Goal: Task Accomplishment & Management: Manage account settings

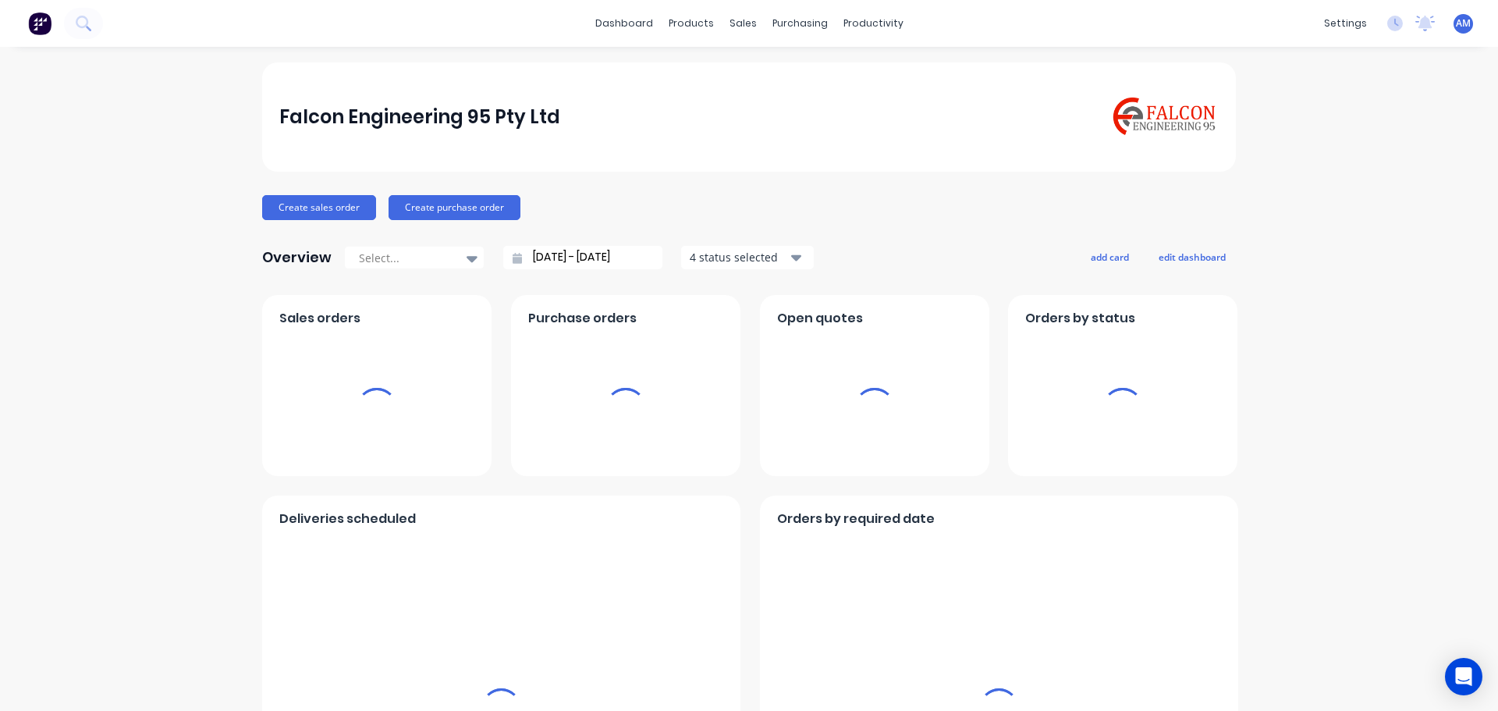
click at [737, 21] on div "sales" at bounding box center [743, 23] width 43 height 23
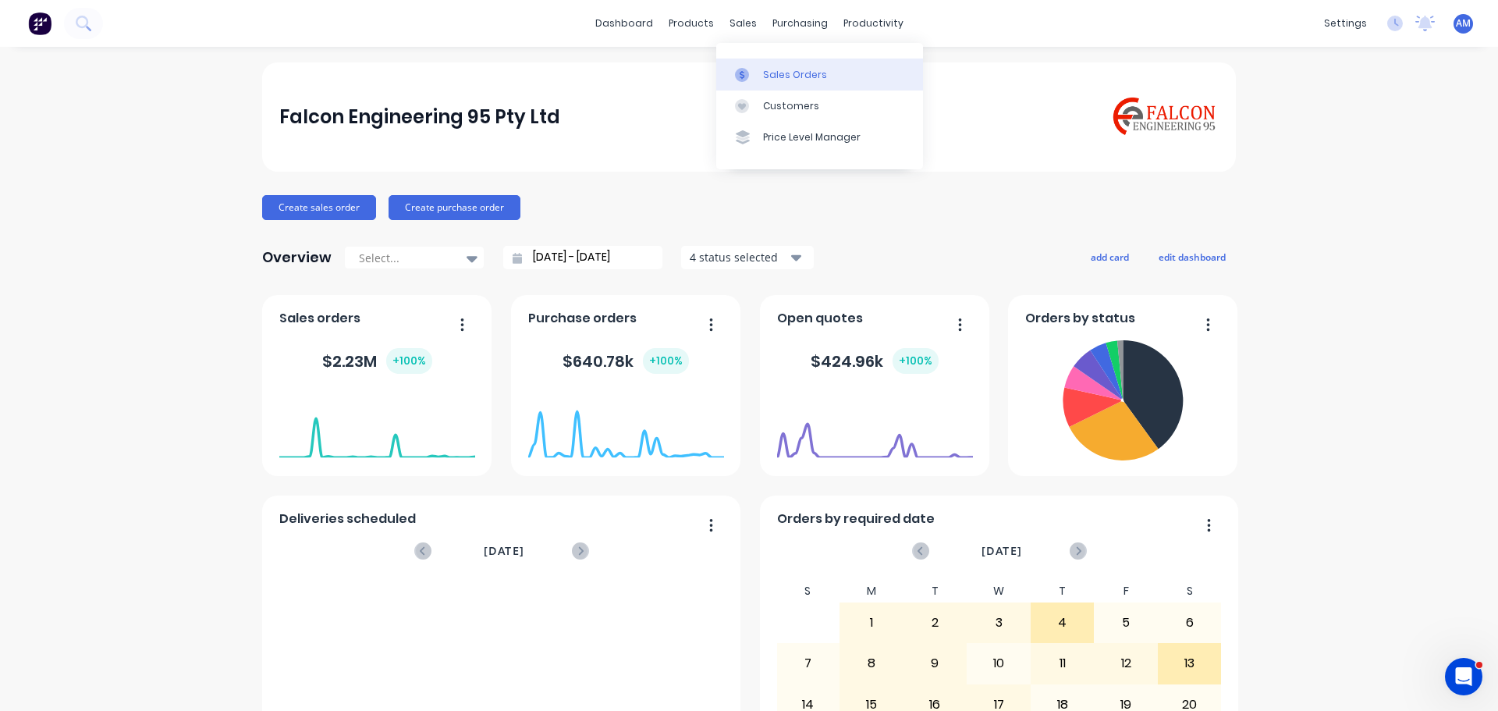
click at [779, 70] on div "Sales Orders" at bounding box center [795, 75] width 64 height 14
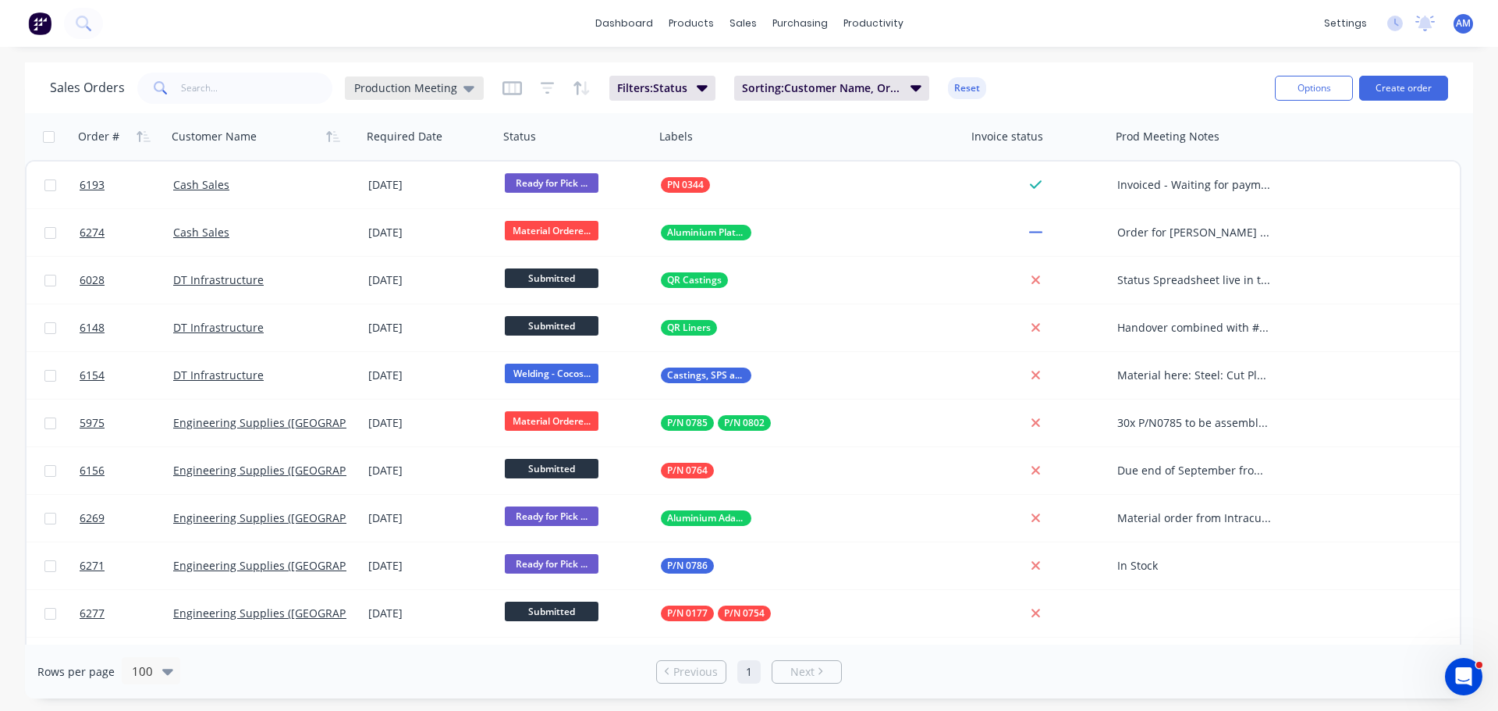
click at [471, 83] on div "Production Meeting" at bounding box center [414, 87] width 139 height 23
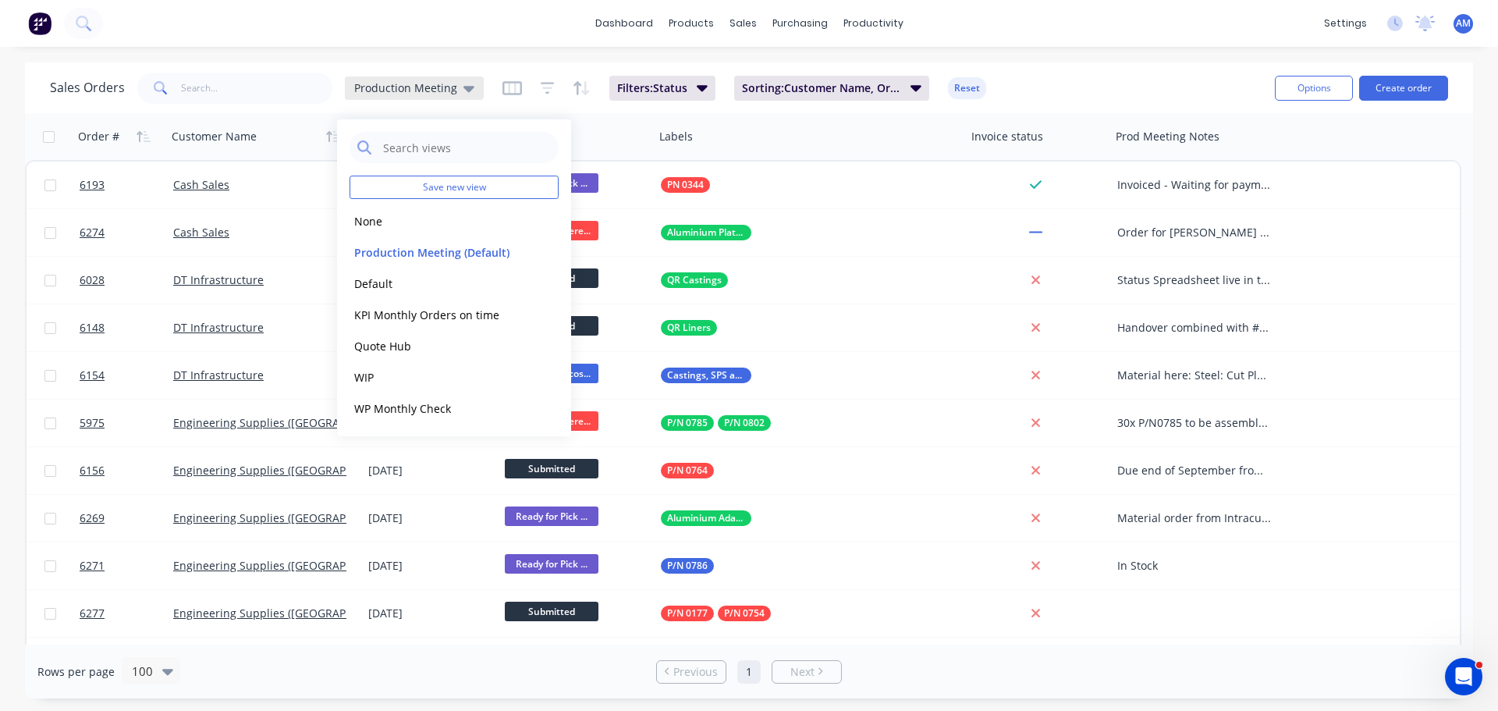
click at [471, 83] on div "Production Meeting" at bounding box center [414, 87] width 139 height 23
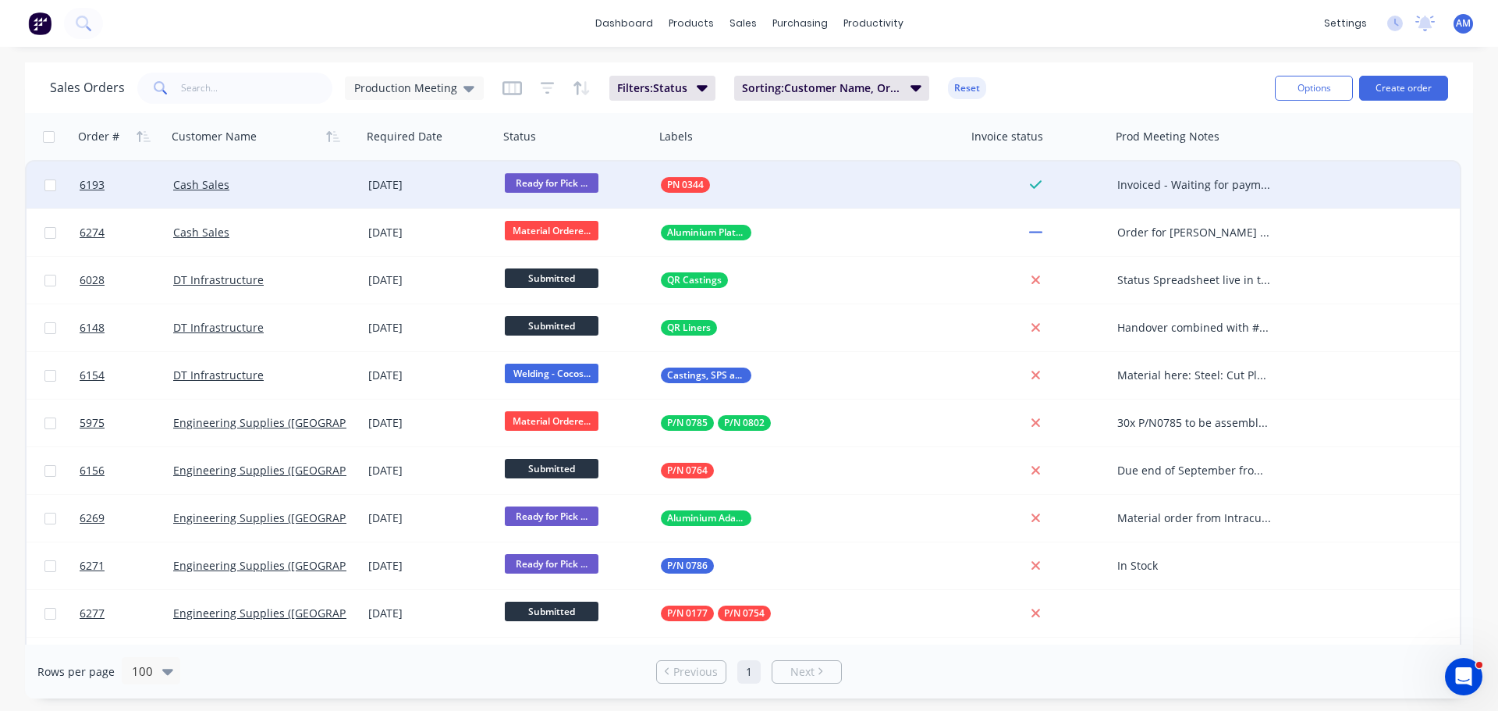
click at [1178, 186] on div "Invoiced - Waiting for payment AM Chasing for payment 25/08" at bounding box center [1194, 185] width 155 height 16
click at [1116, 169] on div "Invoiced - Waiting for payment AM Chasing for payment 25/08" at bounding box center [1199, 205] width 172 height 84
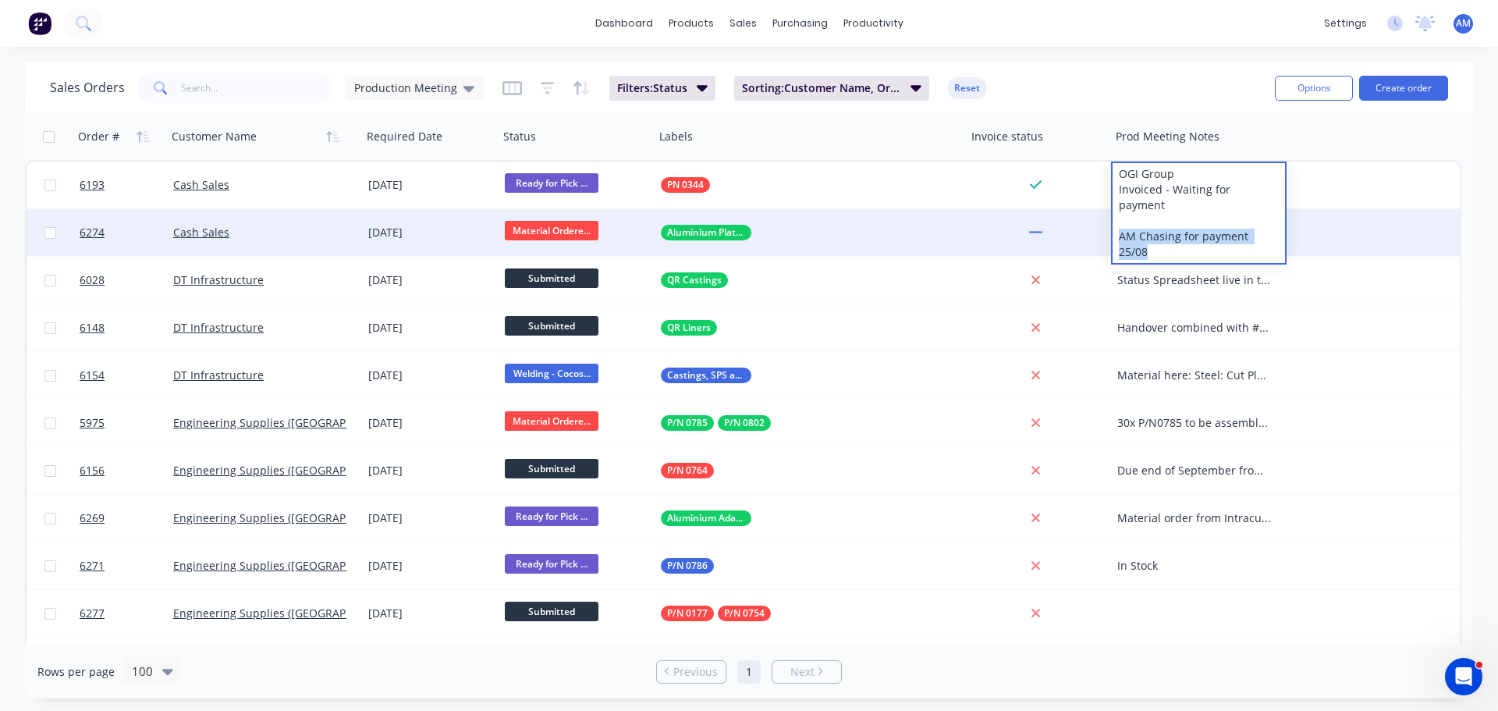
drag, startPoint x: 1276, startPoint y: 218, endPoint x: 1099, endPoint y: 233, distance: 177.8
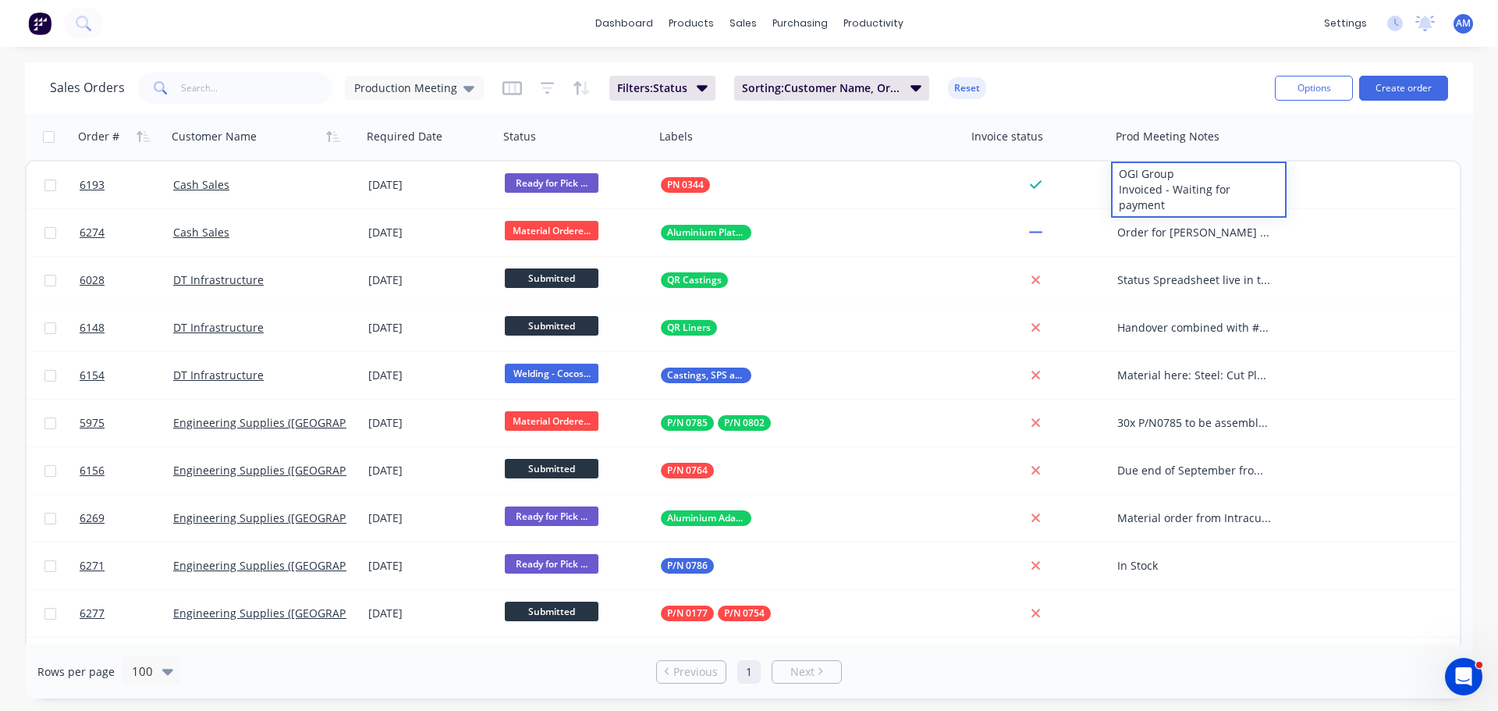
click at [1089, 90] on div "Sales Orders Production Meeting Filters: Status Sorting: Customer Name, Order #…" at bounding box center [656, 88] width 1213 height 38
click at [427, 92] on span "Production Meeting" at bounding box center [405, 88] width 103 height 16
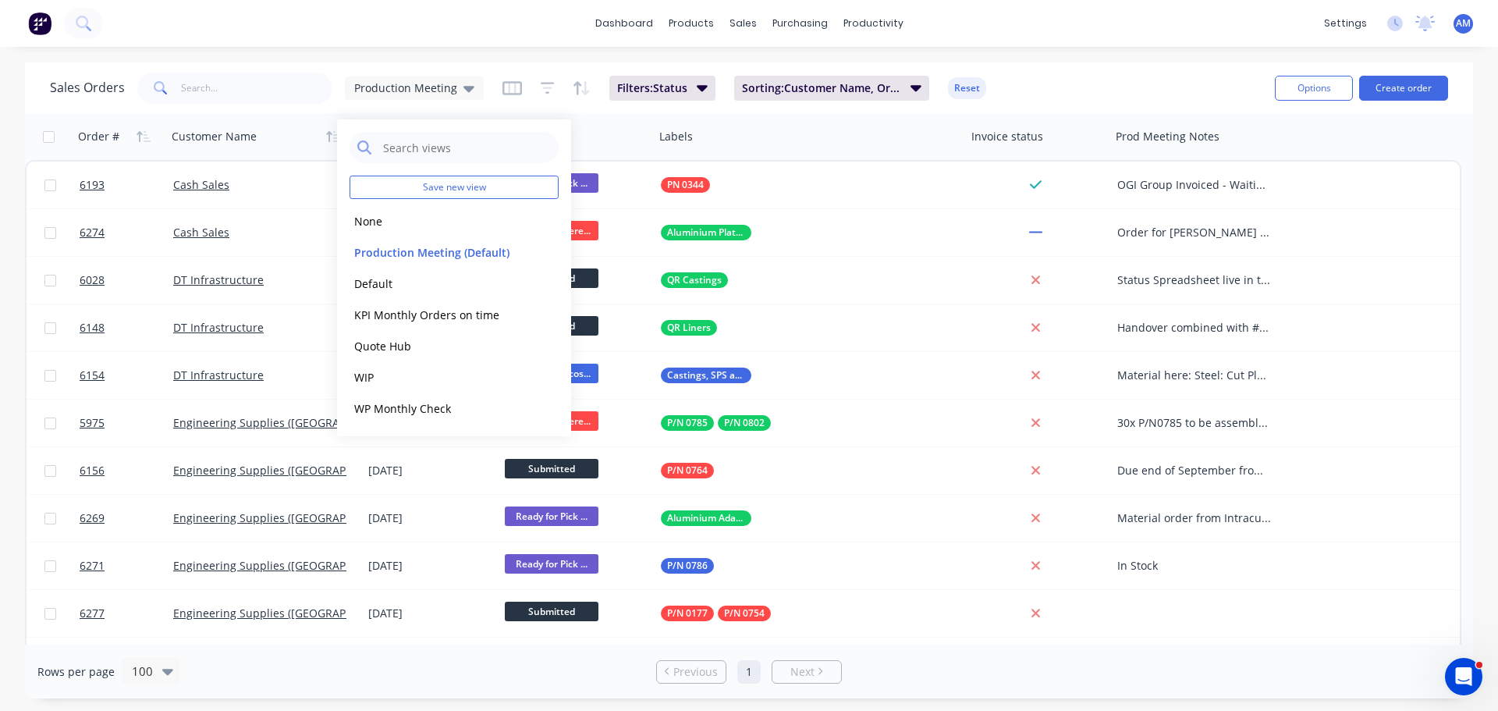
click at [1083, 82] on div "Sales Orders Production Meeting Filters: Status Sorting: Customer Name, Order #…" at bounding box center [656, 88] width 1213 height 38
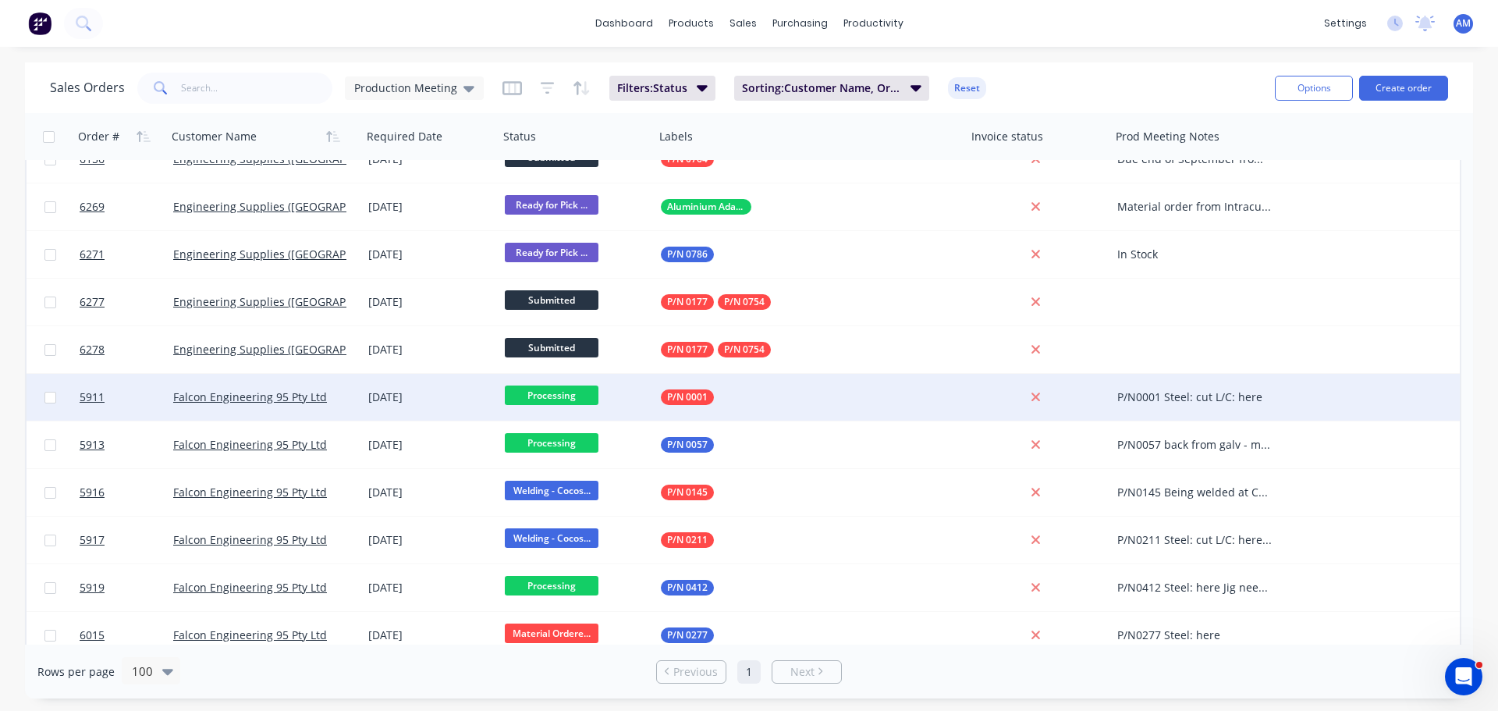
scroll to position [312, 0]
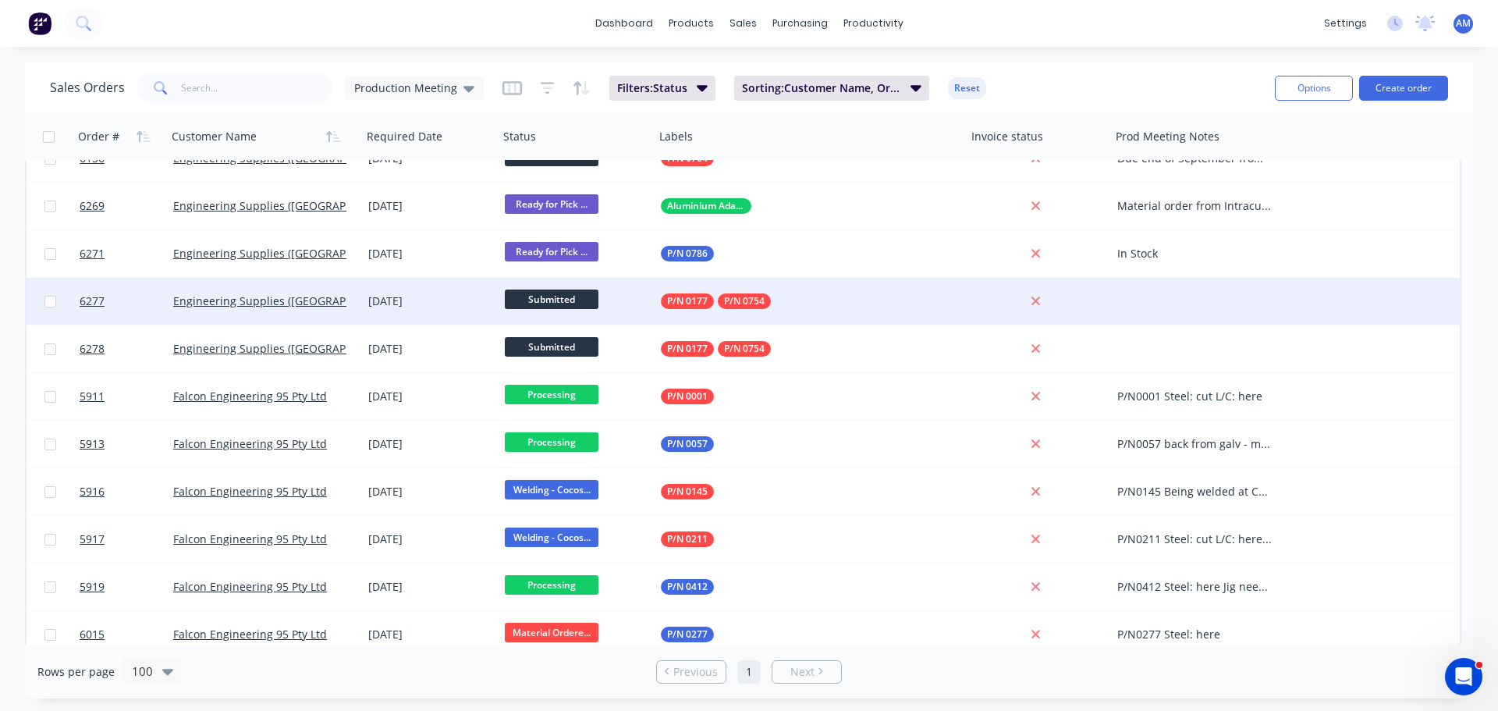
click at [1162, 305] on div at bounding box center [1199, 301] width 176 height 47
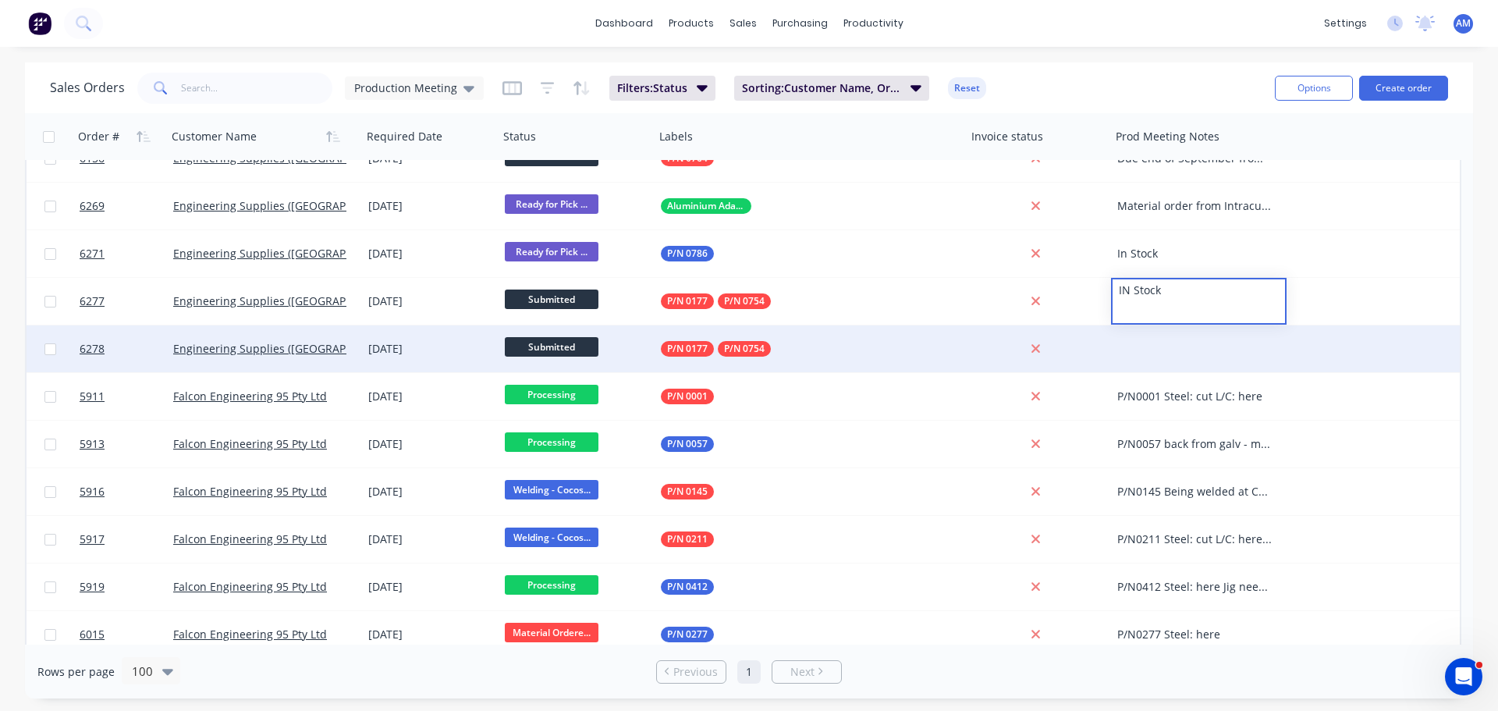
click at [1167, 340] on div at bounding box center [1199, 348] width 176 height 47
click at [1166, 340] on div at bounding box center [1199, 348] width 176 height 47
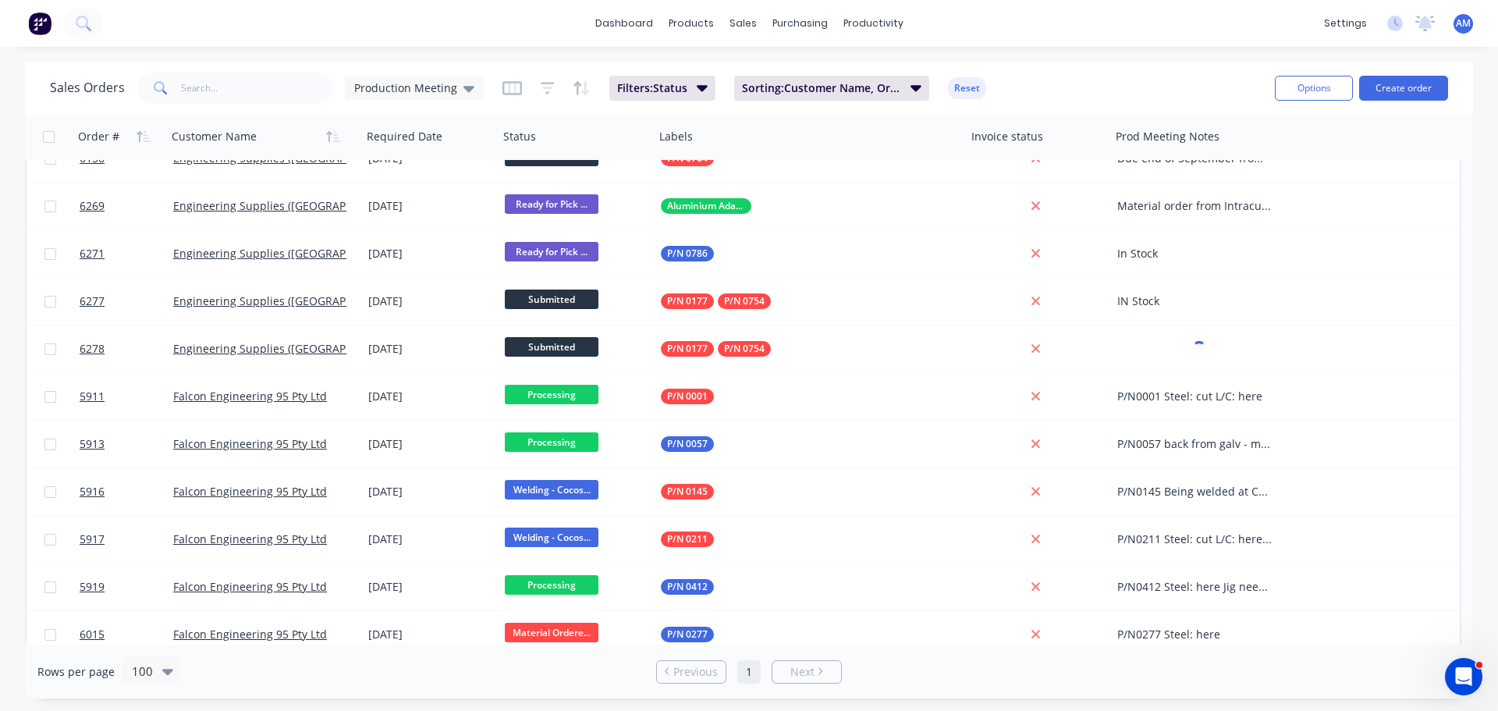
click at [1178, 98] on div "Sales Orders Production Meeting Filters: Status Sorting: Customer Name, Order #…" at bounding box center [656, 88] width 1213 height 38
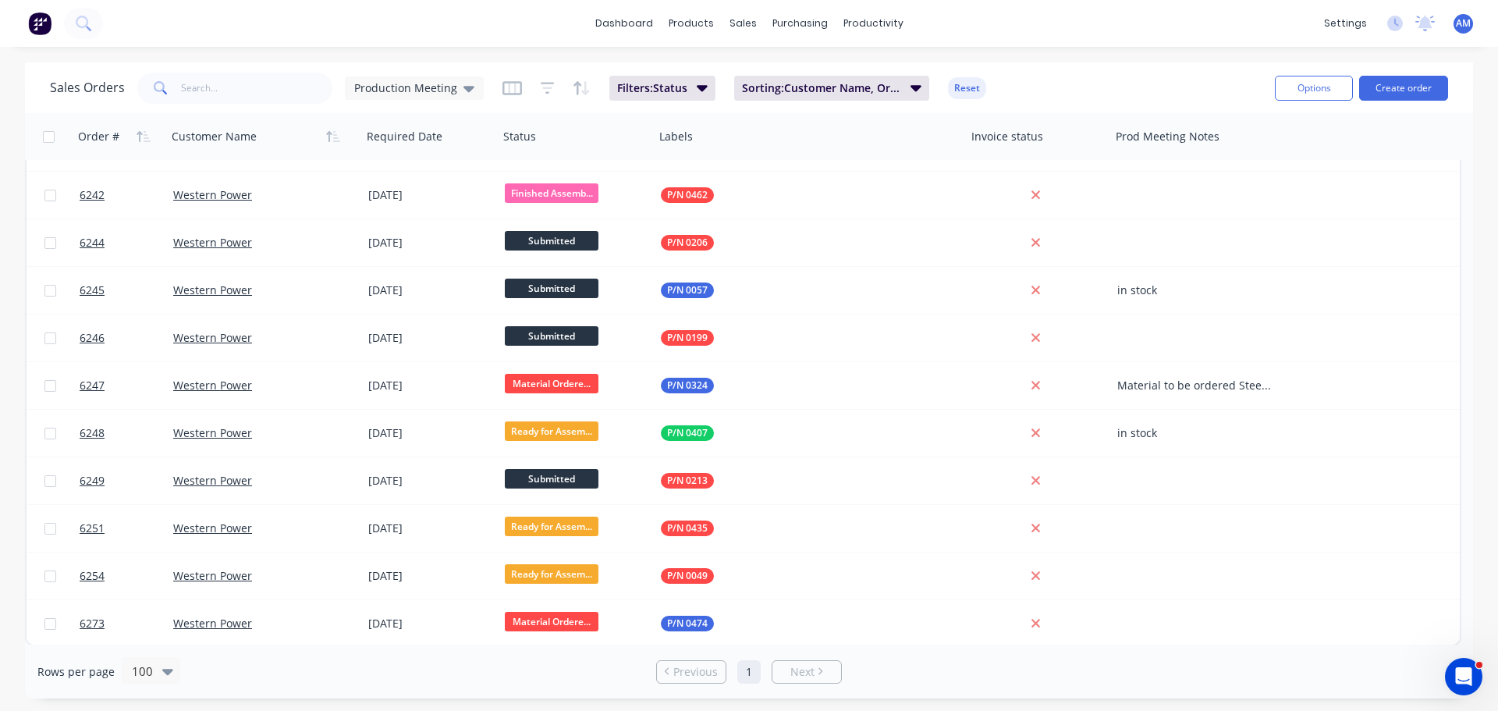
scroll to position [3609, 0]
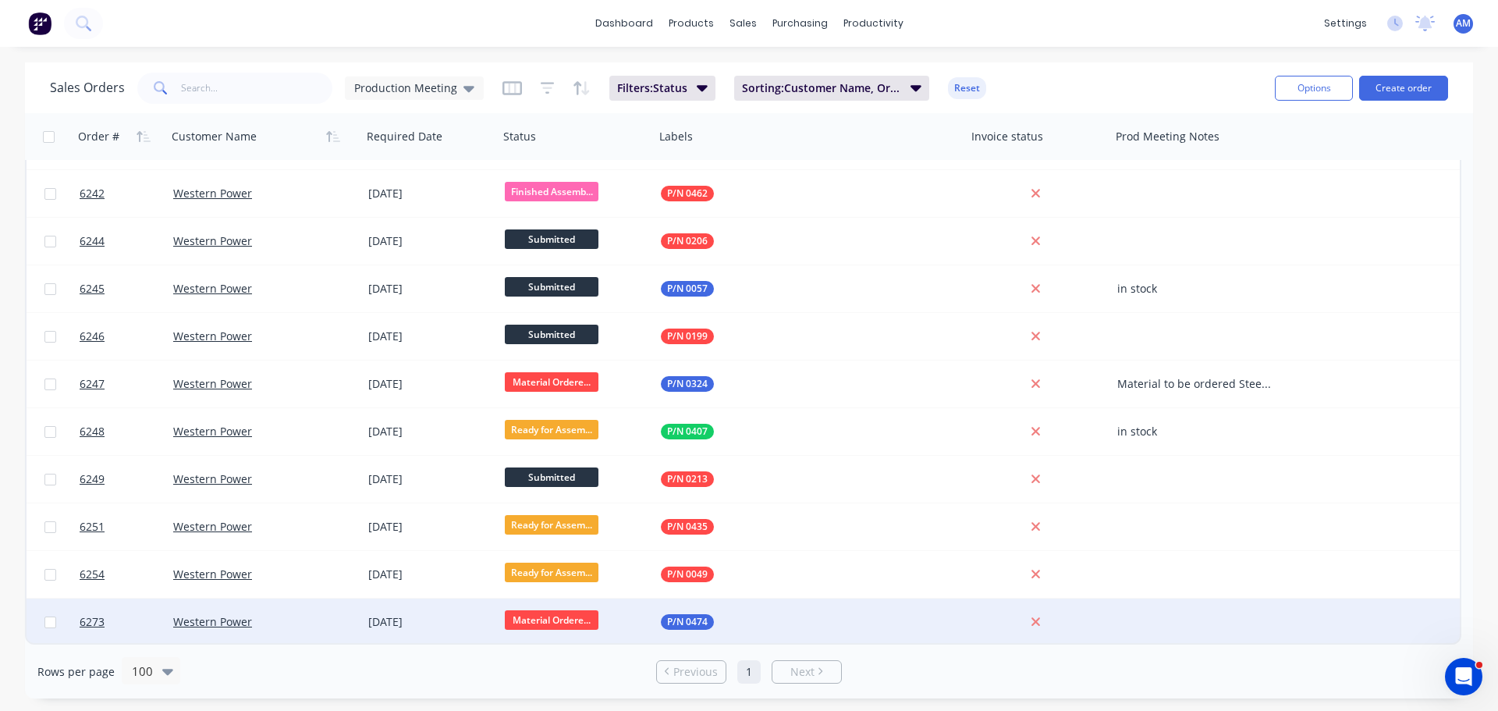
click at [1149, 616] on div at bounding box center [1199, 621] width 176 height 47
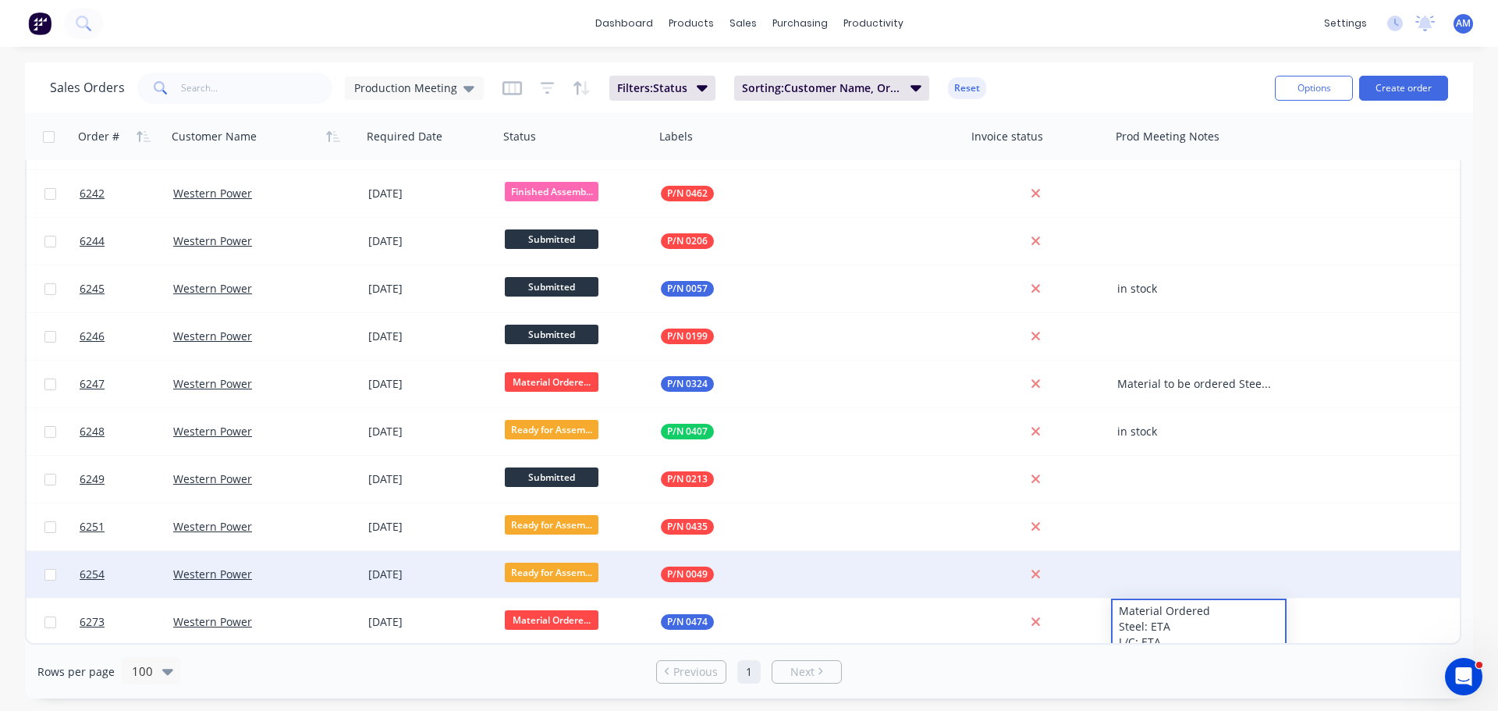
click at [1388, 556] on div "6254 Western Power [DATE] Ready for Assem... P/N 0049" at bounding box center [743, 575] width 1433 height 48
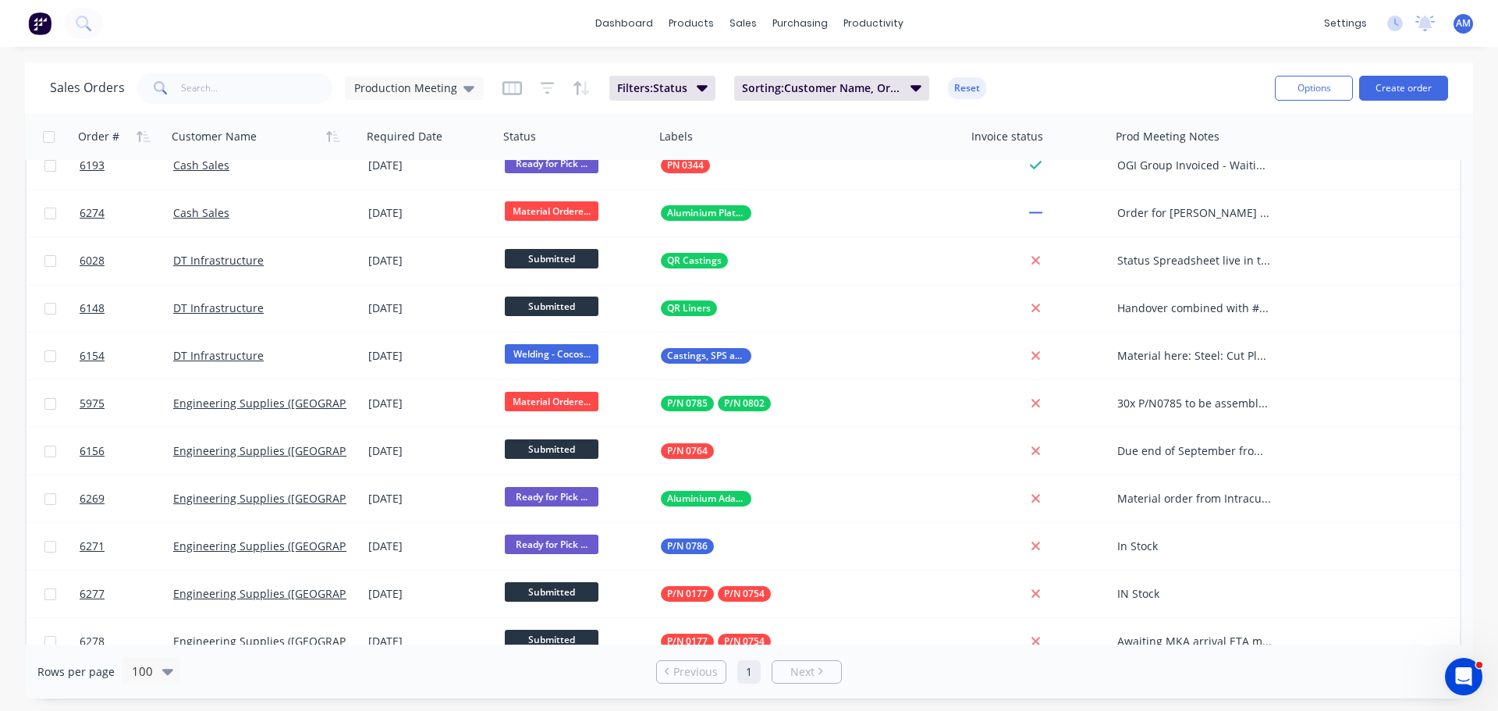
scroll to position [0, 0]
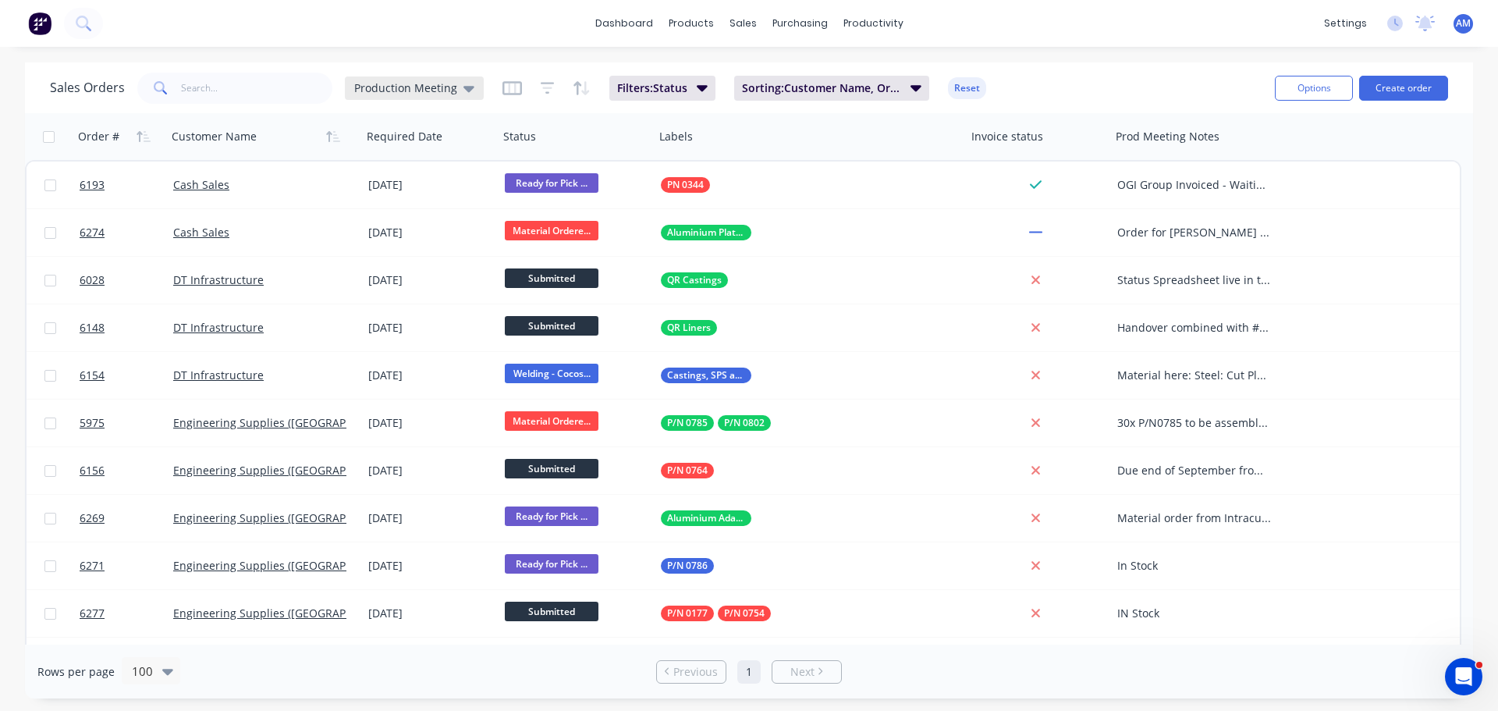
click at [453, 87] on span "Production Meeting" at bounding box center [405, 88] width 103 height 16
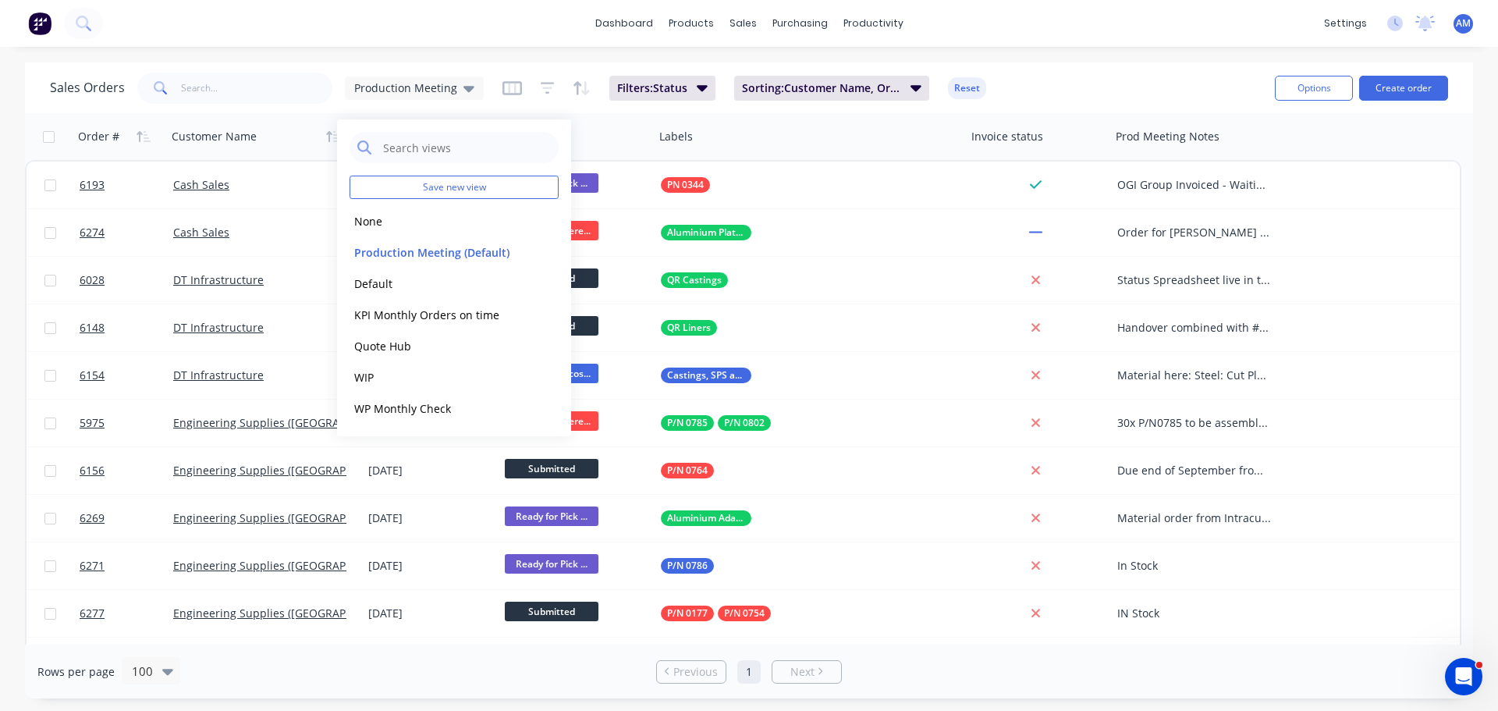
click at [482, 59] on div "dashboard products sales purchasing productivity dashboard products Product Cat…" at bounding box center [749, 355] width 1498 height 711
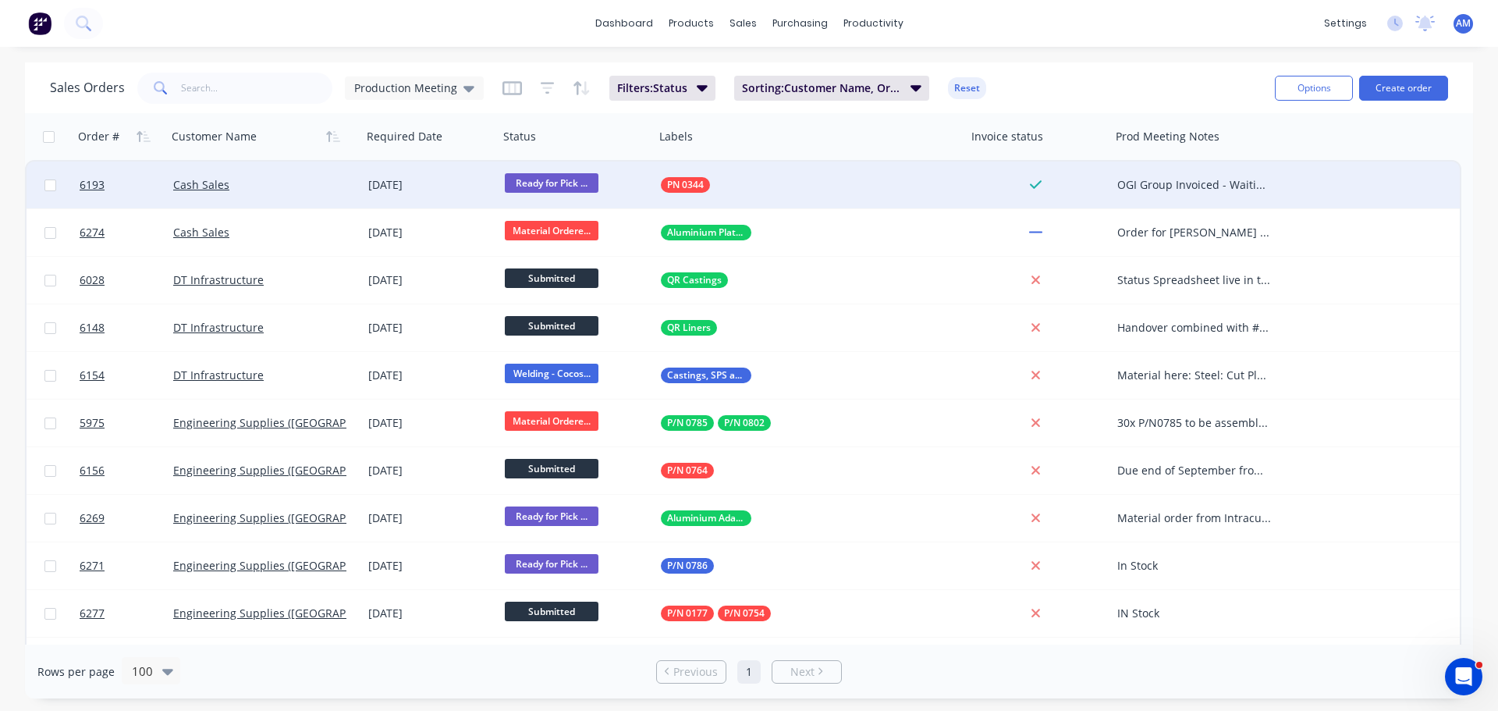
click at [1157, 183] on div "OGI Group Invoiced - Waiting for payment" at bounding box center [1194, 185] width 155 height 16
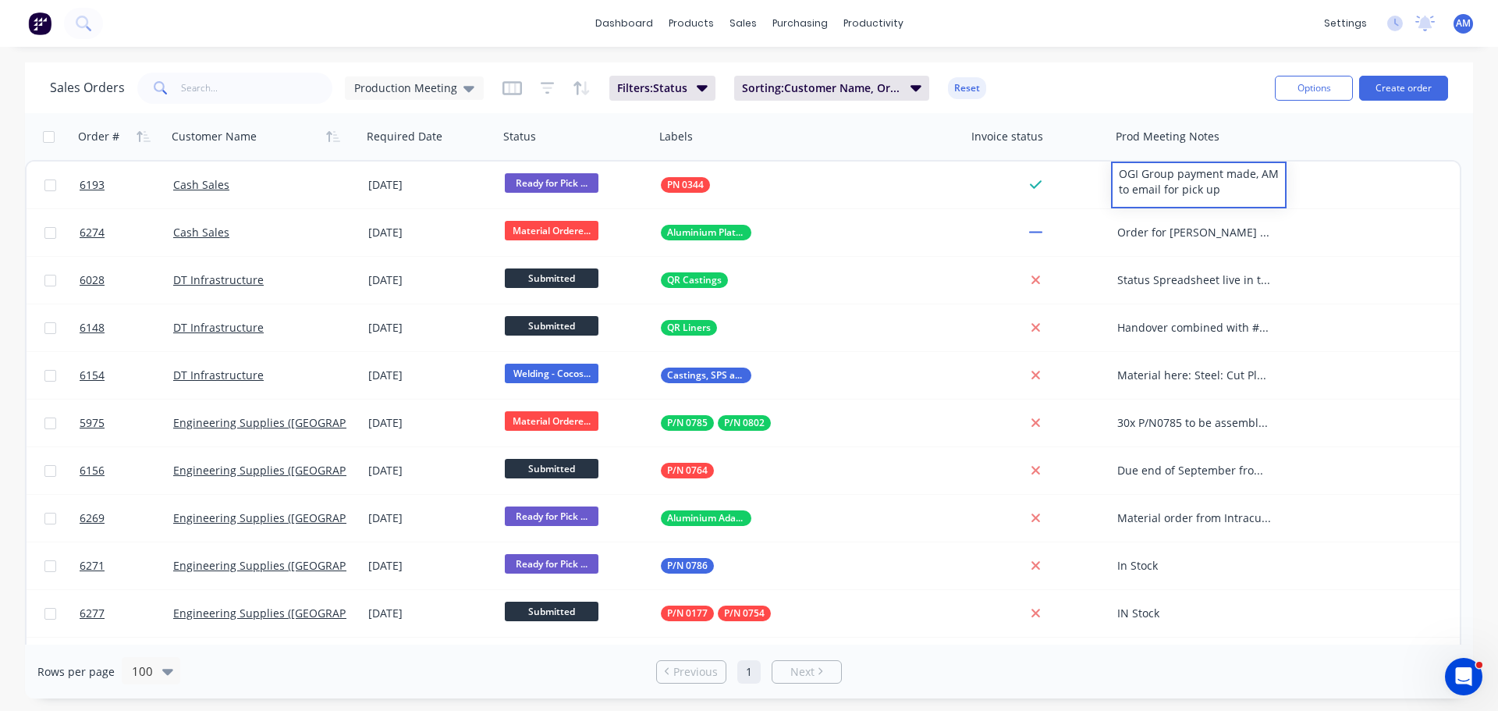
click at [1159, 80] on div "Sales Orders Production Meeting Filters: Status Sorting: Customer Name, Order #…" at bounding box center [656, 88] width 1213 height 38
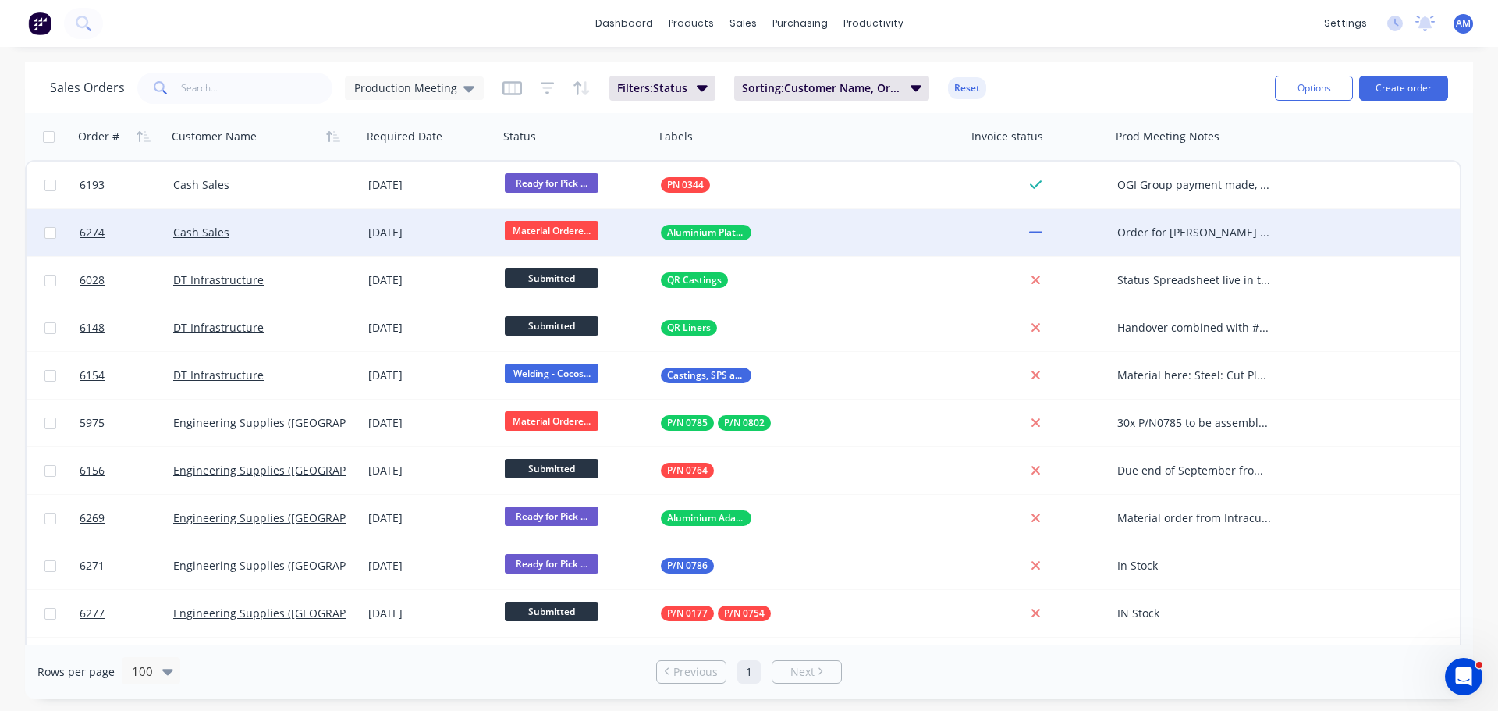
click at [1176, 228] on div "Order for [PERSON_NAME] Machined plates ordered from [GEOGRAPHIC_DATA]: ETA [DA…" at bounding box center [1194, 233] width 155 height 16
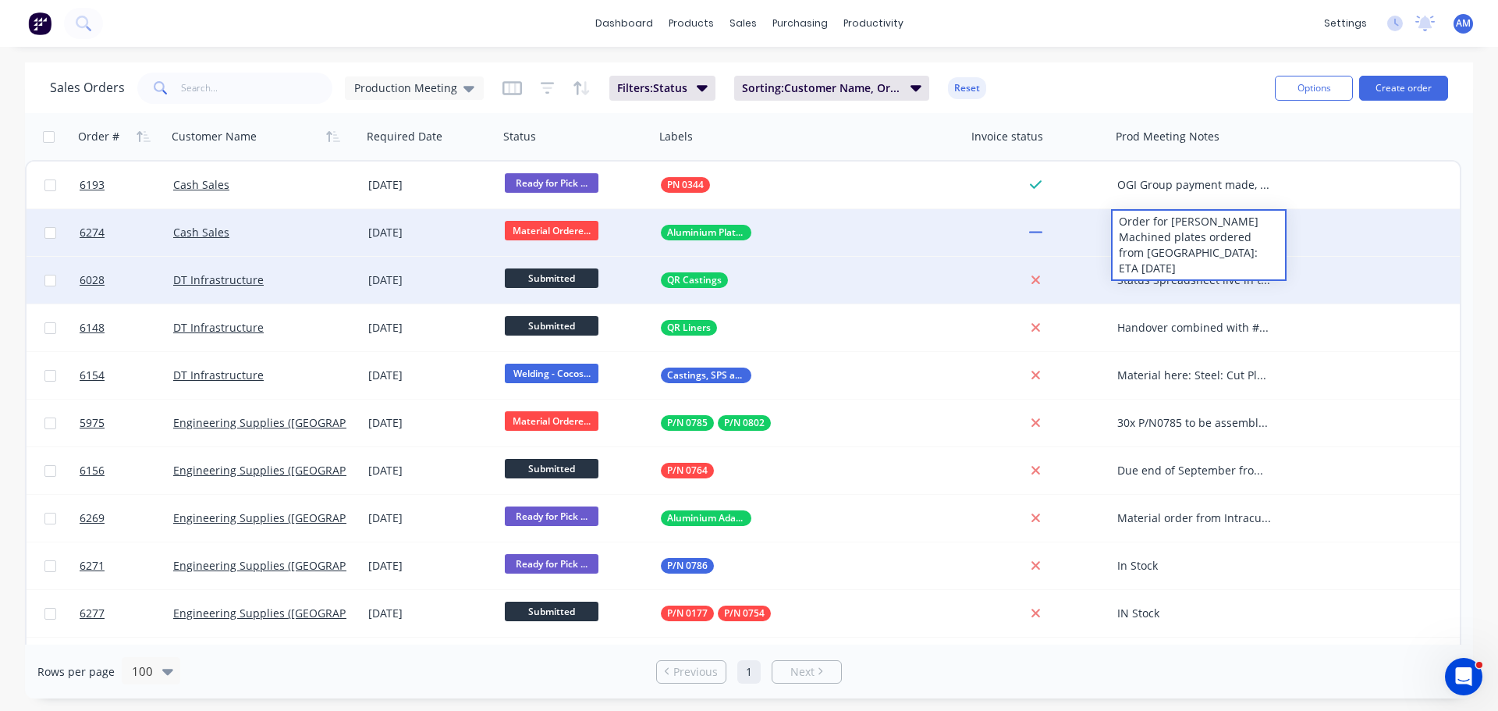
click at [1176, 277] on div "Status Spreadsheet live in the production folder QR Castings Tooling Underway E…" at bounding box center [1194, 280] width 155 height 16
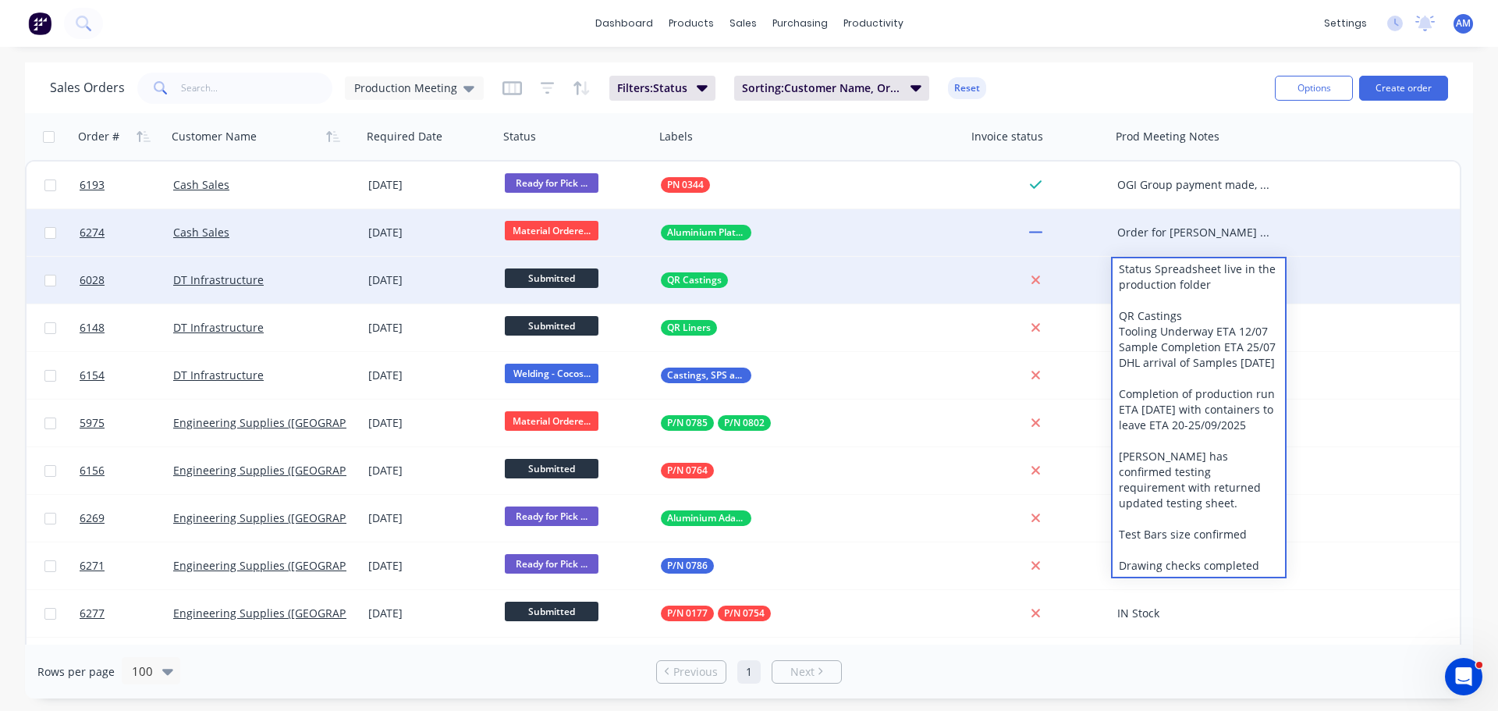
click at [1156, 95] on div "Sales Orders Production Meeting Filters: Status Sorting: Customer Name, Order #…" at bounding box center [656, 88] width 1213 height 38
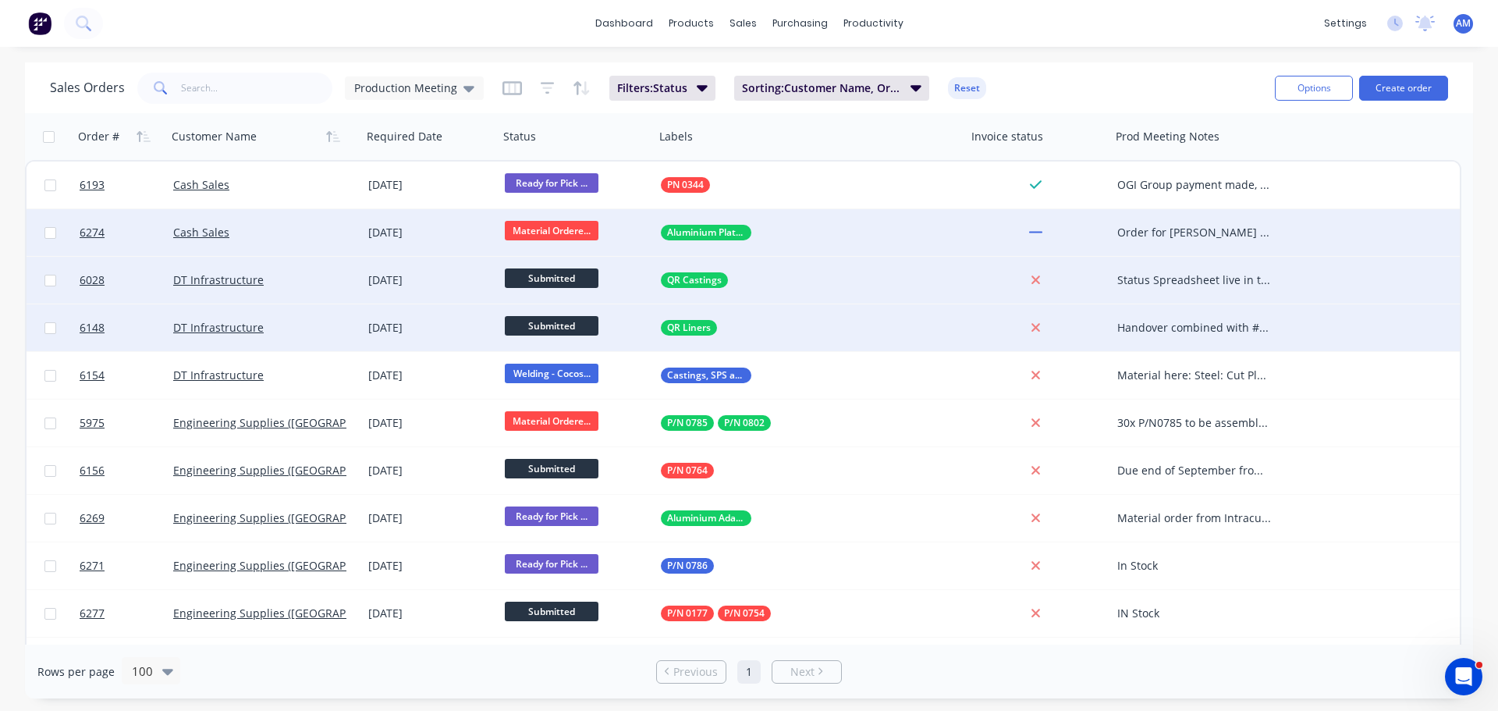
click at [1184, 325] on div "Handover combined with #6028 and items added to the status spreadsheet" at bounding box center [1194, 328] width 155 height 16
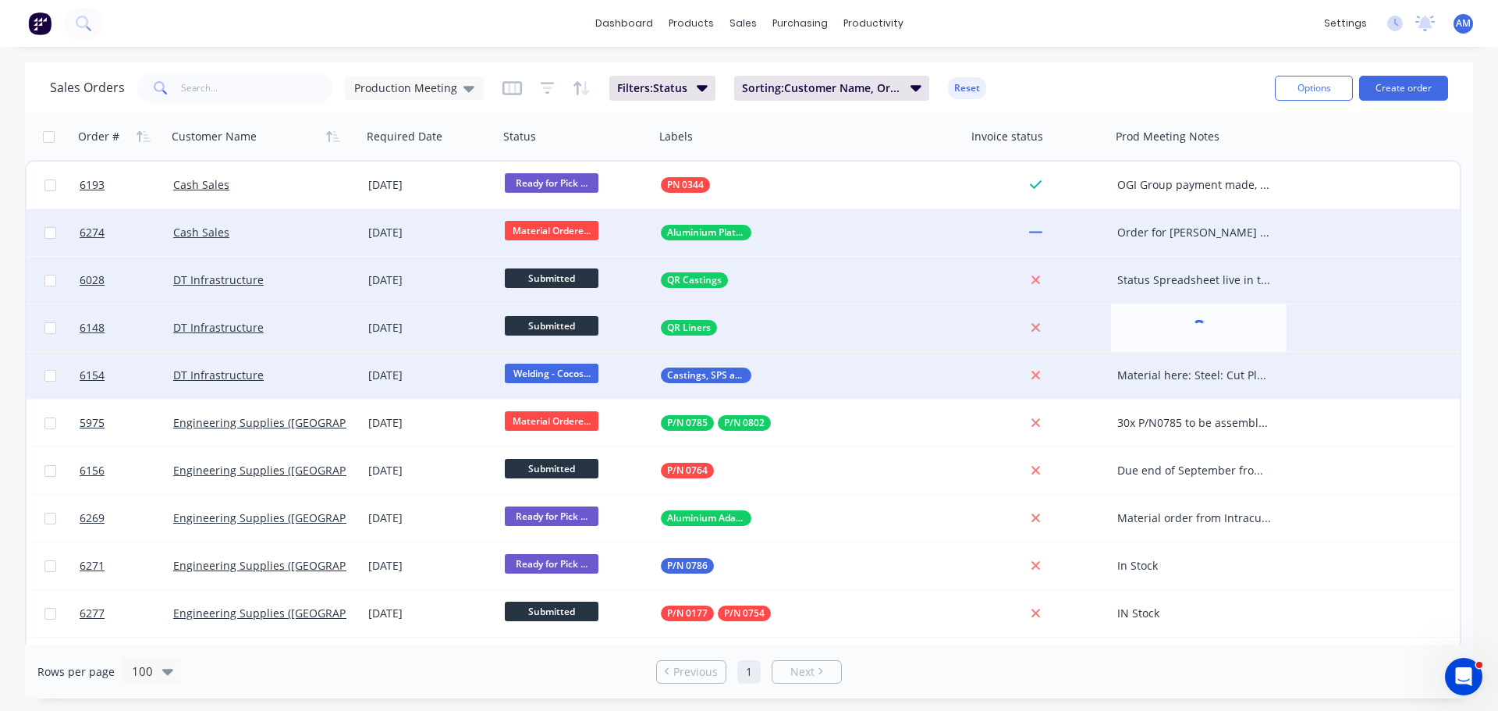
click at [1170, 371] on div "Material here: Steel: Cut Plates: here U Bolts: 28/08" at bounding box center [1194, 376] width 155 height 16
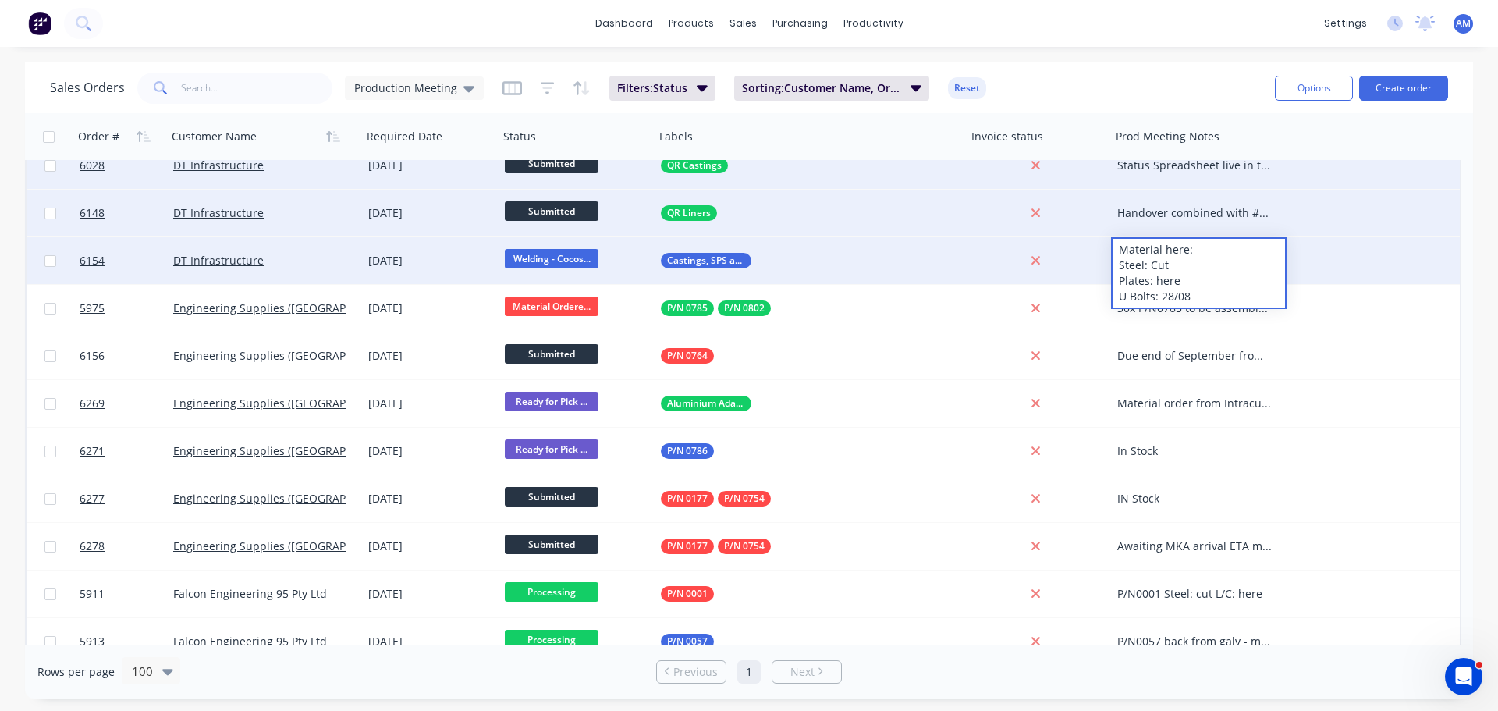
scroll to position [117, 0]
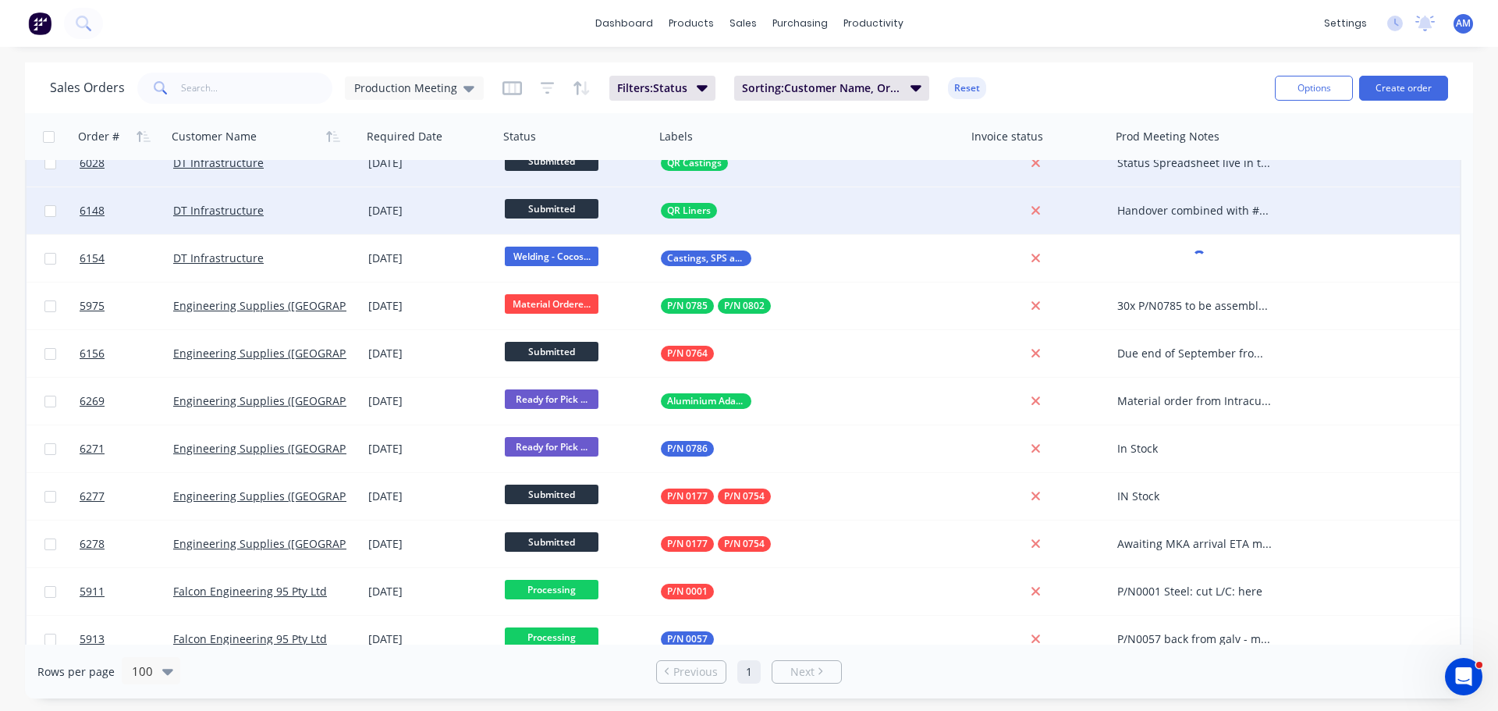
click at [1105, 76] on div "Sales Orders Production Meeting Filters: Status Sorting: Customer Name, Order #…" at bounding box center [656, 88] width 1213 height 38
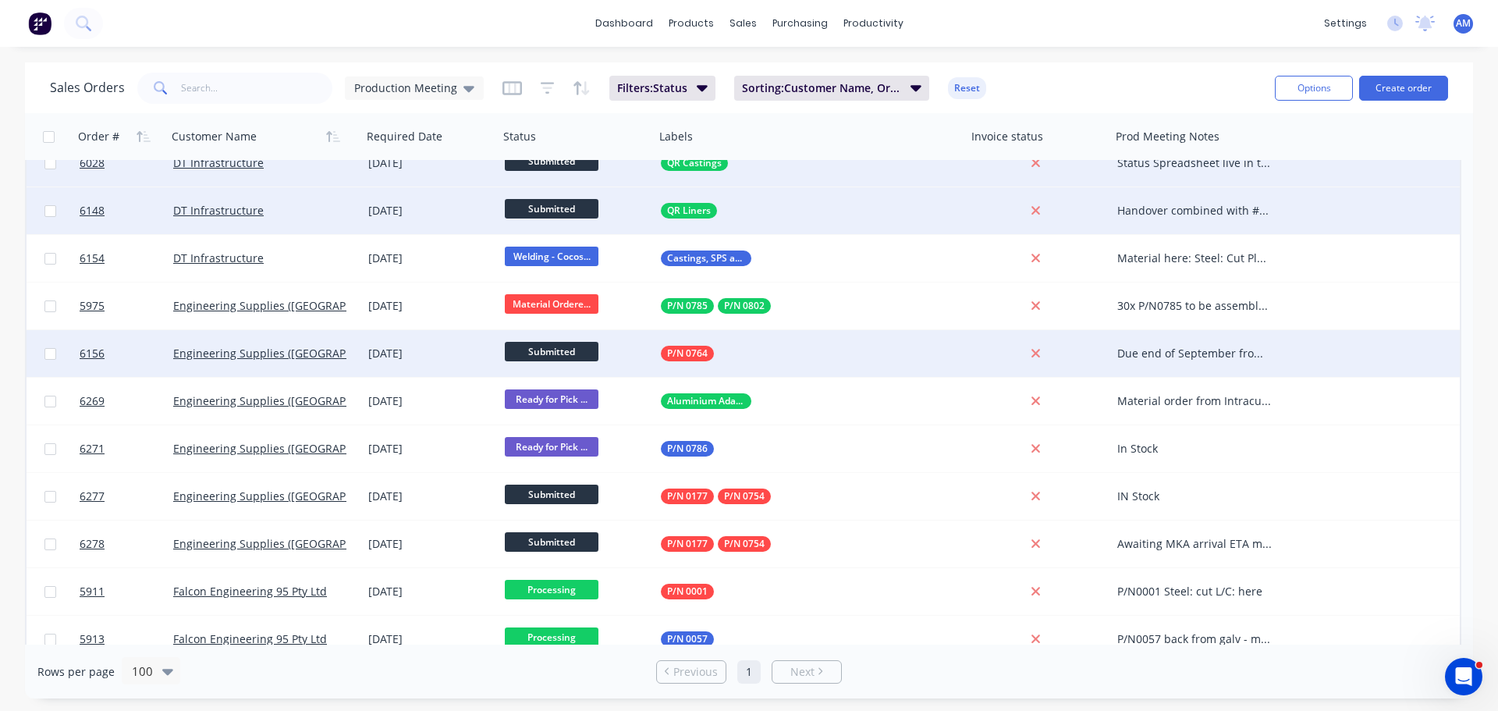
click at [1239, 350] on div "Due end of September from MKA" at bounding box center [1194, 354] width 155 height 16
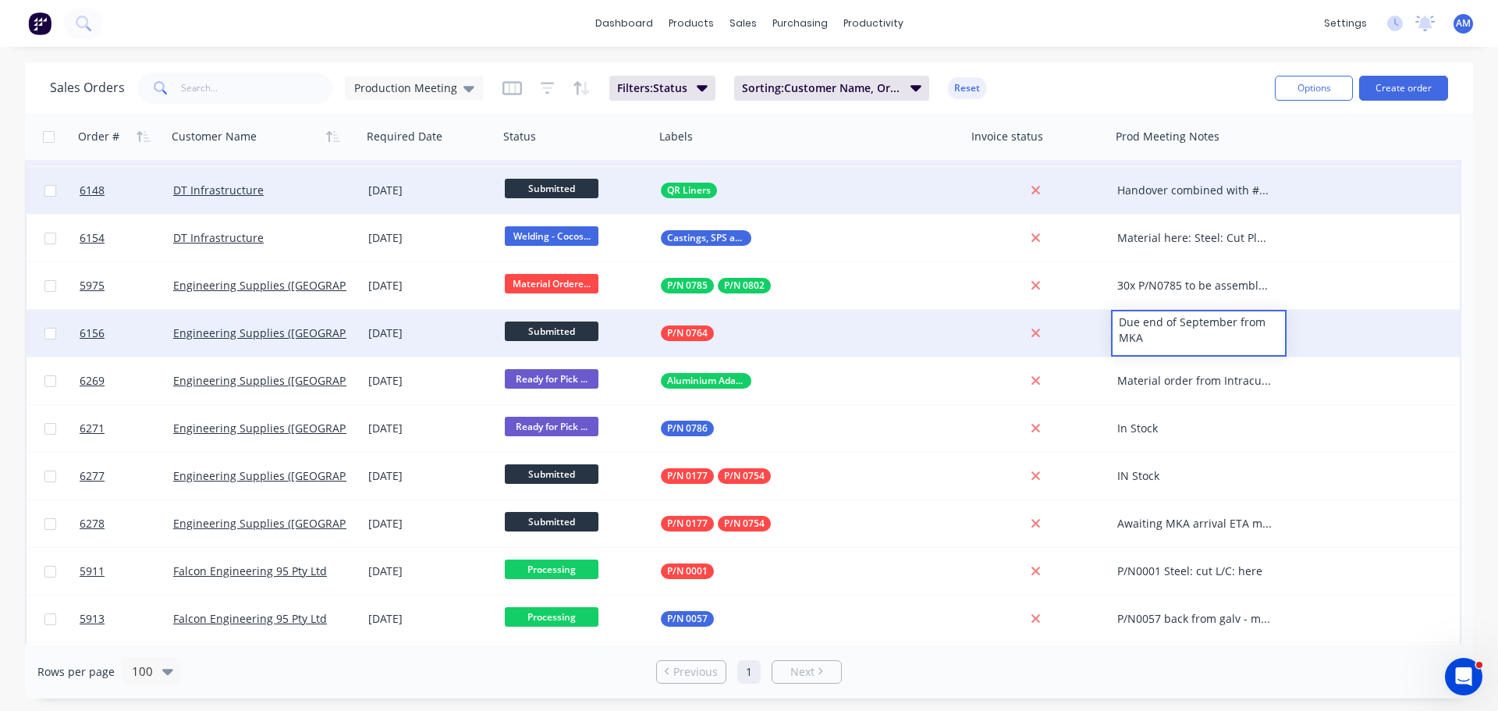
scroll to position [176, 0]
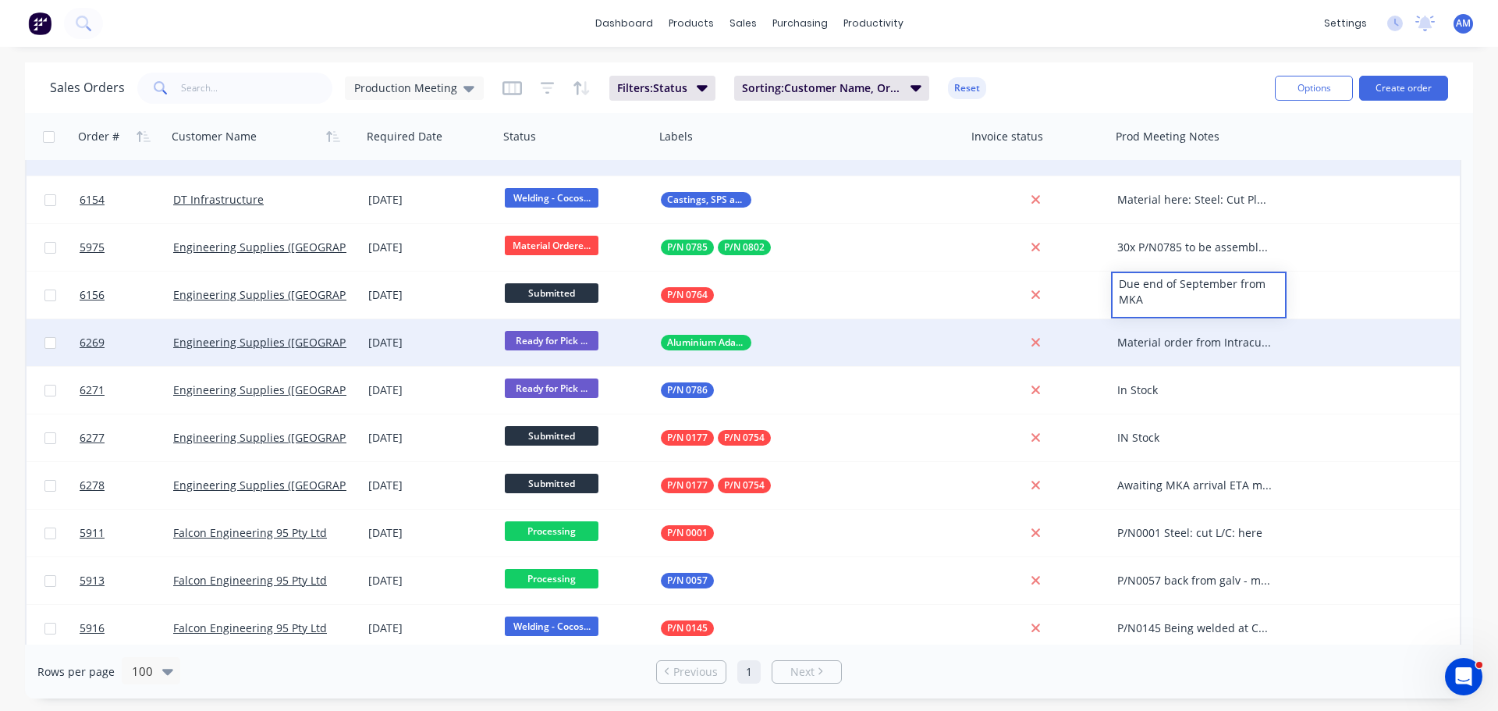
click at [1220, 343] on div "Material order from Intracut: ETA [DATE]" at bounding box center [1194, 343] width 155 height 16
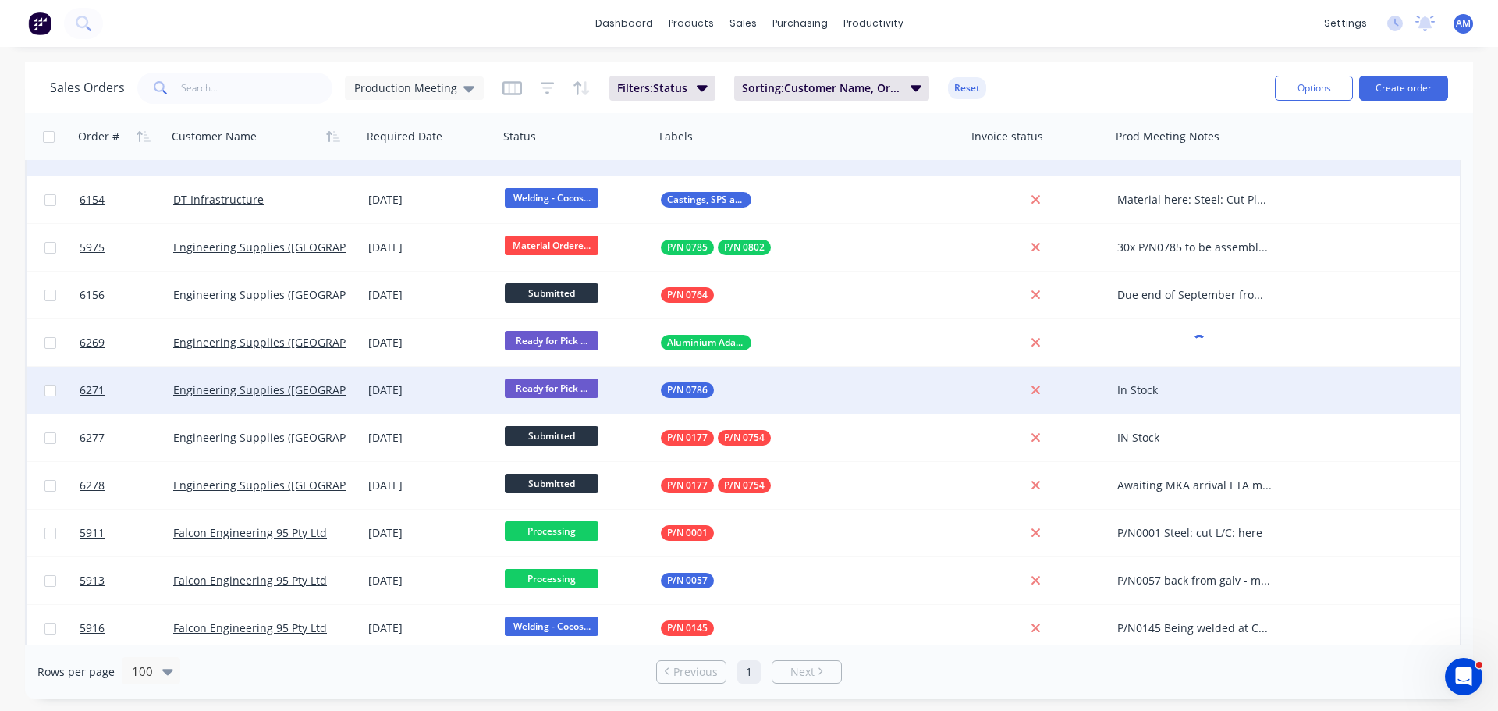
click at [1208, 381] on div "In Stock" at bounding box center [1199, 390] width 176 height 47
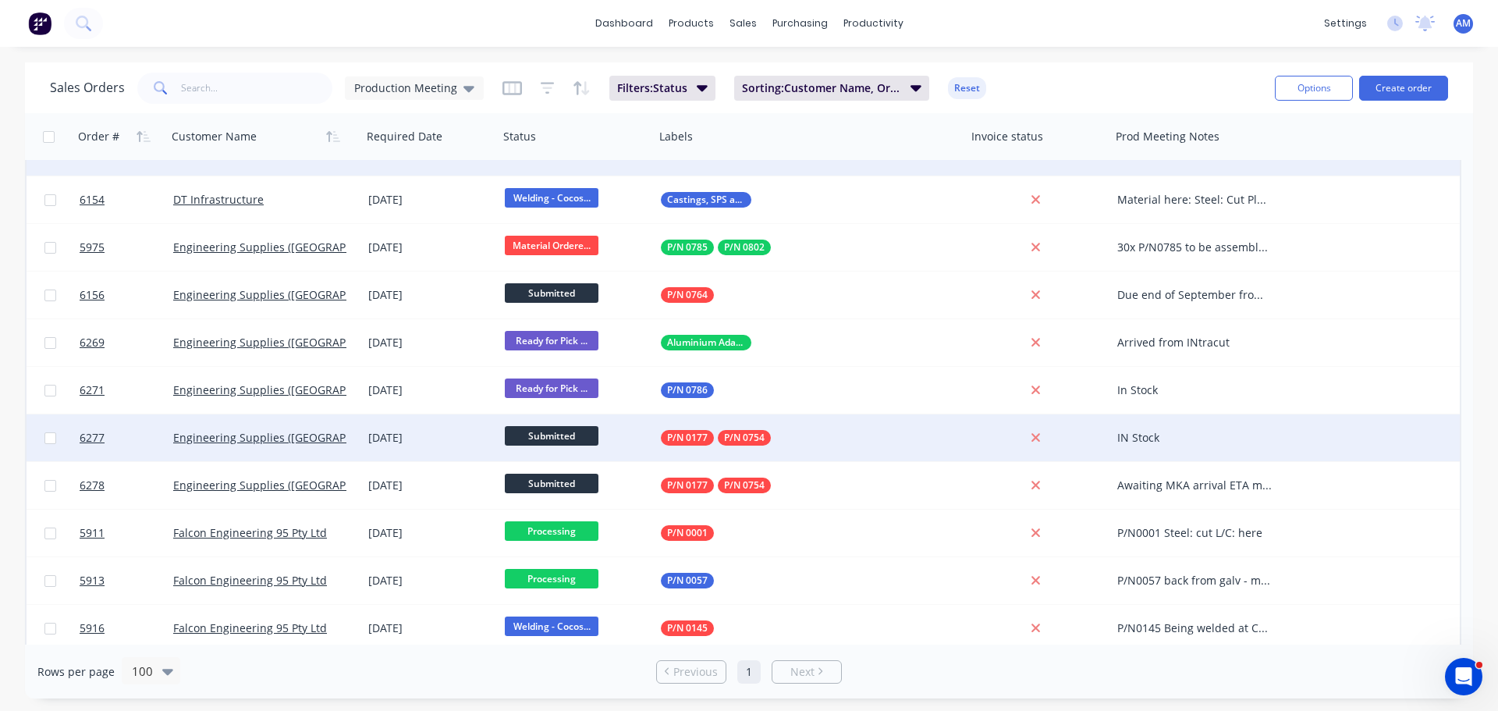
click at [1187, 438] on div "IN Stock" at bounding box center [1194, 438] width 155 height 16
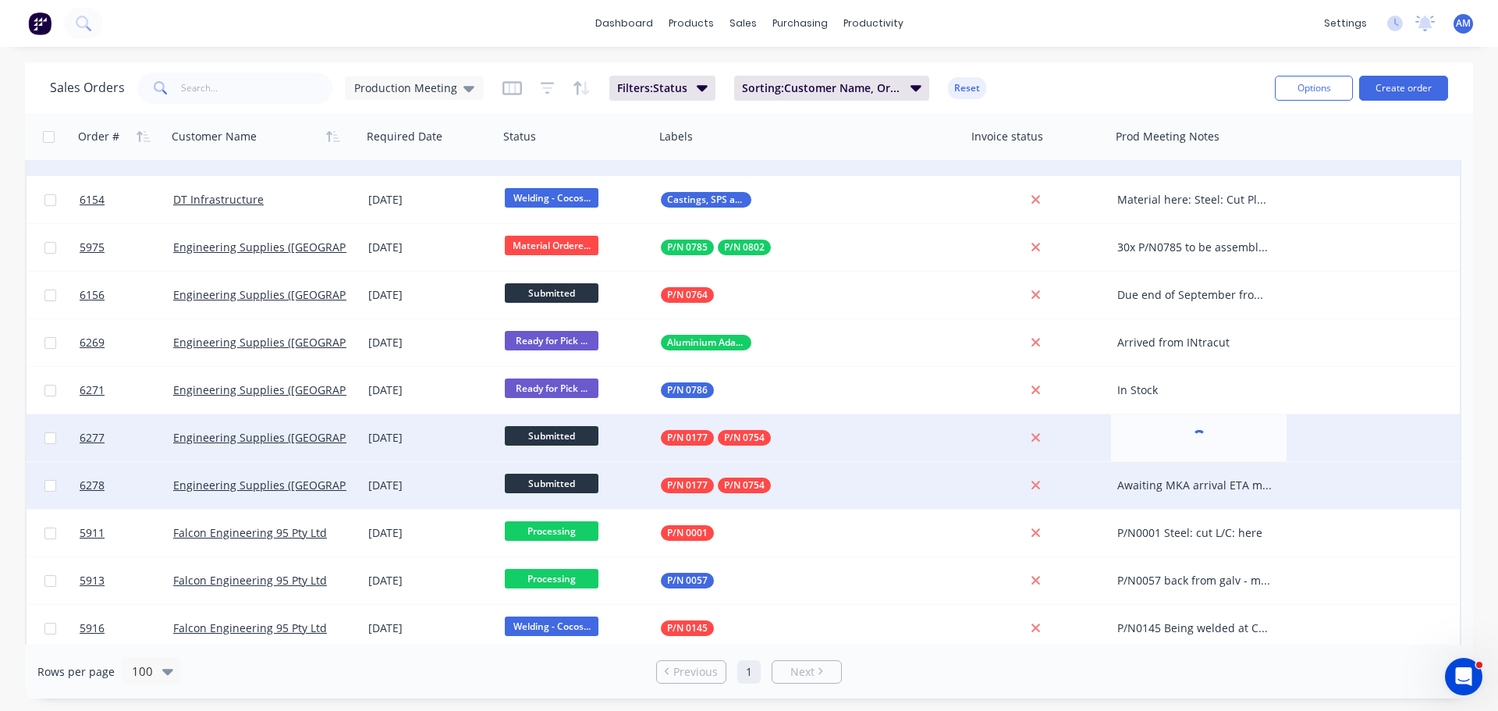
click at [1179, 478] on div "Awaiting MKA arrival ETA mid November" at bounding box center [1194, 486] width 155 height 16
click at [1189, 483] on div "Awaiting MKA arrival ETA mid November" at bounding box center [1194, 486] width 155 height 16
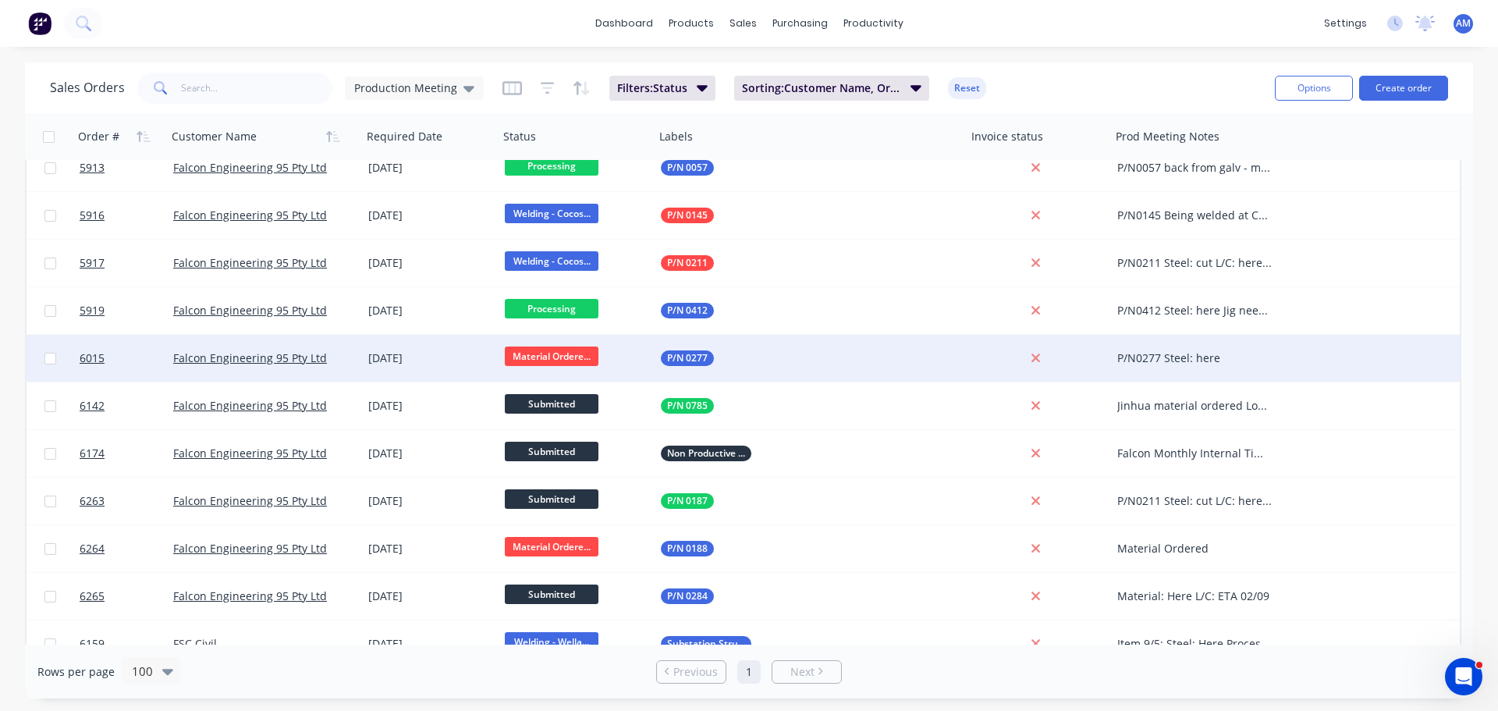
scroll to position [605, 0]
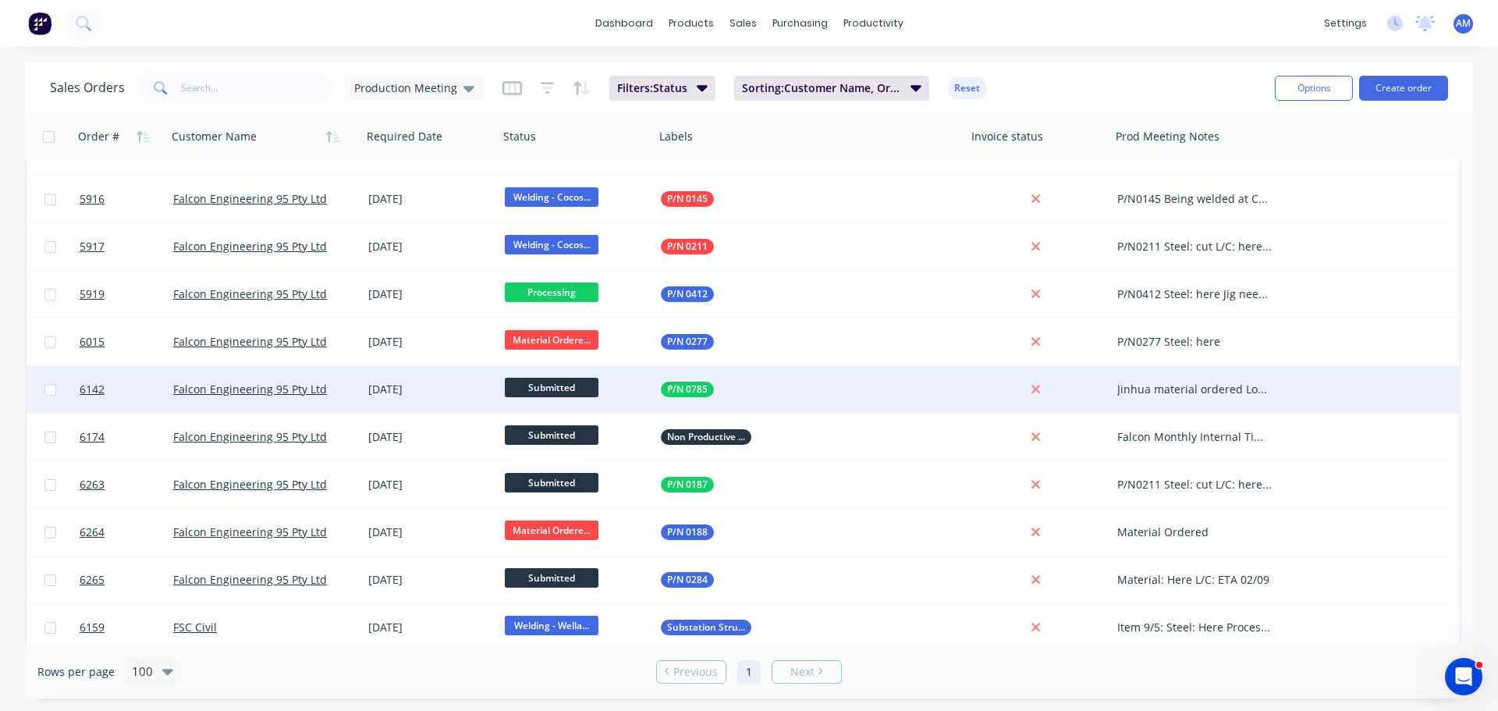
click at [1244, 393] on div "Jinhua material ordered Local material and fasteners to be ordered Pipe: cut Br…" at bounding box center [1194, 390] width 155 height 16
click at [1238, 384] on div "Jinhua material ordered Local material and fasteners to be ordered Pipe: cut Br…" at bounding box center [1194, 390] width 155 height 16
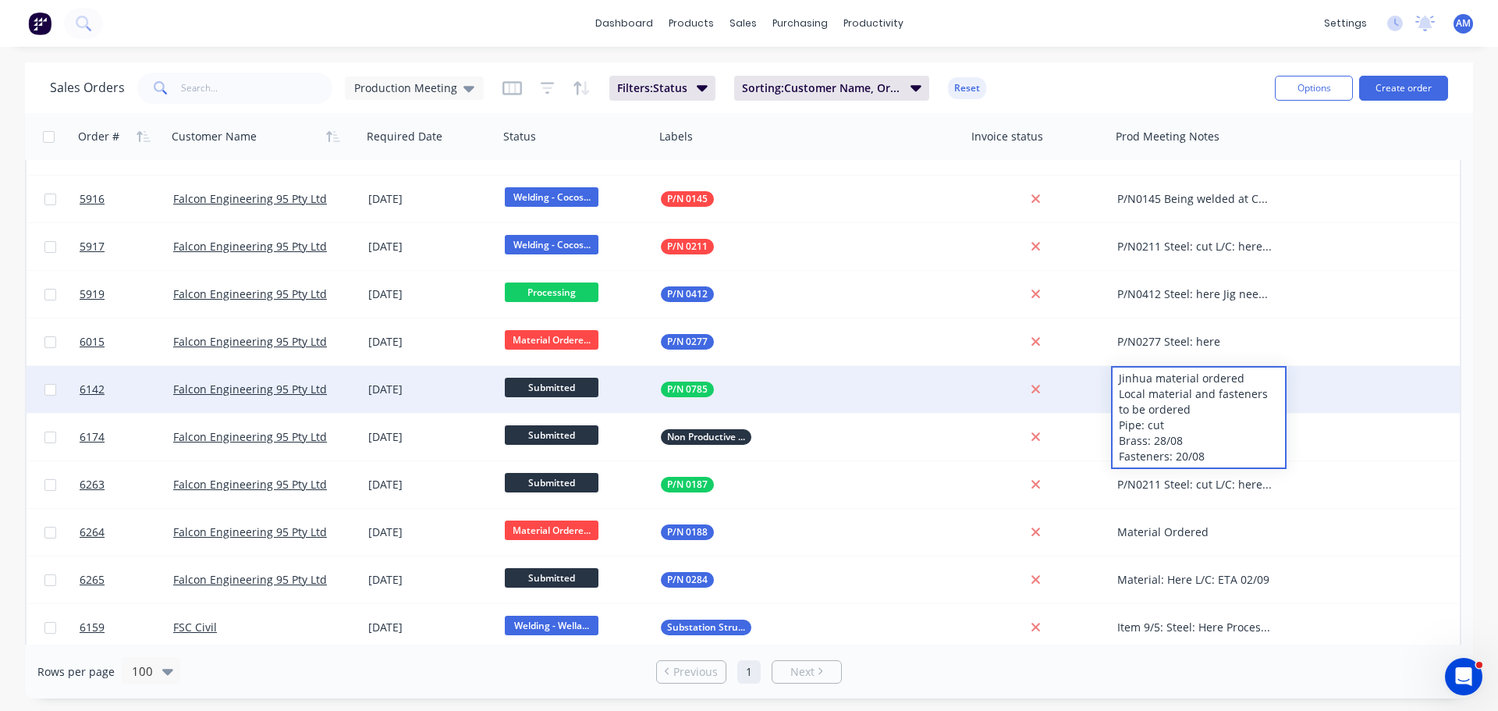
click at [1130, 84] on div "Sales Orders Production Meeting Filters: Status Sorting: Customer Name, Order #…" at bounding box center [656, 88] width 1213 height 38
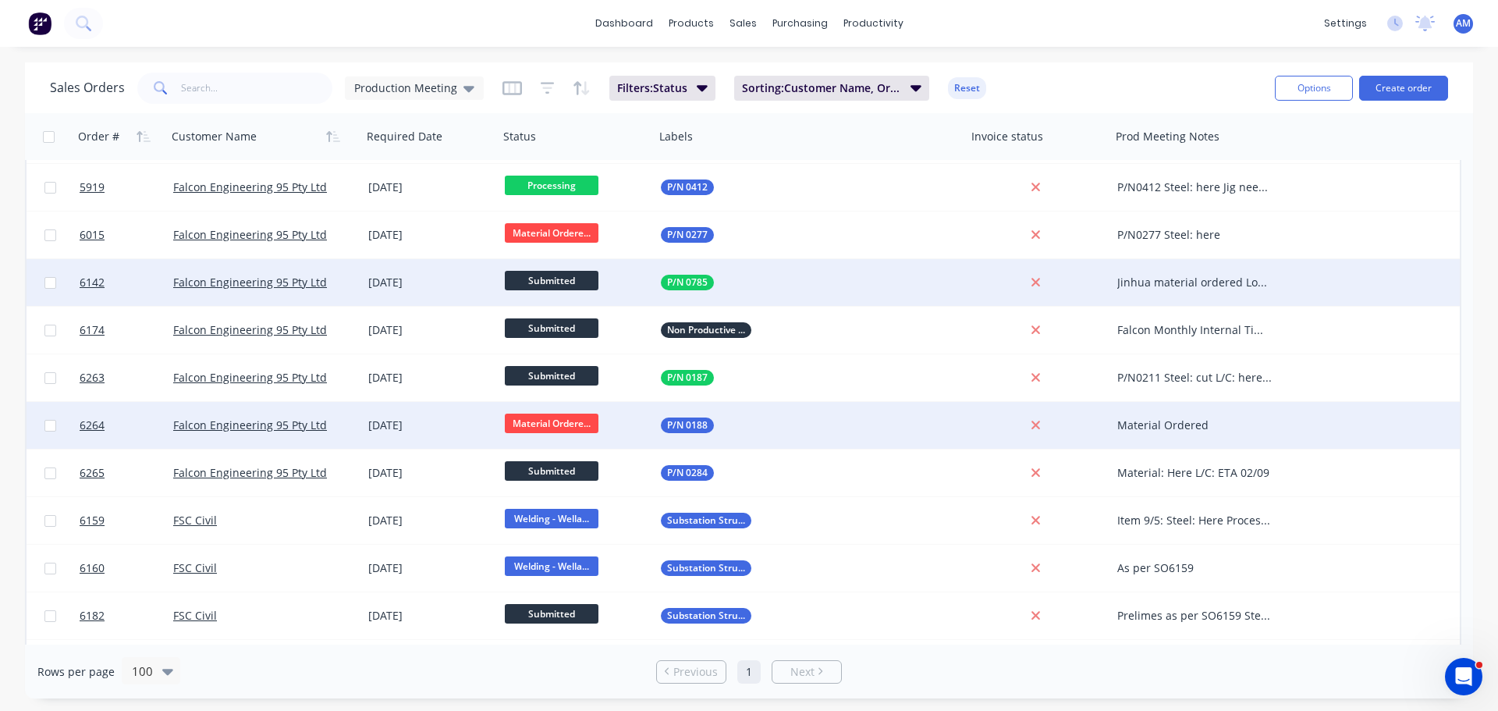
scroll to position [722, 0]
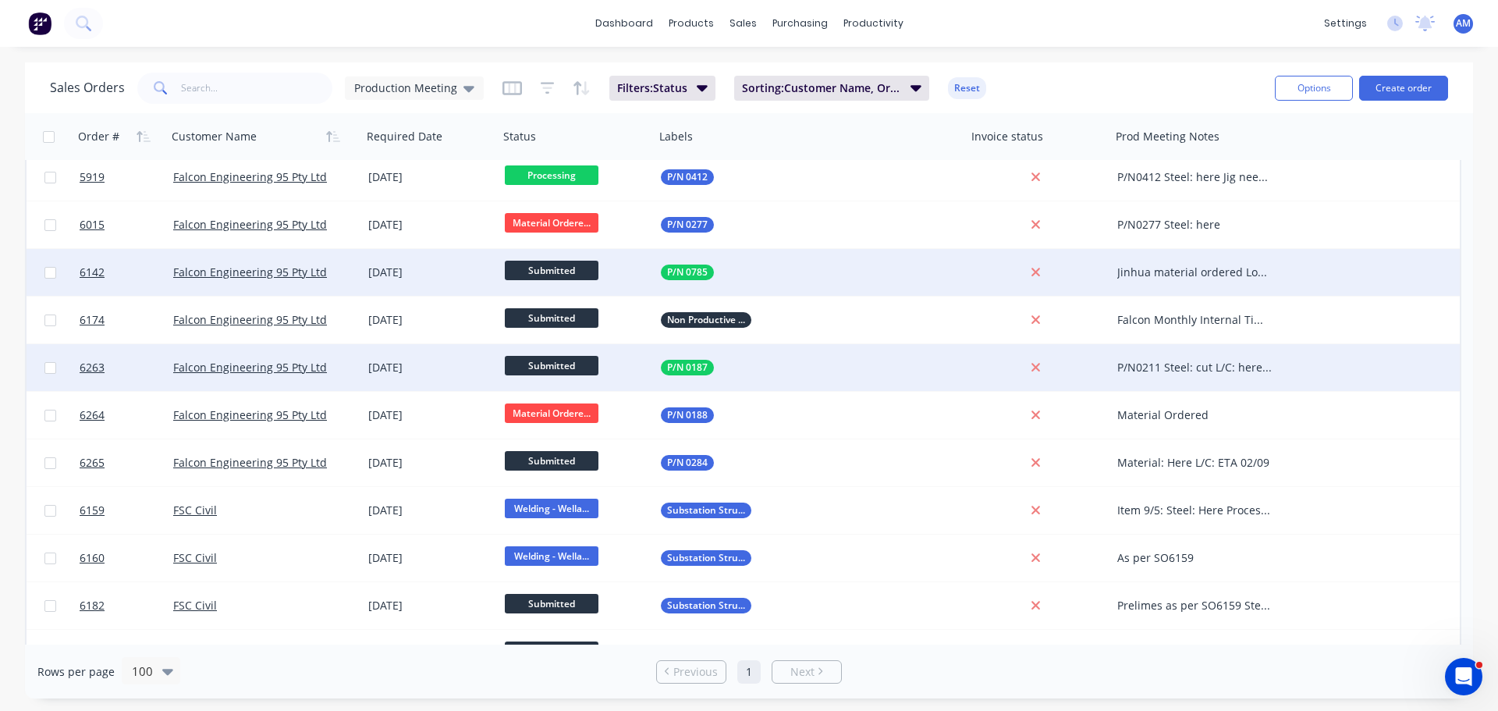
click at [1175, 361] on div "P/N0211 Steel: cut L/C: here Ready for welding, parts at Cocos" at bounding box center [1194, 368] width 155 height 16
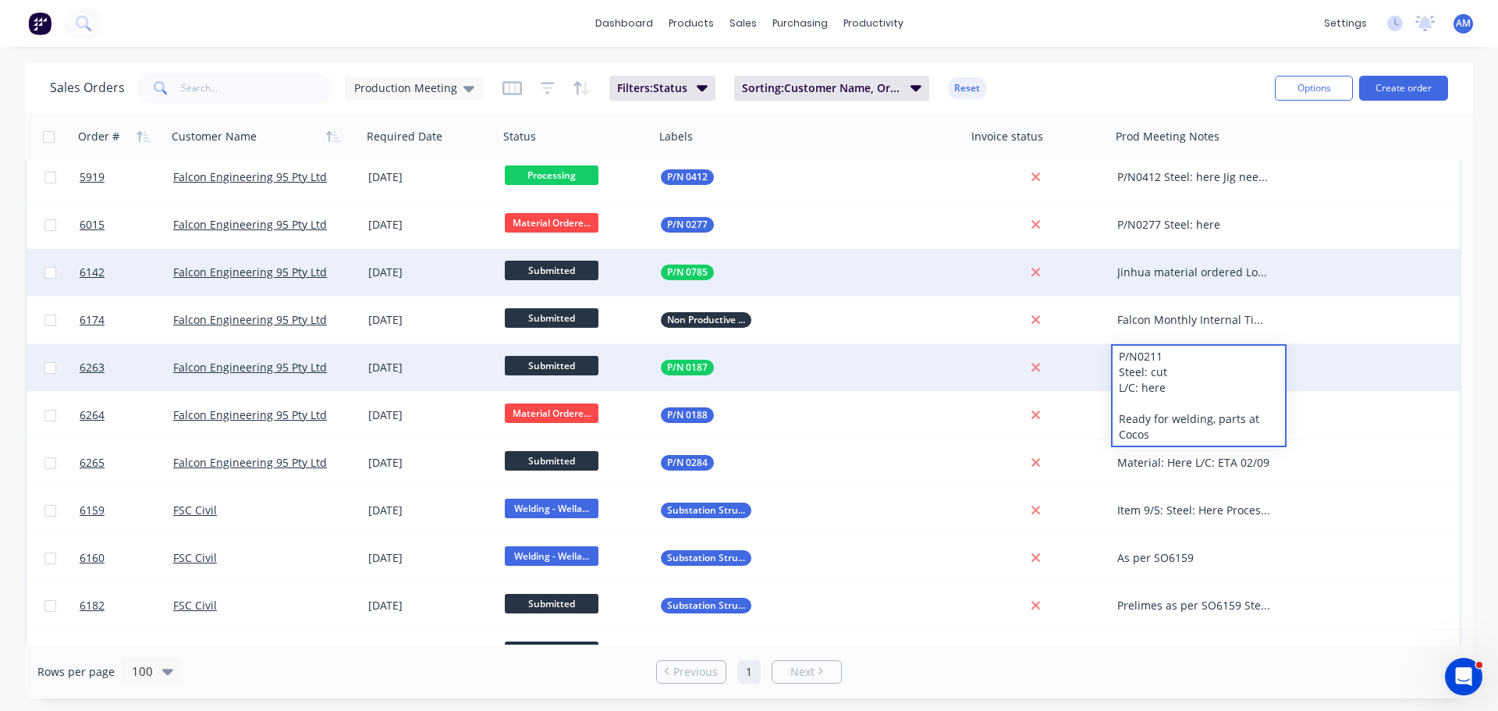
click at [1166, 353] on div "P/N0211 Steel: cut L/C: here Ready for welding, parts at Cocos" at bounding box center [1199, 396] width 172 height 100
drag, startPoint x: 1178, startPoint y: 354, endPoint x: 1100, endPoint y: 357, distance: 78.1
click at [1100, 357] on div "6263 Falcon Engineering 95 Pty Ltd [DATE] Submitted P/N 0187 P/N0211 Steel: cut…" at bounding box center [743, 368] width 1433 height 48
drag, startPoint x: 1173, startPoint y: 386, endPoint x: 1113, endPoint y: 389, distance: 60.2
click at [1113, 389] on div "0187 Steel: cut L/C: here Ready for welding, parts at Cocos" at bounding box center [1199, 396] width 172 height 100
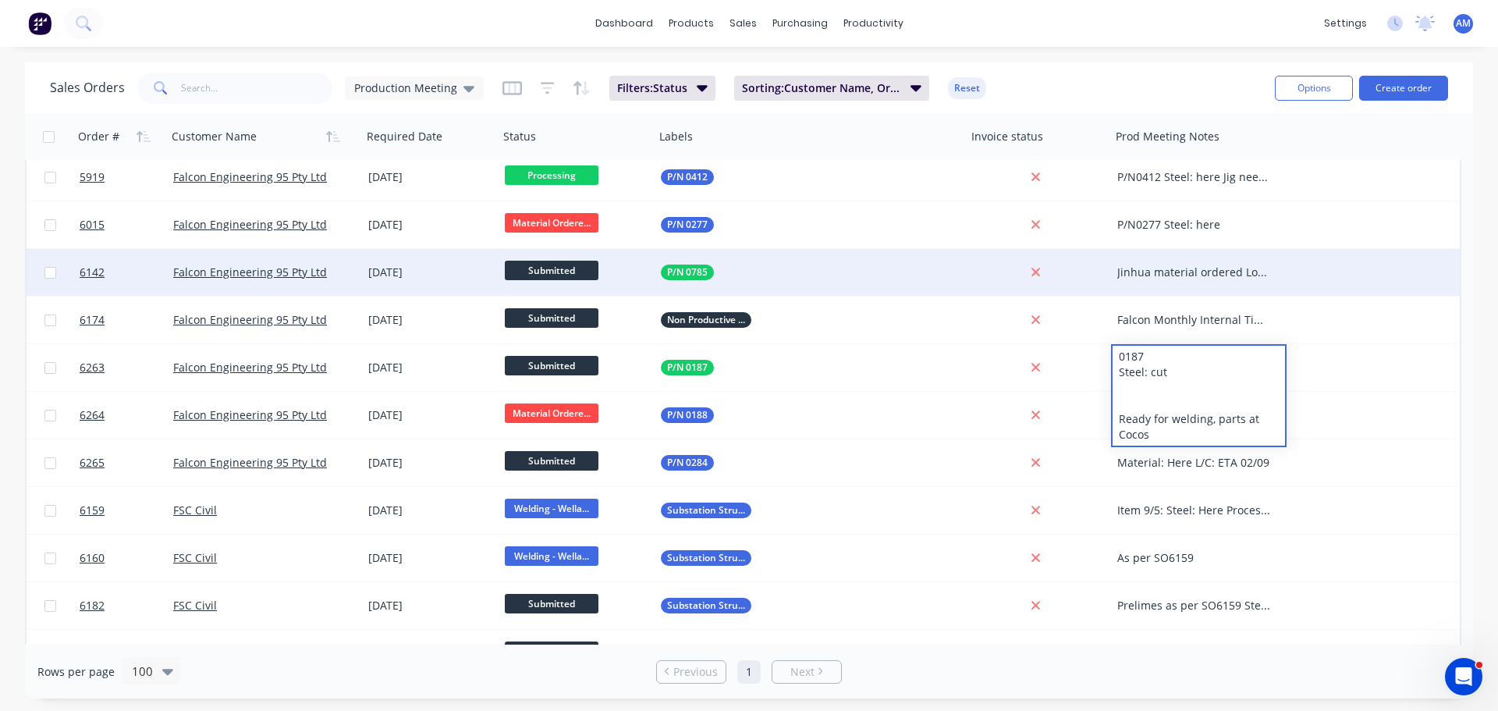
click at [1163, 83] on div "Sales Orders Production Meeting Filters: Status Sorting: Customer Name, Order #…" at bounding box center [656, 88] width 1213 height 38
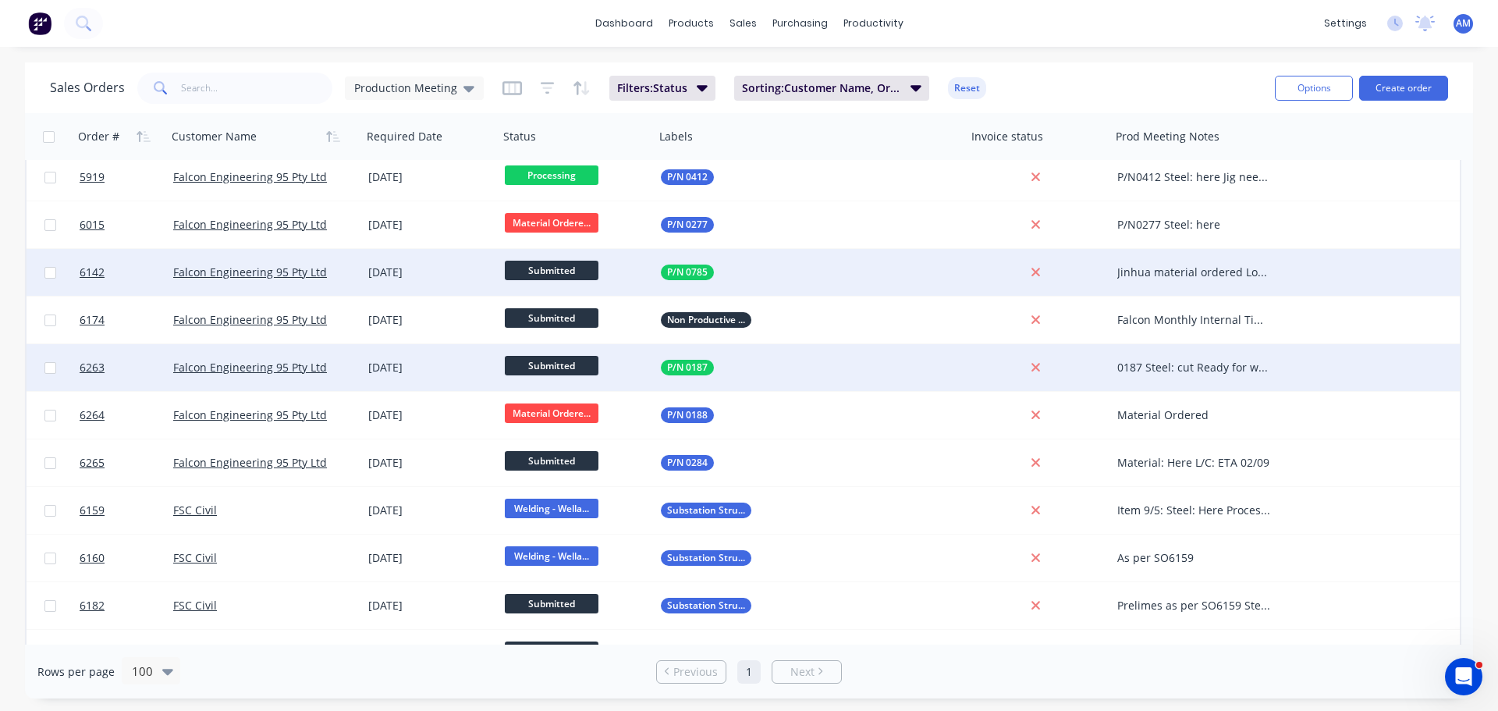
click at [1201, 368] on div "0187 Steel: cut Ready for welding, parts at Cocos" at bounding box center [1194, 368] width 155 height 16
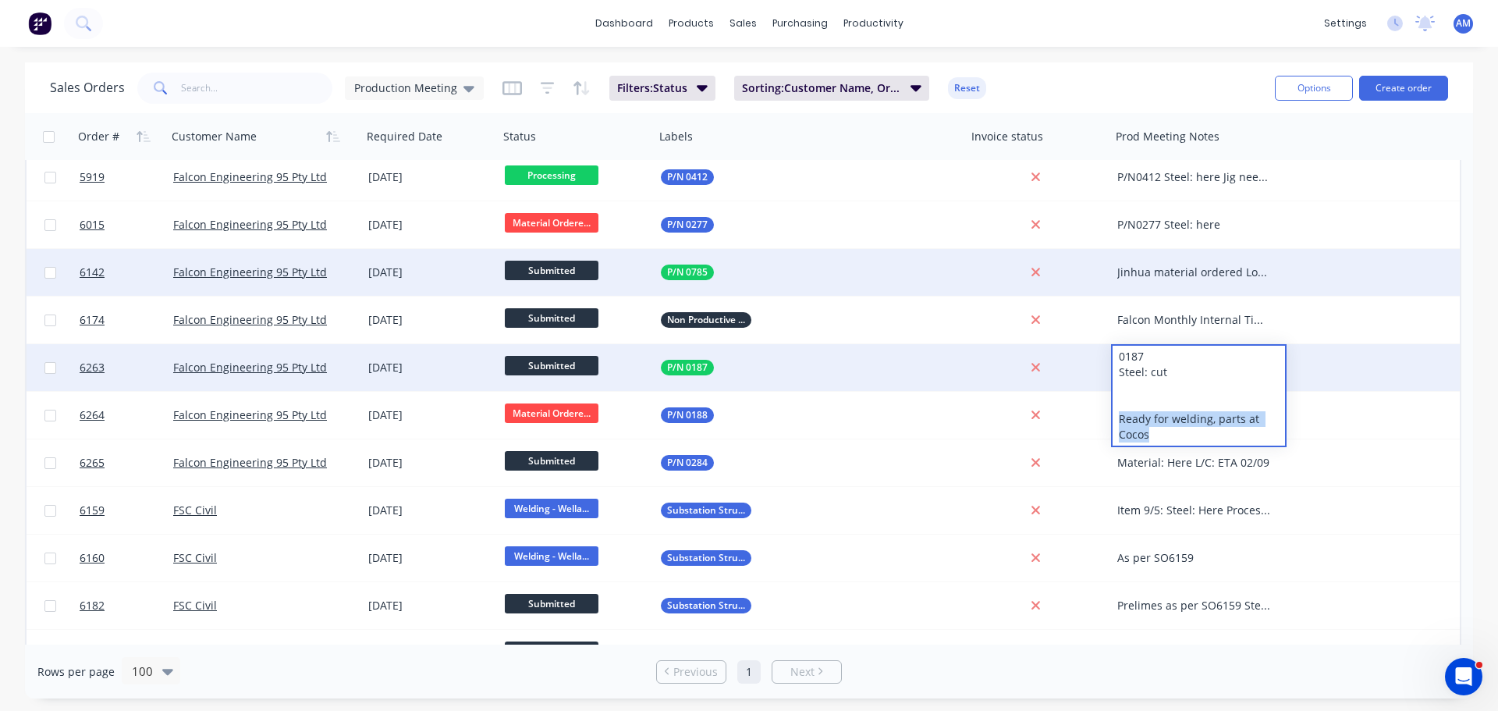
drag, startPoint x: 1167, startPoint y: 434, endPoint x: 1111, endPoint y: 421, distance: 57.7
click at [1111, 421] on div "0187 Steel: cut Ready for welding, parts at Cocos" at bounding box center [1199, 395] width 176 height 103
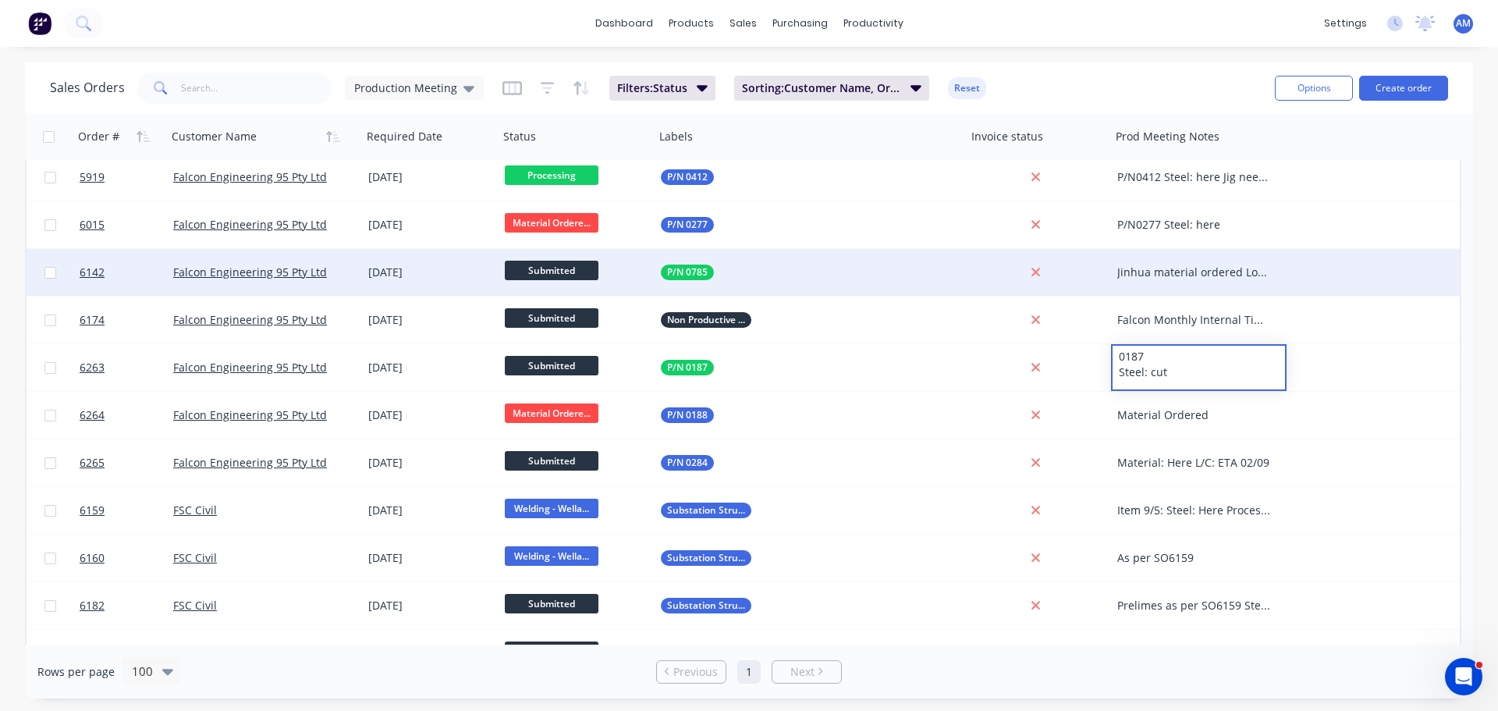
click at [1185, 97] on div "Sales Orders Production Meeting Filters: Status Sorting: Customer Name, Order #…" at bounding box center [656, 88] width 1213 height 38
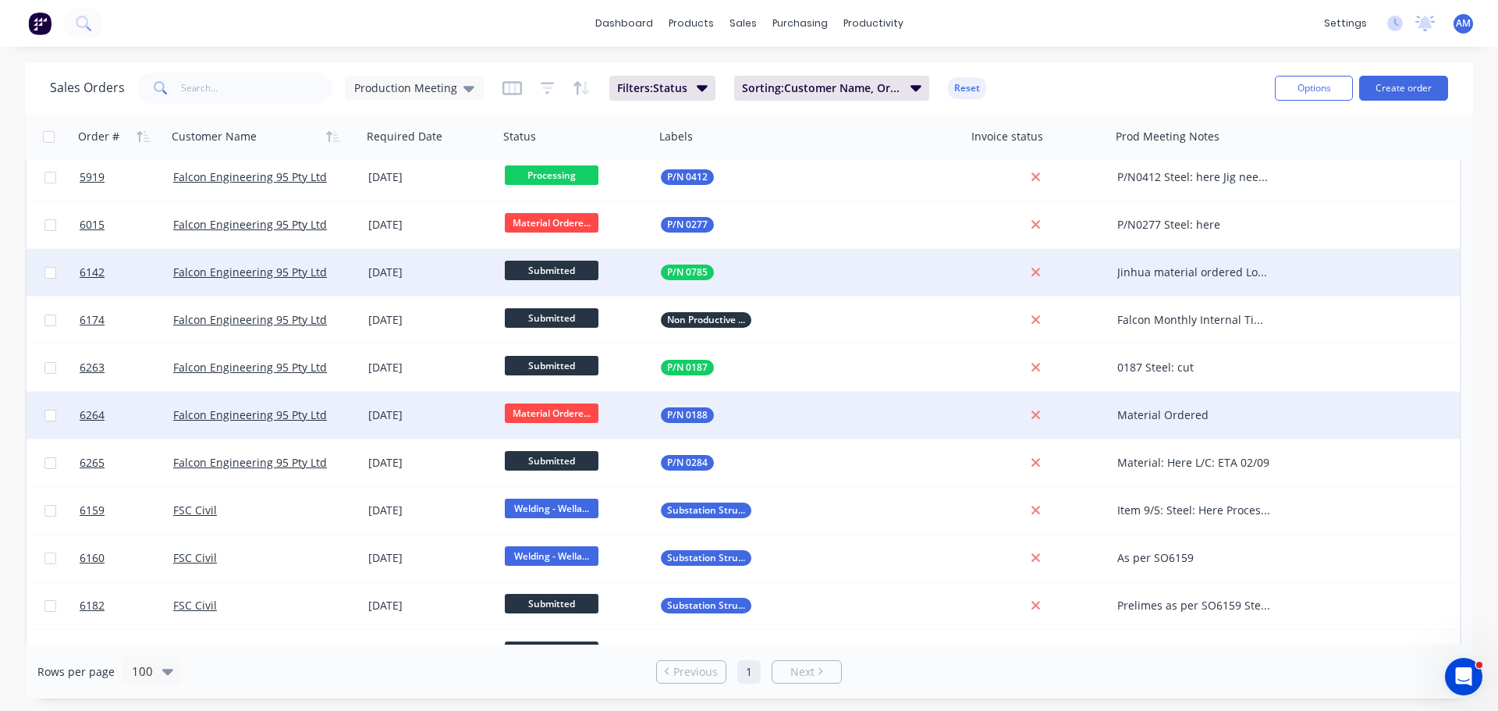
click at [1182, 412] on div "Material Ordered" at bounding box center [1194, 415] width 155 height 16
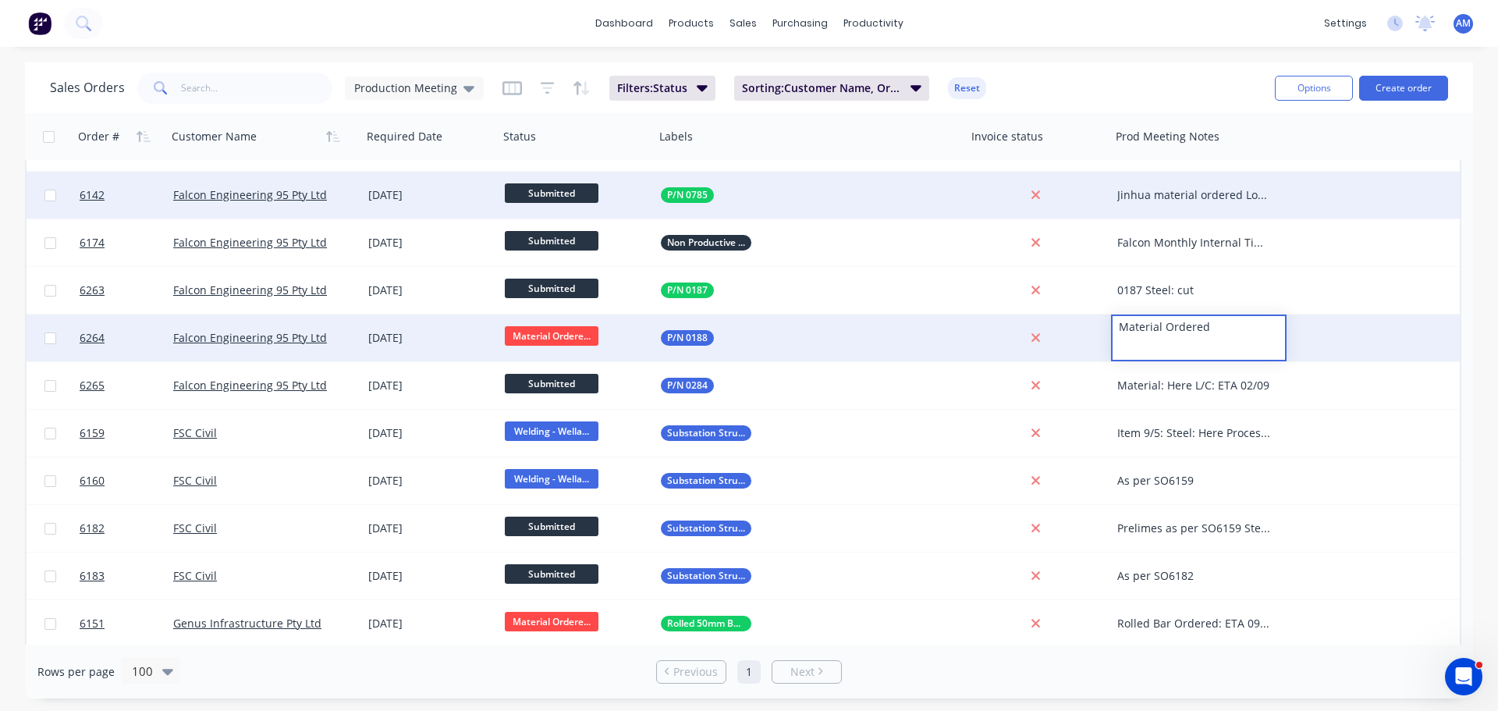
scroll to position [800, 0]
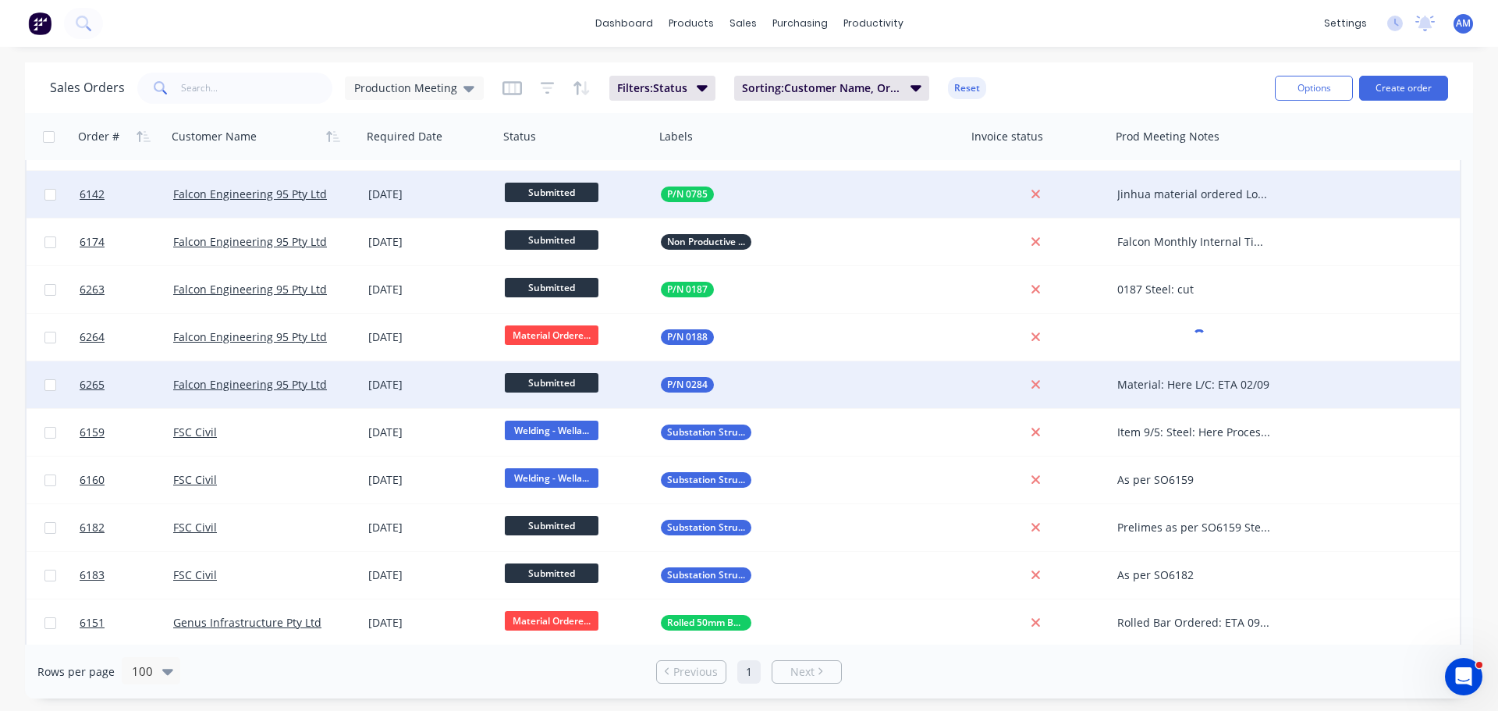
click at [1196, 380] on div "Material: Here L/C: ETA 02/09" at bounding box center [1194, 385] width 155 height 16
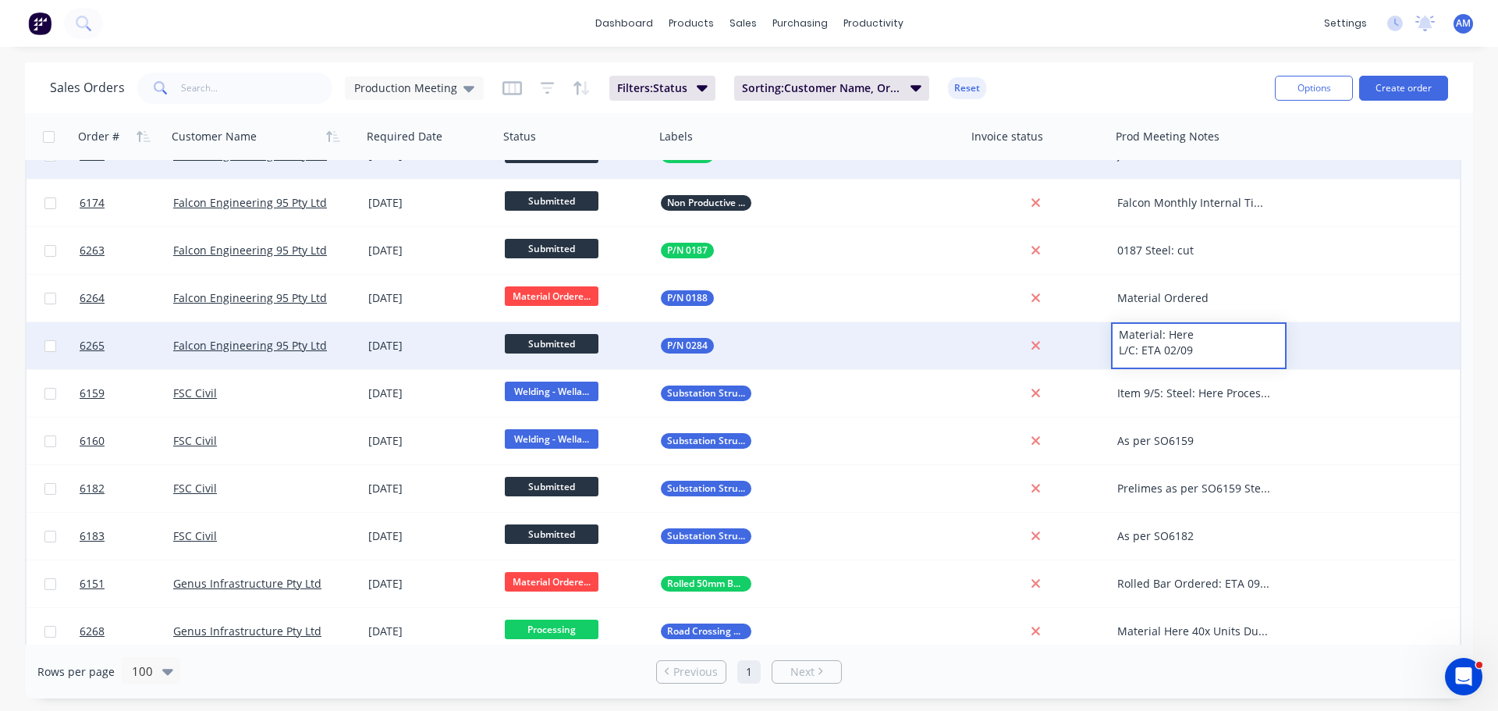
scroll to position [878, 0]
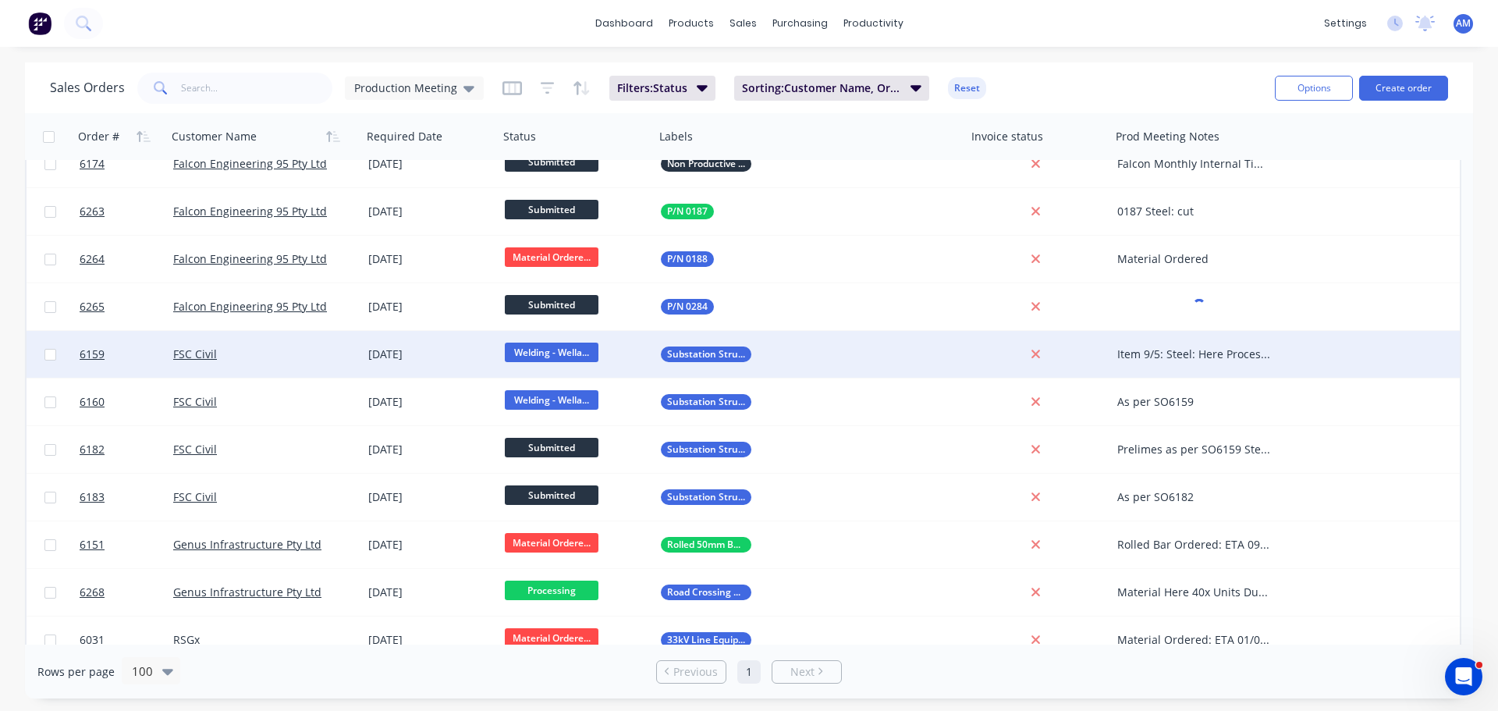
click at [1201, 351] on div "Item 9/5: Steel: Here Processed Steel: 06/08 Plates: 08/08 Remaining Items (130…" at bounding box center [1194, 354] width 155 height 16
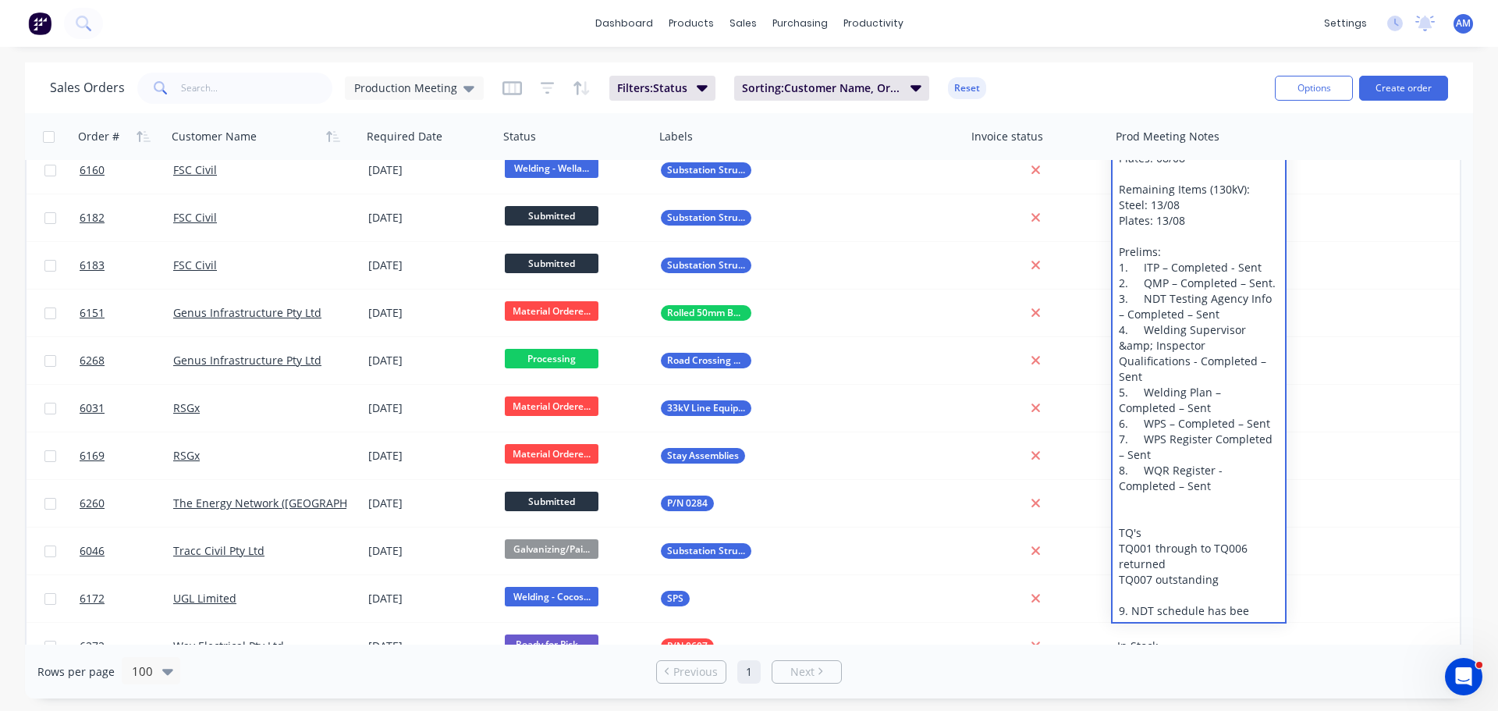
scroll to position [1112, 0]
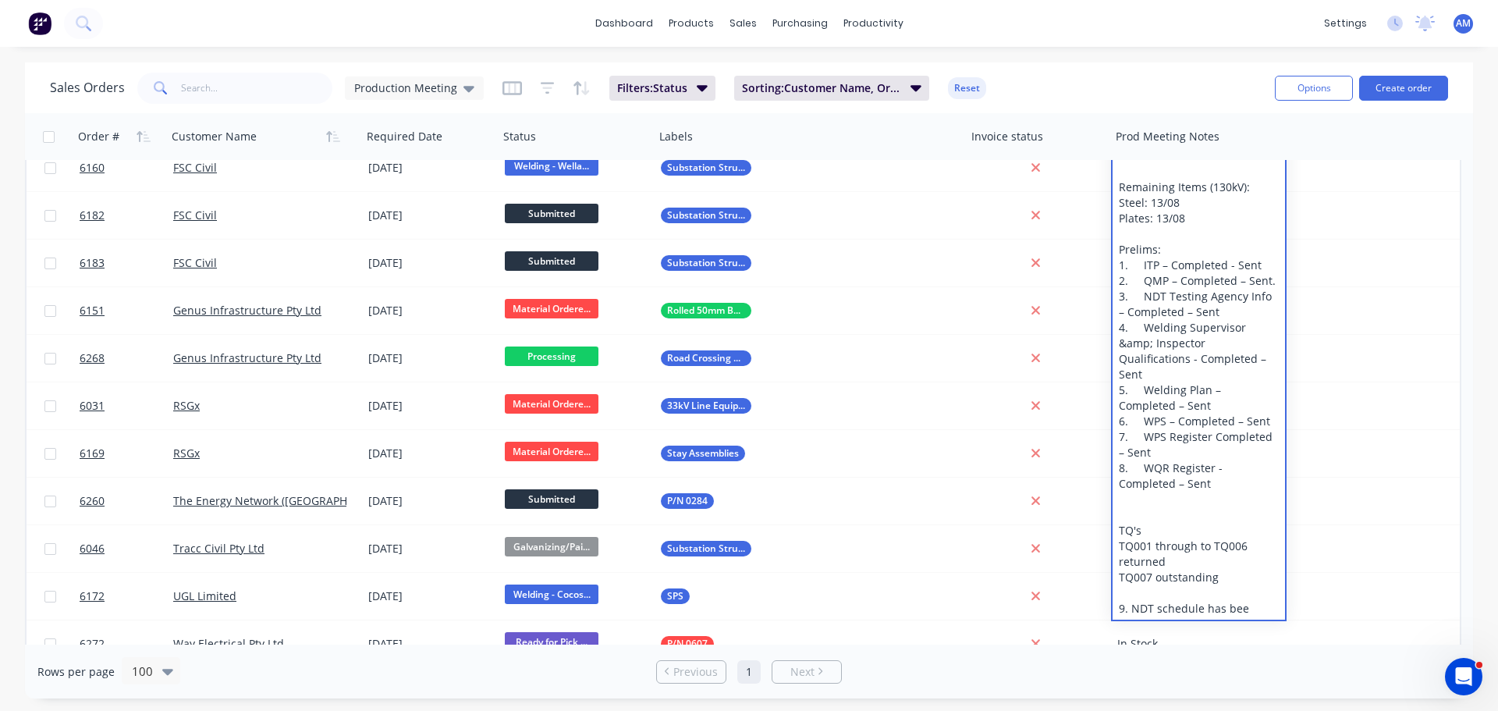
click at [1154, 561] on div "Item 9/5: Steel: Here Processed Steel: 06/08 Plates: 08/08 Remaining Items (130…" at bounding box center [1199, 358] width 172 height 521
click at [1221, 559] on div "Item 9/5: Steel: Here Processed Steel: 06/08 Plates: 08/08 Remaining Items (130…" at bounding box center [1199, 358] width 172 height 521
drag, startPoint x: 1223, startPoint y: 558, endPoint x: 1156, endPoint y: 567, distance: 67.8
click at [1156, 567] on div "Item 9/5: Steel: Here Processed Steel: 06/08 Plates: 08/08 Remaining Items (130…" at bounding box center [1199, 358] width 172 height 521
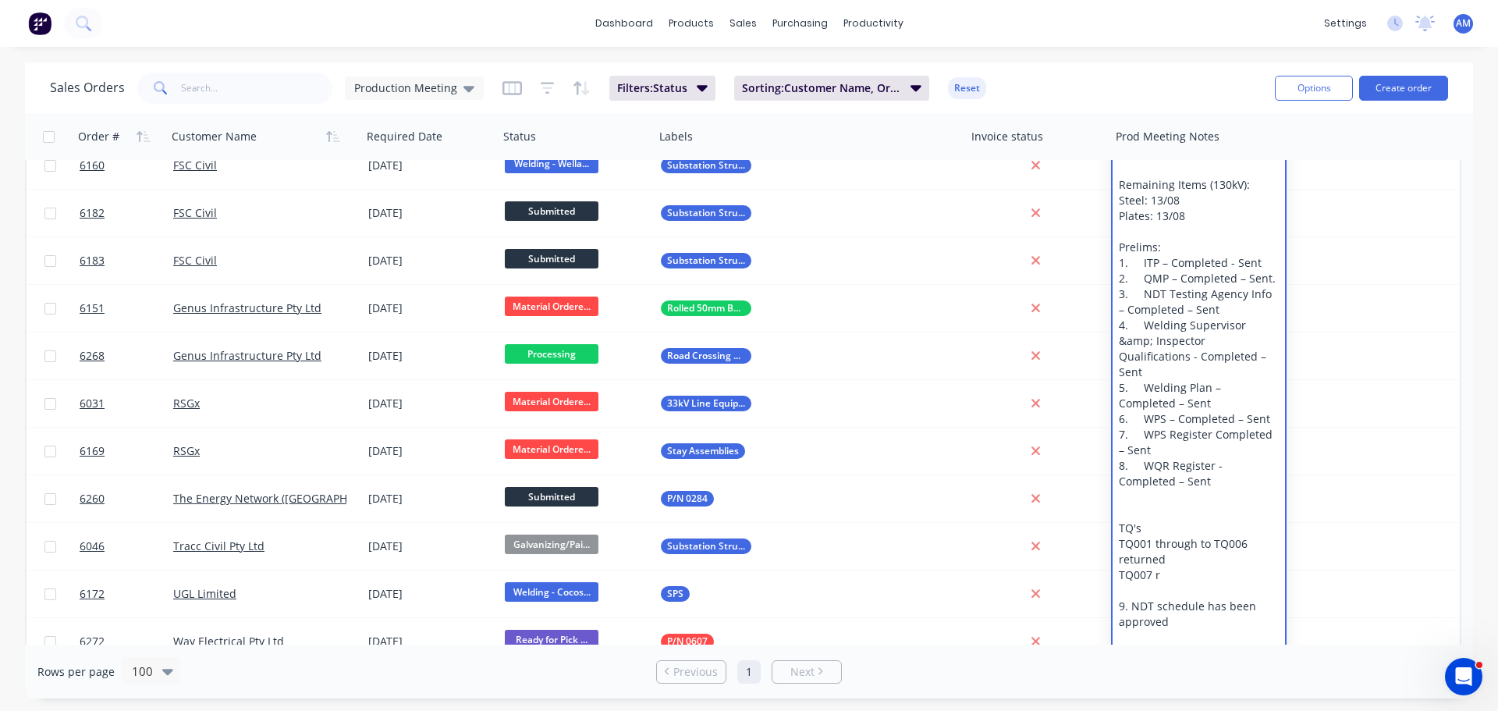
click at [1173, 557] on div "Item 9/5: Steel: Here Processed Steel: 06/08 Plates: 08/08 Remaining Items (130…" at bounding box center [1199, 380] width 172 height 568
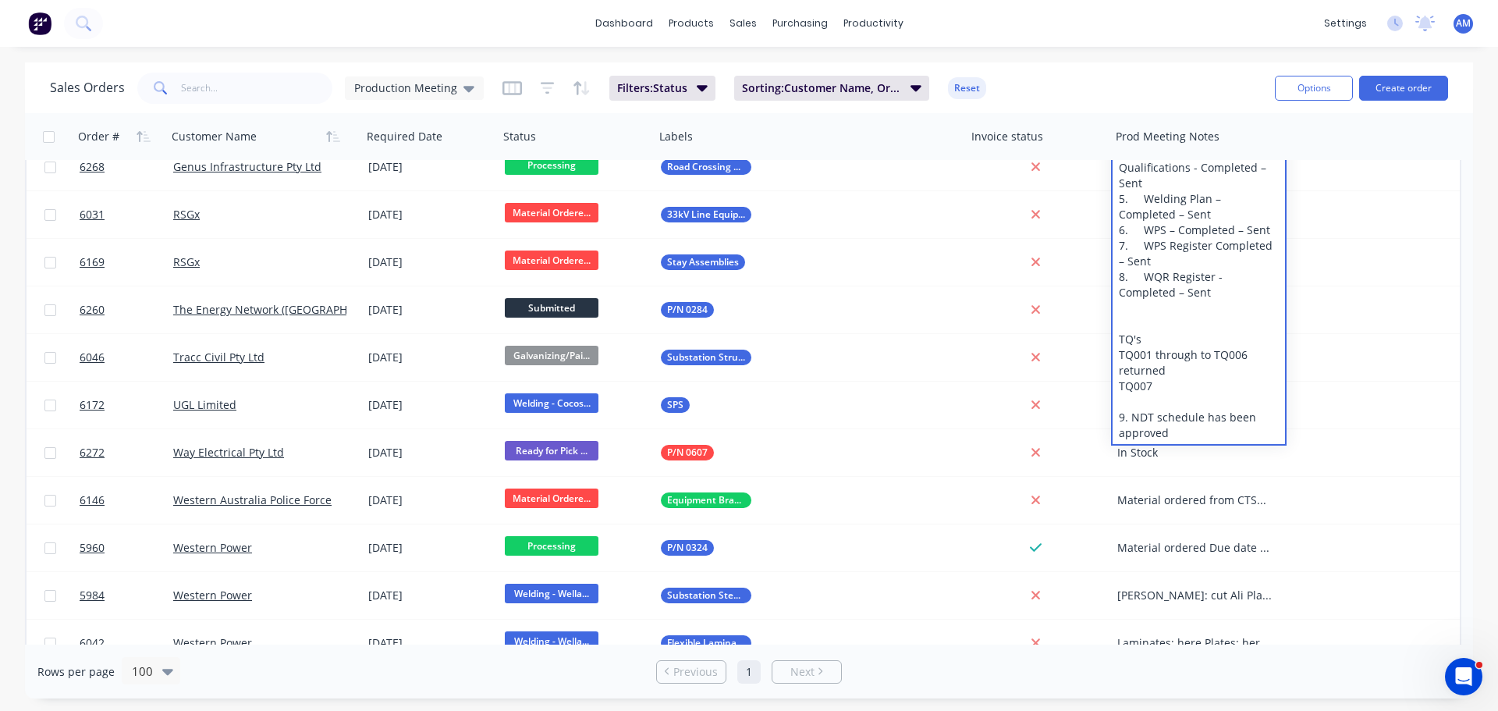
scroll to position [1231, 0]
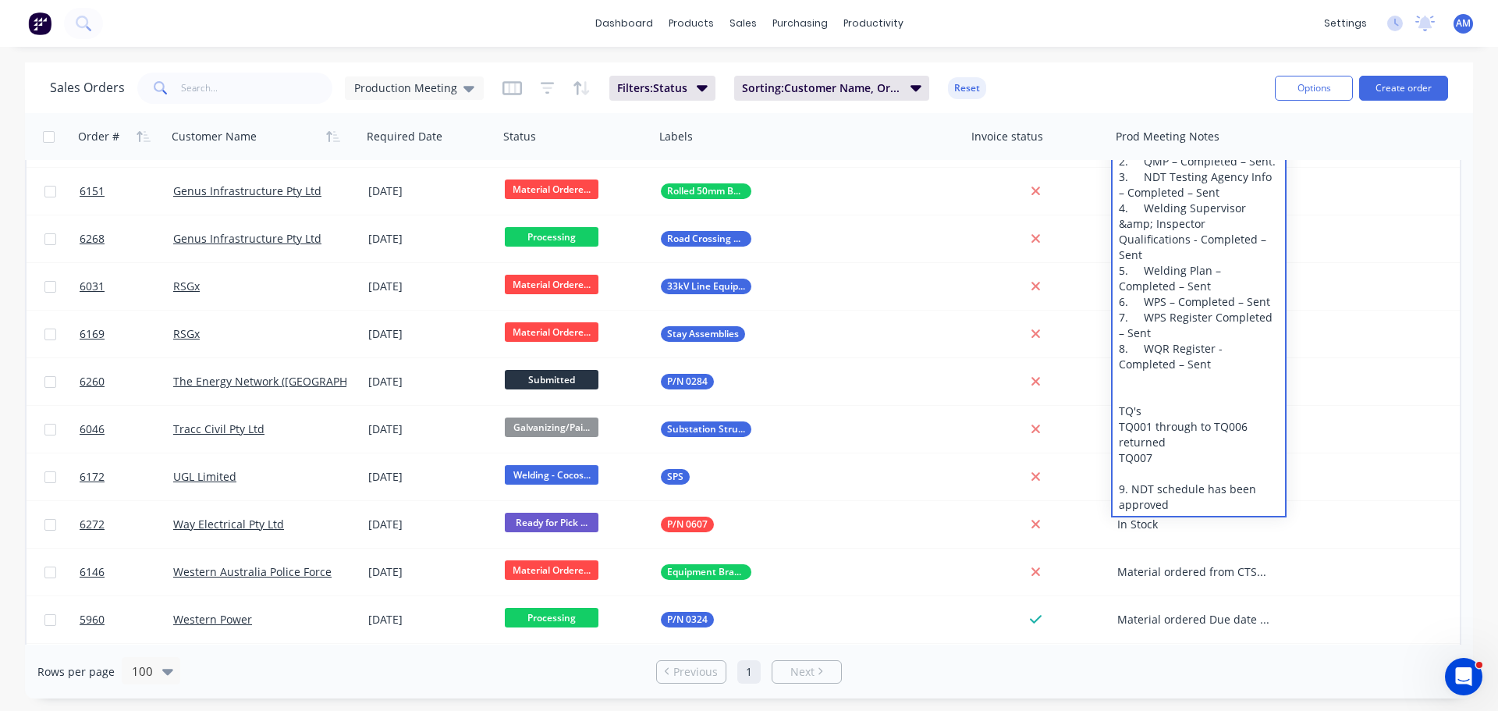
click at [1181, 486] on div "Item 9/5: Steel: Here Processed Steel: 06/08 Plates: 08/08 Remaining Items (130…" at bounding box center [1199, 247] width 172 height 537
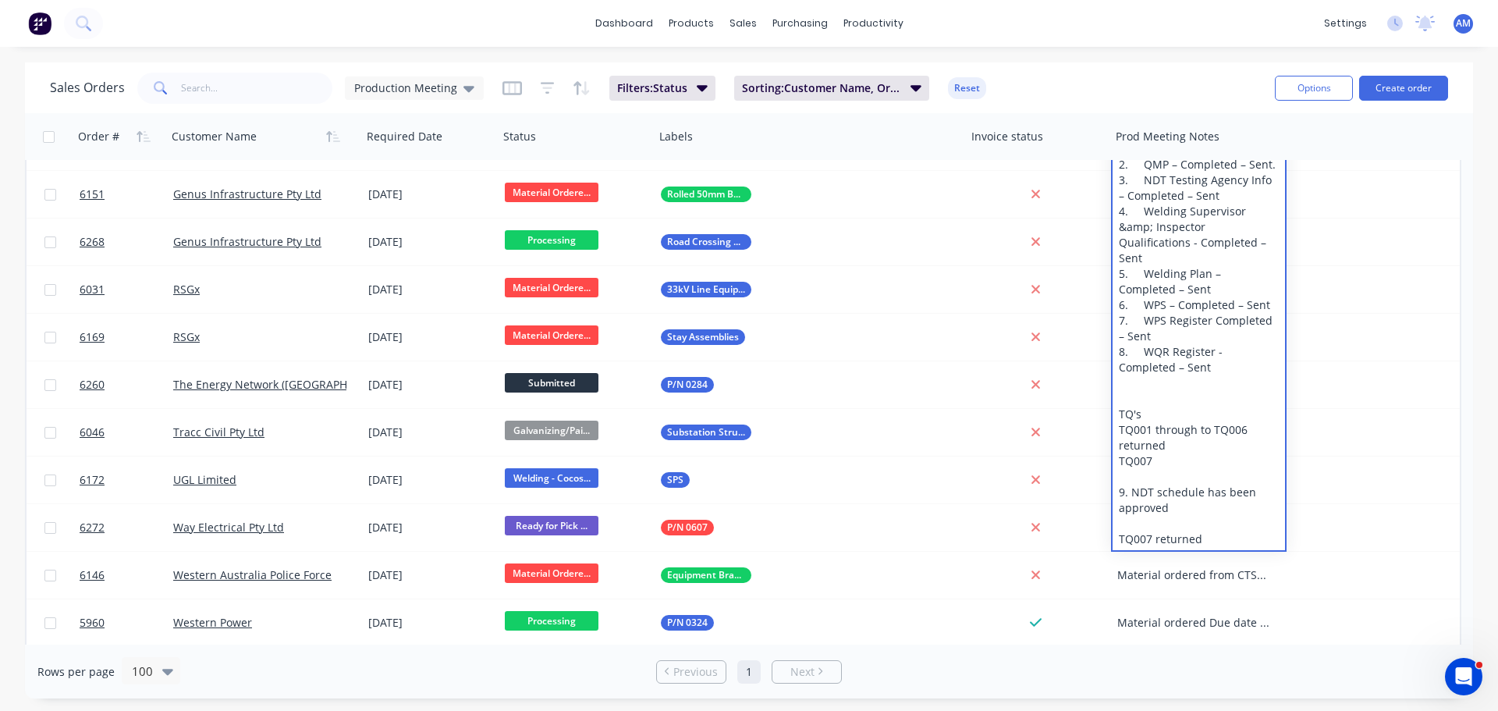
click at [1178, 84] on div "Sales Orders Production Meeting Filters: Status Sorting: Customer Name, Order #…" at bounding box center [656, 88] width 1213 height 38
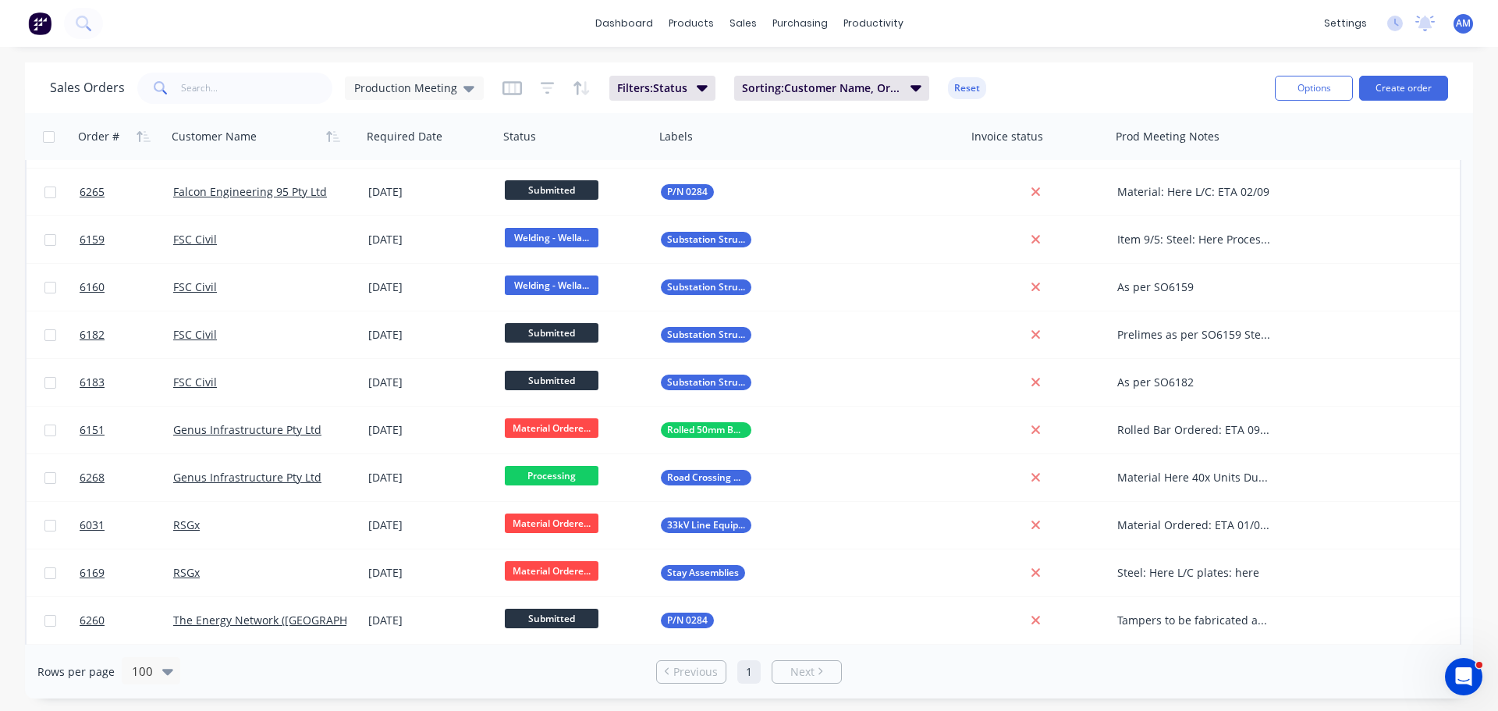
scroll to position [936, 0]
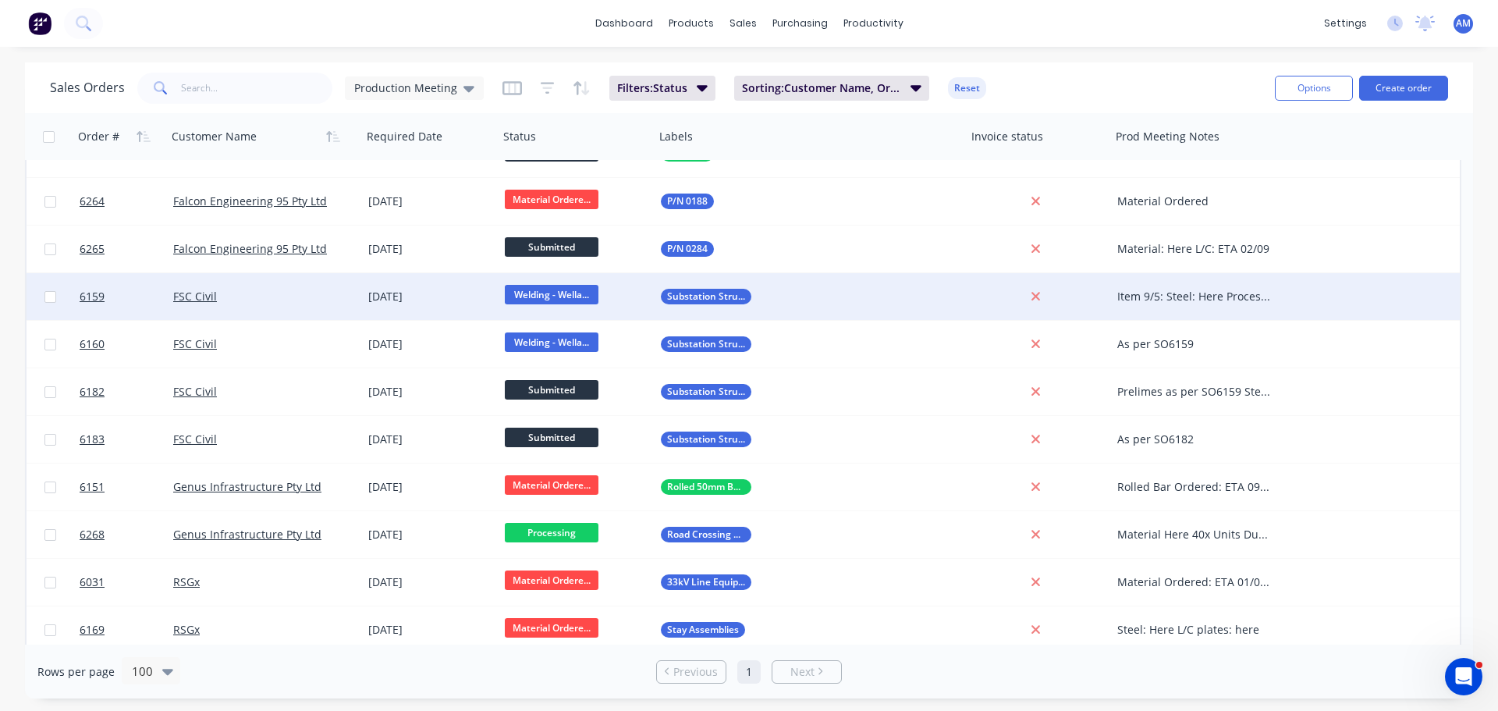
click at [1183, 293] on div "Item 9/5: Steel: Here Processed Steel: 06/08 Plates: 08/08 Remaining Items (130…" at bounding box center [1194, 297] width 155 height 16
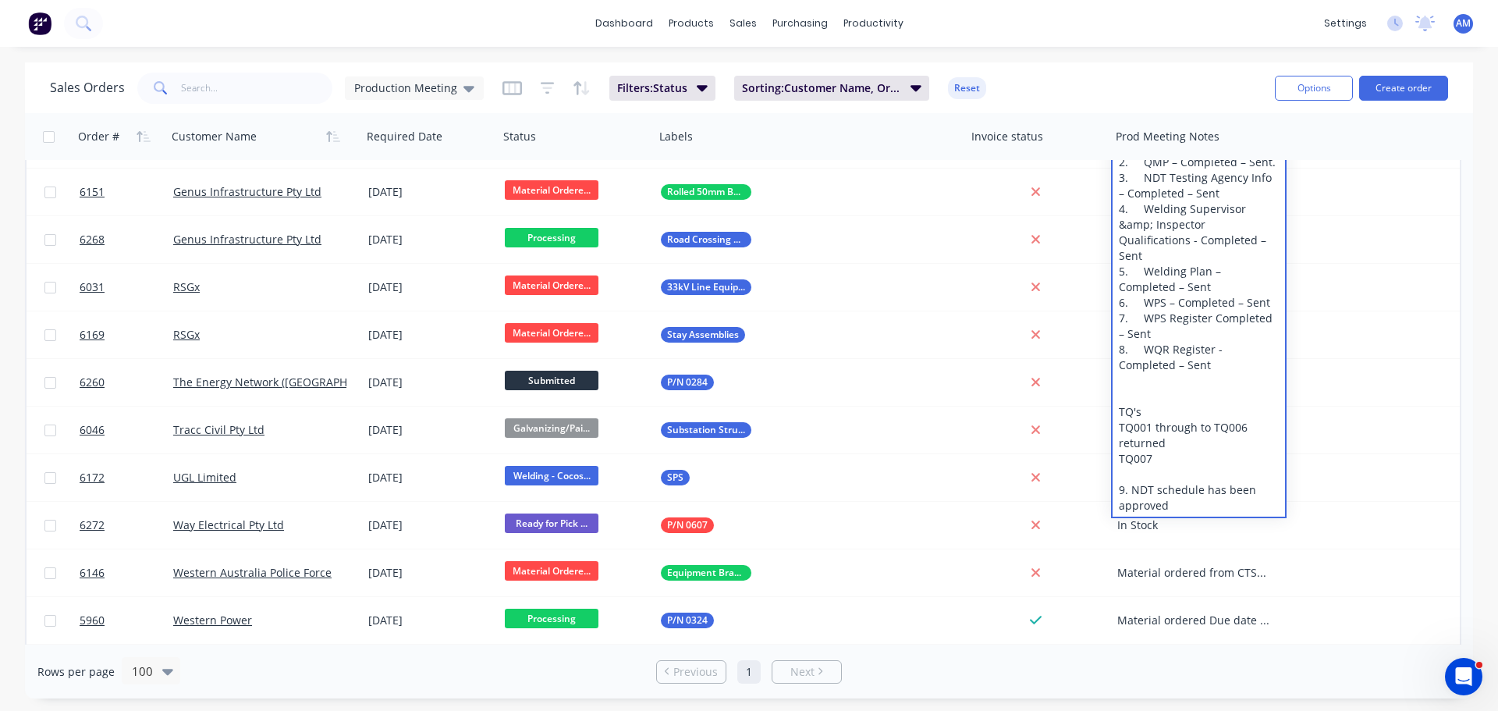
scroll to position [1248, 0]
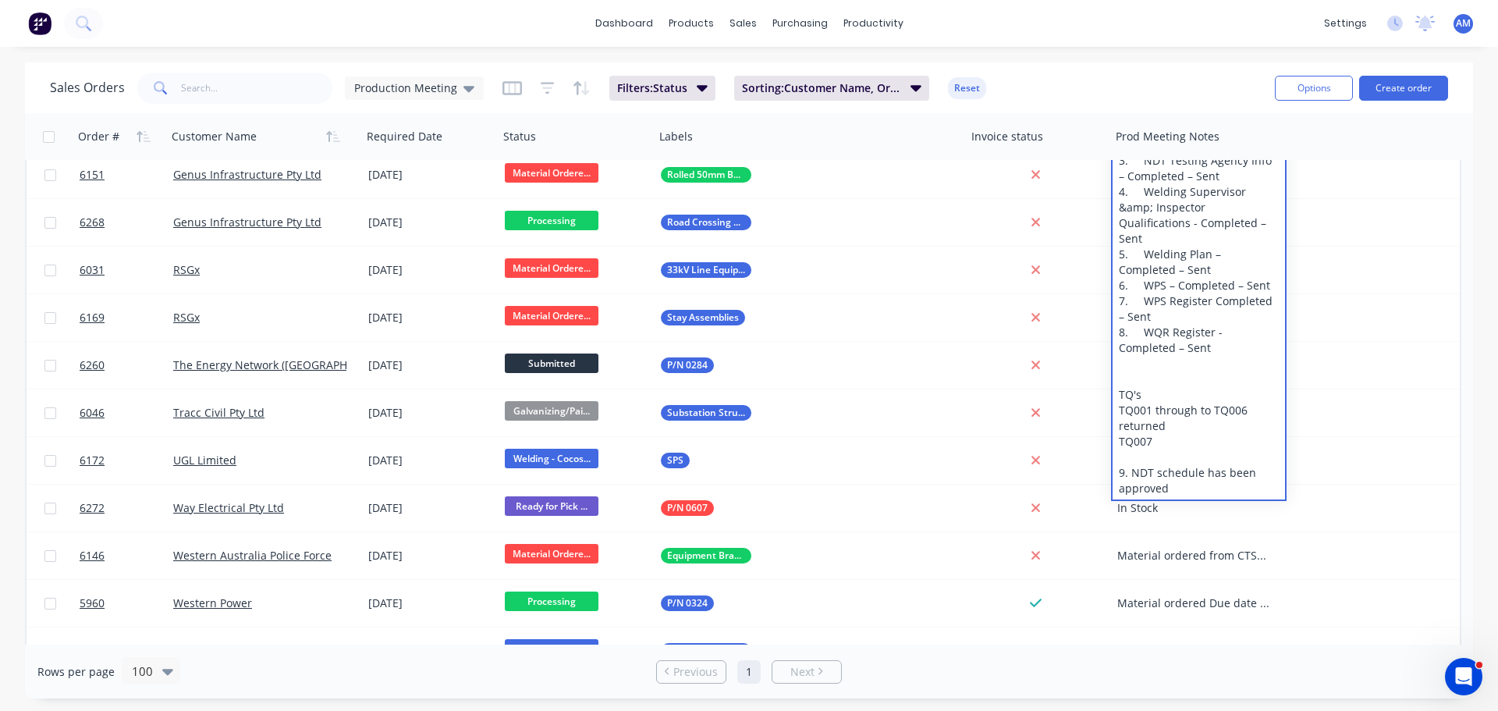
click at [1156, 361] on div "Item 9/5: Steel: Here Processed Steel: 06/08 Plates: 08/08 Remaining Items (130…" at bounding box center [1199, 231] width 172 height 537
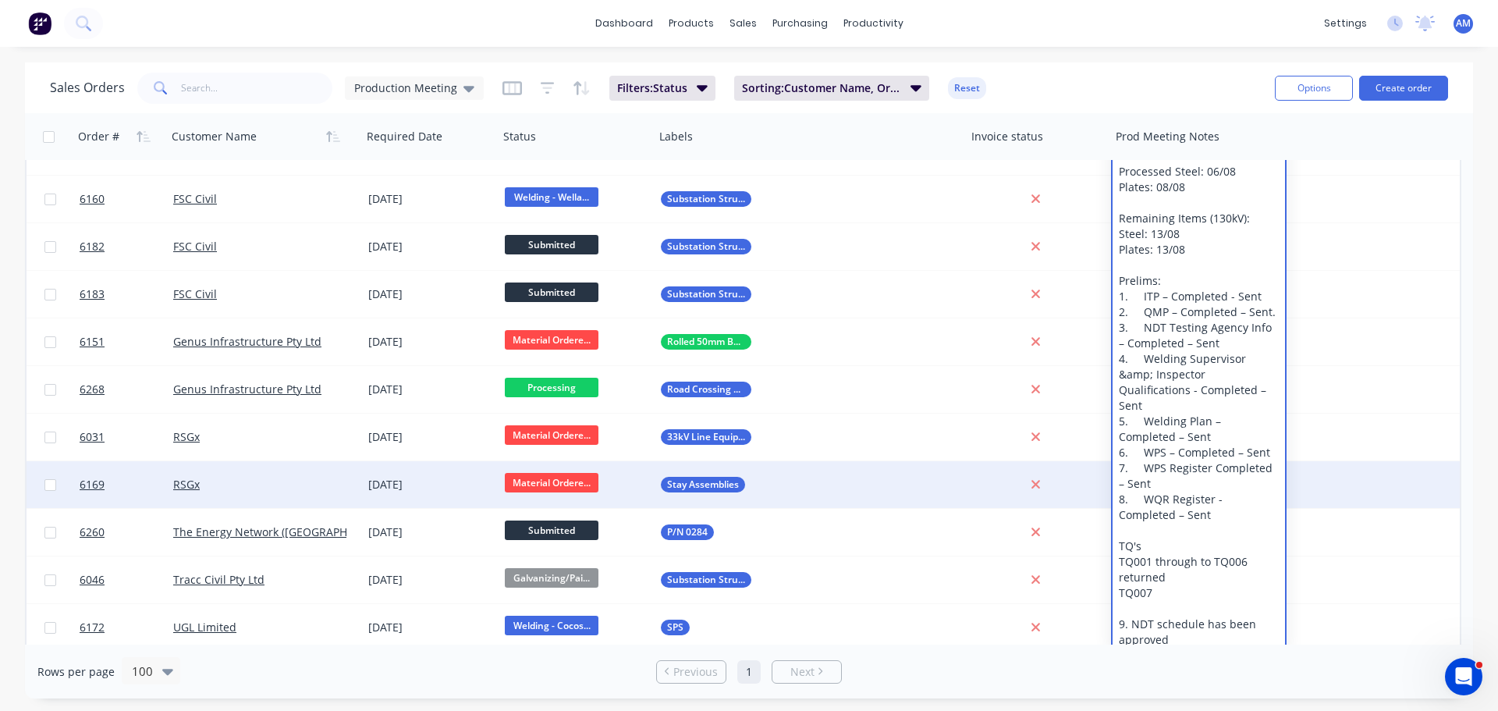
scroll to position [975, 0]
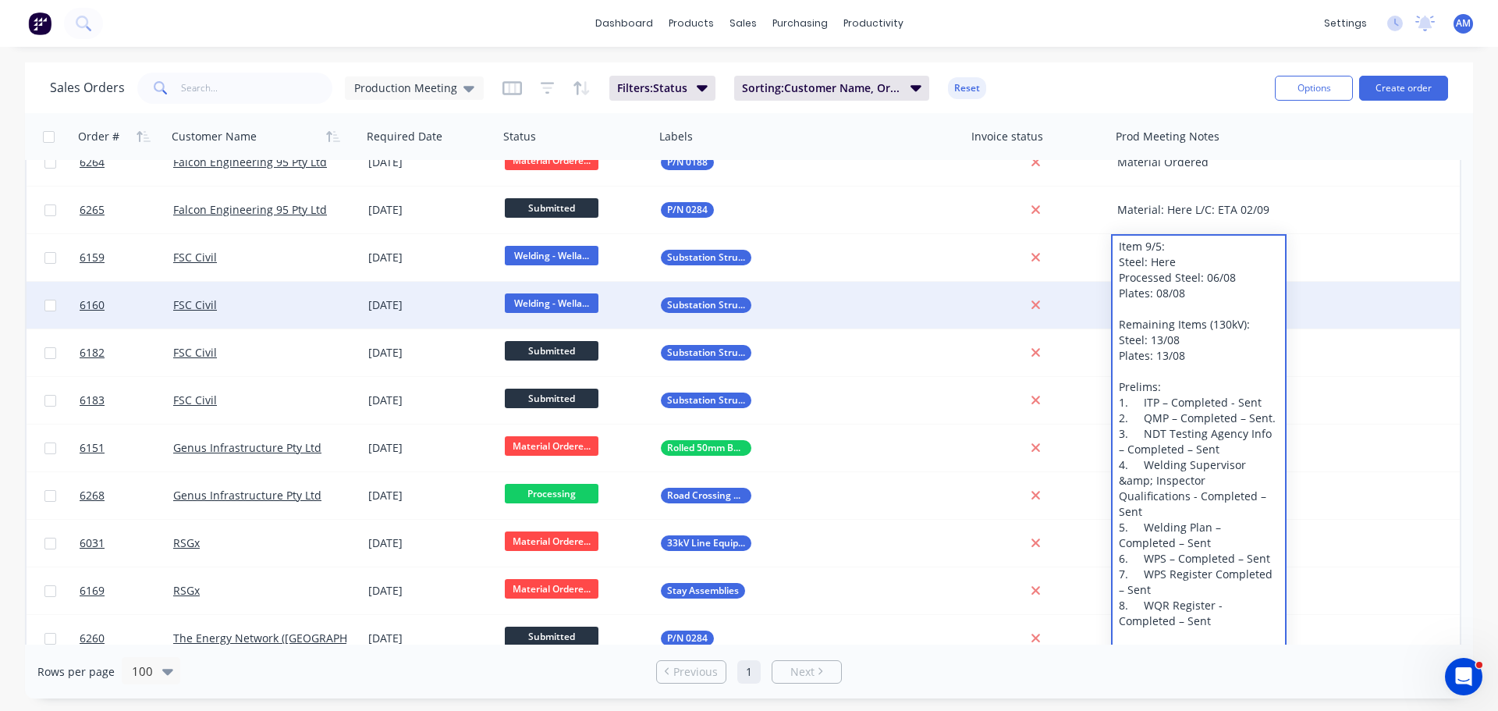
click at [1368, 300] on div "6160 FSC Civil [DATE] Welding - Wella... Substation Structural Steel As per SO6…" at bounding box center [743, 306] width 1433 height 48
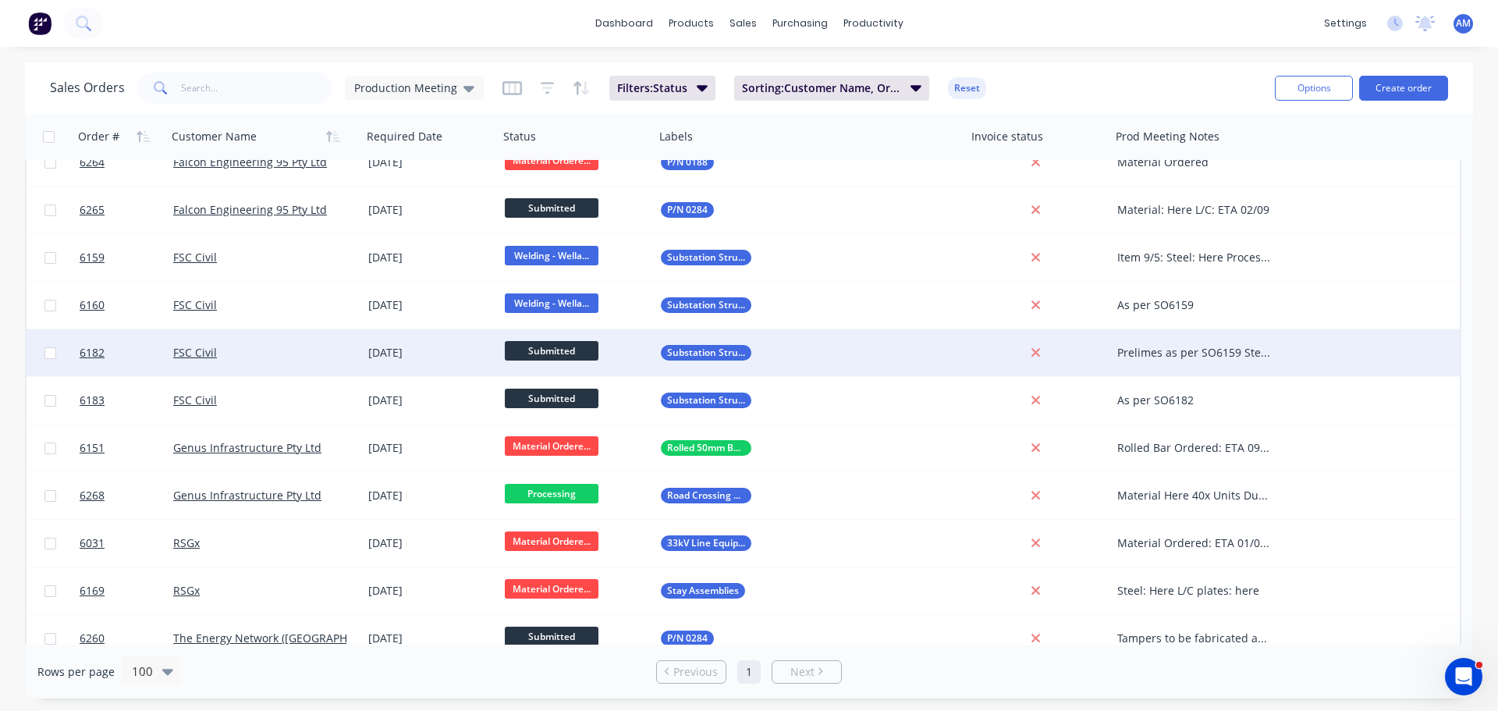
click at [1160, 349] on div "Prelimes as per SO6159 Steel for item 77 ordered" at bounding box center [1194, 353] width 155 height 16
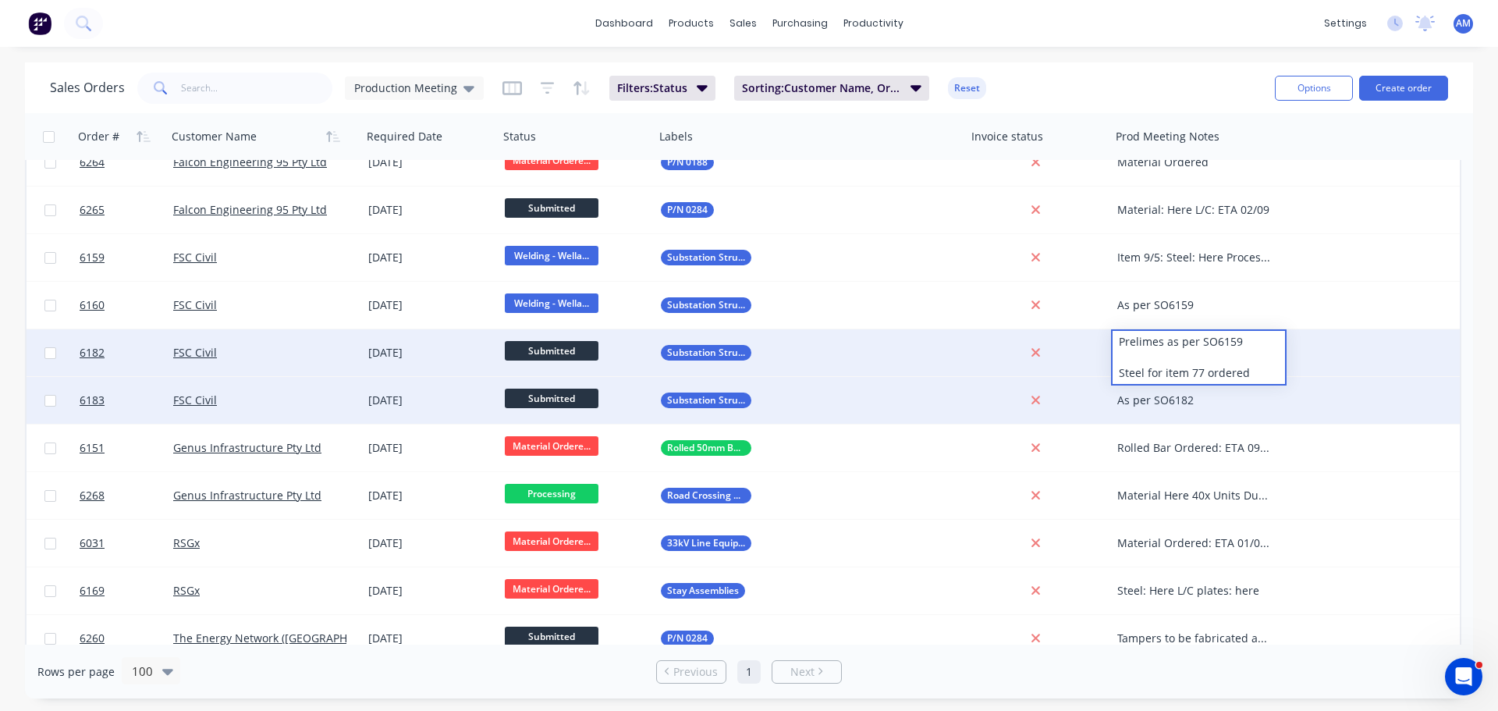
click at [1170, 394] on div "As per SO6182" at bounding box center [1194, 400] width 155 height 16
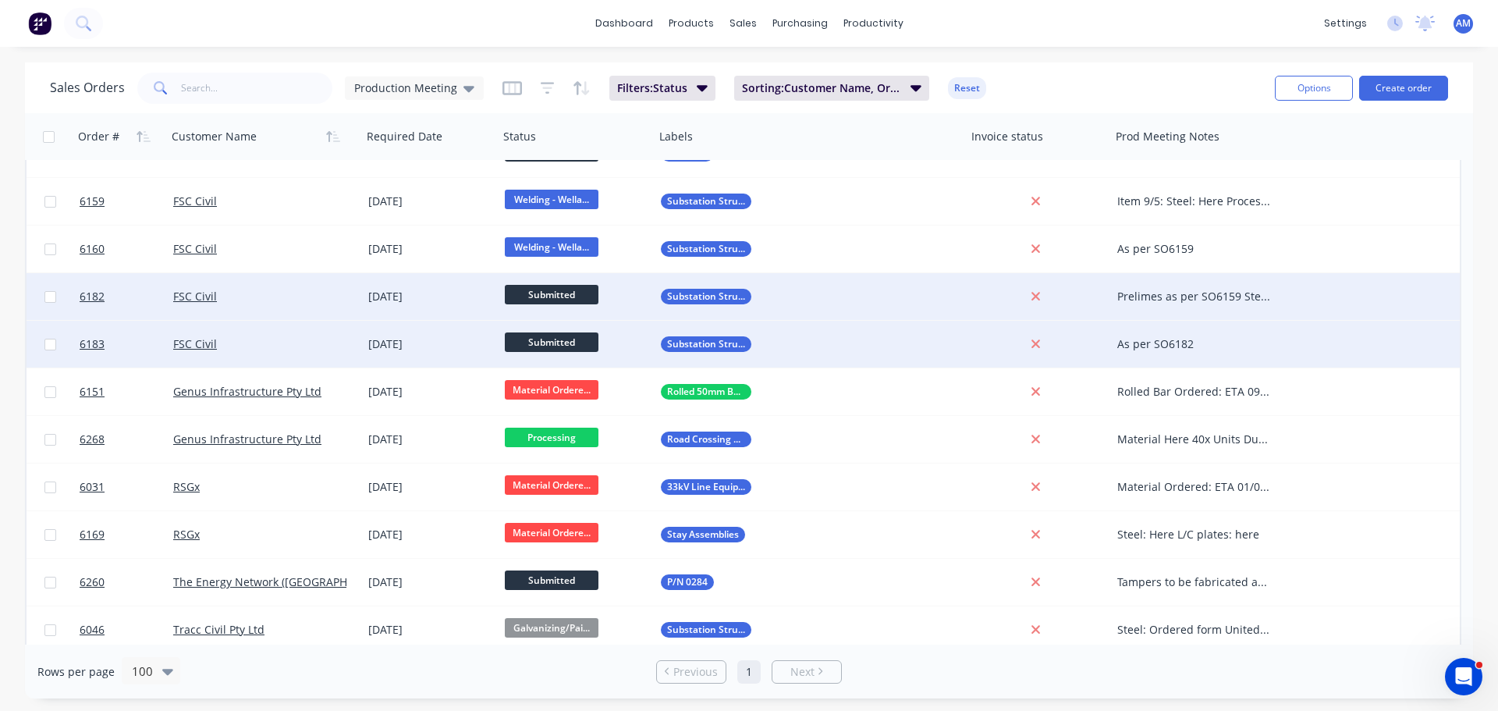
scroll to position [1053, 0]
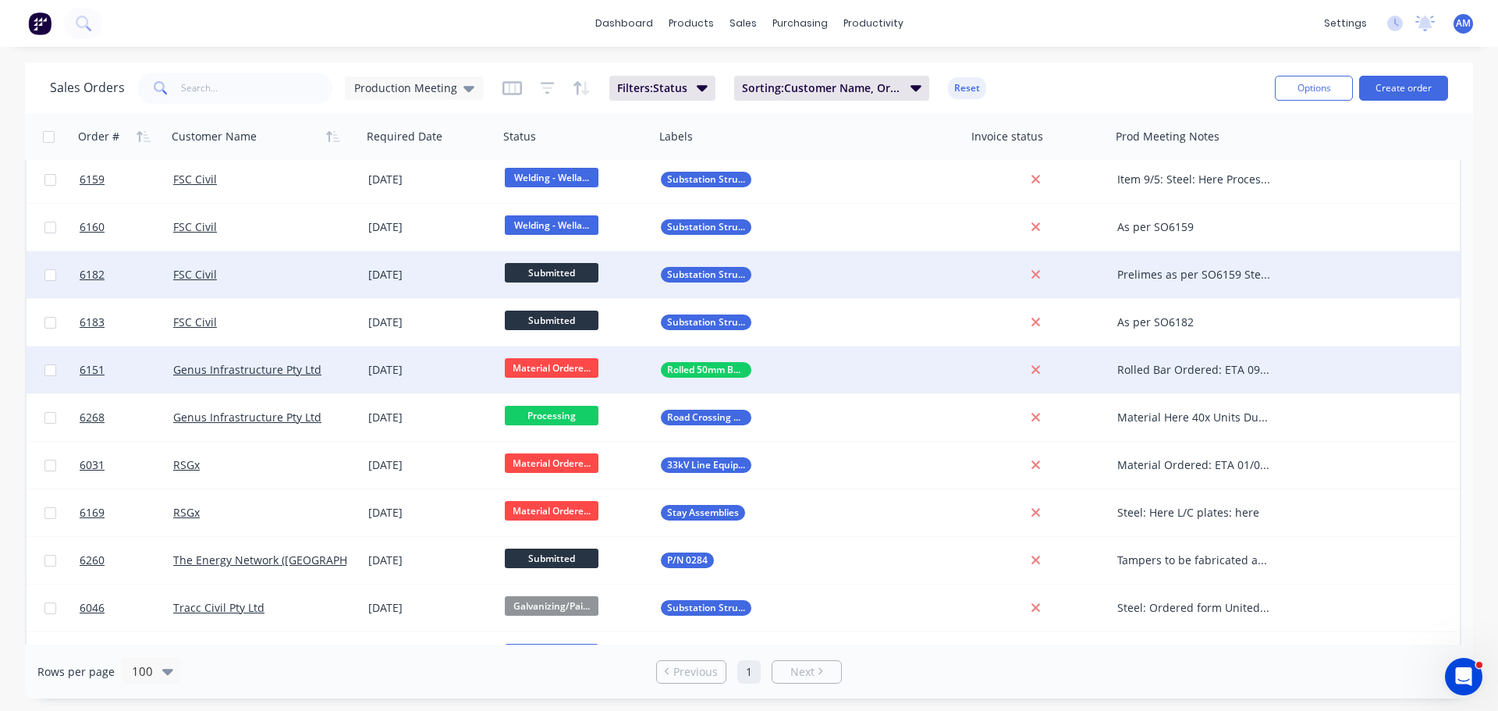
click at [1194, 371] on div "Rolled Bar Ordered: ETA 09/09" at bounding box center [1194, 370] width 155 height 16
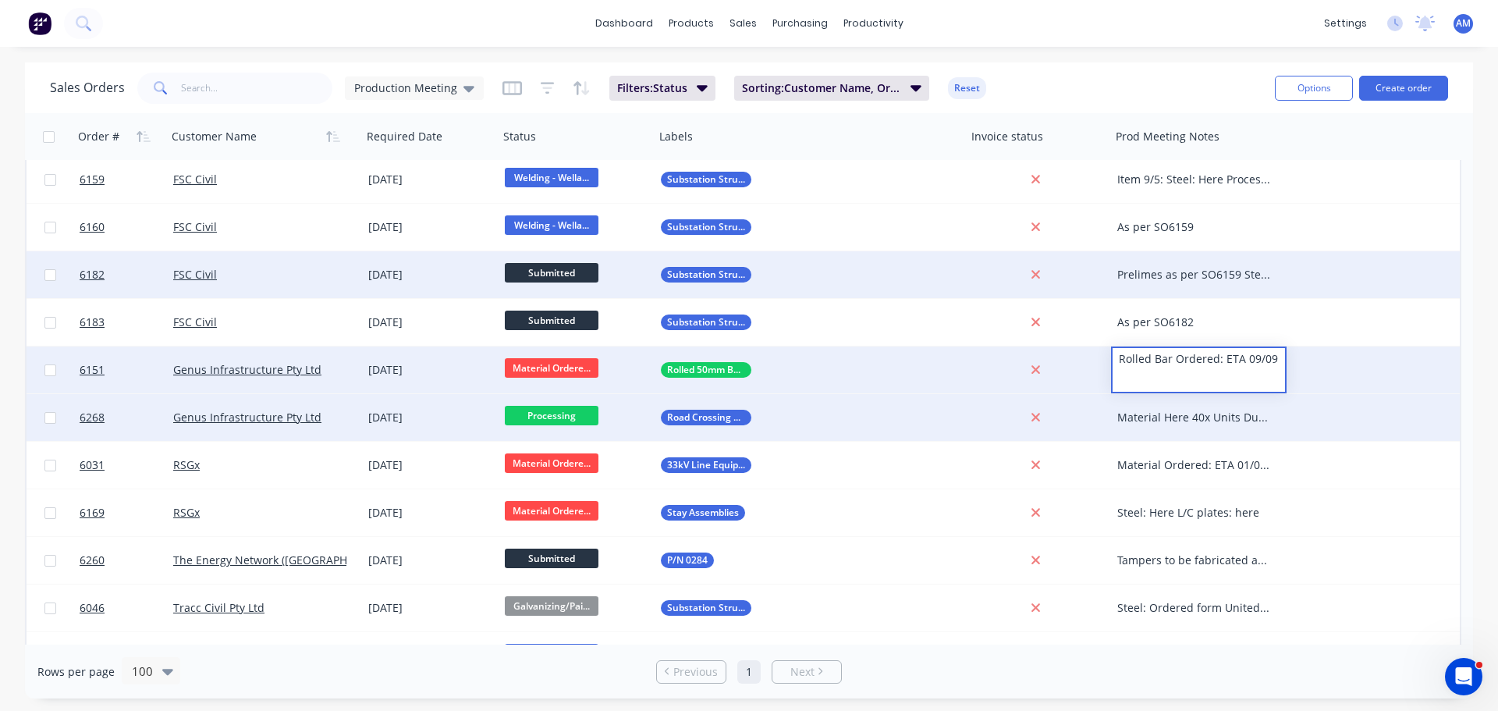
click at [1177, 415] on div "Material Here 40x Units Due: [DATE] 60x Units Due: [DATE] Material being proces…" at bounding box center [1194, 418] width 155 height 16
click at [1184, 414] on div "Material Here 40x Units Due: [DATE] 60x Units Due: [DATE] Material being proces…" at bounding box center [1194, 418] width 155 height 16
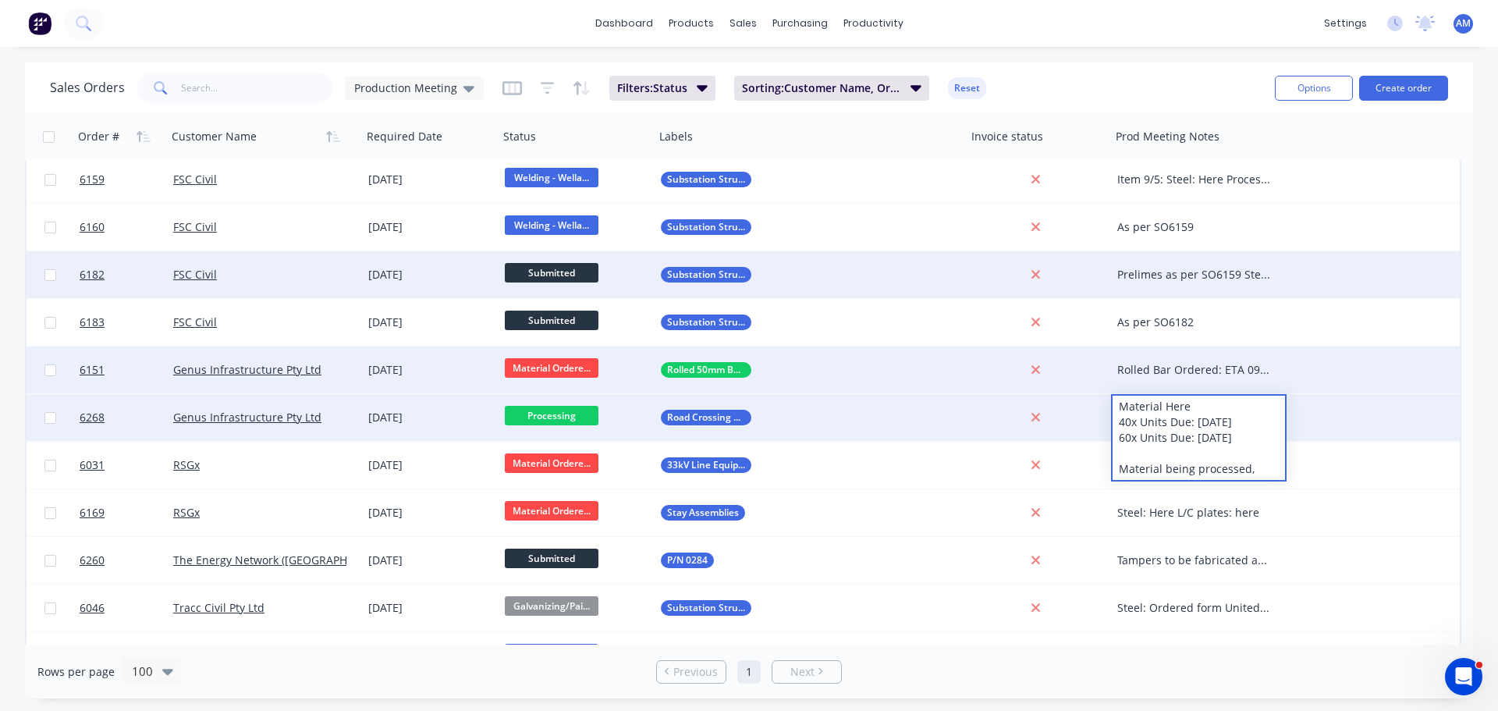
click at [1163, 30] on div "dashboard products sales purchasing productivity dashboard products Product Cat…" at bounding box center [749, 23] width 1498 height 47
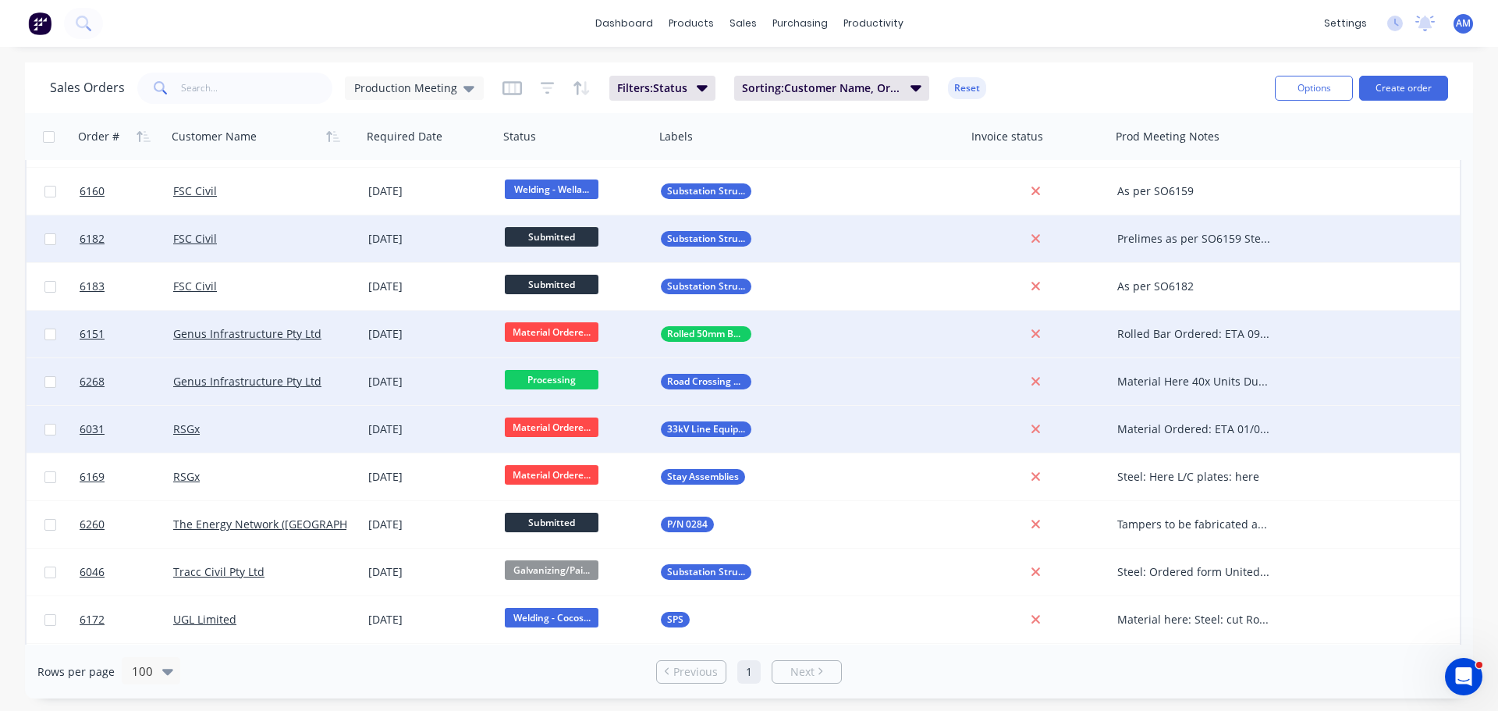
scroll to position [1111, 0]
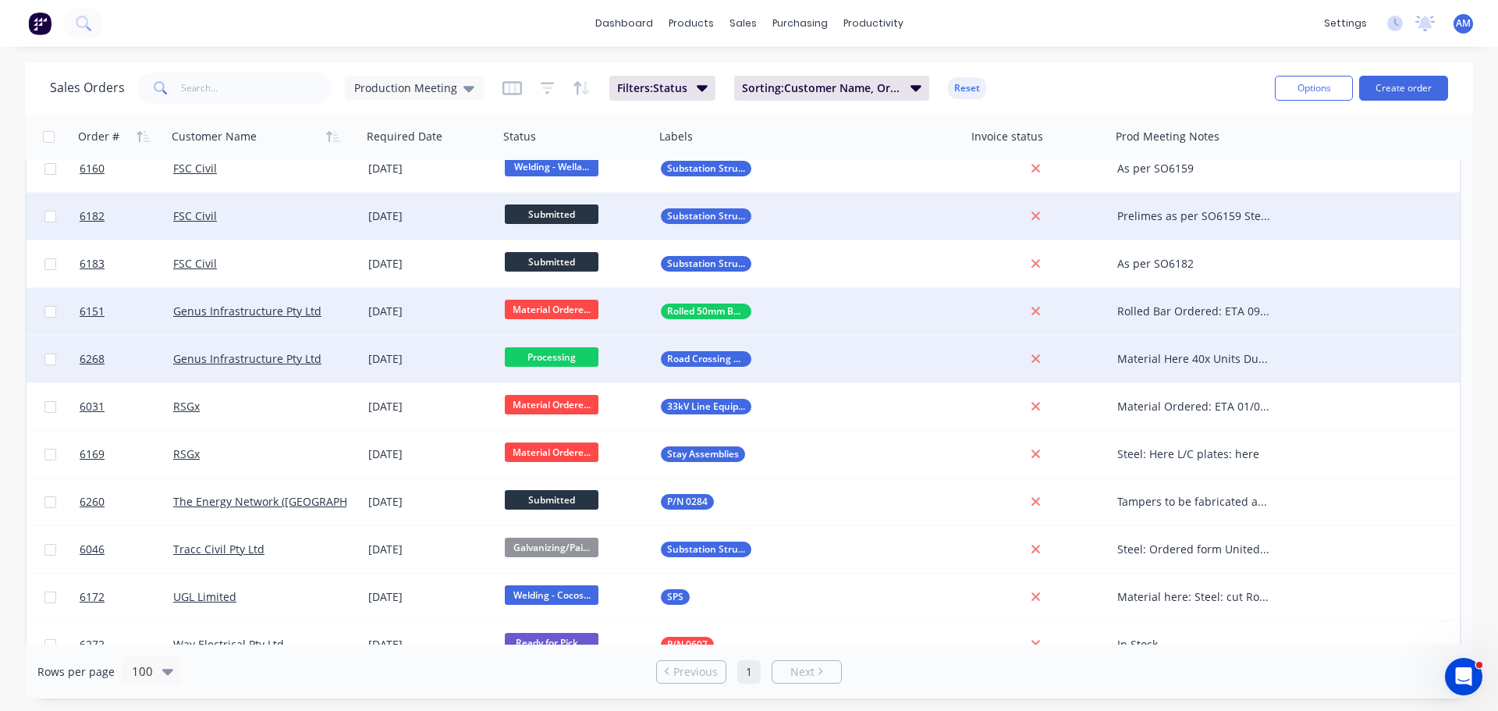
click at [542, 357] on span "Processing" at bounding box center [552, 357] width 94 height 20
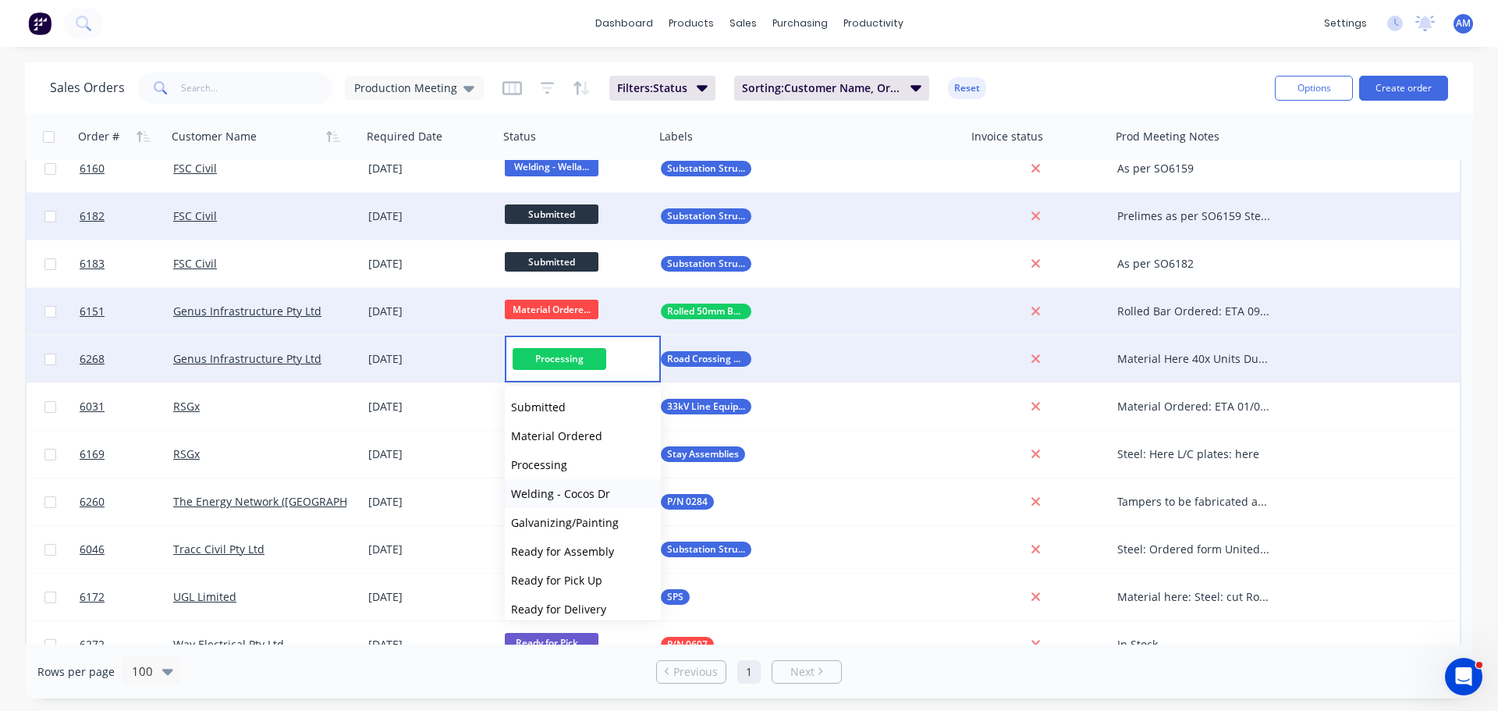
click at [539, 495] on span "Welding - Cocos Dr" at bounding box center [560, 493] width 99 height 15
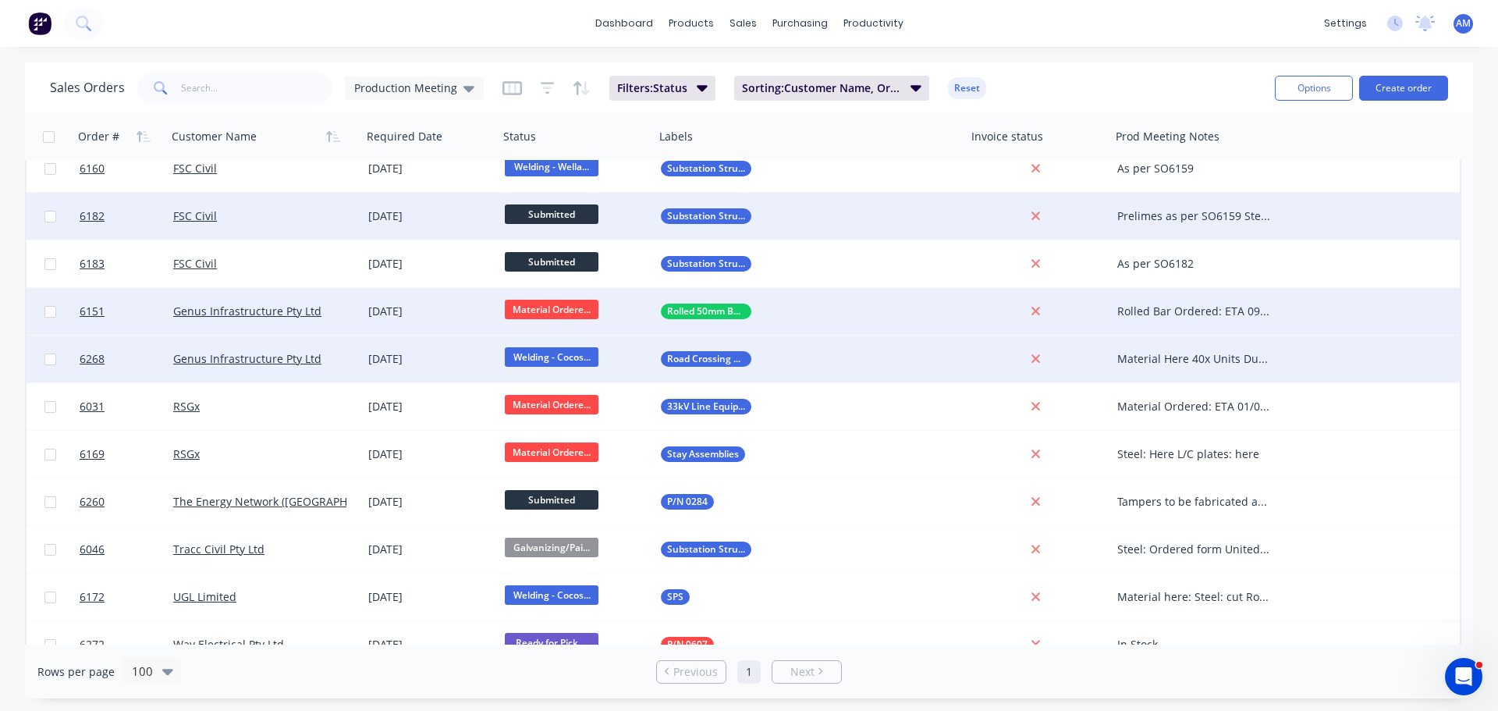
click at [1077, 83] on div "Sales Orders Production Meeting Filters: Status Sorting: Customer Name, Order #…" at bounding box center [656, 88] width 1213 height 38
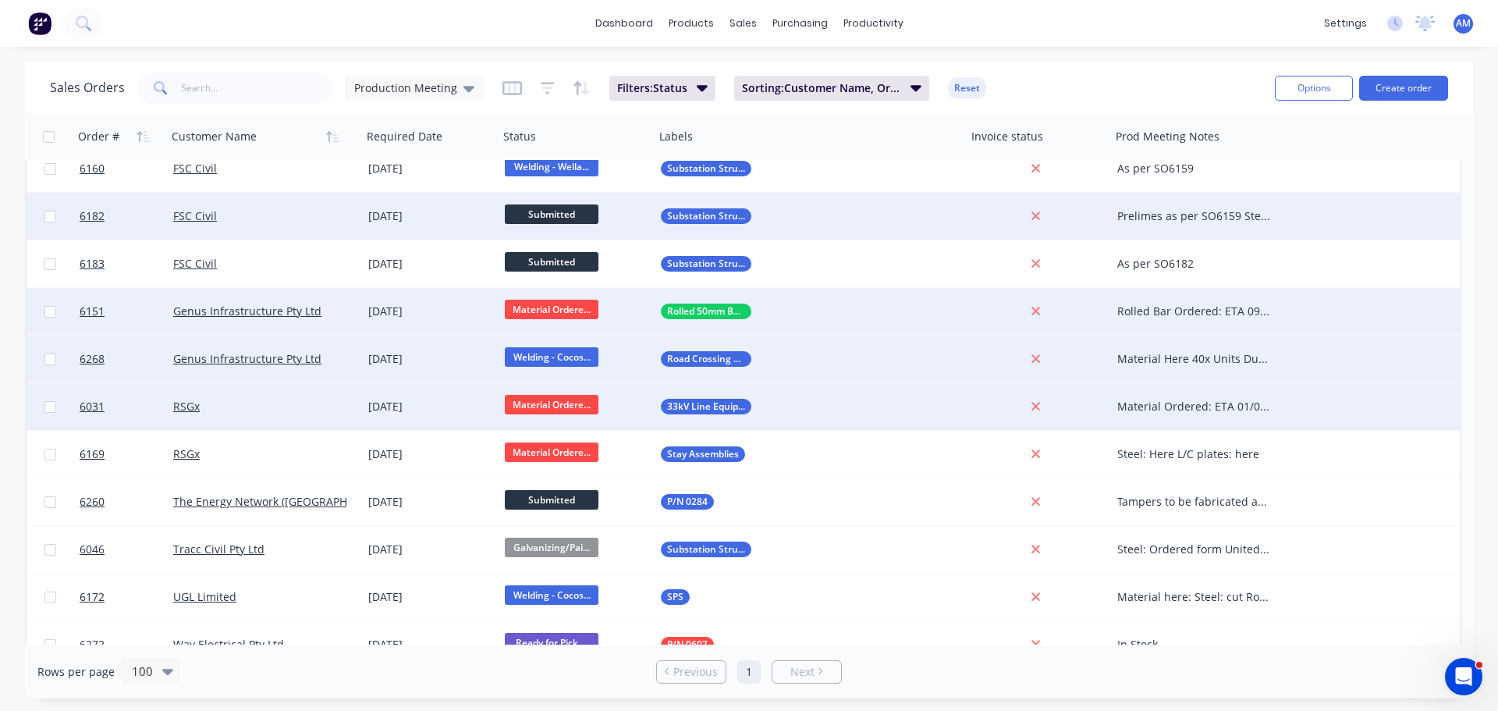
click at [1191, 405] on div "Material Ordered: ETA 01/09 Laser plates ETA 05/09 Copper plates: ETA 05/09" at bounding box center [1194, 407] width 155 height 16
click at [1178, 65] on div "Sales Orders Production Meeting Filters: Status Sorting: Customer Name, Order #…" at bounding box center [749, 87] width 1448 height 51
click at [1198, 407] on div "Material Ordered: ETA 01/09 Laser plates ETA 05/09 Copper plates: ETA 05/09" at bounding box center [1194, 407] width 155 height 16
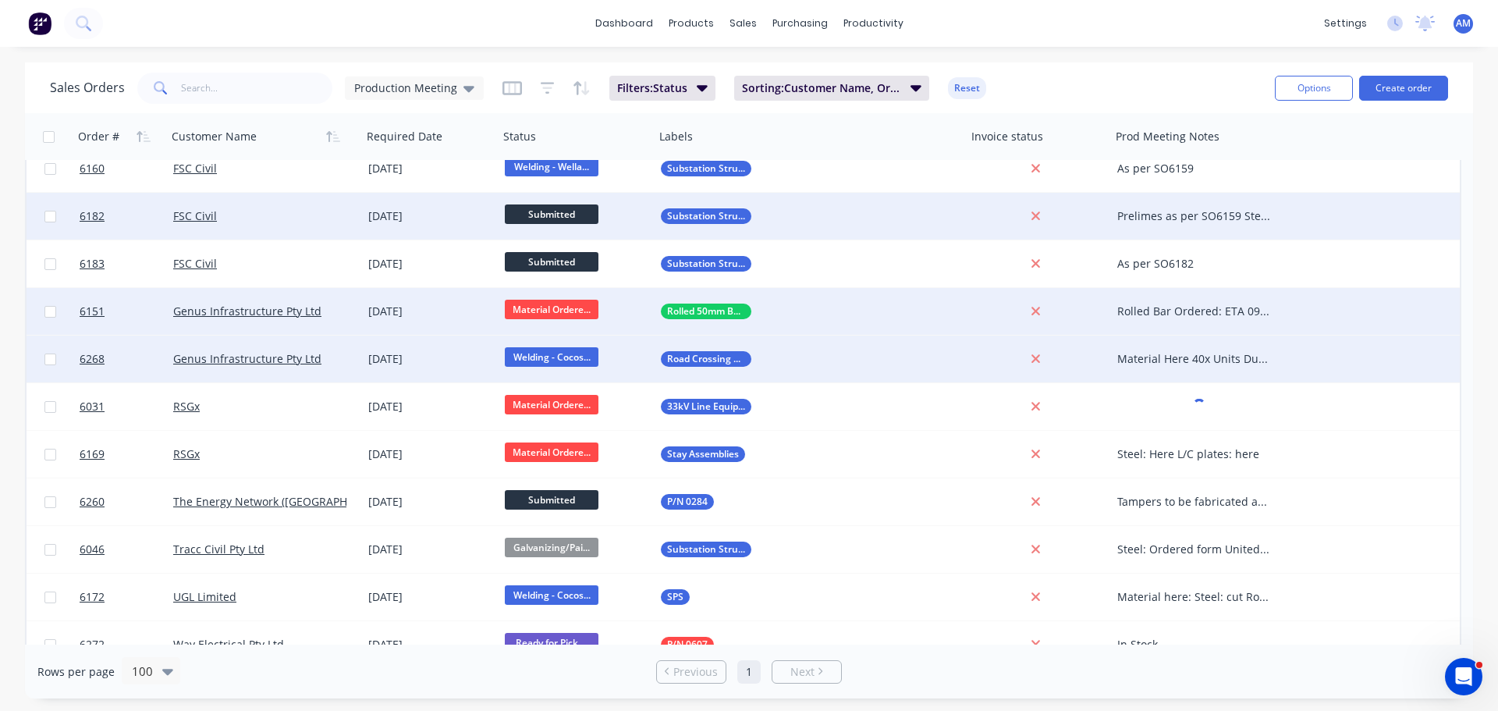
click at [1142, 57] on div "dashboard products sales purchasing productivity dashboard products Product Cat…" at bounding box center [749, 355] width 1498 height 711
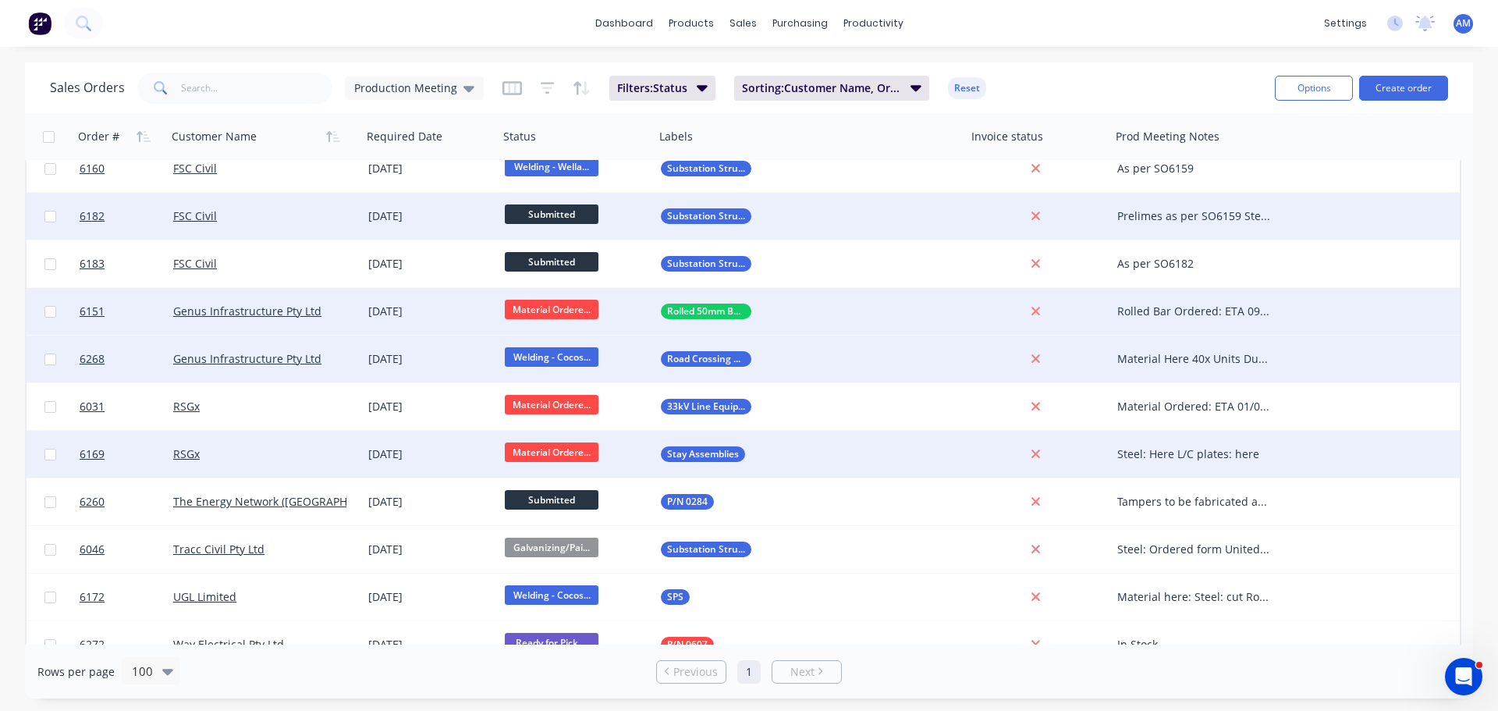
click at [1179, 456] on div "Steel: Here L/C plates: here" at bounding box center [1194, 454] width 155 height 16
click at [553, 447] on span "Material Ordere..." at bounding box center [552, 452] width 94 height 20
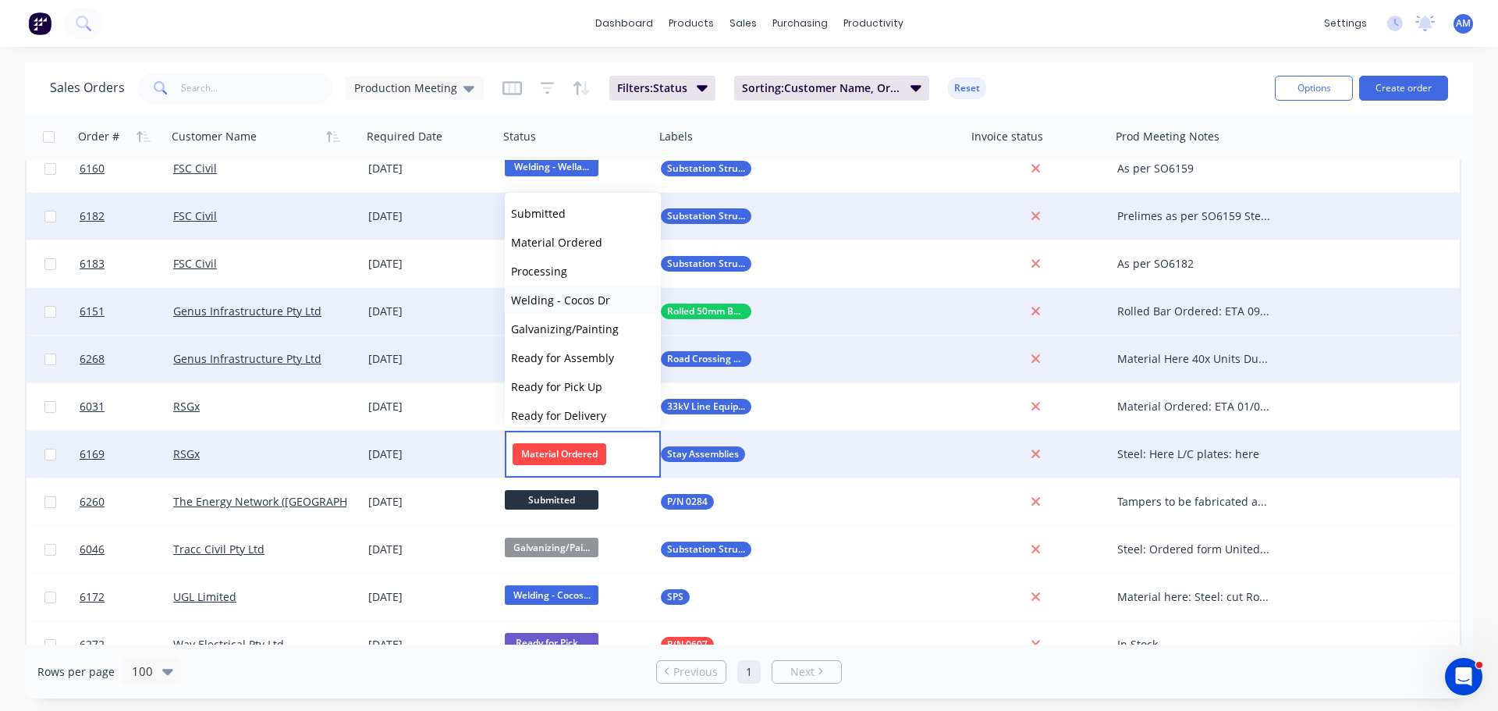
click at [549, 295] on span "Welding - Cocos Dr" at bounding box center [560, 300] width 99 height 15
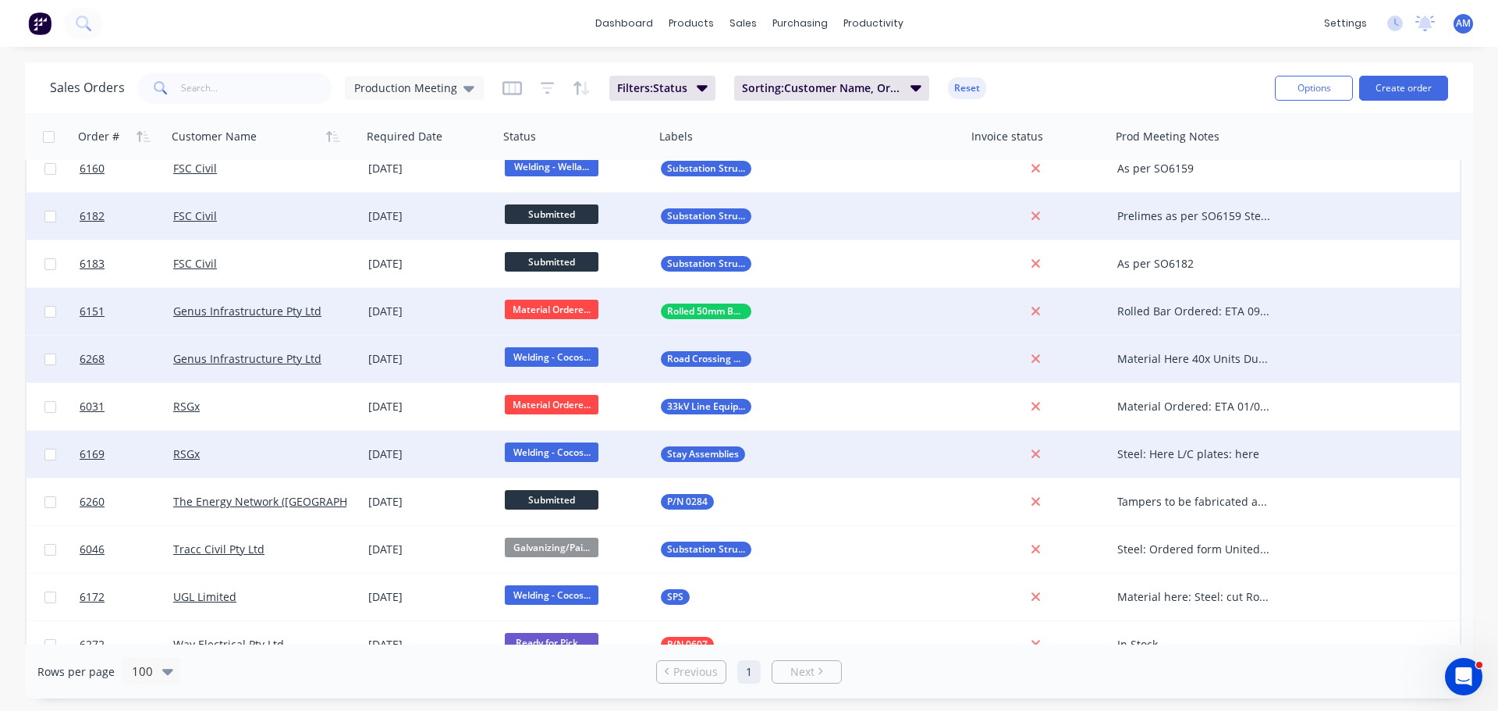
click at [1099, 76] on div "Sales Orders Production Meeting Filters: Status Sorting: Customer Name, Order #…" at bounding box center [656, 88] width 1213 height 38
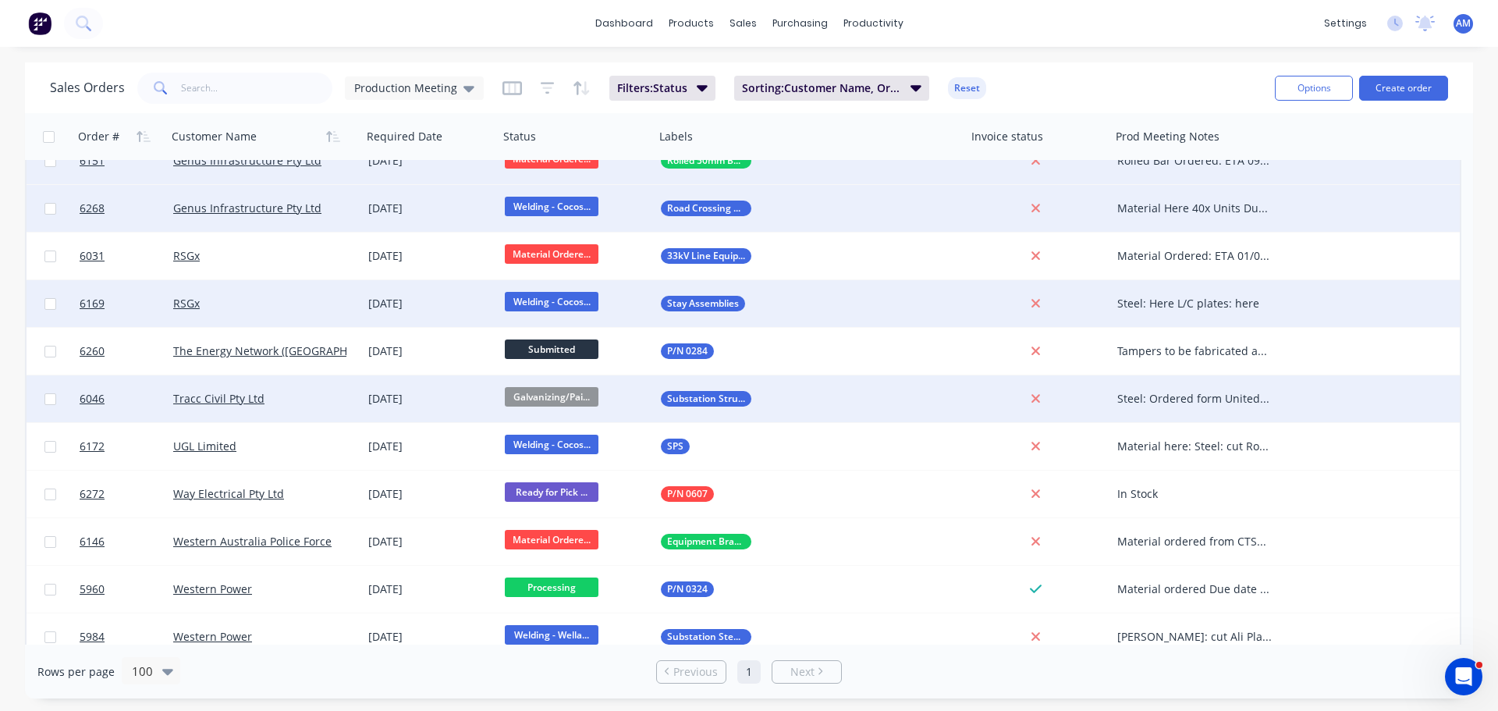
scroll to position [1267, 0]
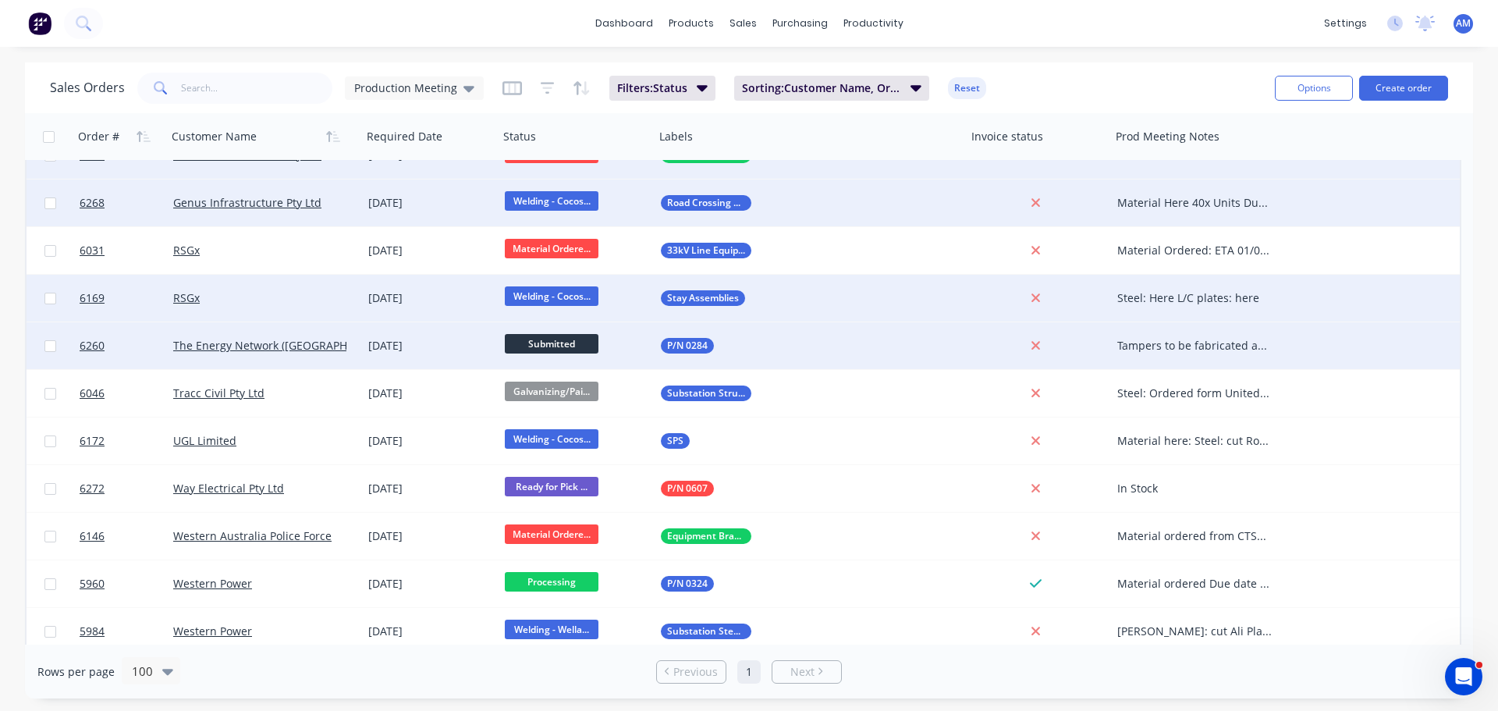
click at [1165, 342] on div "Tampers to be fabricated as per #6265" at bounding box center [1194, 346] width 155 height 16
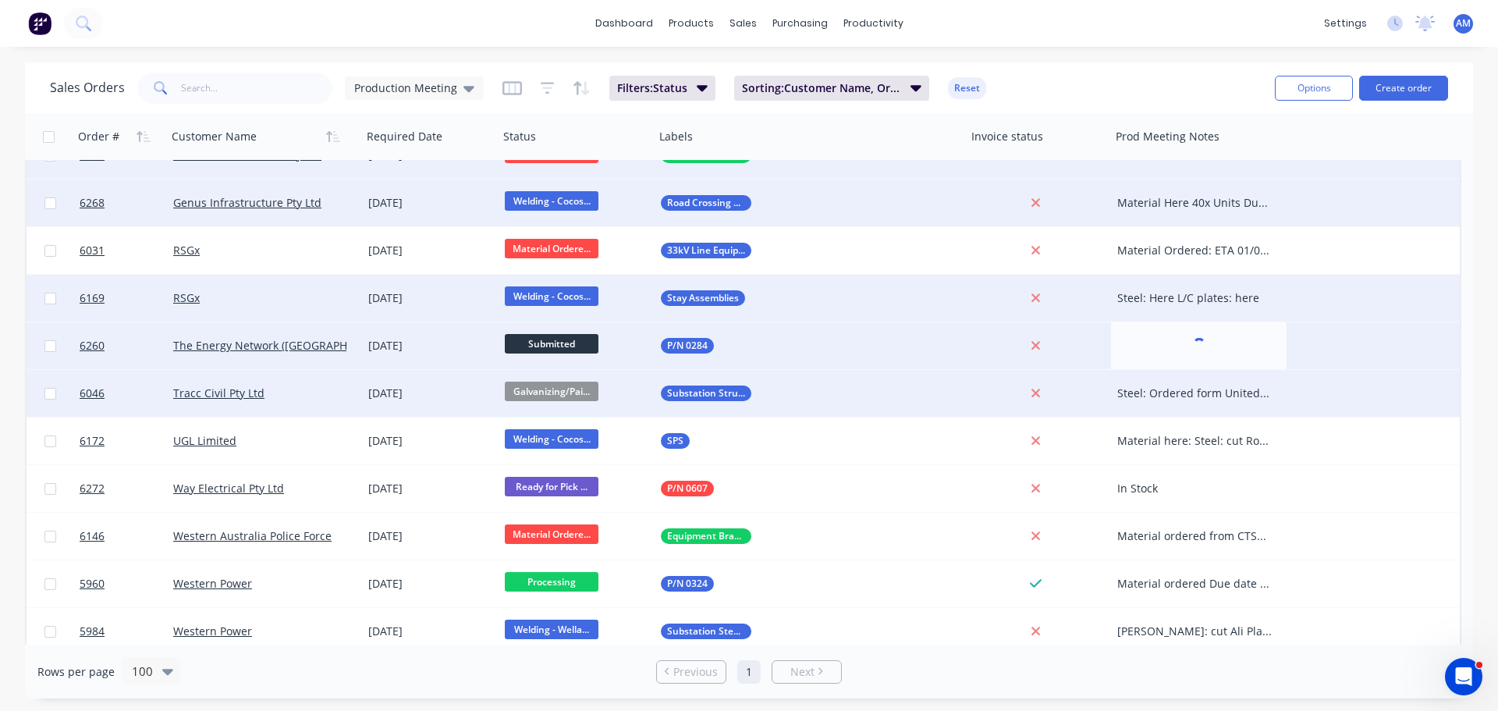
click at [1191, 390] on div "Steel: Ordered form United Steel ETA 26/08" at bounding box center [1194, 393] width 155 height 16
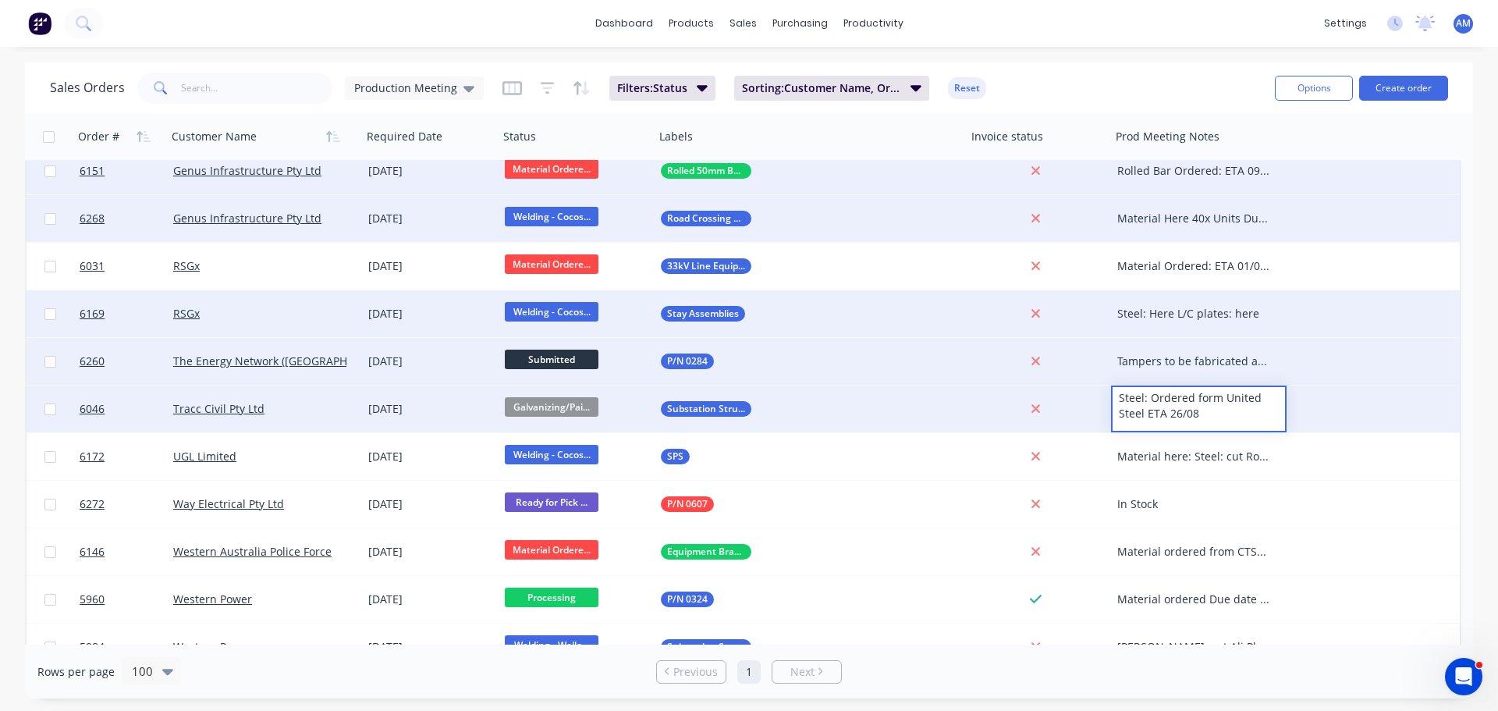
scroll to position [1248, 0]
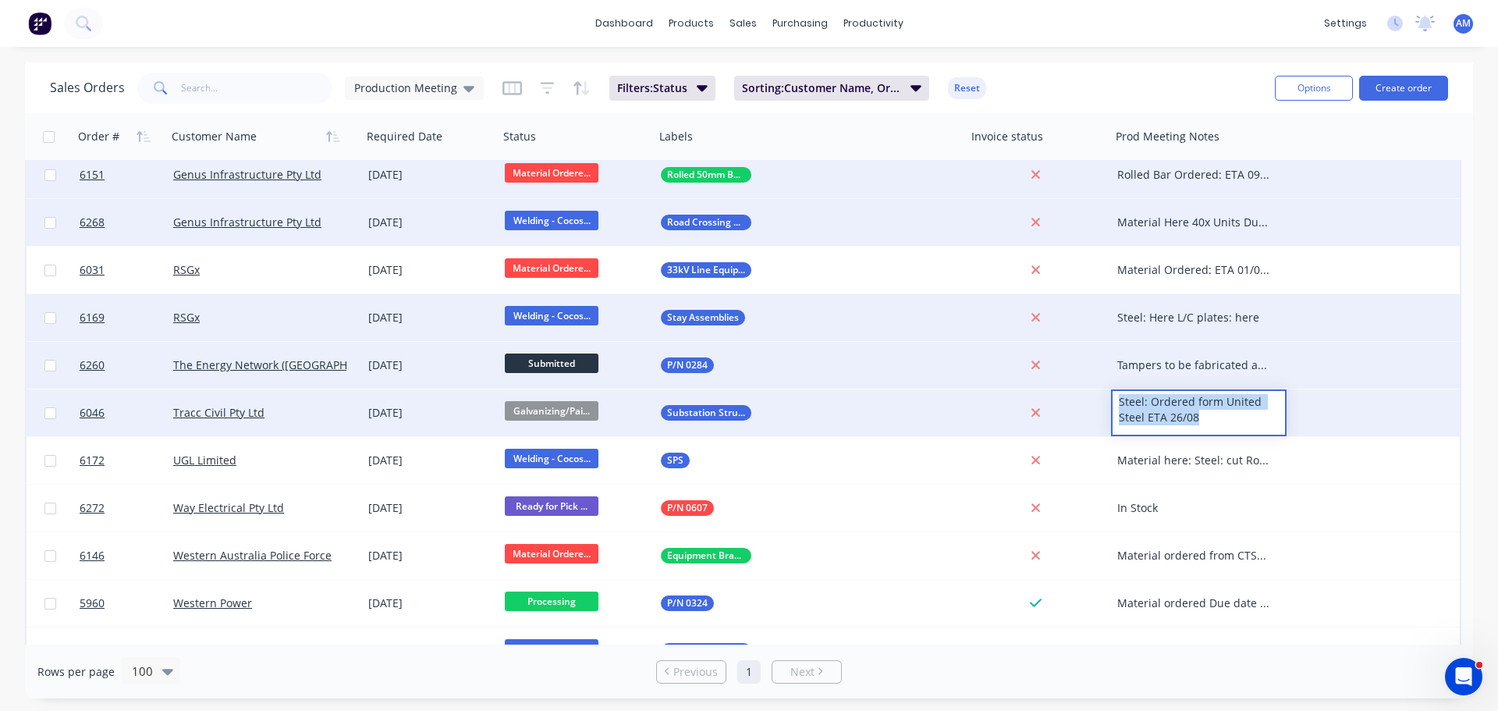
drag, startPoint x: 1207, startPoint y: 416, endPoint x: 1117, endPoint y: 402, distance: 91.6
click at [1117, 402] on div "Steel: Ordered form United Steel ETA 26/08" at bounding box center [1199, 409] width 172 height 37
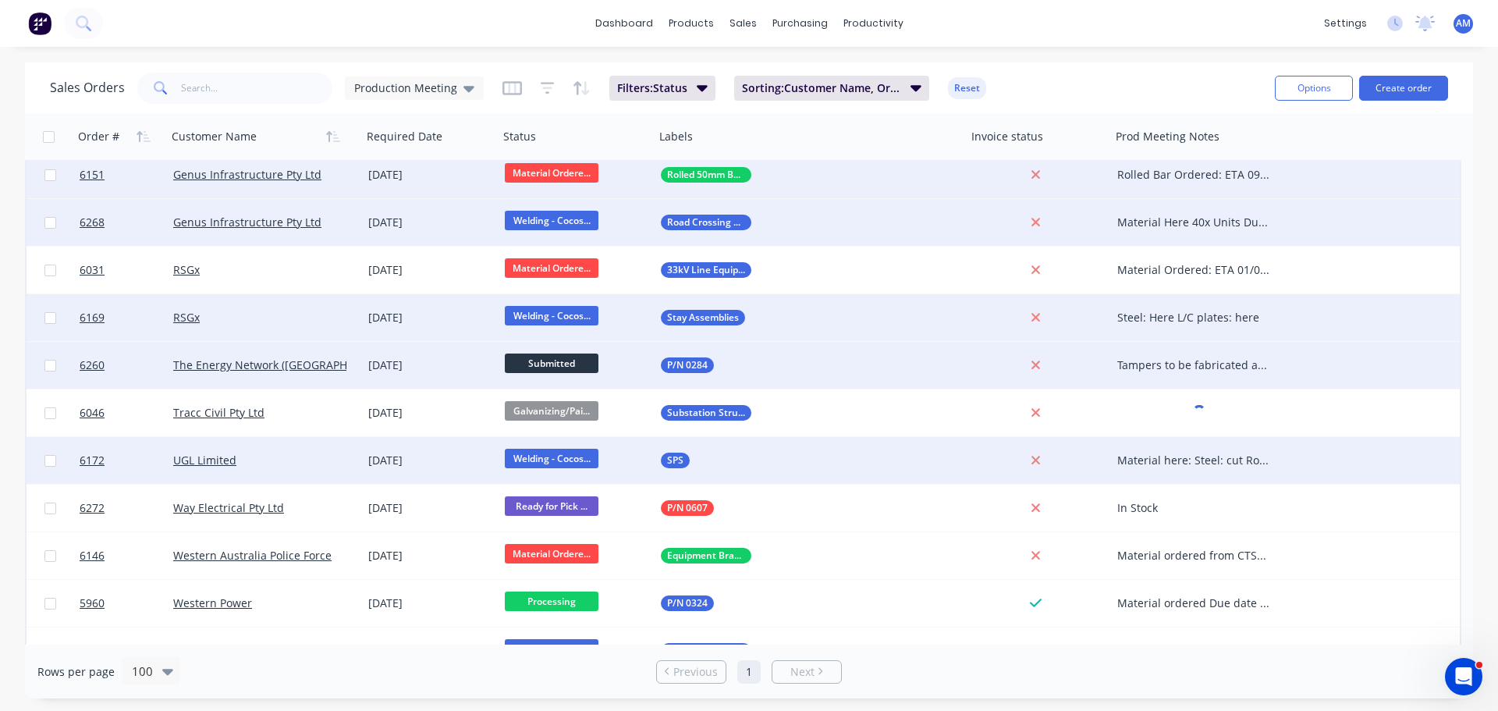
click at [1208, 459] on div "Material here: Steel: cut Round Bar: here being welded" at bounding box center [1194, 461] width 155 height 16
click at [1204, 458] on div "Material here: Steel: cut Round Bar: here being welded" at bounding box center [1194, 461] width 155 height 16
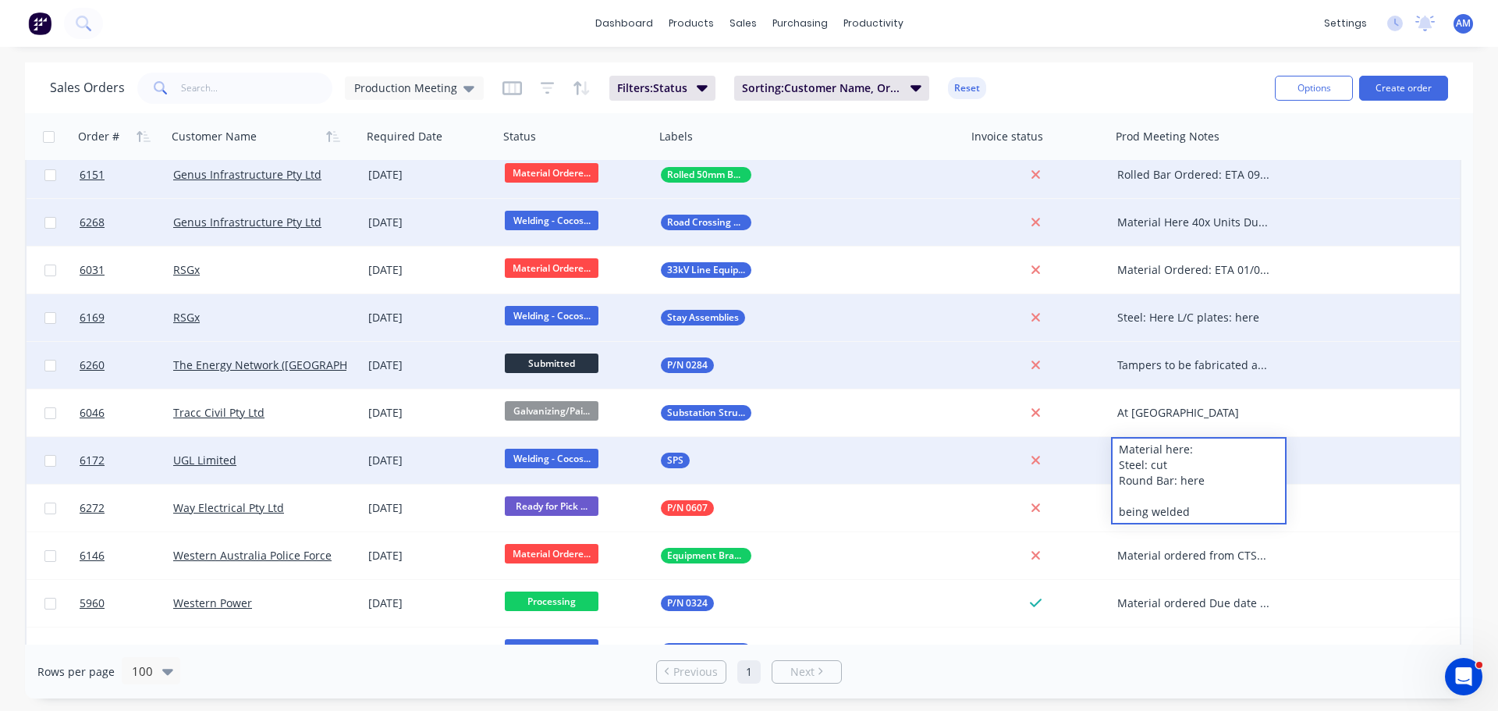
click at [1163, 80] on div "Sales Orders Production Meeting Filters: Status Sorting: Customer Name, Order #…" at bounding box center [656, 88] width 1213 height 38
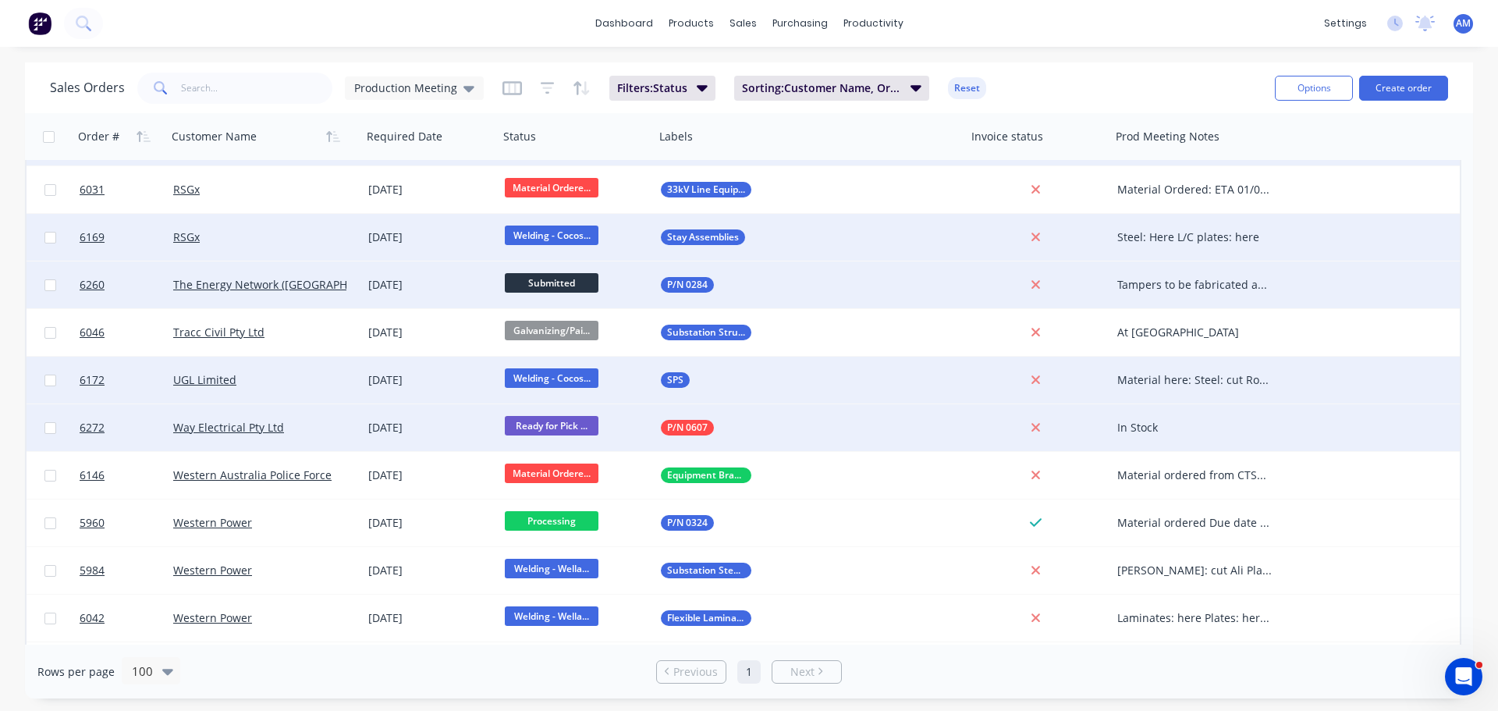
scroll to position [1345, 0]
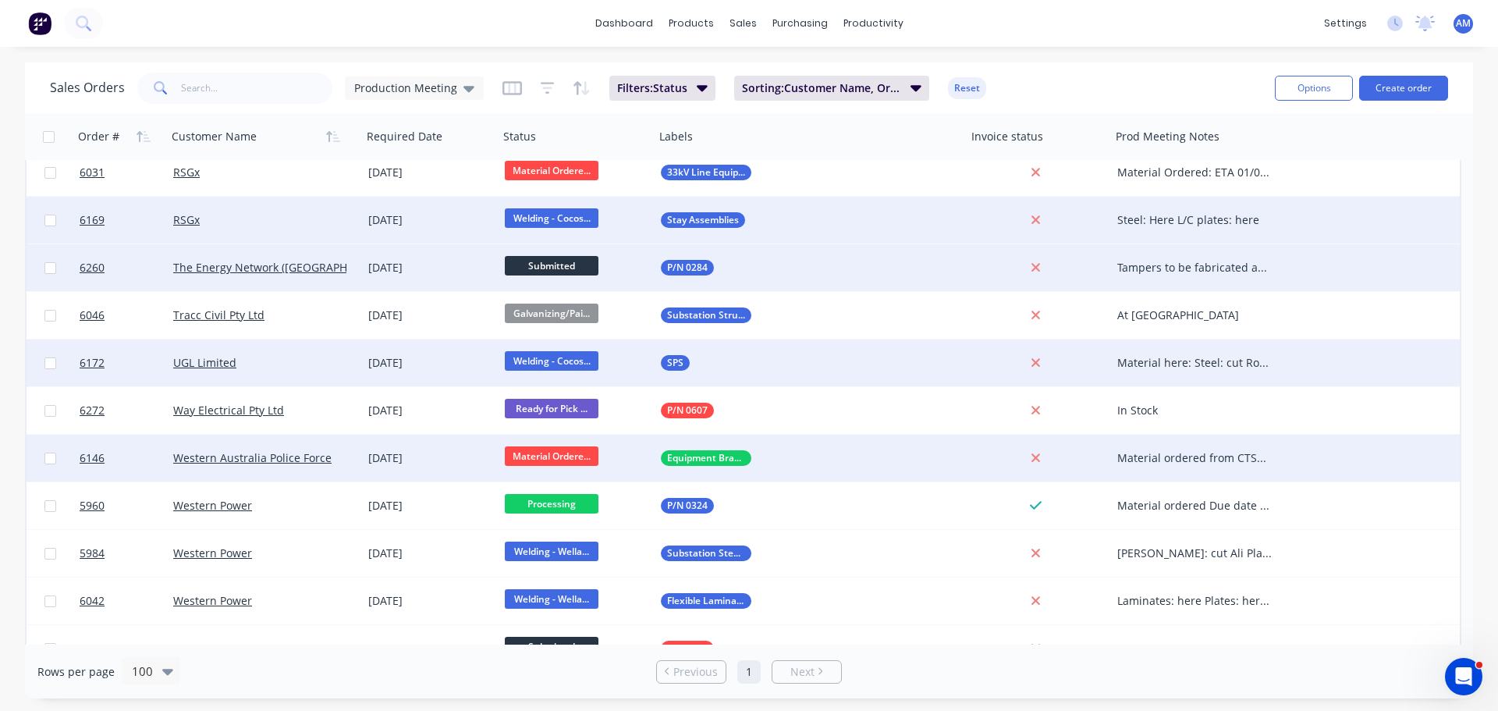
click at [1180, 458] on div "Material ordered from CTSM Formed Plates & Coating: [DATE]" at bounding box center [1194, 458] width 155 height 16
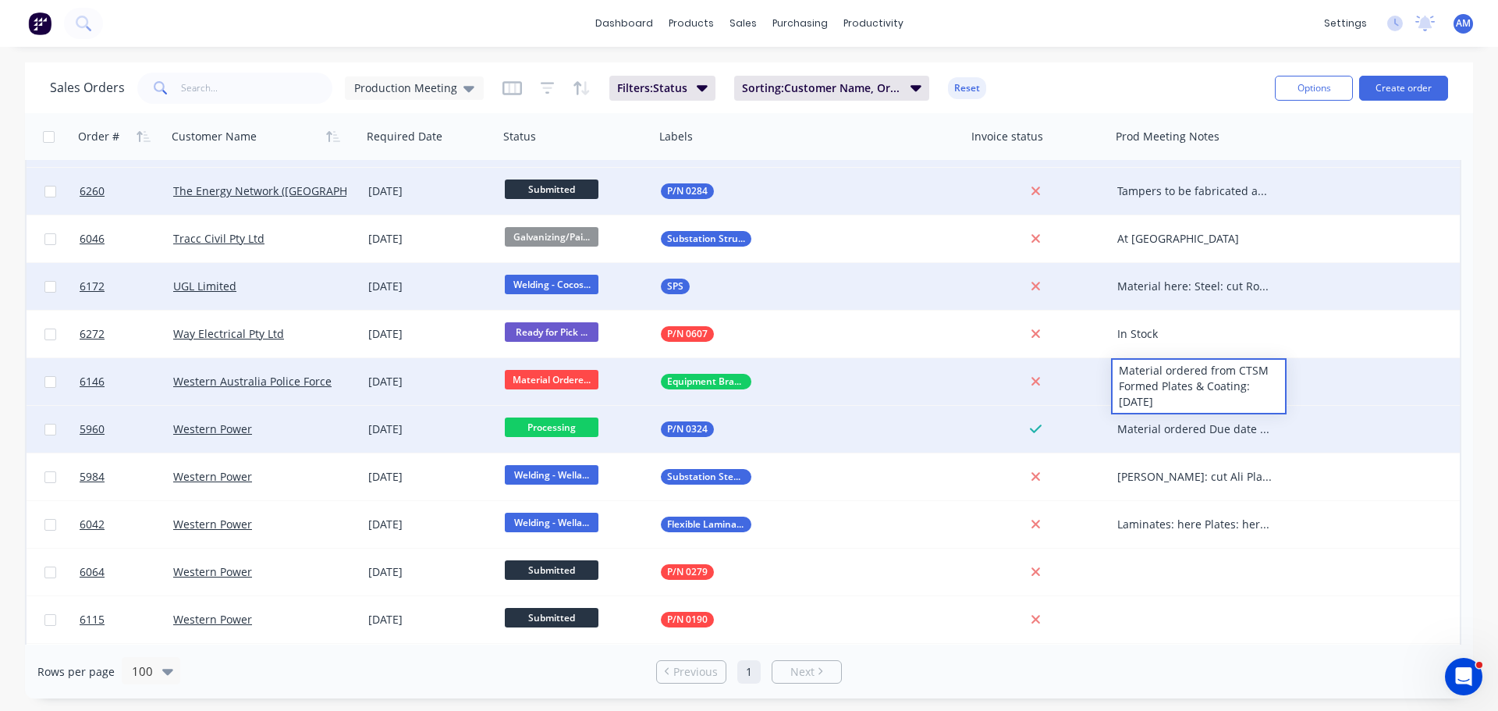
scroll to position [1501, 0]
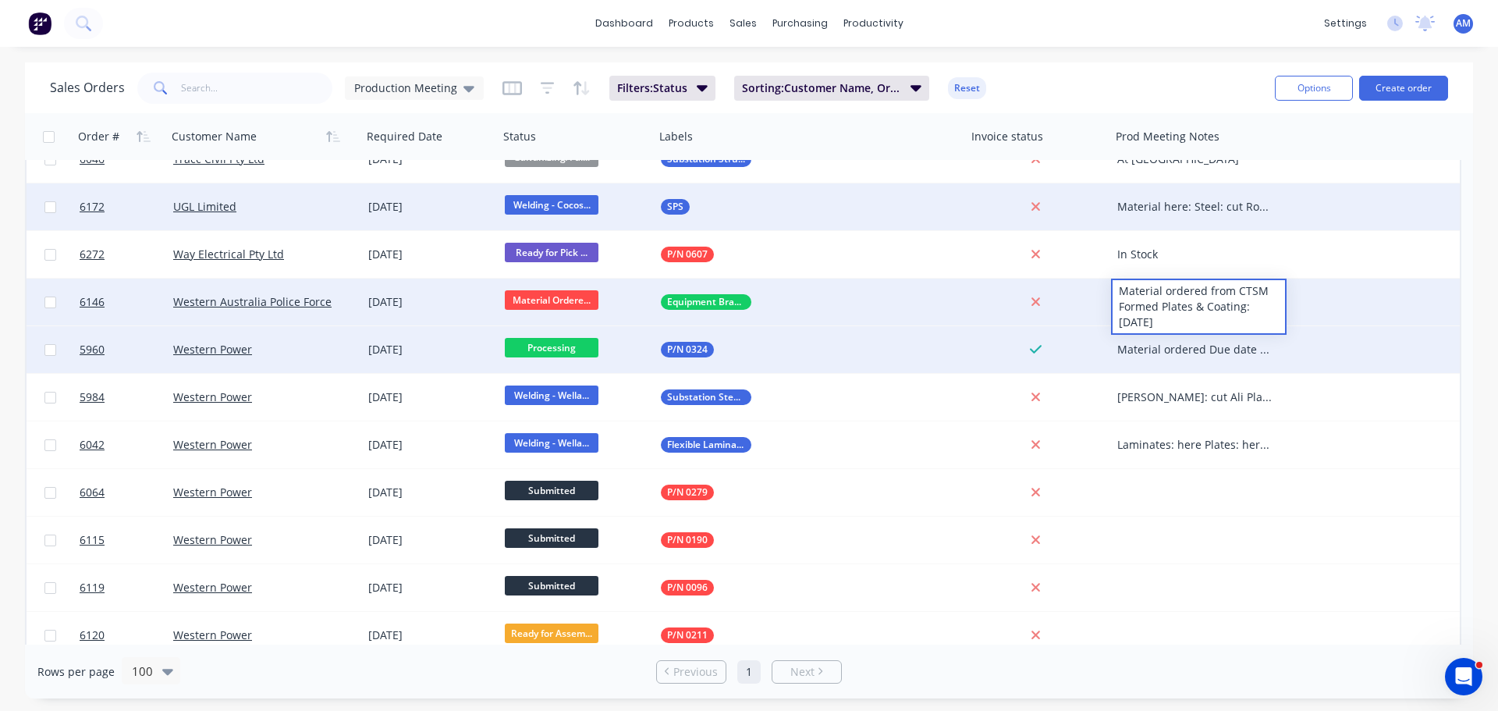
click at [1196, 354] on div "Material ordered Due date updated to 30/09 Steel: cut Plates: here Fasteners: h…" at bounding box center [1194, 350] width 155 height 16
click at [1182, 345] on div "Material ordered Due date updated to 30/09 Steel: cut Plates: here Fasteners: h…" at bounding box center [1194, 350] width 155 height 16
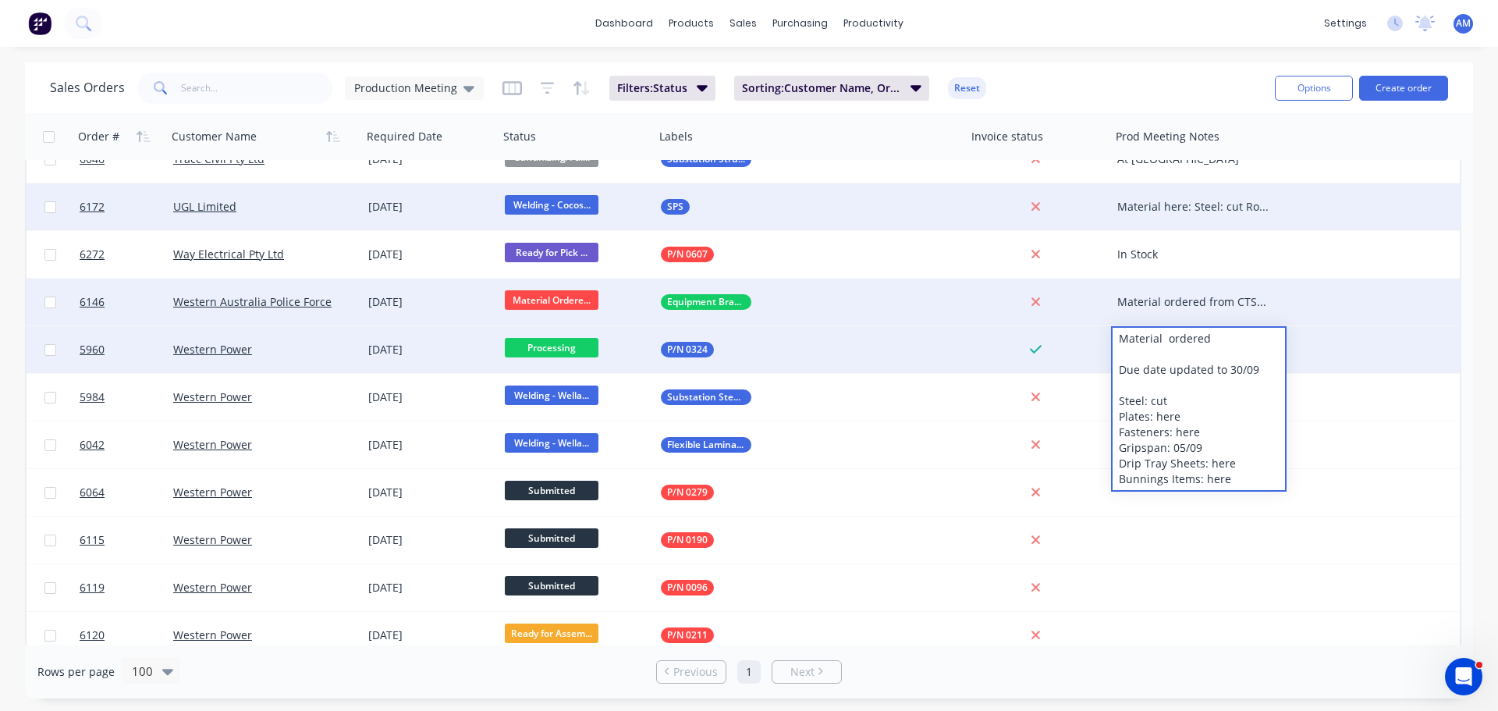
click at [554, 348] on span "Processing" at bounding box center [552, 348] width 94 height 20
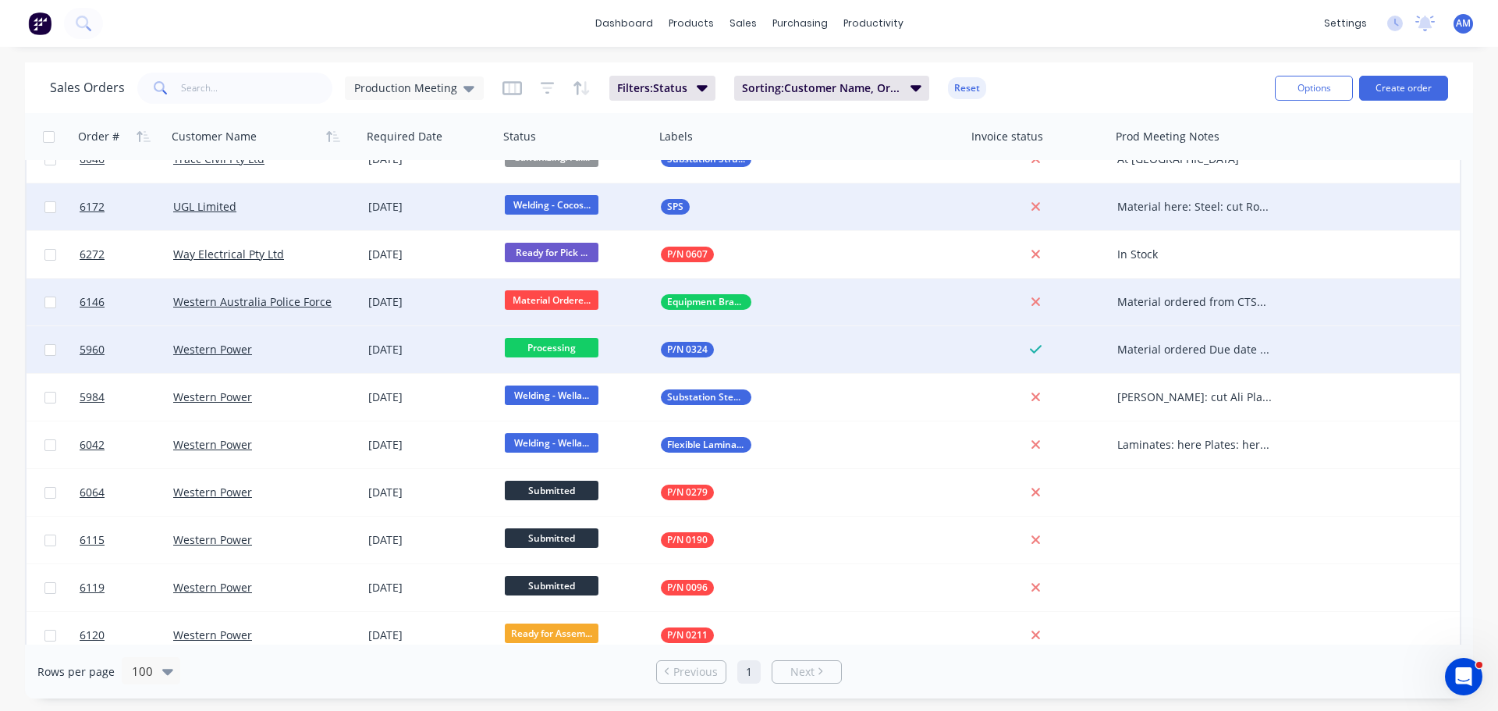
click at [554, 348] on span "Processing" at bounding box center [552, 348] width 94 height 20
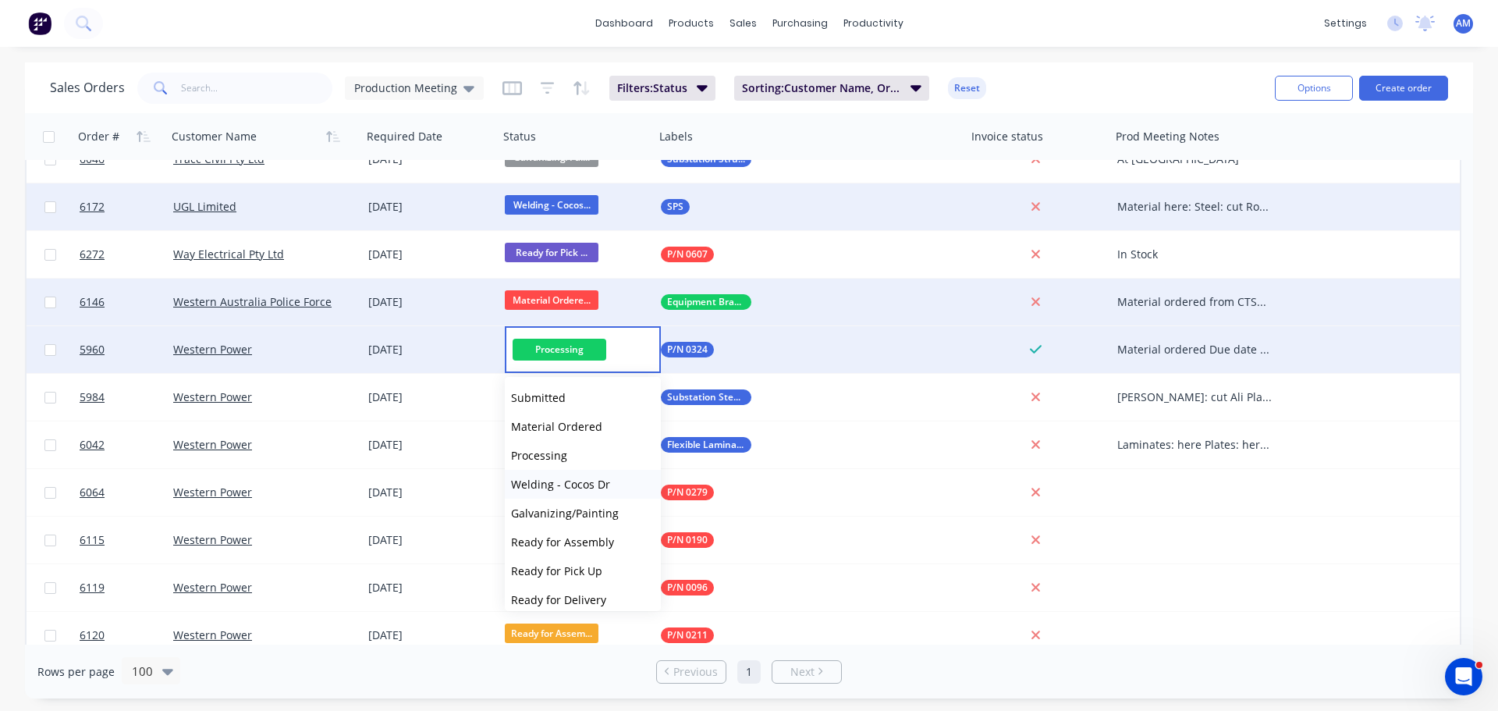
click at [588, 485] on span "Welding - Cocos Dr" at bounding box center [560, 484] width 99 height 15
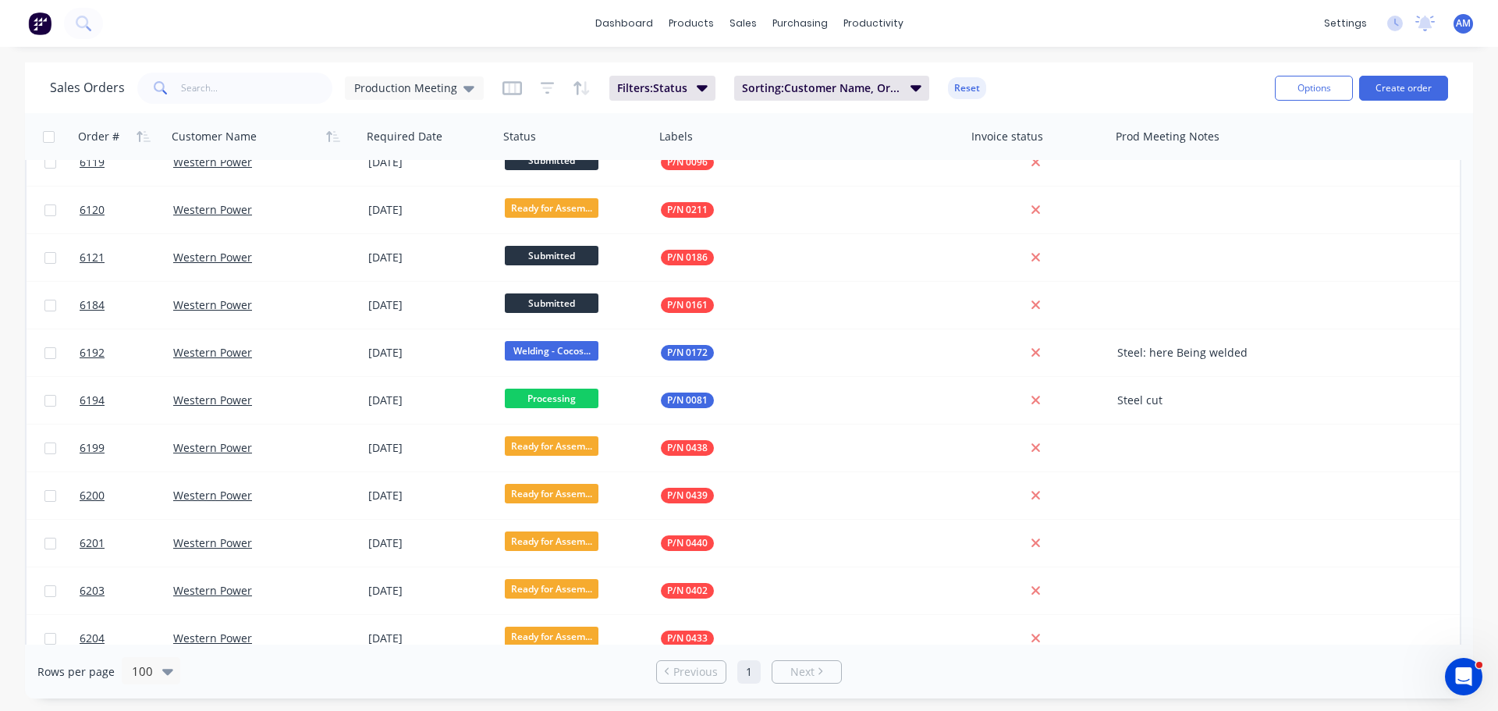
scroll to position [1930, 0]
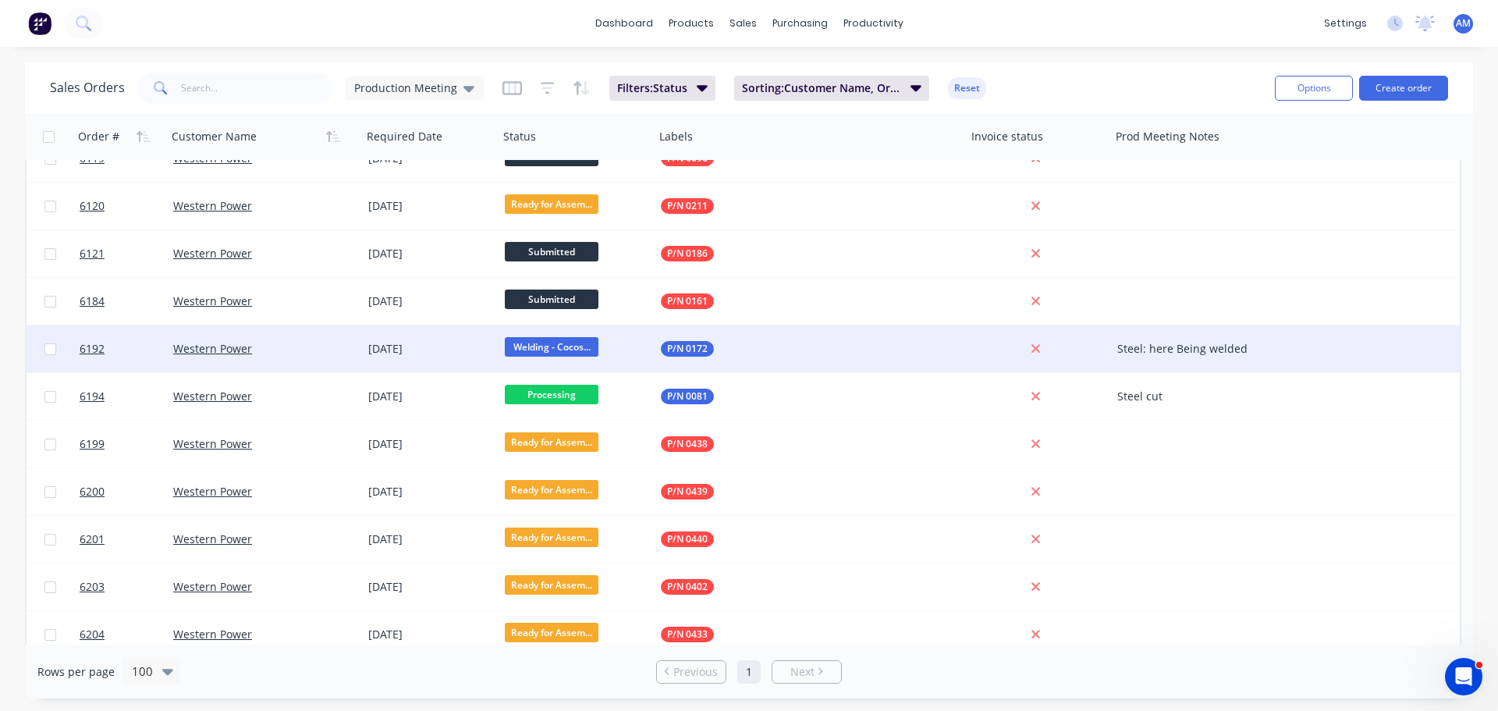
click at [1213, 351] on div "Steel: here Being welded" at bounding box center [1194, 349] width 155 height 16
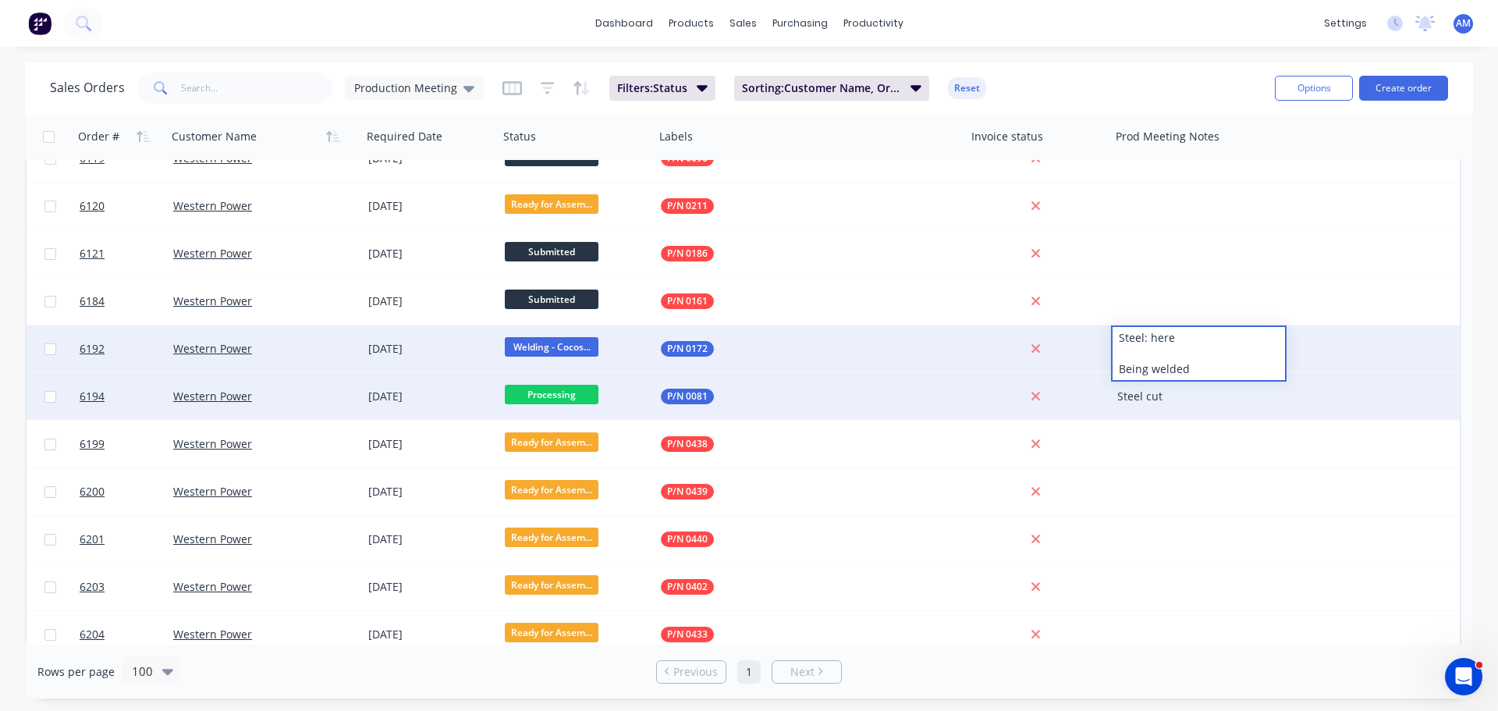
click at [1195, 397] on div "Steel cut" at bounding box center [1194, 397] width 155 height 16
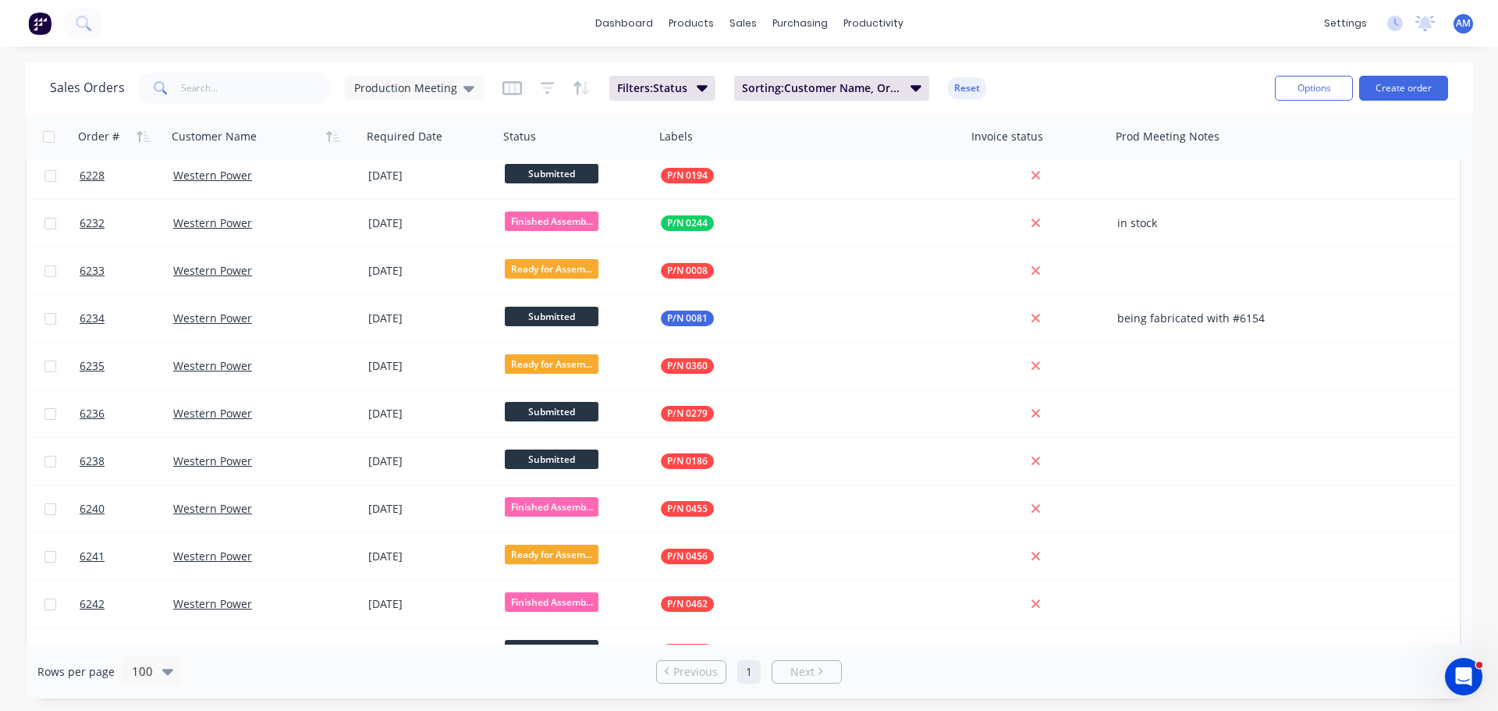
scroll to position [3452, 0]
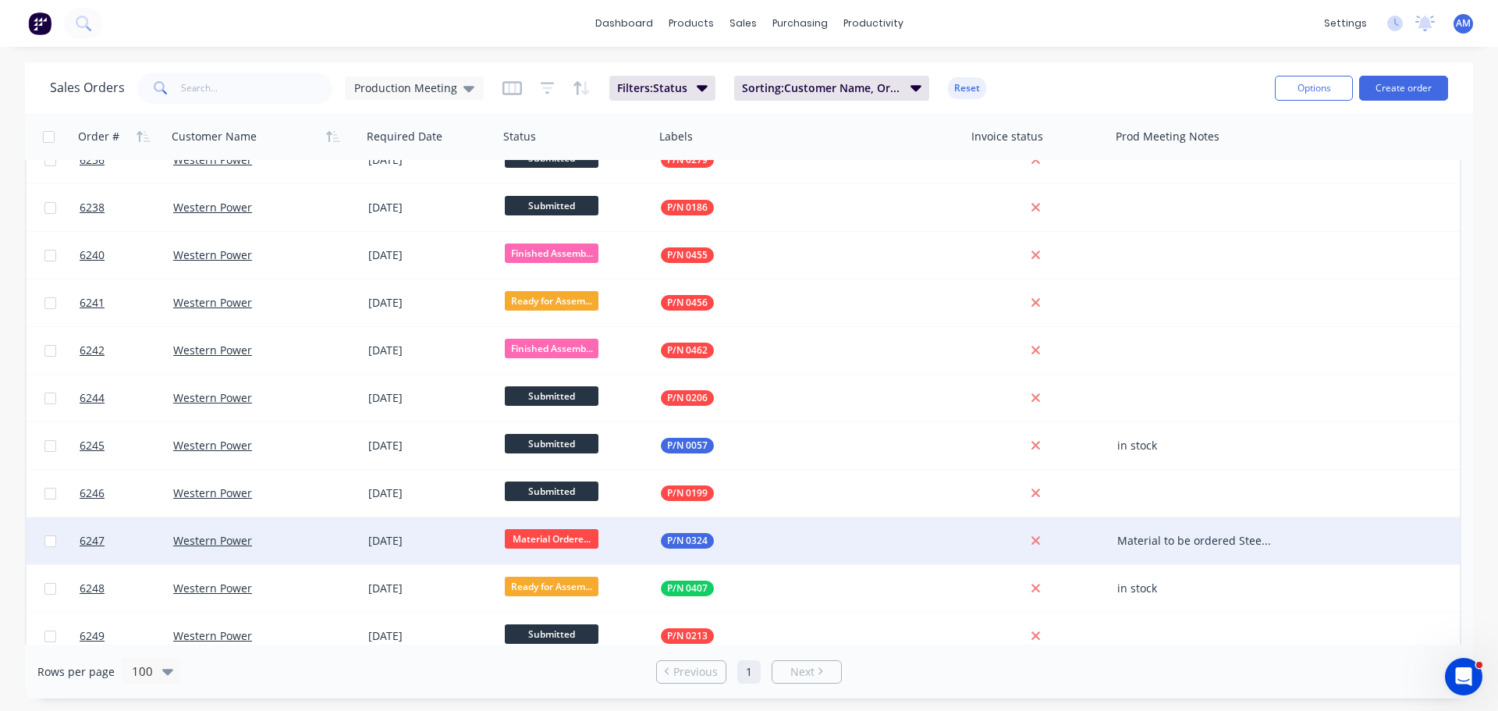
click at [1149, 539] on div "Material to be ordered Steel: Plates: Fasteners: Gripspan: 05/09 Drip Tray Shee…" at bounding box center [1194, 541] width 155 height 16
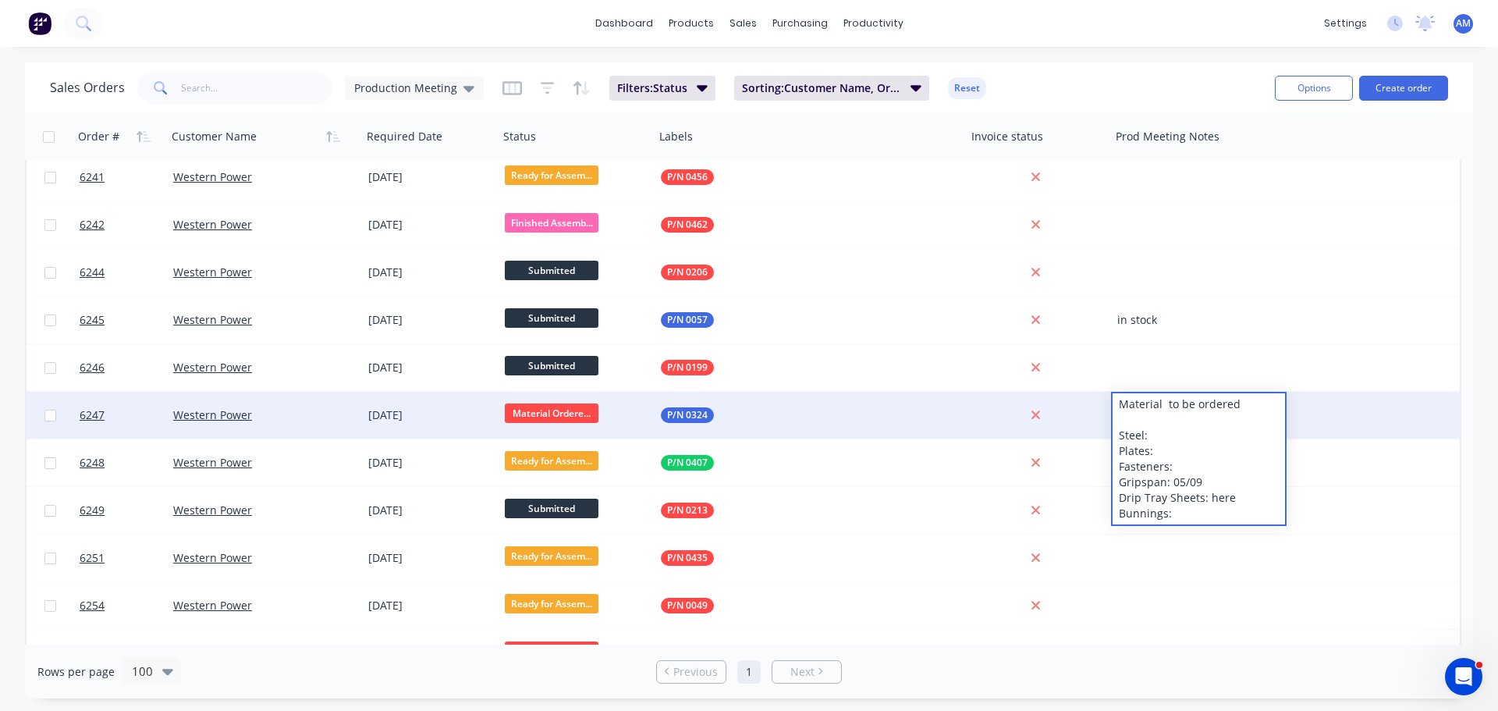
scroll to position [3589, 0]
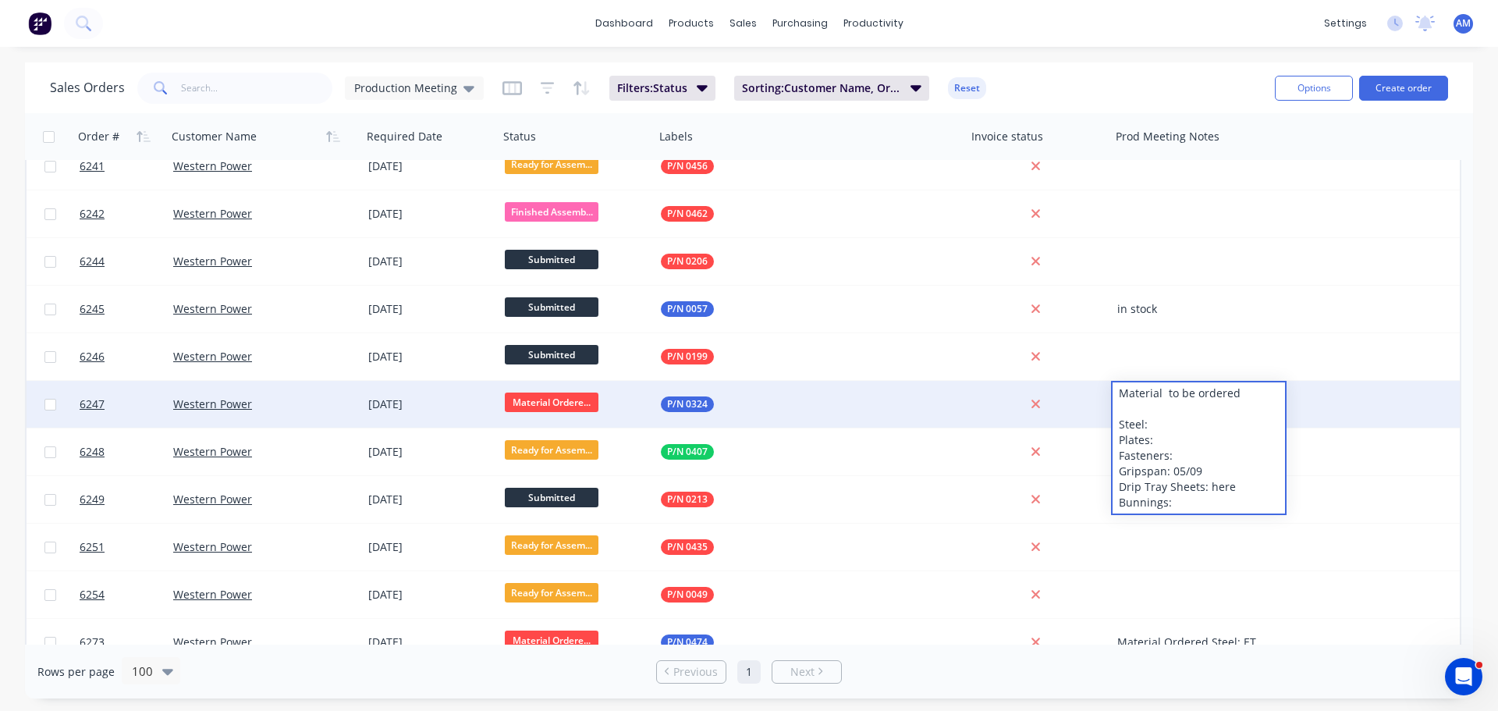
click at [570, 394] on span "Material Ordere..." at bounding box center [552, 402] width 94 height 20
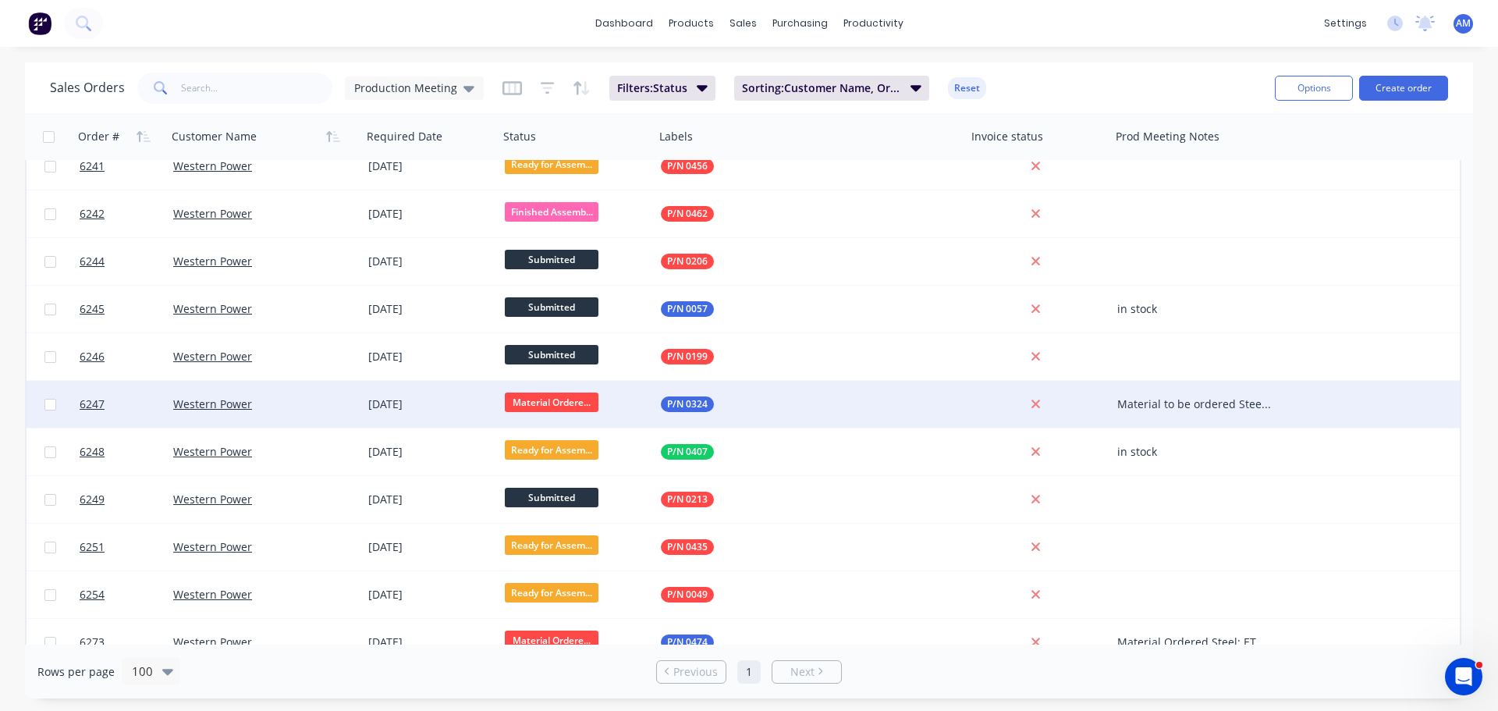
click at [570, 405] on span "Material Ordere..." at bounding box center [552, 402] width 94 height 20
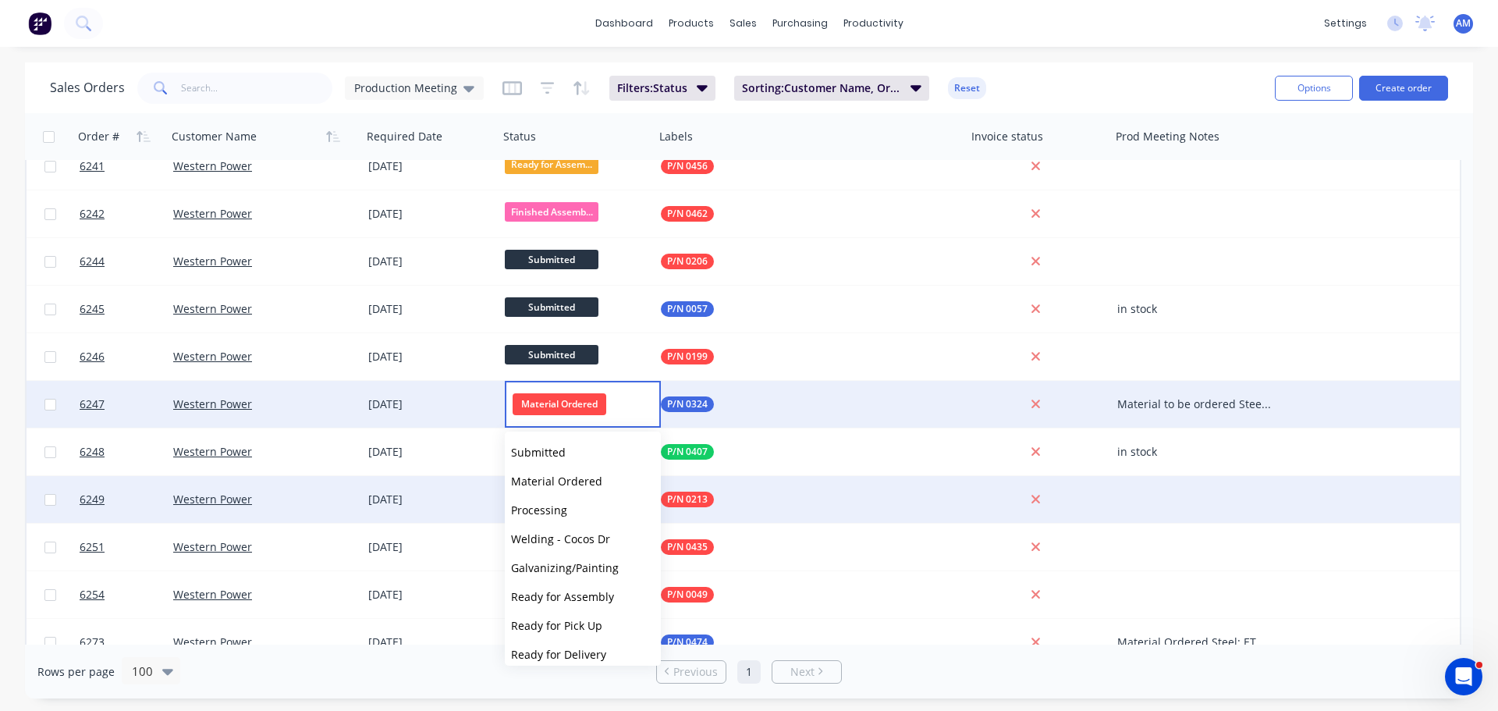
click at [543, 510] on span "Processing" at bounding box center [539, 510] width 56 height 15
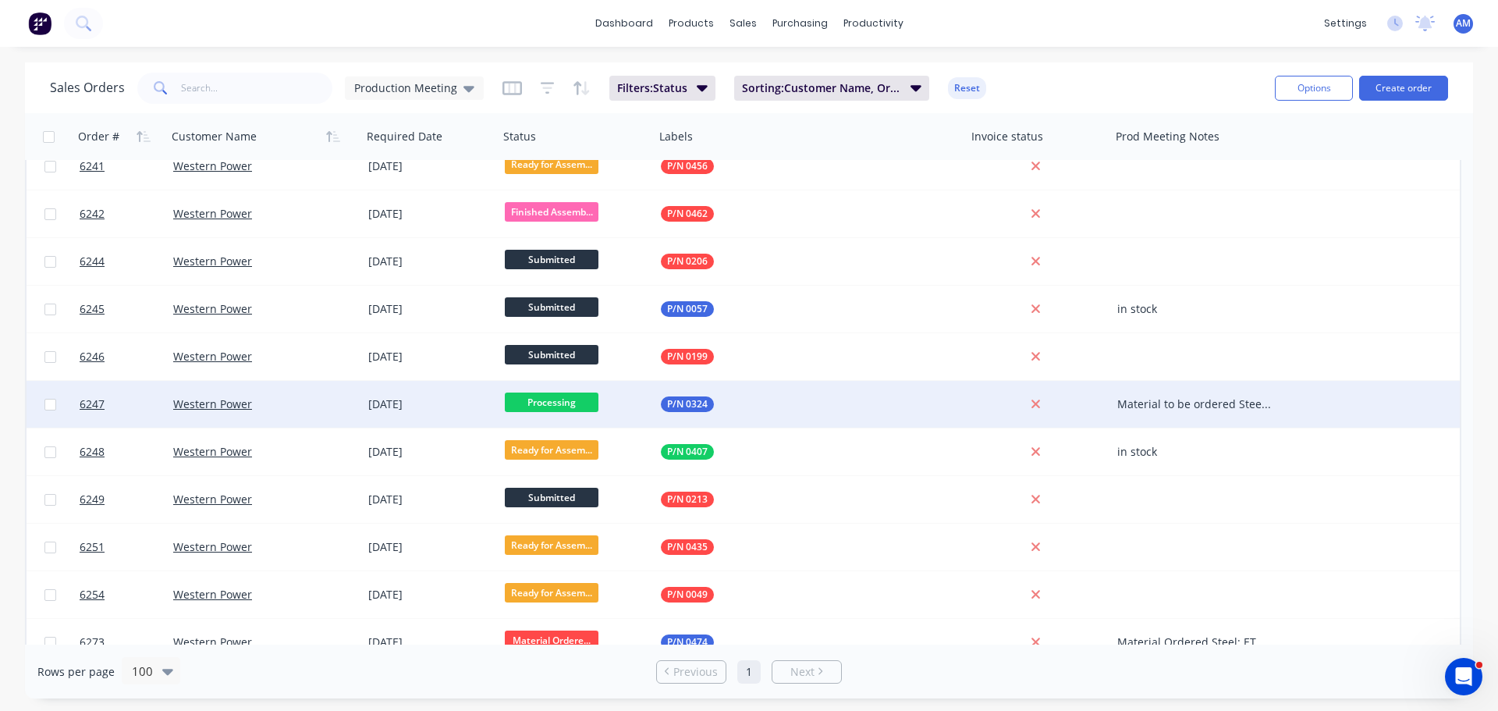
click at [1117, 405] on div "Material to be ordered Steel: Plates: Fasteners: Gripspan: 05/09 Drip Tray Shee…" at bounding box center [1199, 404] width 176 height 47
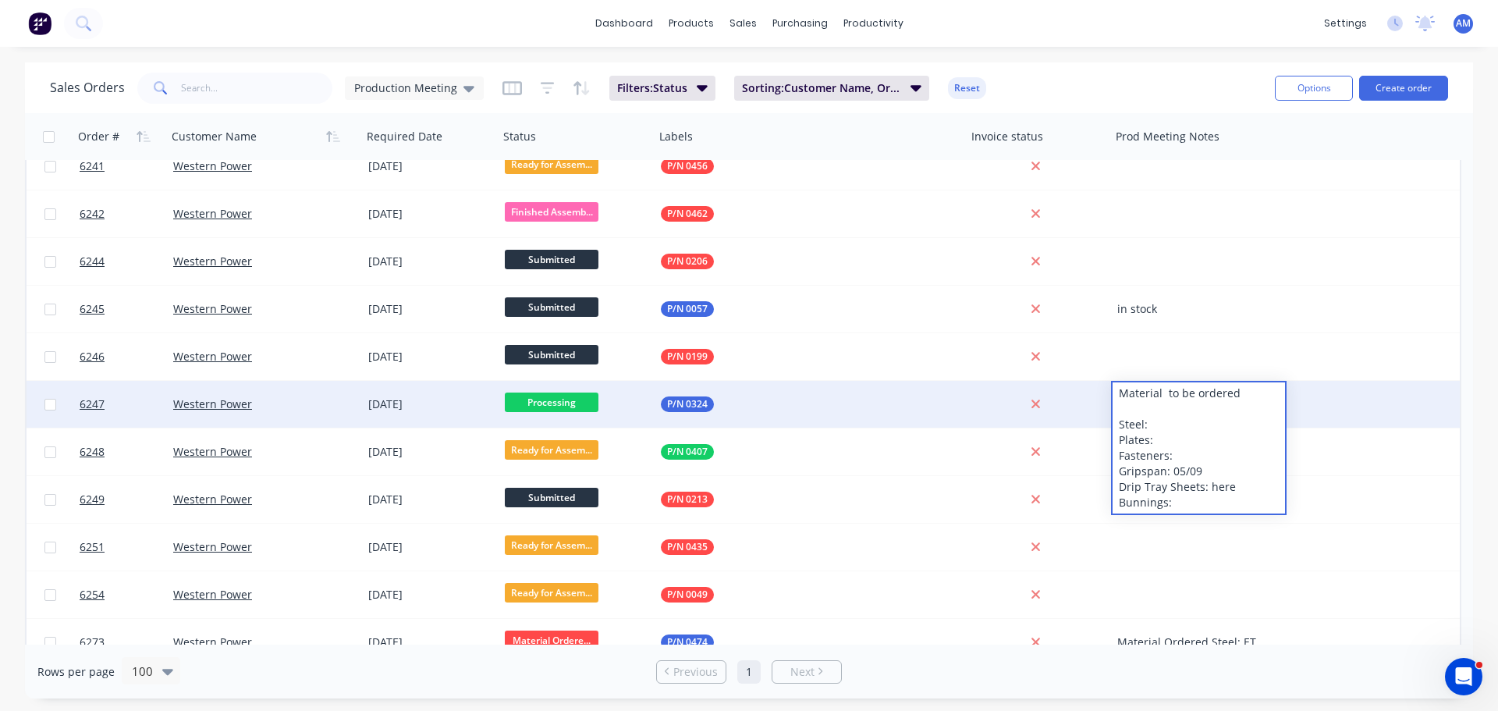
click at [1193, 392] on div "Material to be ordered Steel: Plates: Fasteners: Gripspan: 05/09 Drip Tray Shee…" at bounding box center [1199, 447] width 172 height 131
click at [1171, 394] on div "Material to be ordered Steel: Plates: Fasteners: Gripspan: 05/09 Drip Tray Shee…" at bounding box center [1199, 447] width 172 height 131
click at [1243, 468] on div "Material ordered Steel: Here 2 lengths round bar ETA 03/09 Plates: Here Fastene…" at bounding box center [1199, 455] width 172 height 147
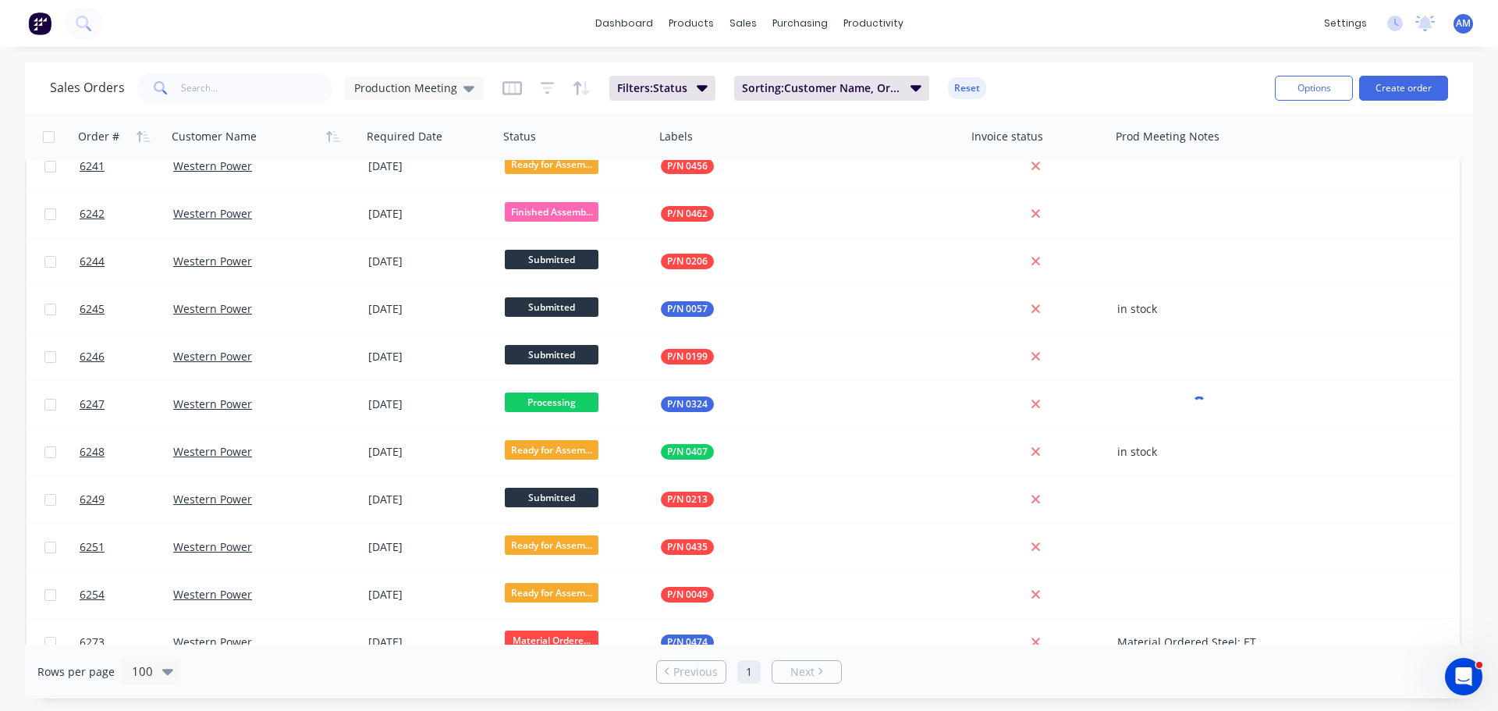
click at [1183, 74] on div "Sales Orders Production Meeting Filters: Status Sorting: Customer Name, Order #…" at bounding box center [656, 88] width 1213 height 38
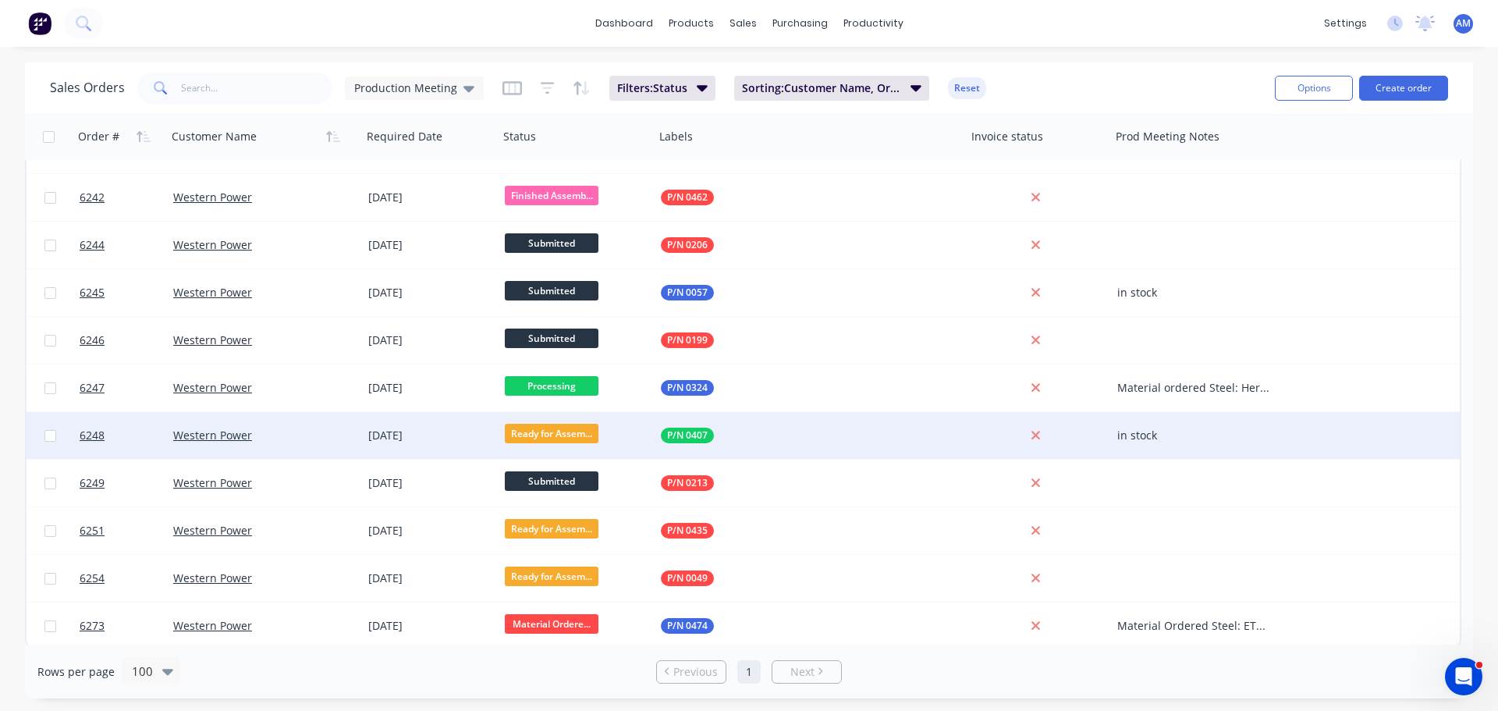
scroll to position [3609, 0]
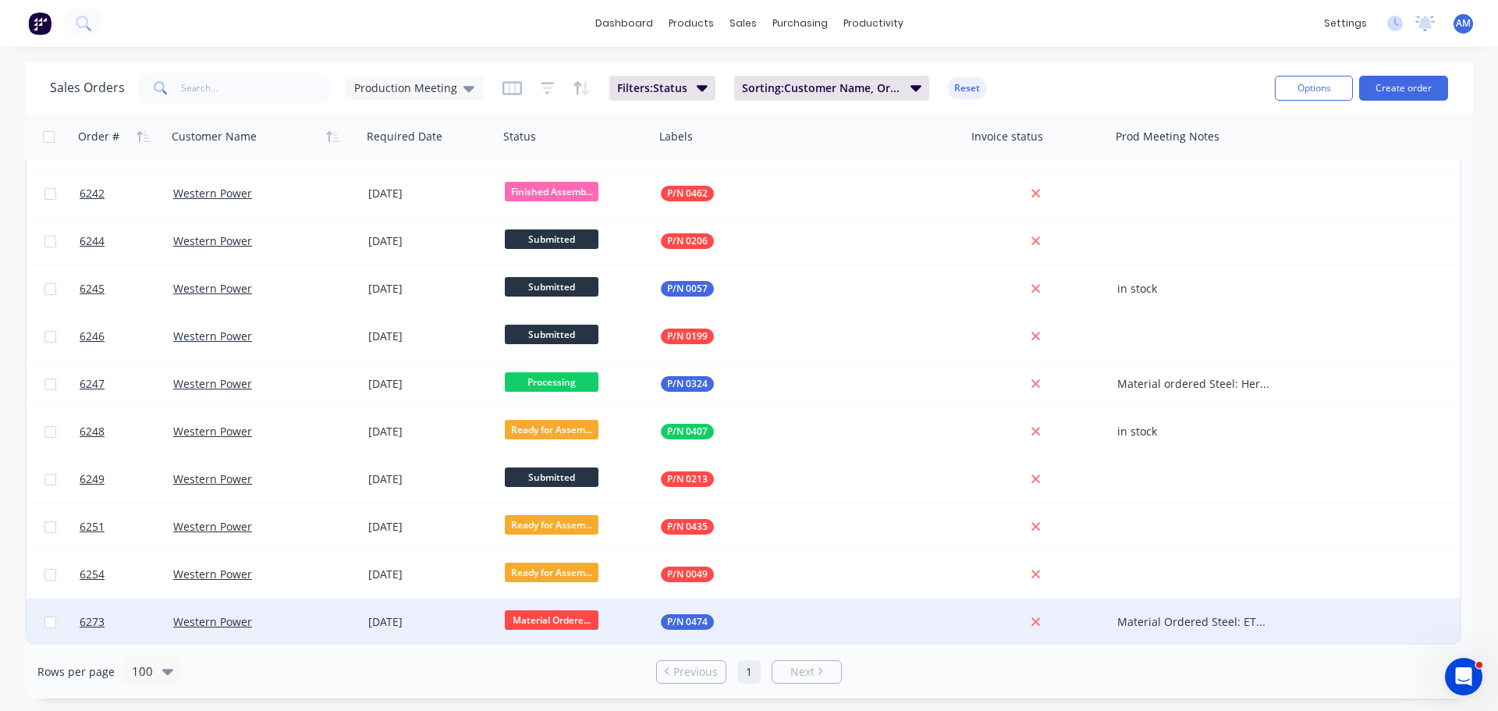
click at [1171, 616] on div "Material Ordered Steel: ETA L/C: ETA" at bounding box center [1194, 622] width 155 height 16
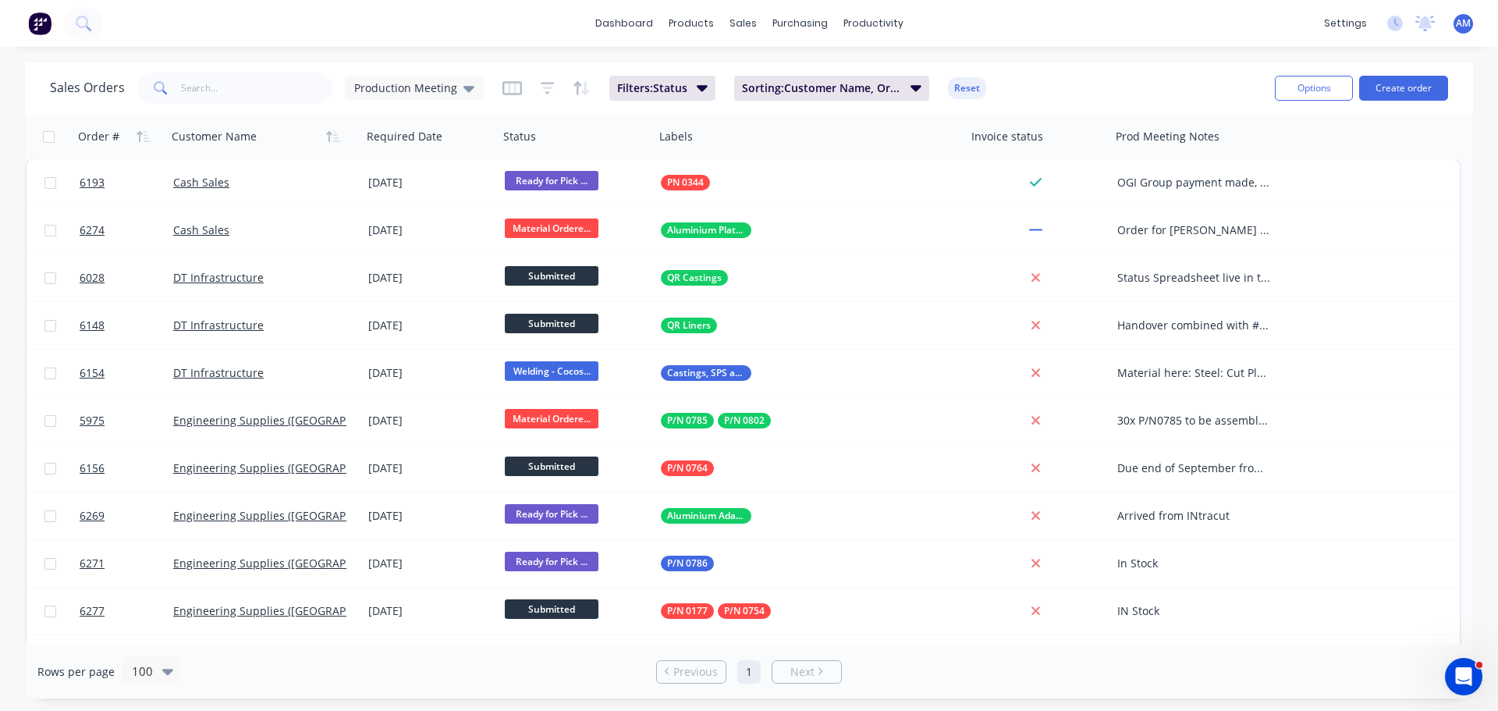
scroll to position [0, 0]
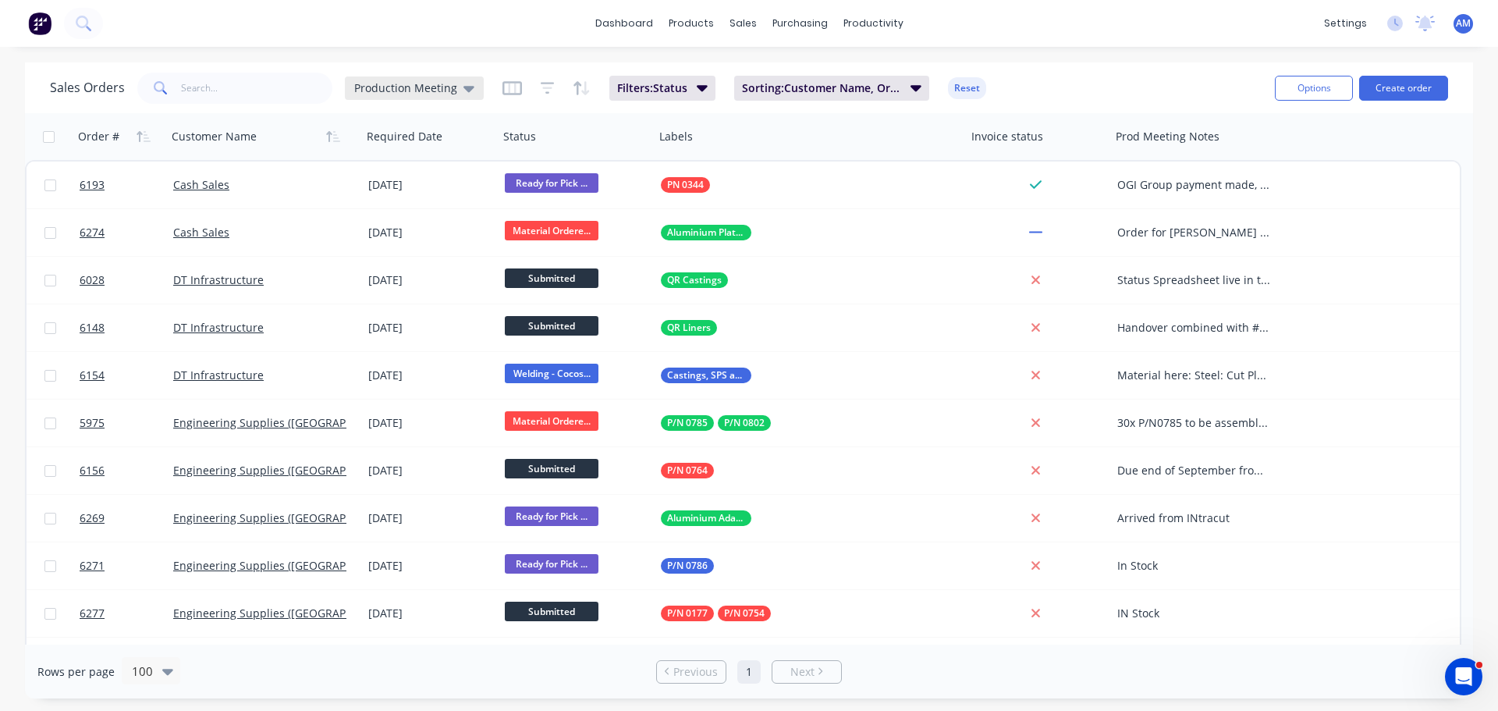
click at [467, 92] on icon at bounding box center [468, 88] width 11 height 17
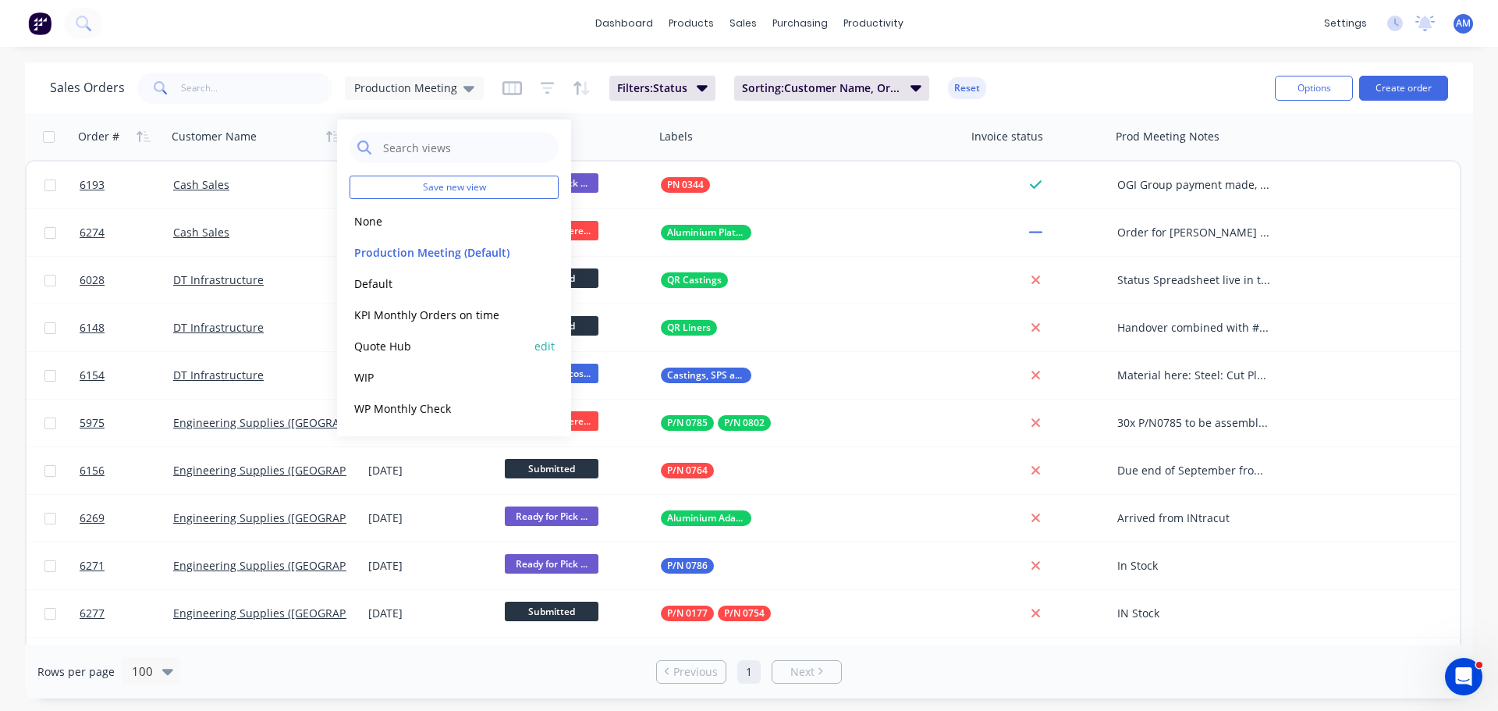
click at [400, 346] on button "Quote Hub" at bounding box center [439, 346] width 178 height 18
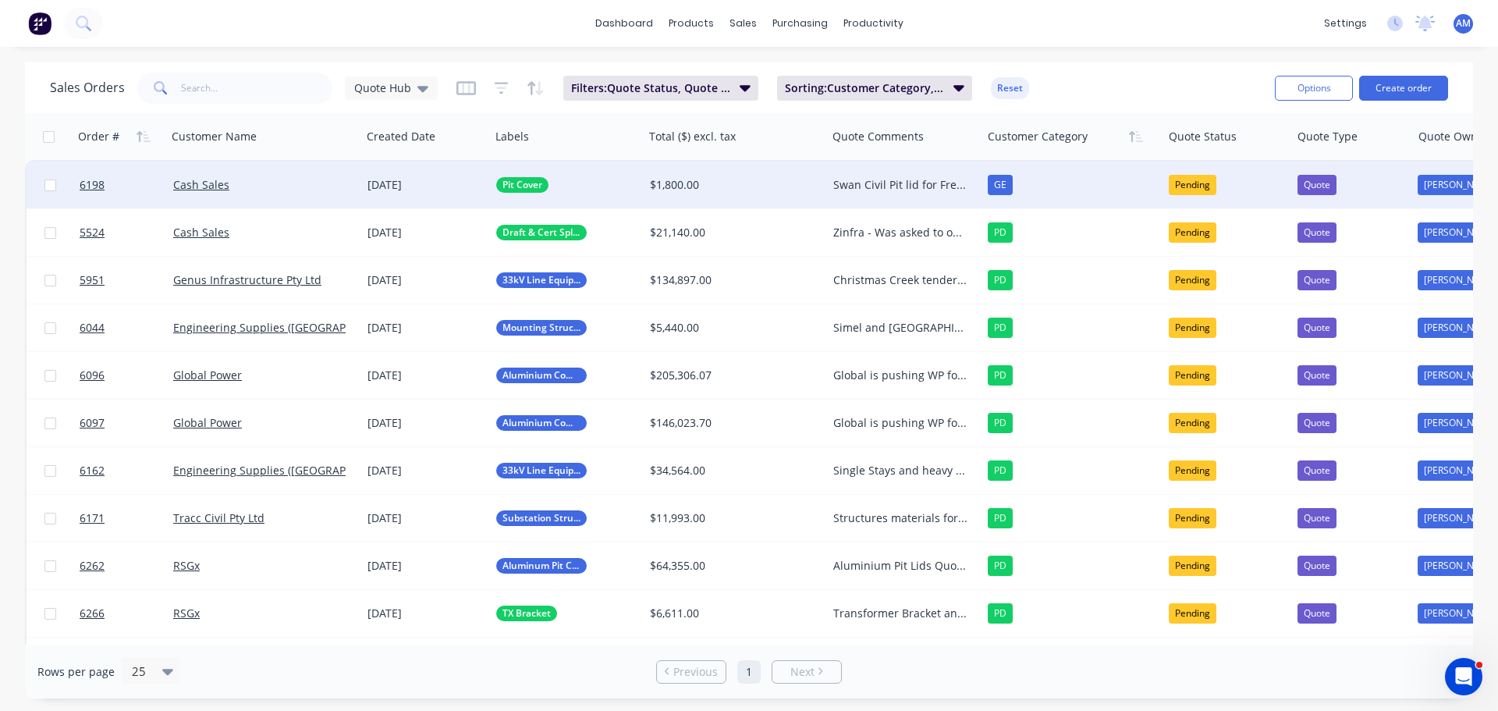
click at [851, 188] on div "Swan Civil Pit lid for Freo Prison - Awaiting structural Engineer sign off" at bounding box center [900, 185] width 135 height 16
click at [1110, 93] on div "Sales Orders Quote Hub Filters: Quote Status, Quote Type Sorting: Customer Cate…" at bounding box center [656, 88] width 1213 height 38
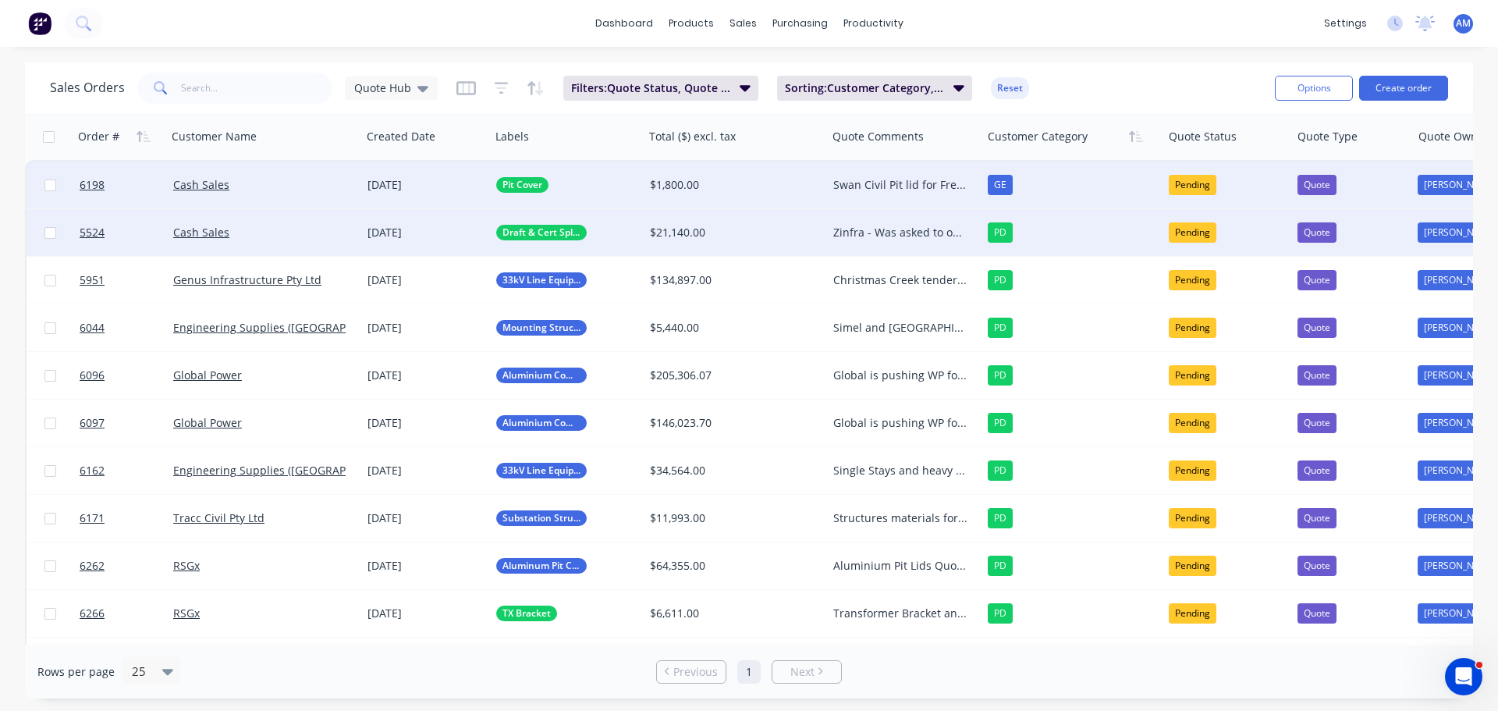
click at [877, 231] on div "Zinfra - Was asked to offer best pricing, start is drafting and cert for cable …" at bounding box center [900, 233] width 135 height 16
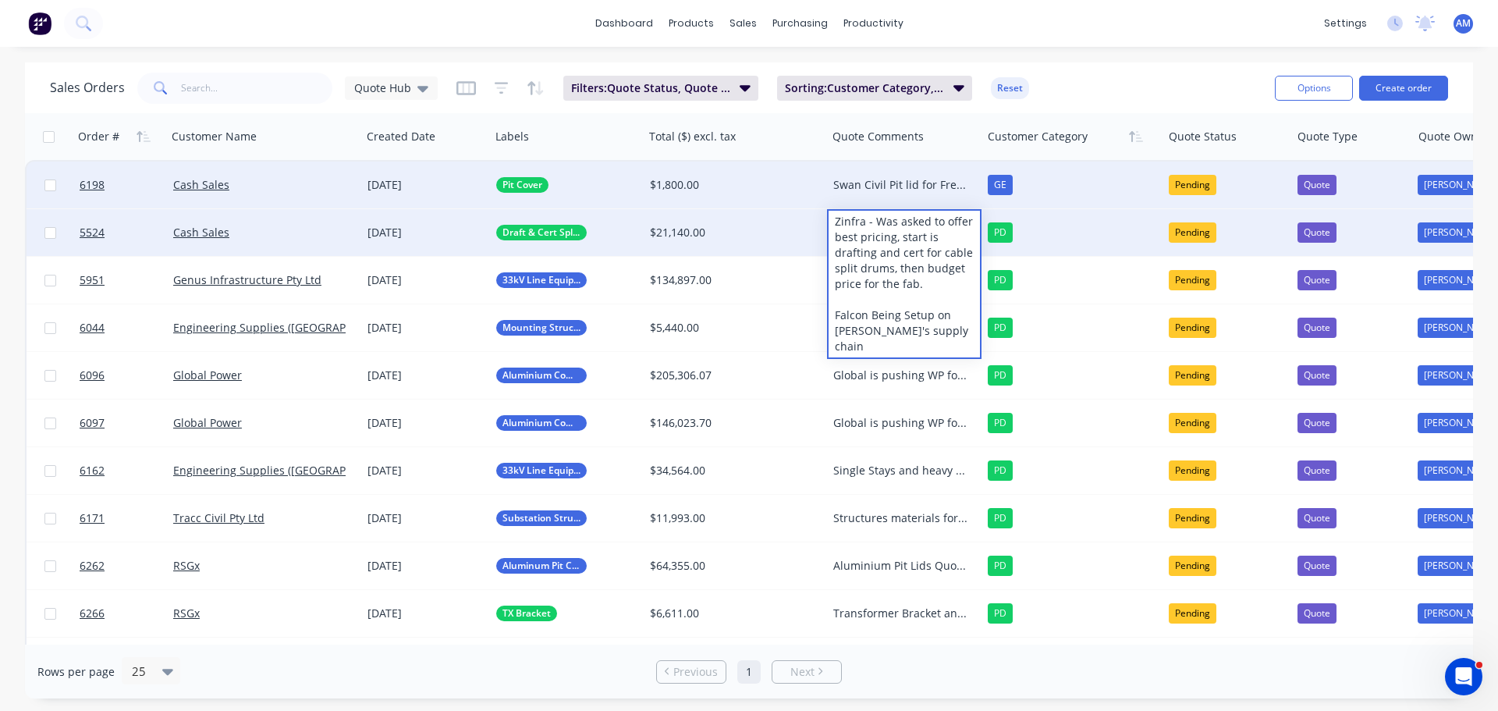
click at [1115, 80] on div "Sales Orders Quote Hub Filters: Quote Status, Quote Type Sorting: Customer Cate…" at bounding box center [656, 88] width 1213 height 38
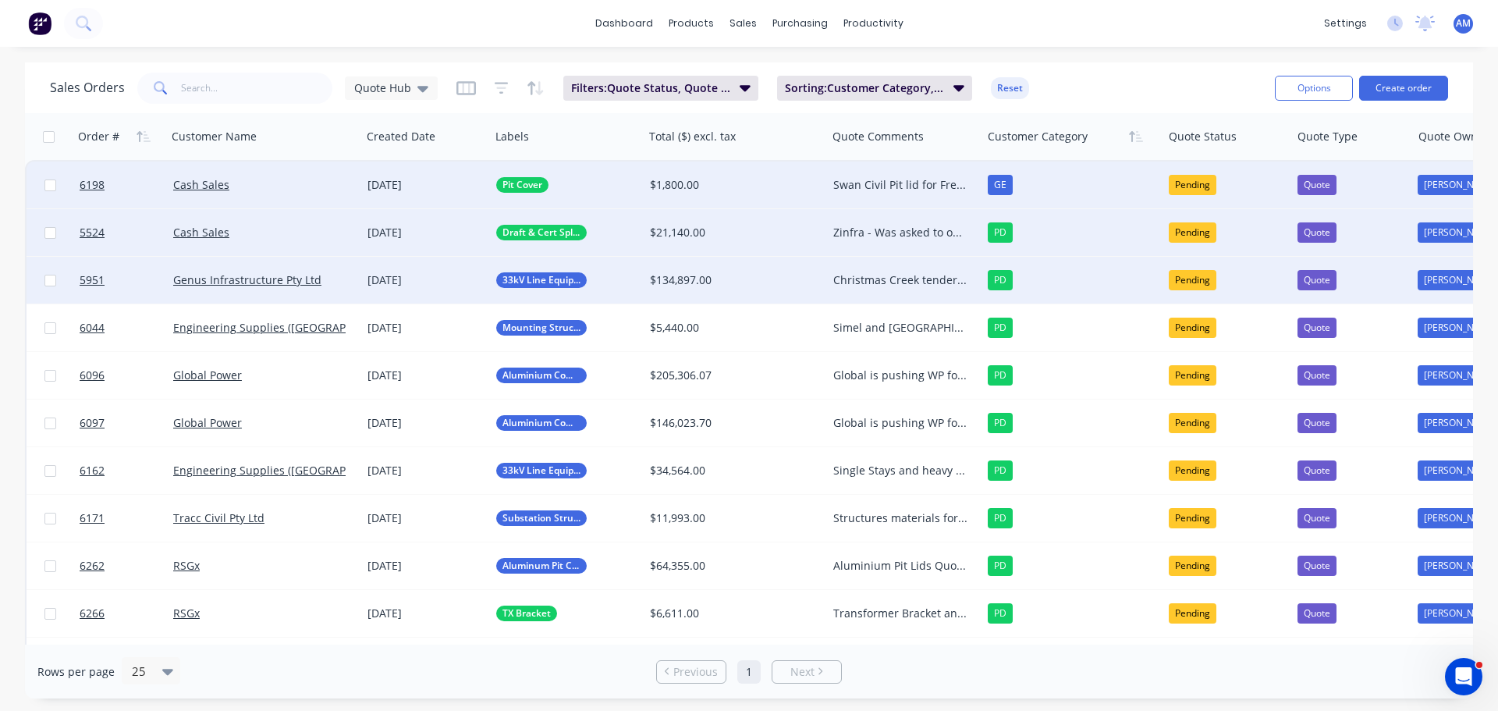
click at [876, 276] on div "Christmas Creek tendered items. Feedback received that the pricing was competit…" at bounding box center [900, 280] width 135 height 16
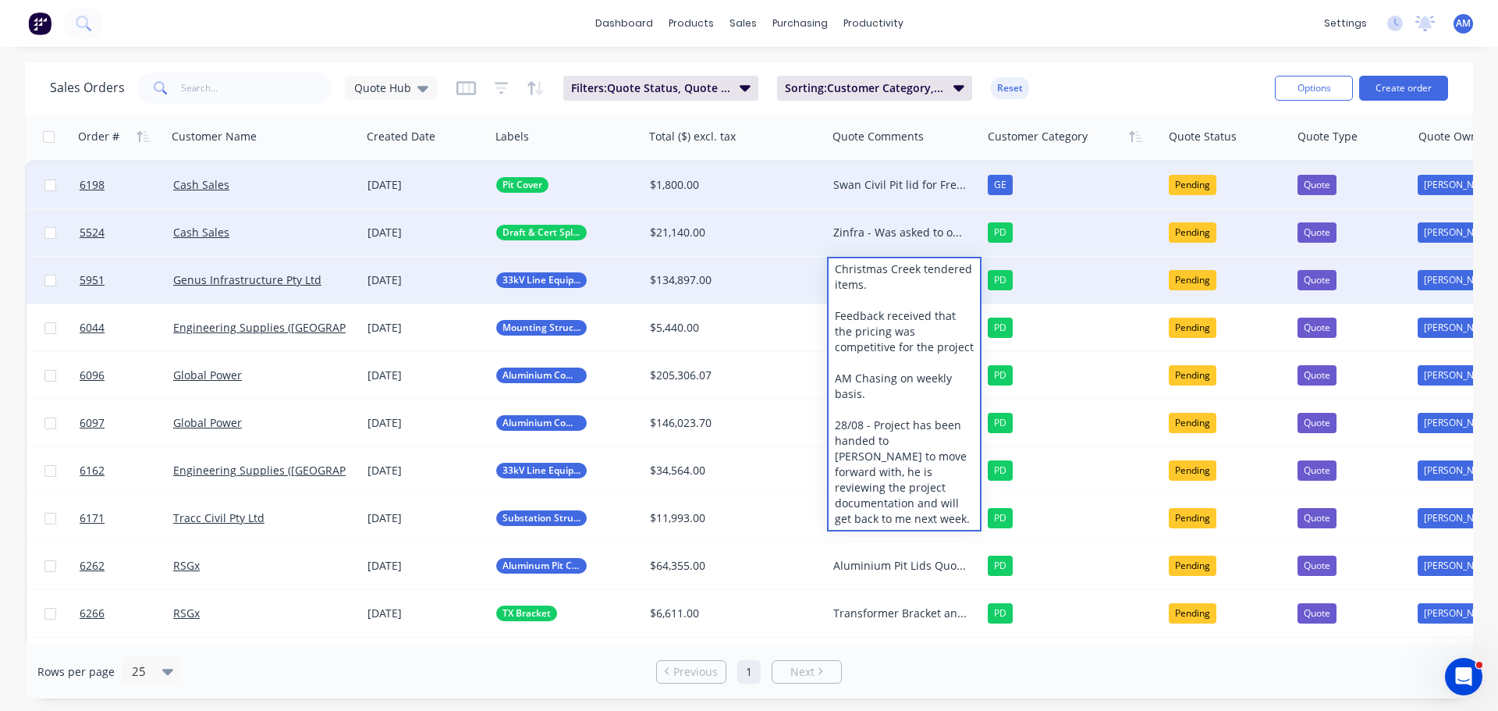
click at [1077, 91] on div "Sales Orders Quote Hub Filters: Quote Status, Quote Type Sorting: Customer Cate…" at bounding box center [656, 88] width 1213 height 38
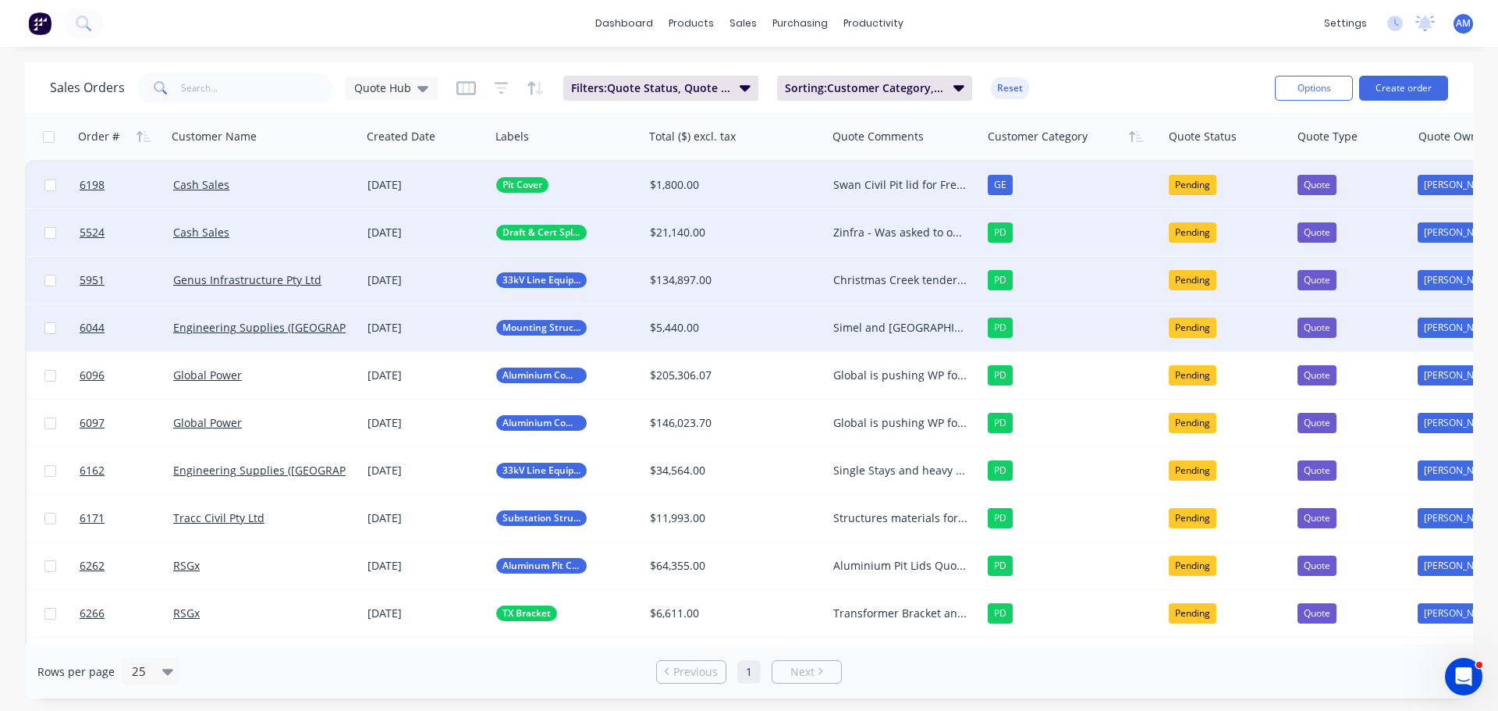
click at [905, 326] on div "Simel and [GEOGRAPHIC_DATA] Mounting Brackets. Chased 30/06 AM to requote most …" at bounding box center [900, 328] width 135 height 16
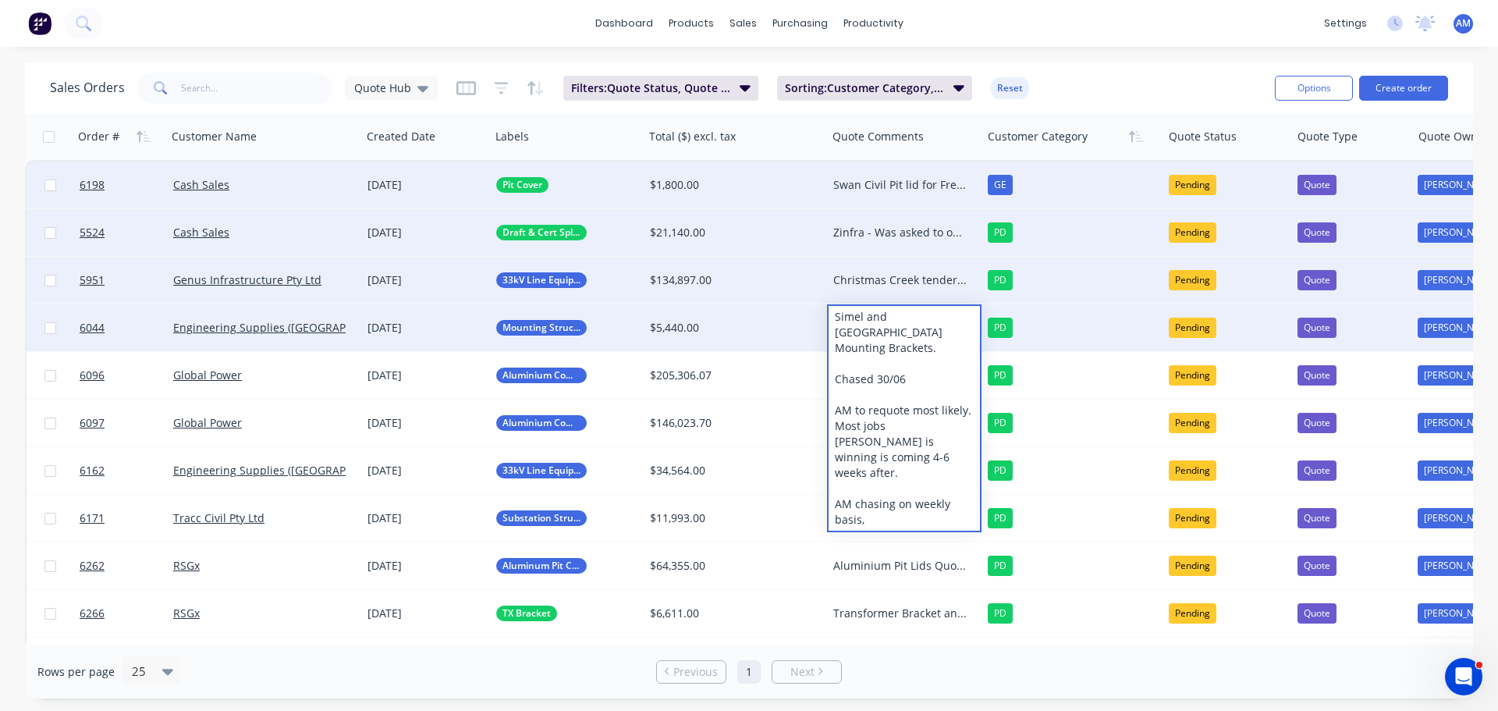
click at [1062, 71] on div "Sales Orders Quote Hub Filters: Quote Status, Quote Type Sorting: Customer Cate…" at bounding box center [656, 88] width 1213 height 38
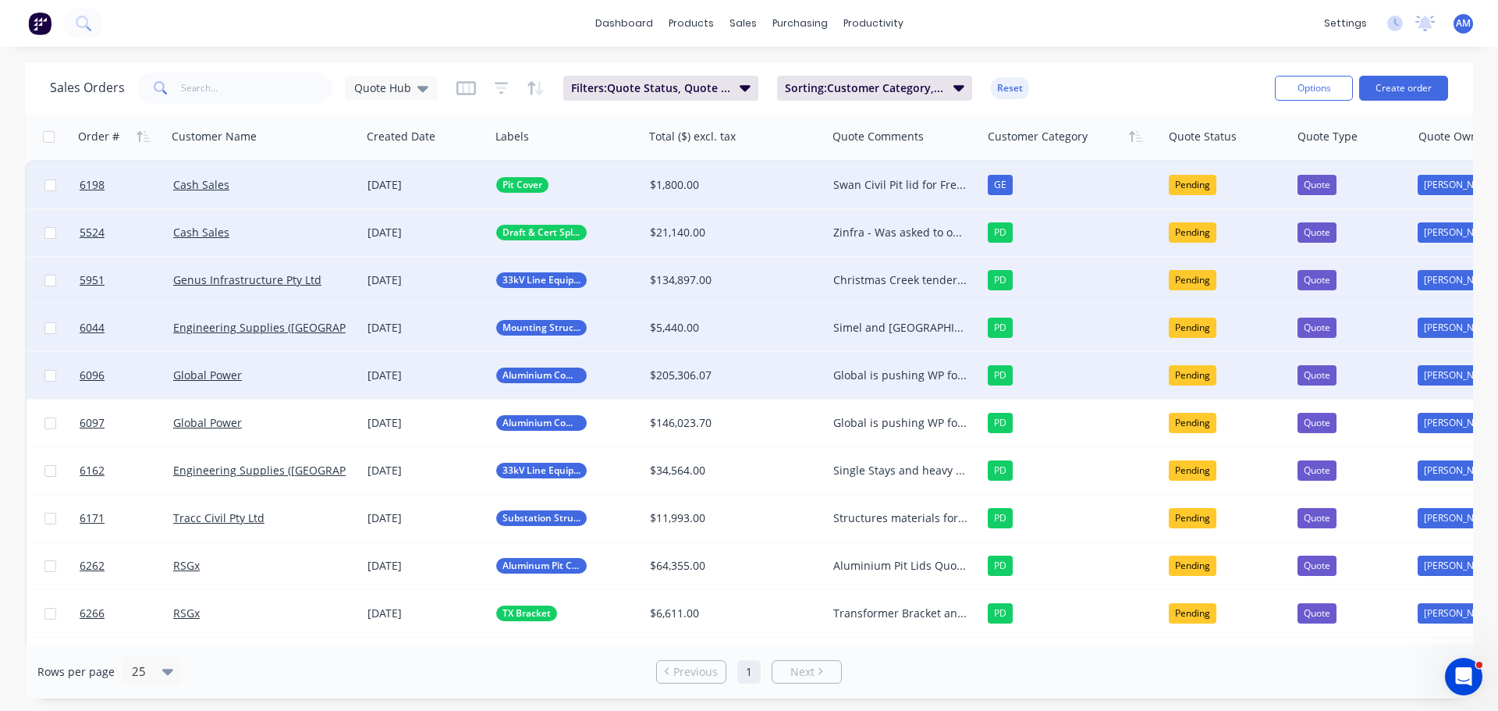
click at [887, 371] on div "Global is pushing WP for a decision on the job. PLP lead times are too long. Fa…" at bounding box center [900, 376] width 135 height 16
click at [1067, 89] on div "Sales Orders Quote Hub Filters: Quote Status, Quote Type Sorting: Customer Cate…" at bounding box center [656, 88] width 1213 height 38
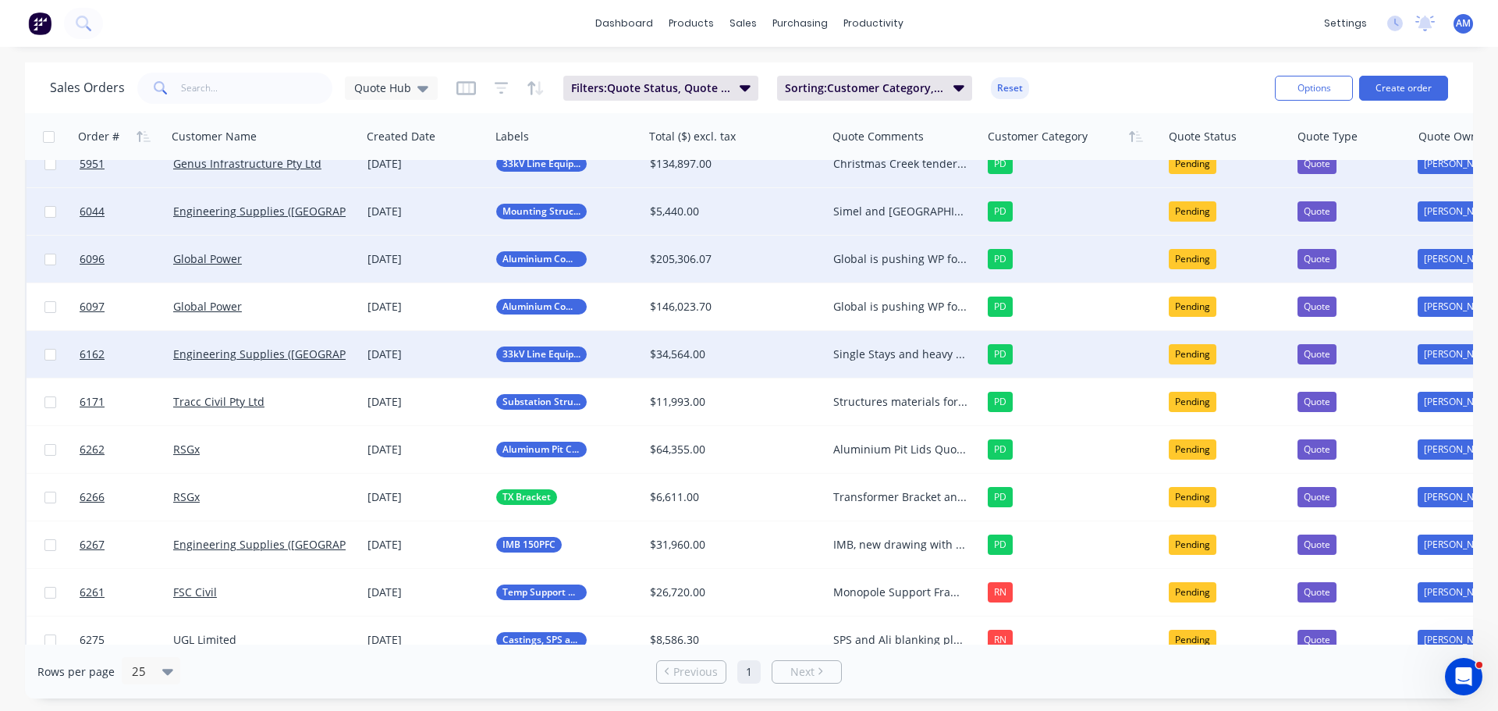
scroll to position [117, 0]
click at [885, 352] on div "Single Stays and heavy duty earth raisers chased 18/09, no reply chased 25/08" at bounding box center [900, 354] width 135 height 16
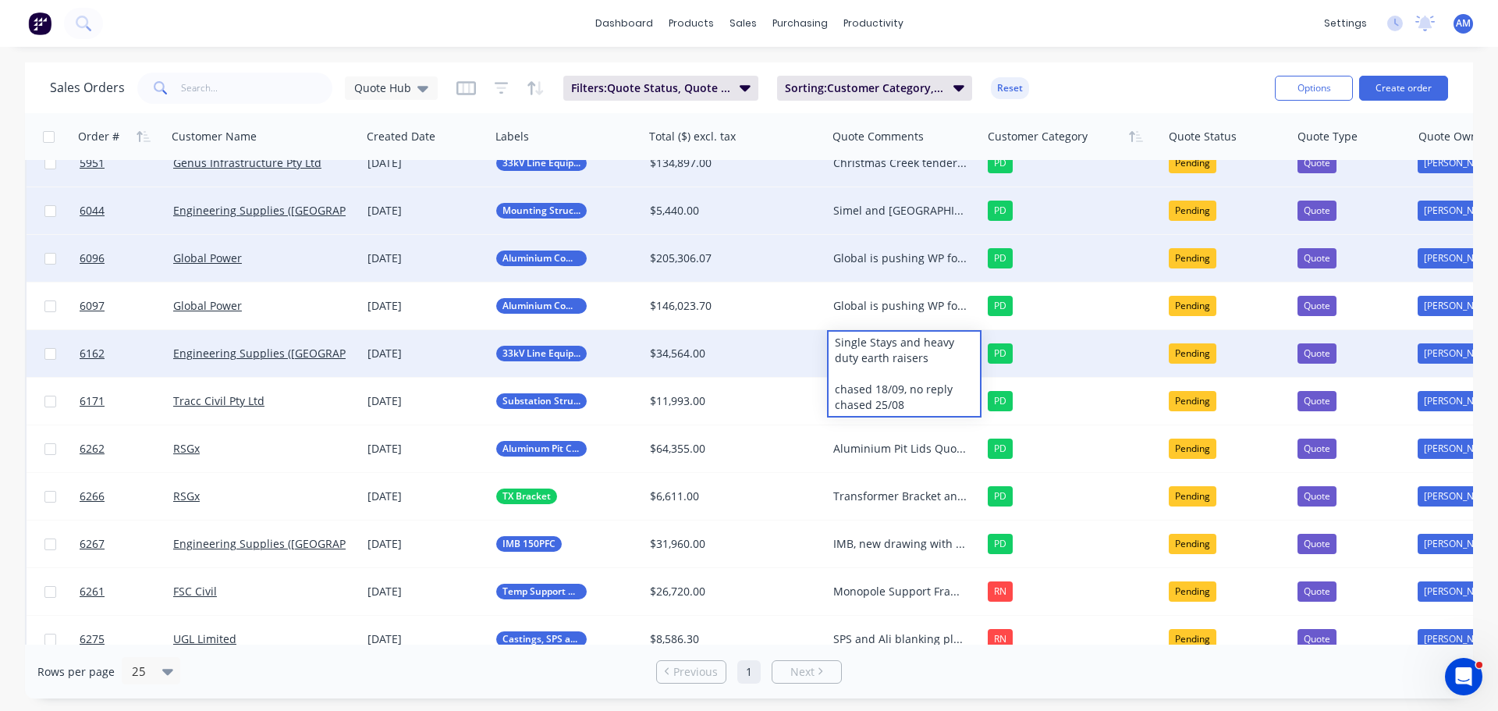
click at [1085, 65] on div "Sales Orders Quote Hub Filters: Quote Status, Quote Type Sorting: Customer Cate…" at bounding box center [749, 87] width 1448 height 51
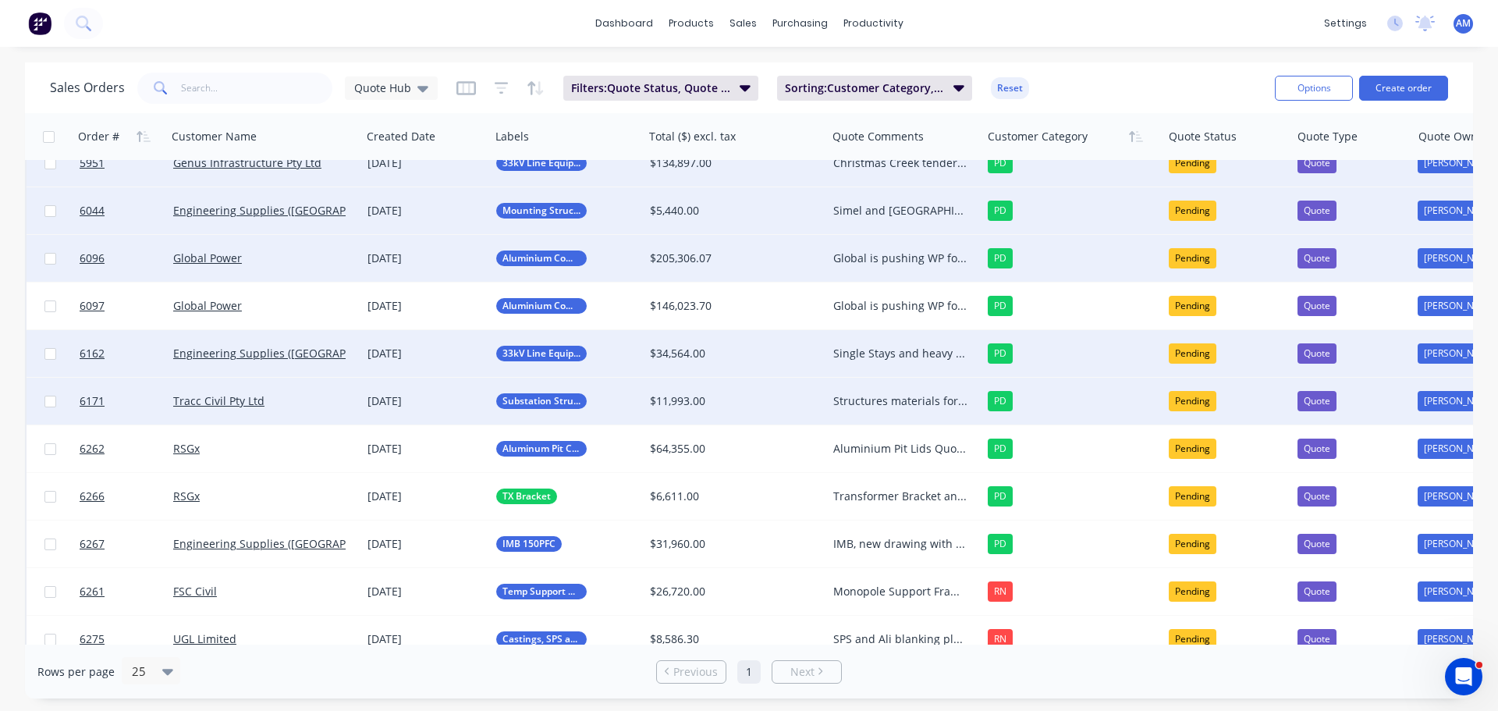
click at [911, 400] on div "Structures materials for 2x substation items for Yanchep substation Work still …" at bounding box center [900, 401] width 135 height 16
click at [1053, 83] on div "Sales Orders Quote Hub Filters: Quote Status, Quote Type Sorting: Customer Cate…" at bounding box center [656, 88] width 1213 height 38
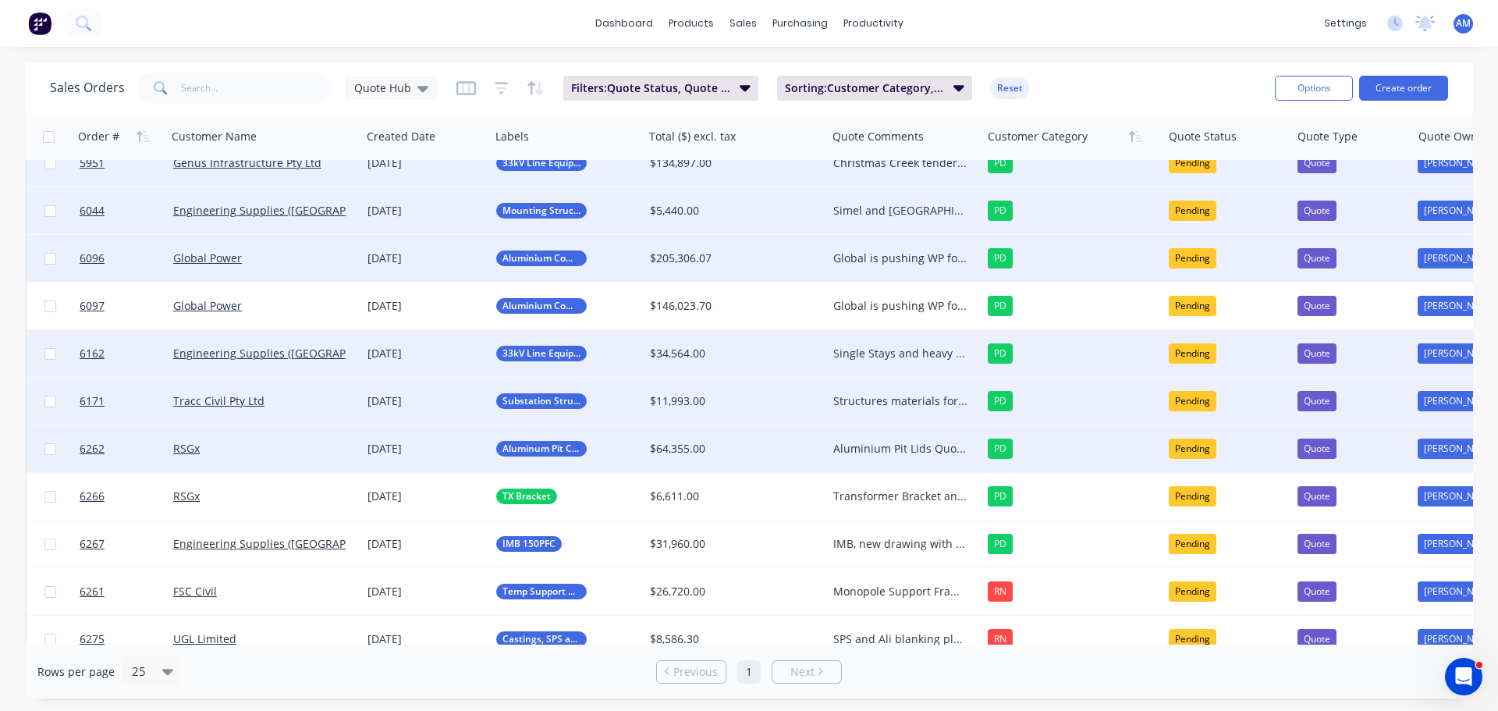
click at [896, 449] on div "Aluminium Pit Lids Quoted and followed up on, no response back AM to chase week…" at bounding box center [900, 449] width 135 height 16
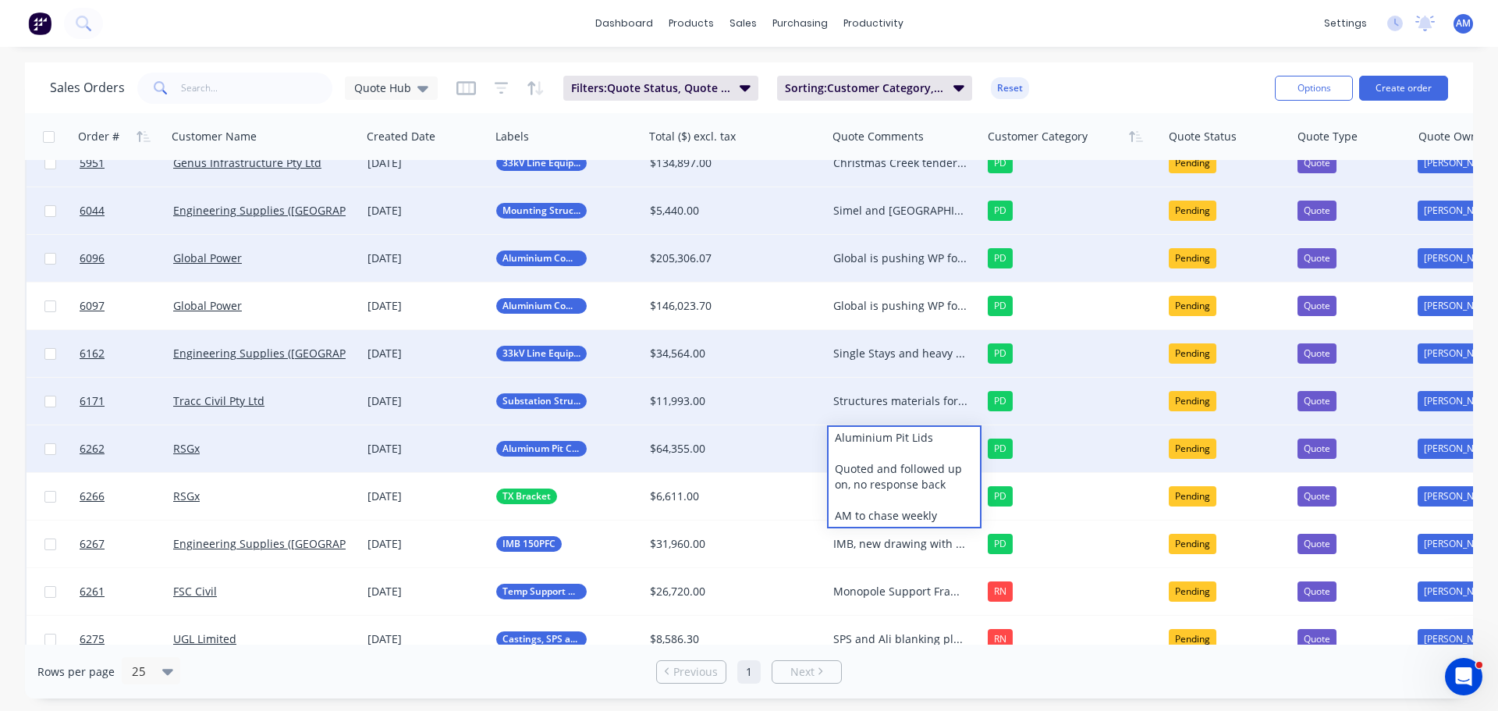
click at [1139, 82] on div "Sales Orders Quote Hub Filters: Quote Status, Quote Type Sorting: Customer Cate…" at bounding box center [656, 88] width 1213 height 38
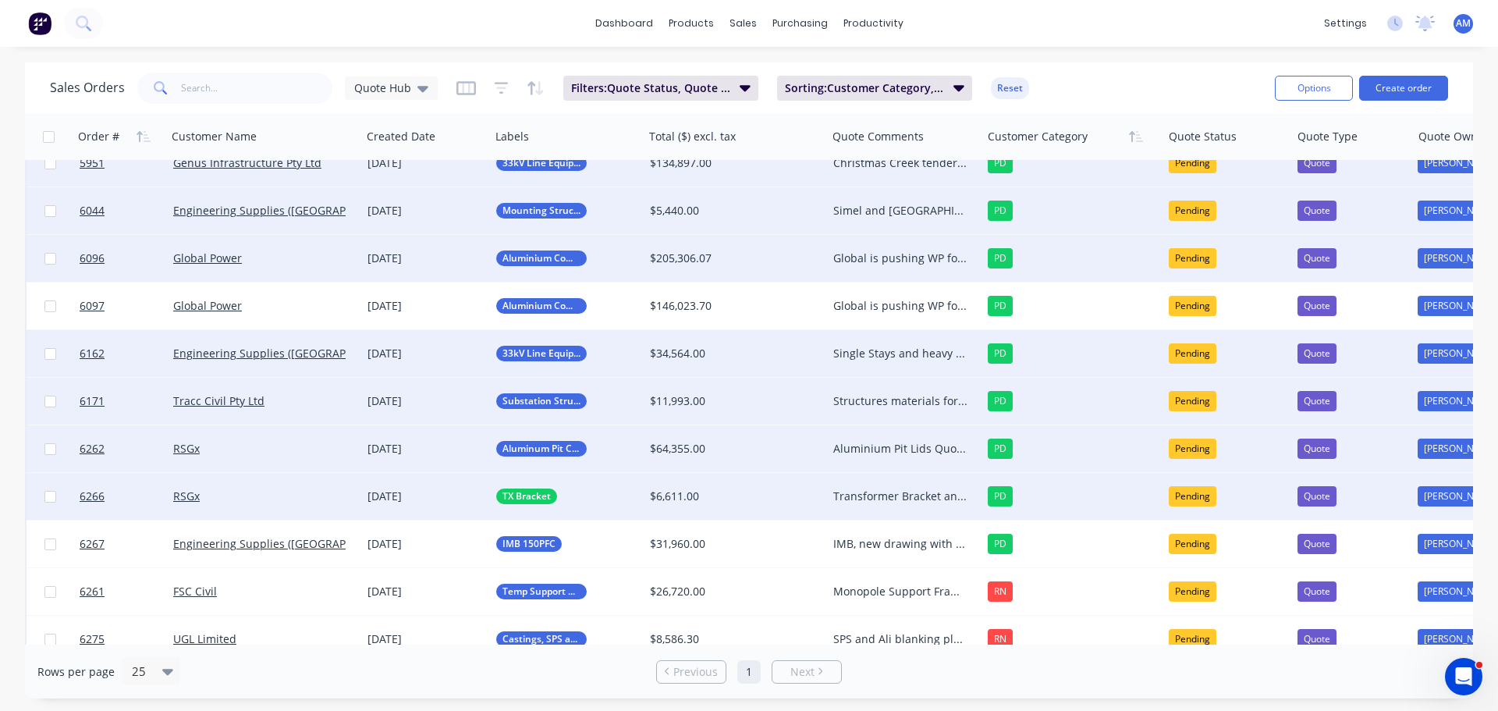
click at [891, 493] on div "Transformer Bracket and added stay plates PO being issued pending final quantit…" at bounding box center [900, 496] width 135 height 16
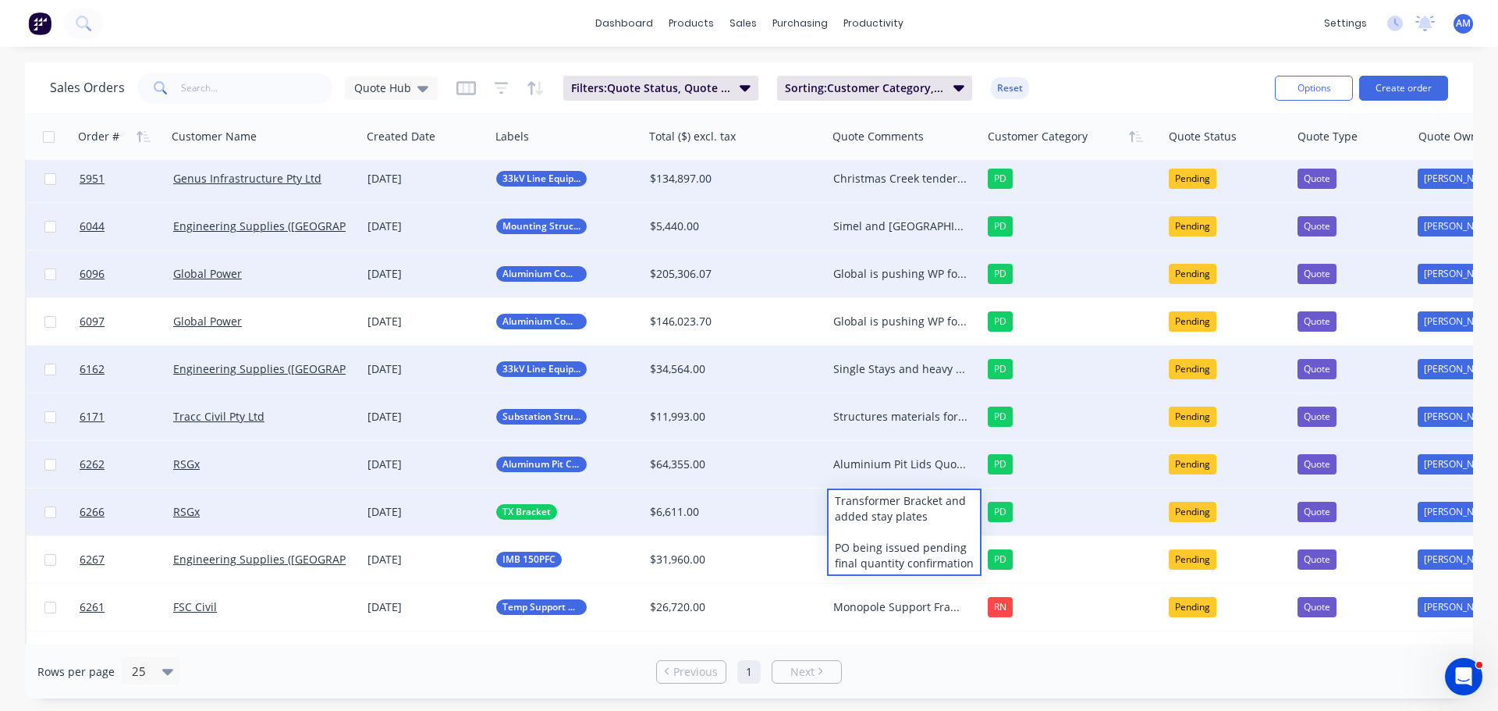
scroll to position [98, 0]
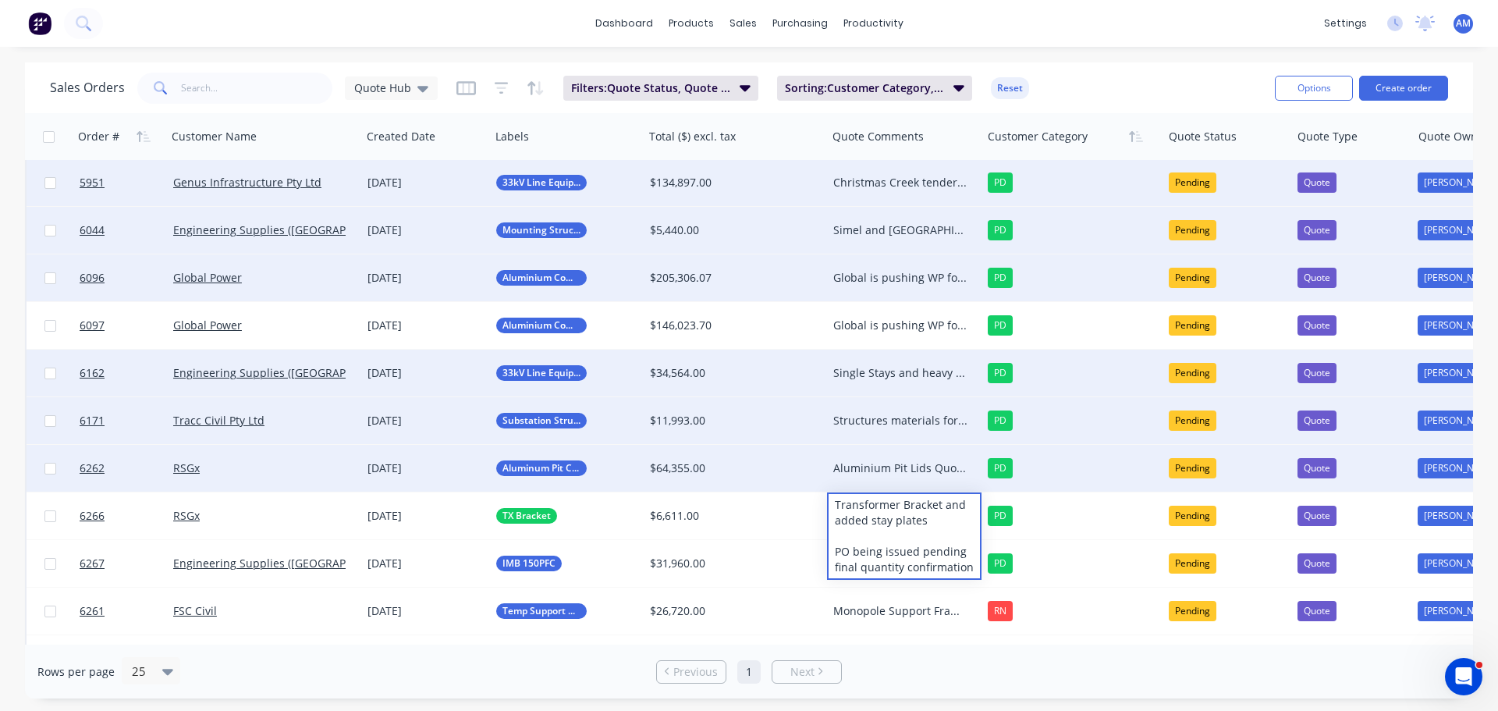
click at [1073, 91] on div "Sales Orders Quote Hub Filters: Quote Status, Quote Type Sorting: Customer Cate…" at bounding box center [656, 88] width 1213 height 38
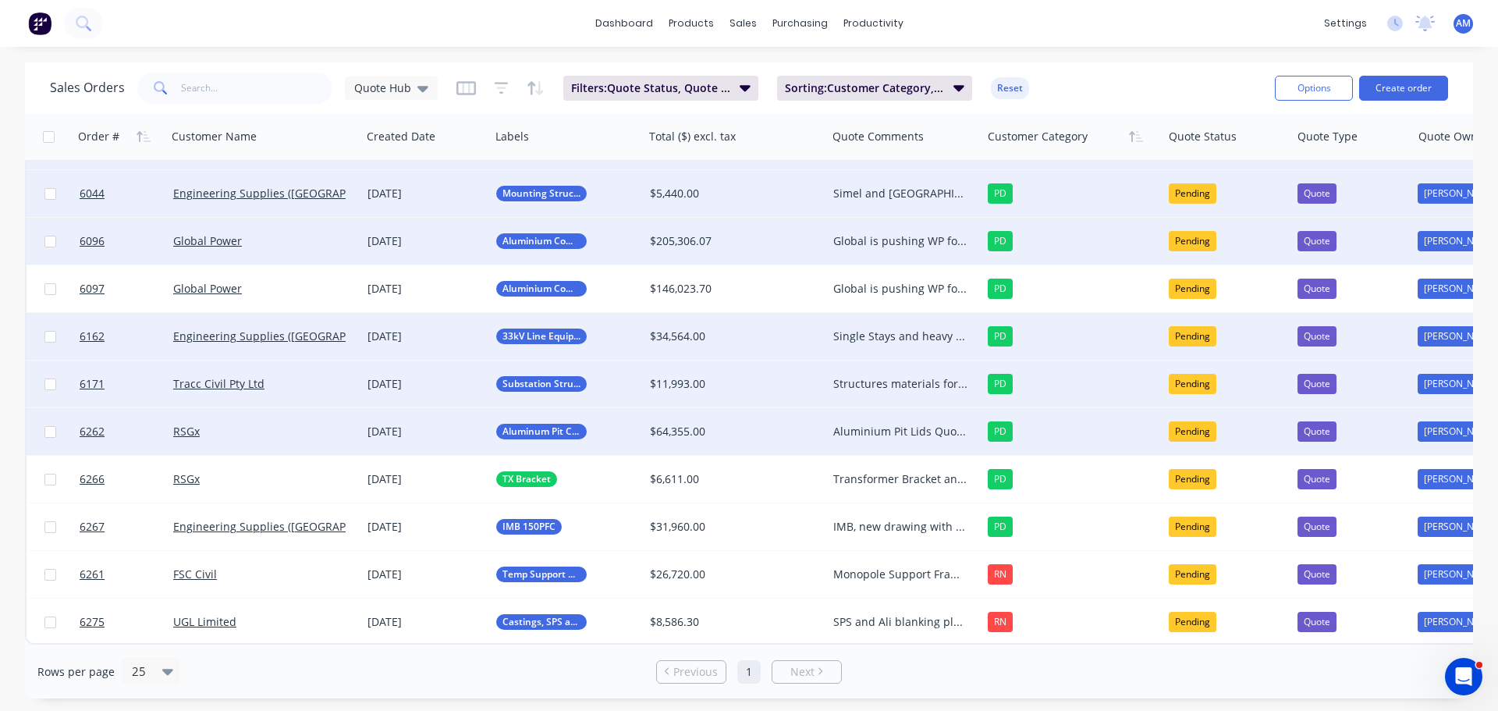
scroll to position [142, 0]
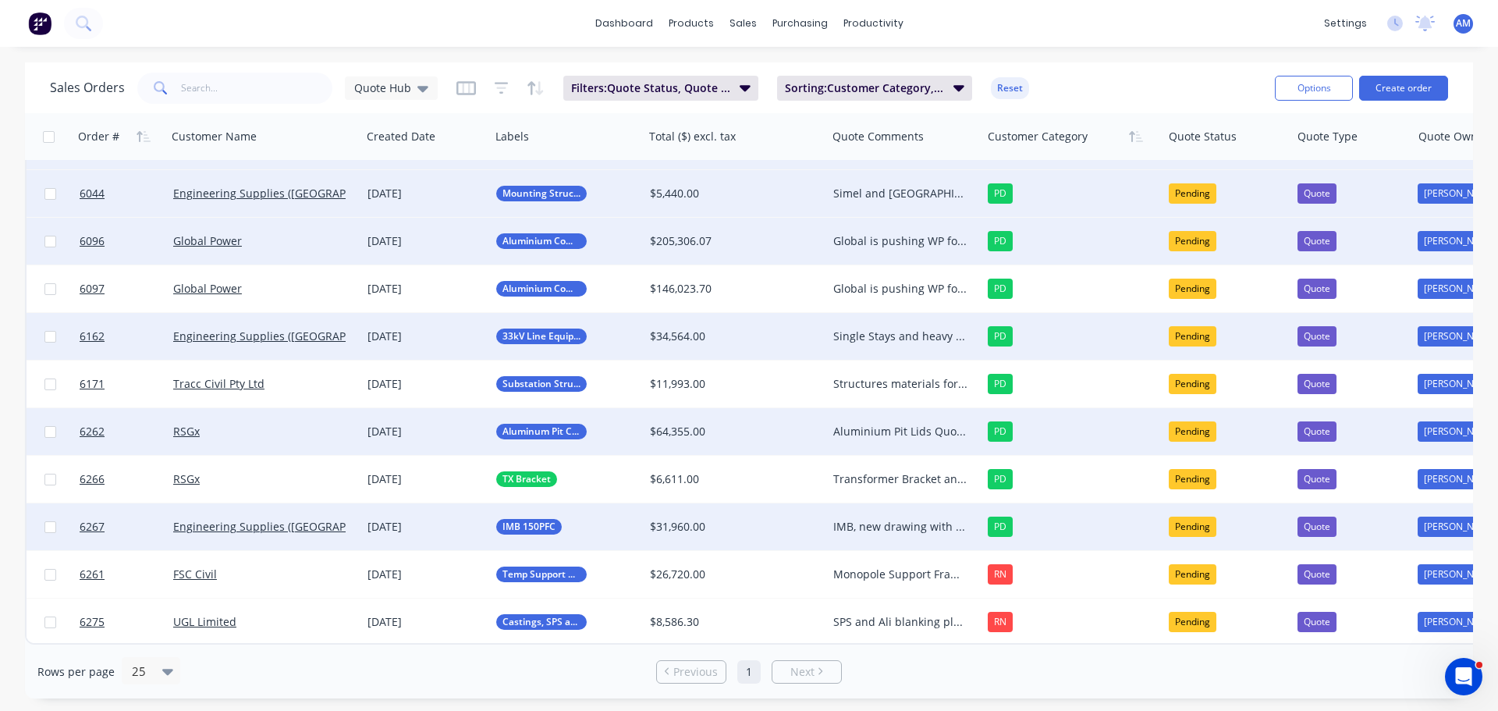
click at [895, 519] on div "IMB, new drawing with outside welding only. Christmas Creek job for Genus, [PER…" at bounding box center [900, 527] width 135 height 16
click at [1095, 84] on div "Sales Orders Quote Hub Filters: Quote Status, Quote Type Sorting: Customer Cate…" at bounding box center [656, 88] width 1213 height 38
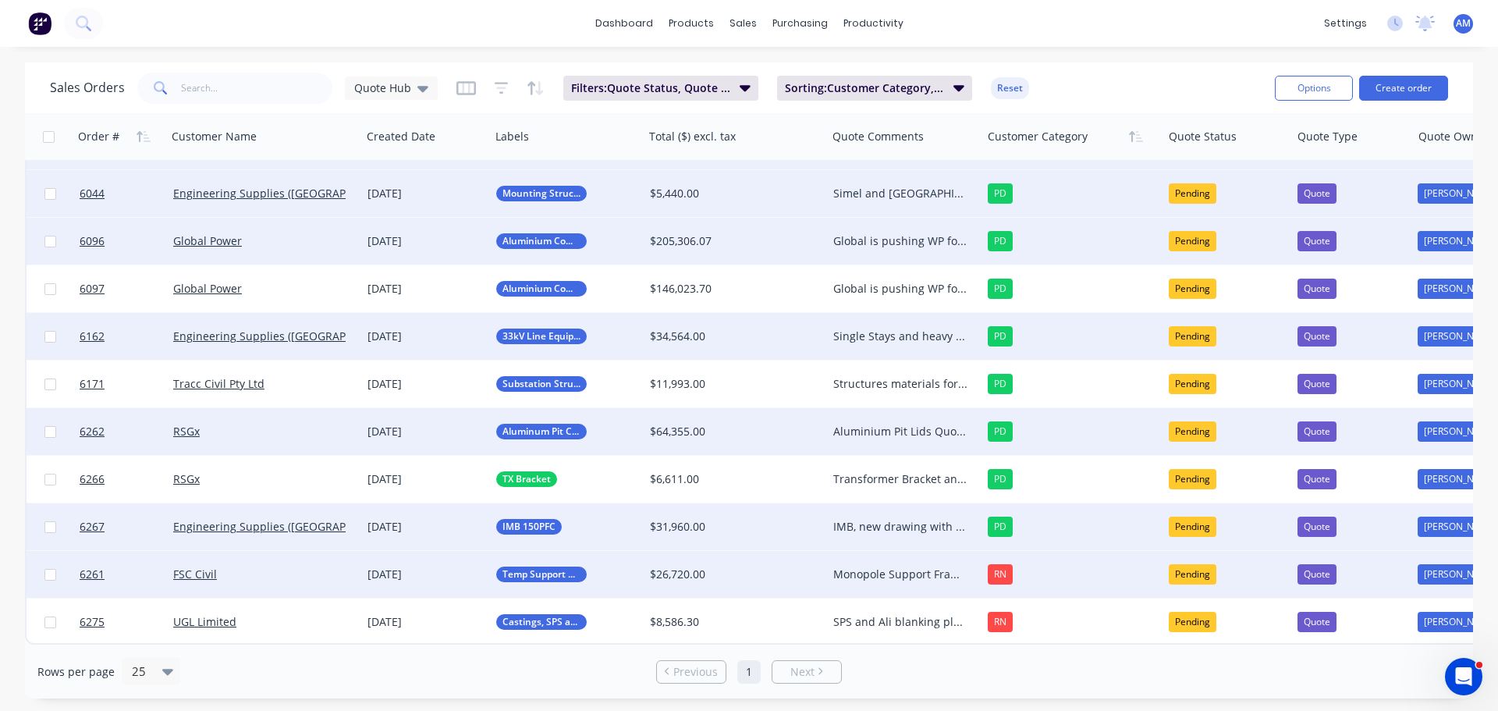
click at [927, 566] on div "Monopole Support Frames and Anchor Augers AM to follow up o a weekly basis" at bounding box center [900, 574] width 135 height 16
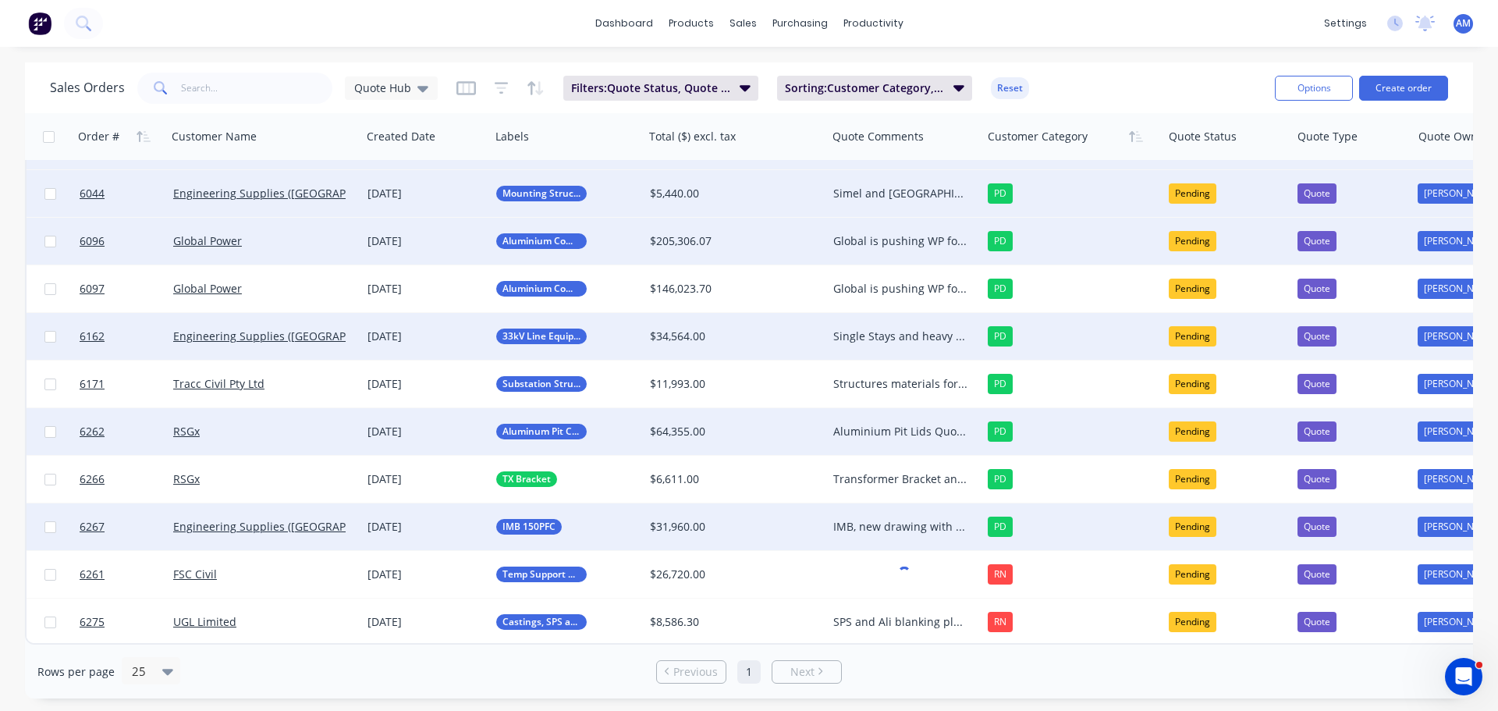
click at [1083, 86] on div "Sales Orders Quote Hub Filters: Quote Status, Quote Type Sorting: Customer Cate…" at bounding box center [656, 88] width 1213 height 38
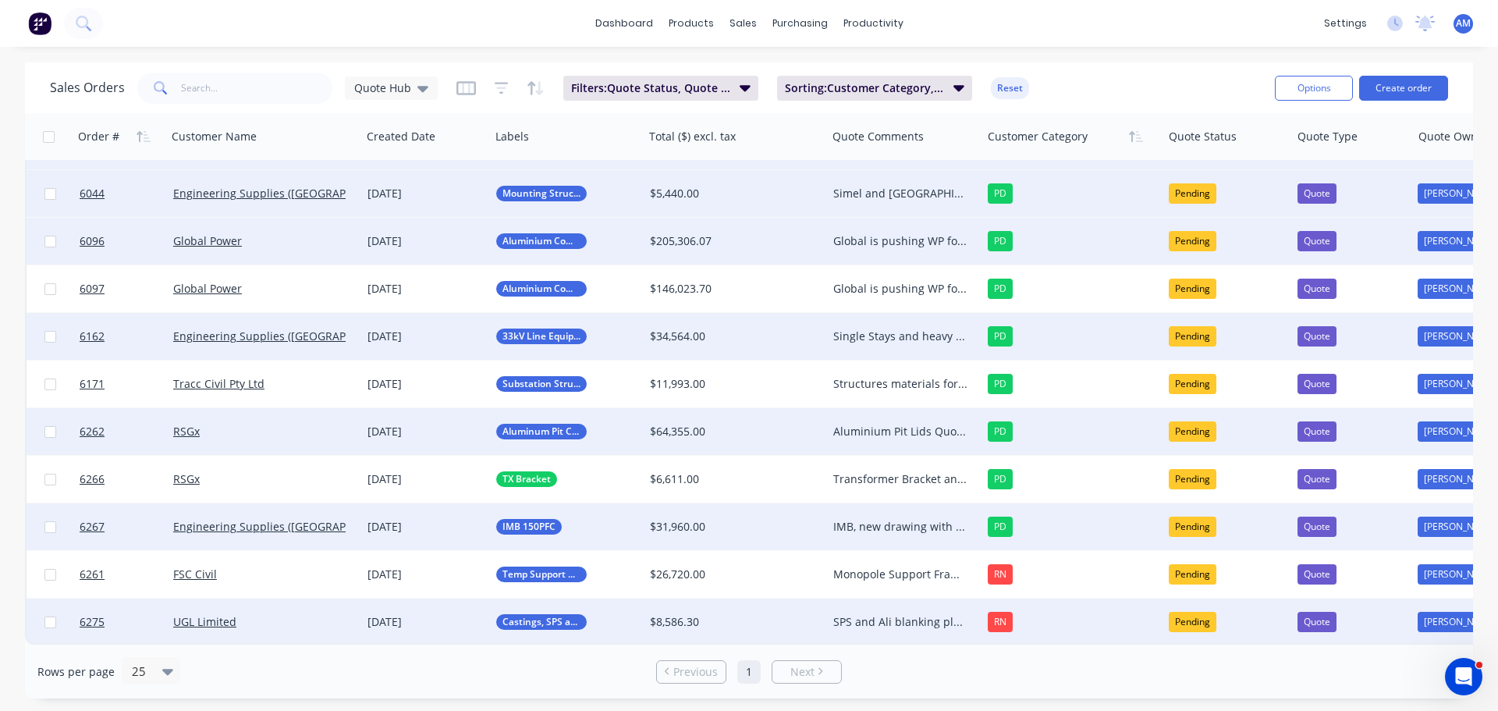
click at [907, 619] on div "SPS and Ali blanking plates Quote submitted to [PERSON_NAME] 28/09" at bounding box center [900, 622] width 135 height 16
click at [1061, 81] on div "Sales Orders Quote Hub Filters: Quote Status, Quote Type Sorting: Customer Cate…" at bounding box center [656, 88] width 1213 height 38
click at [243, 84] on input "text" at bounding box center [257, 88] width 152 height 31
click at [418, 75] on div "Sales Orders Quote Hub" at bounding box center [244, 88] width 388 height 31
click at [412, 84] on div "Quote Hub" at bounding box center [391, 88] width 74 height 14
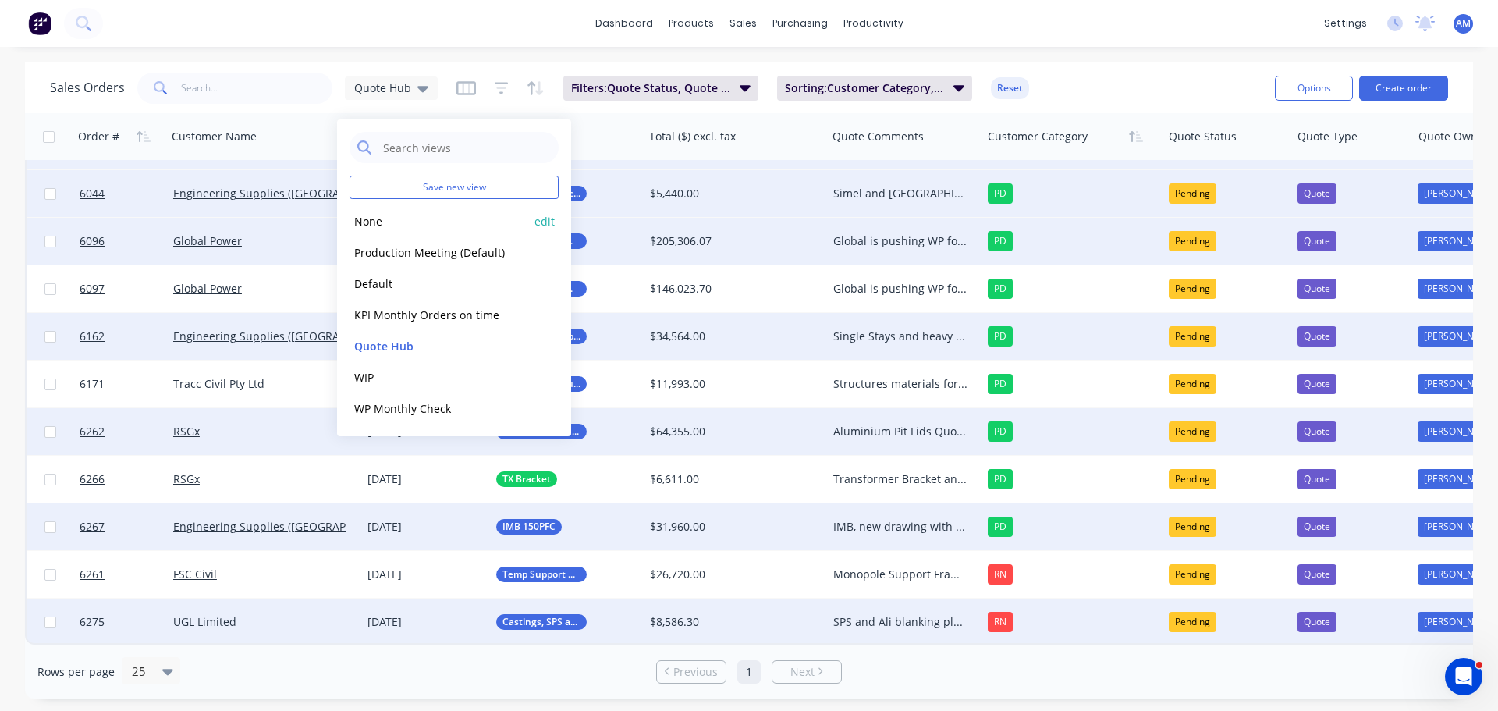
click at [380, 222] on button "None" at bounding box center [439, 221] width 178 height 18
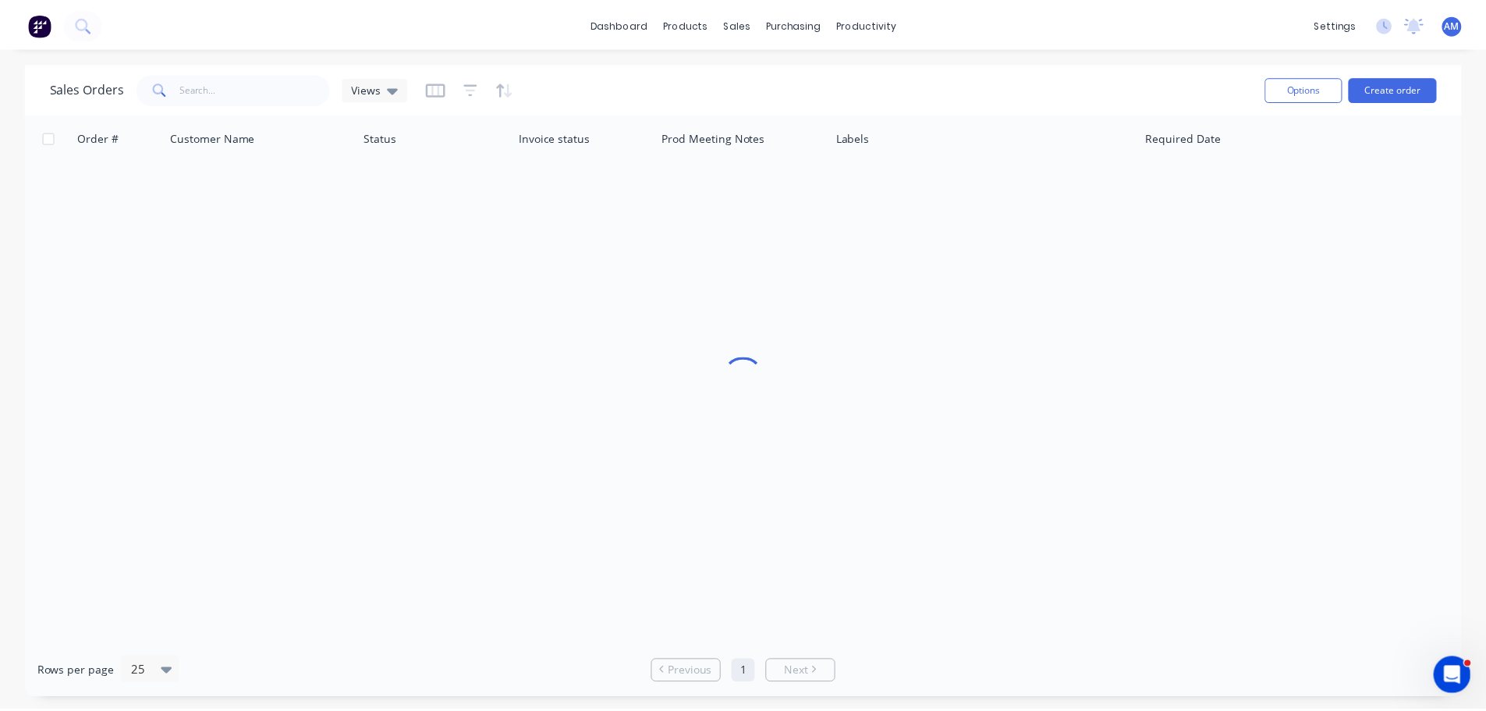
scroll to position [0, 0]
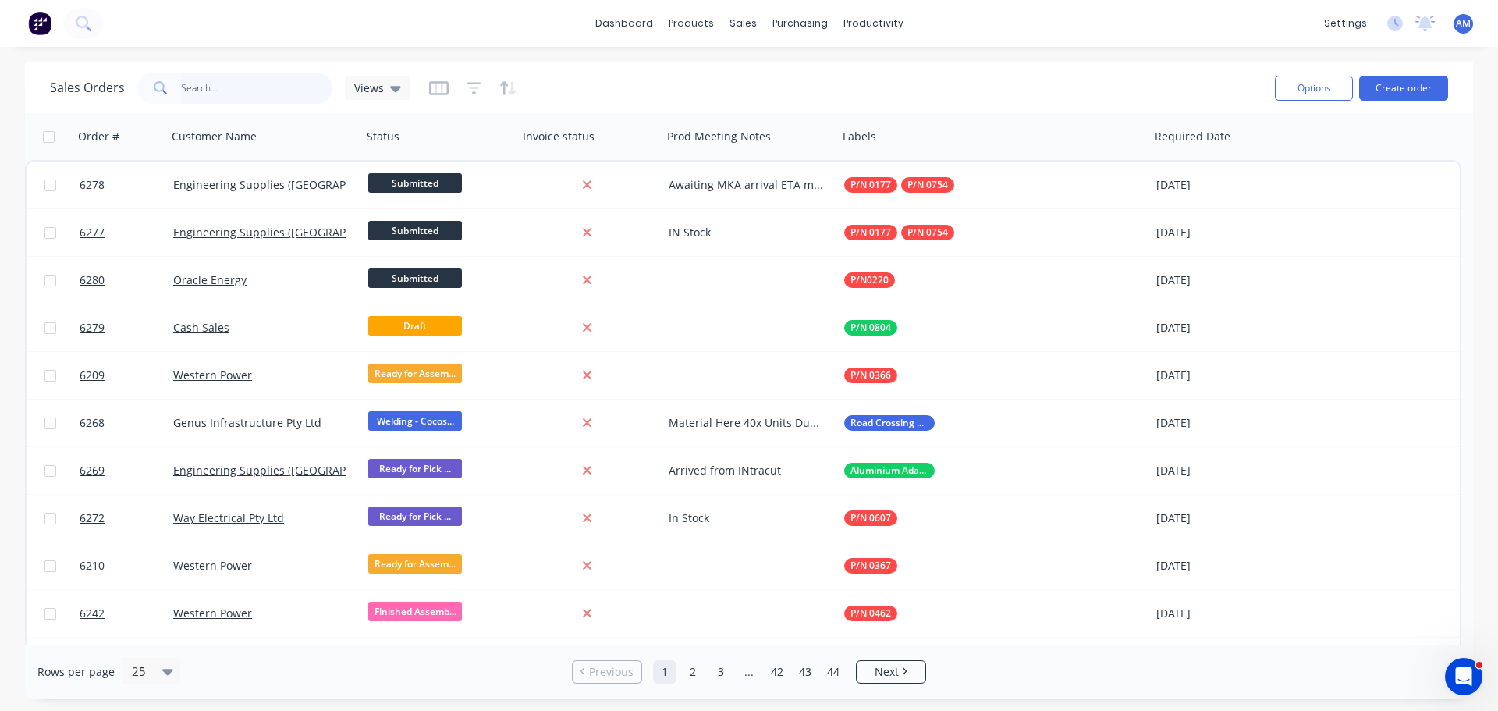
click at [246, 95] on input "text" at bounding box center [257, 88] width 152 height 31
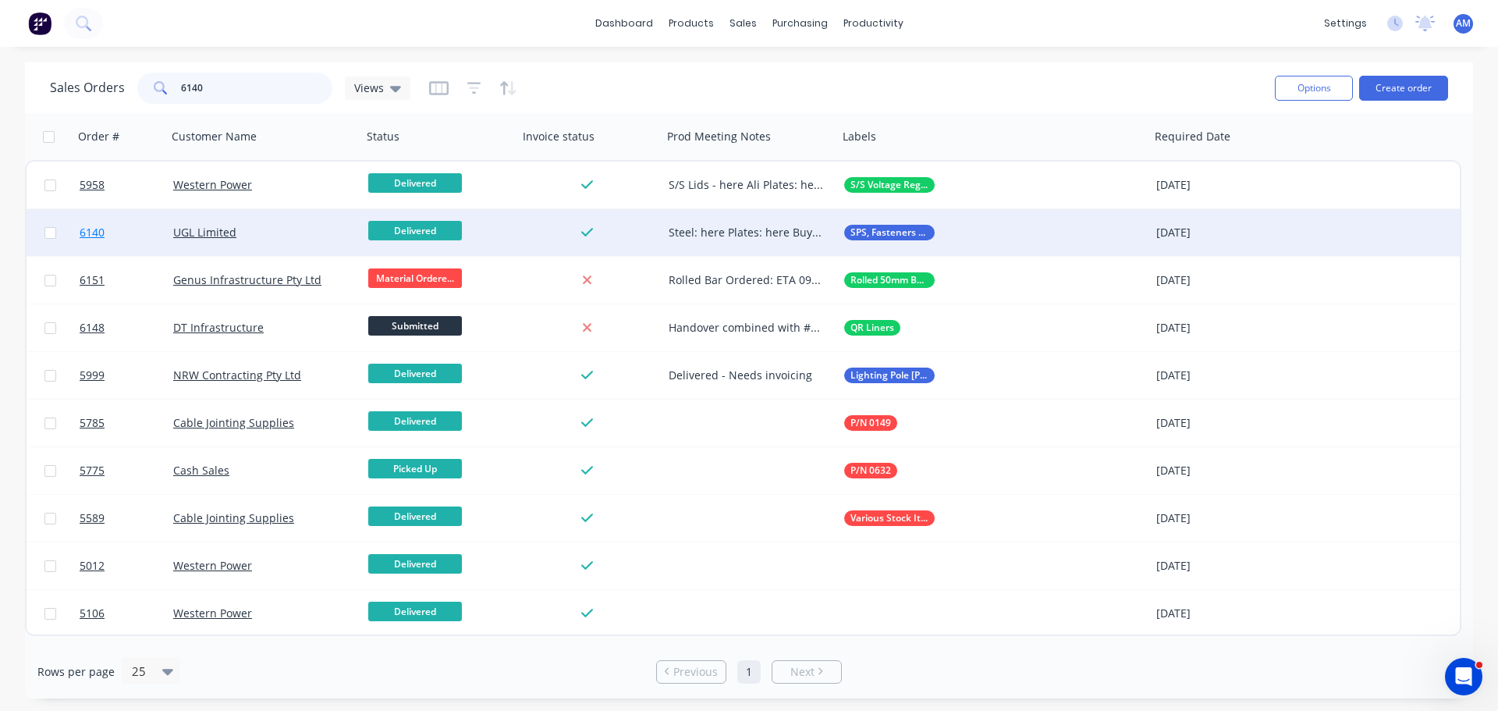
type input "6140"
click at [117, 236] on link "6140" at bounding box center [127, 232] width 94 height 47
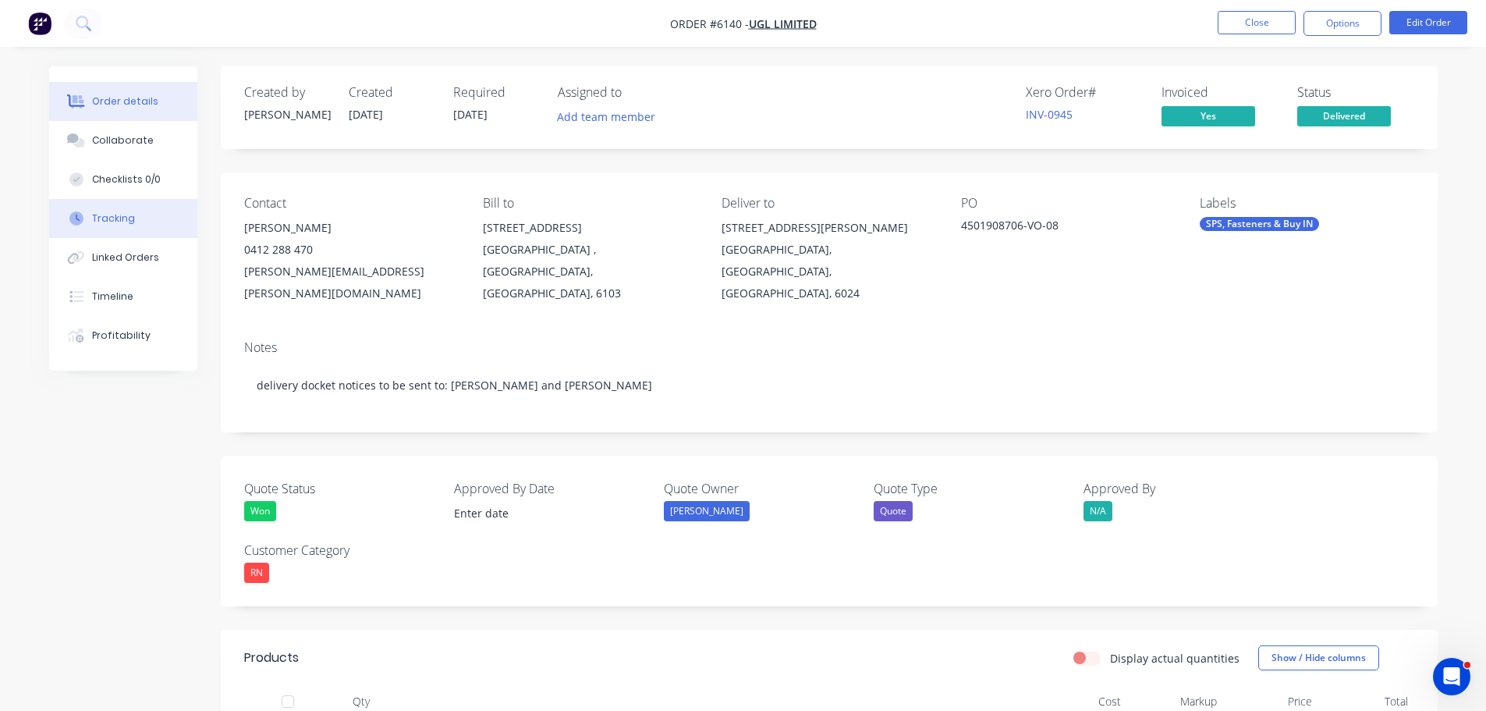
click at [122, 228] on button "Tracking" at bounding box center [123, 218] width 148 height 39
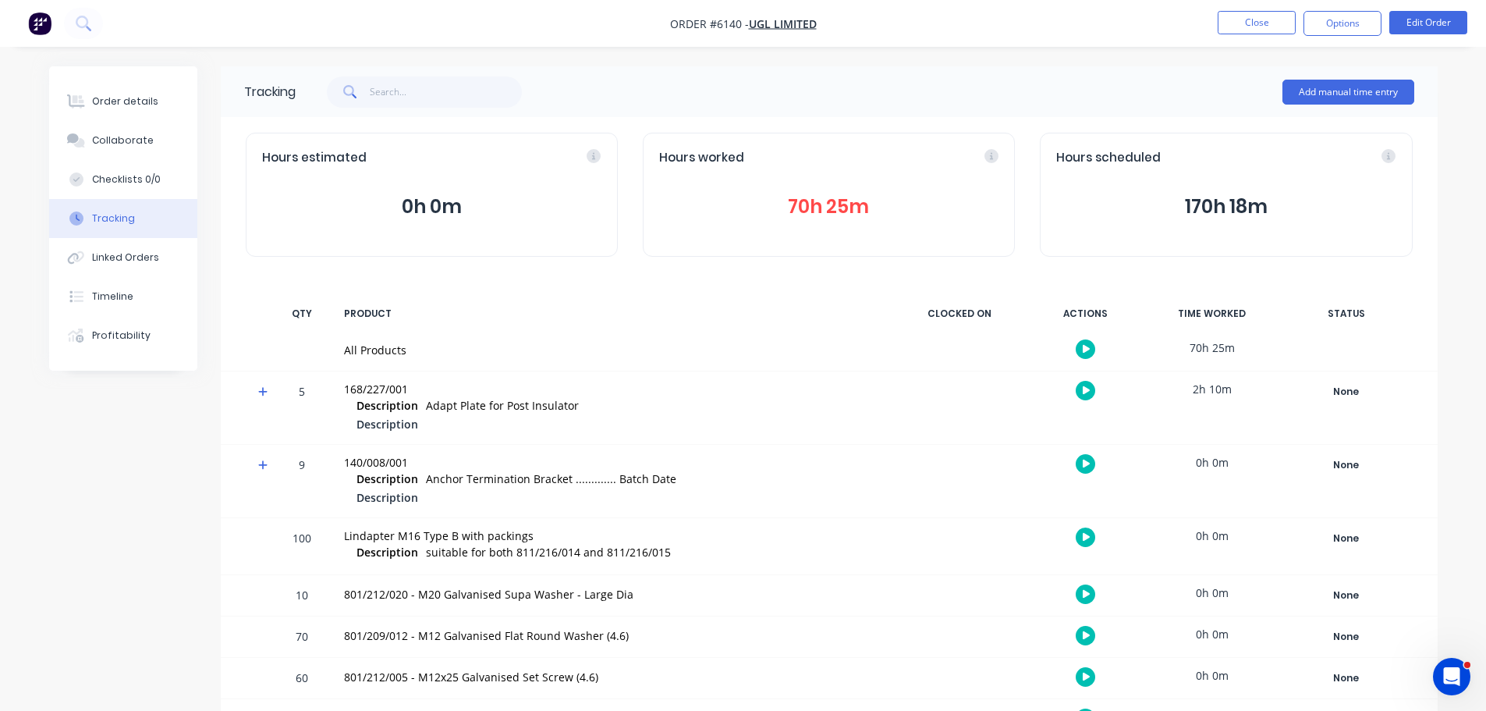
scroll to position [20, 0]
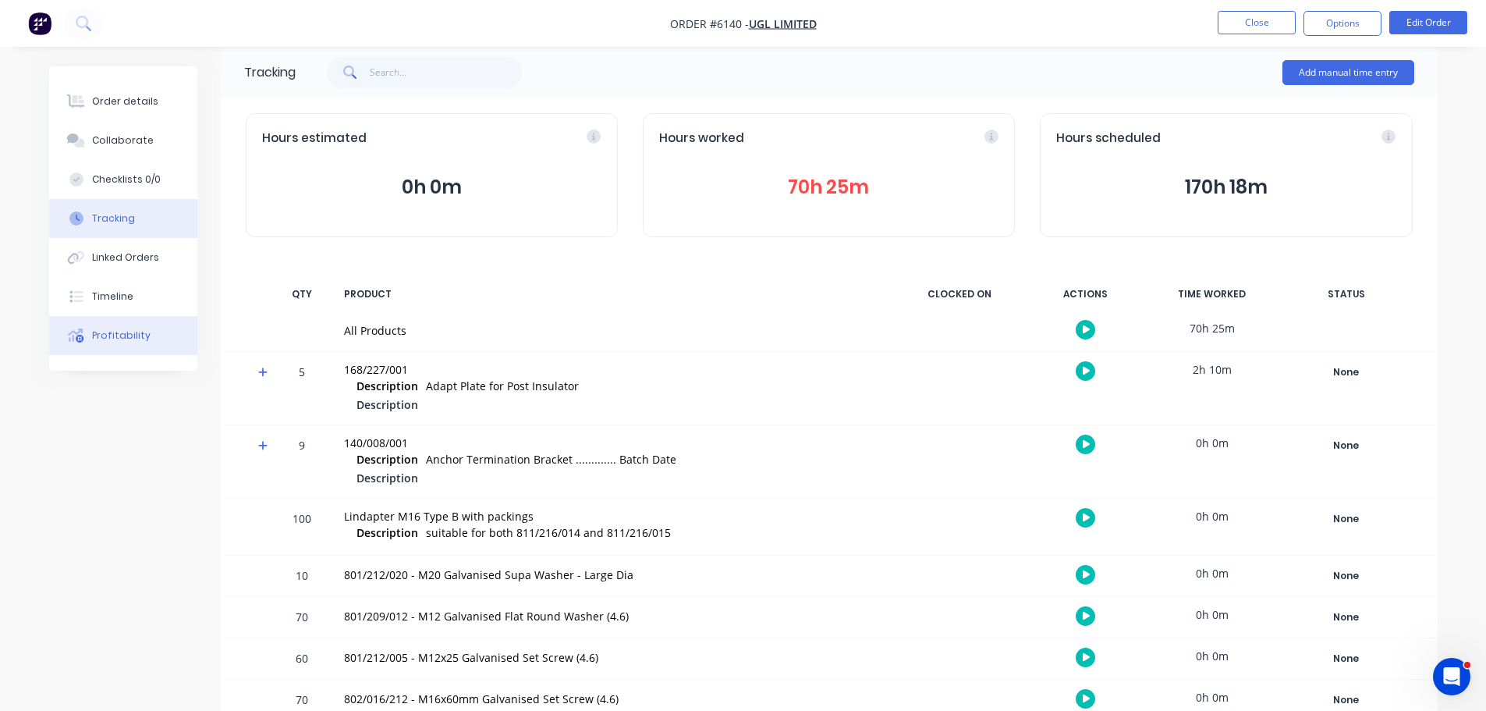
click at [131, 340] on div "Profitability" at bounding box center [121, 336] width 59 height 14
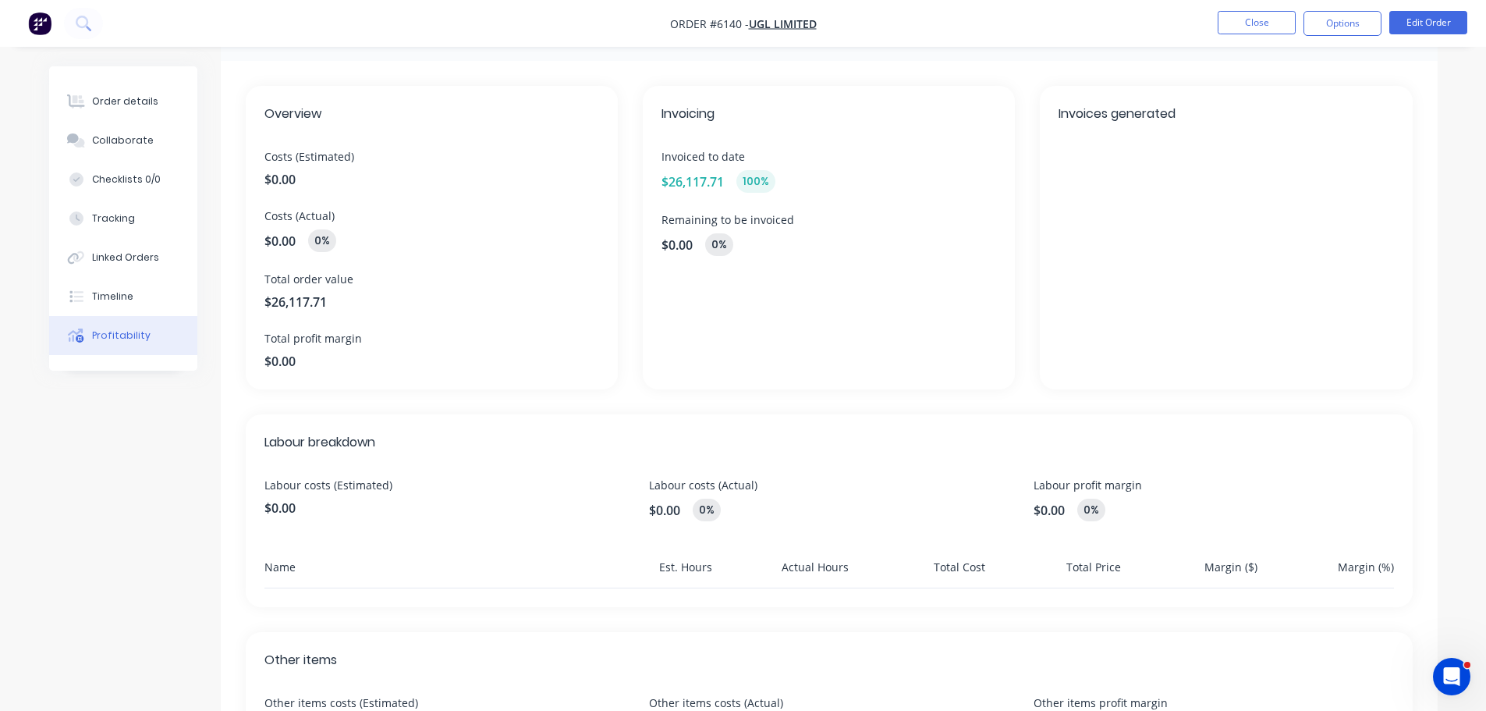
scroll to position [59, 0]
click at [135, 101] on div "Order details" at bounding box center [125, 101] width 66 height 14
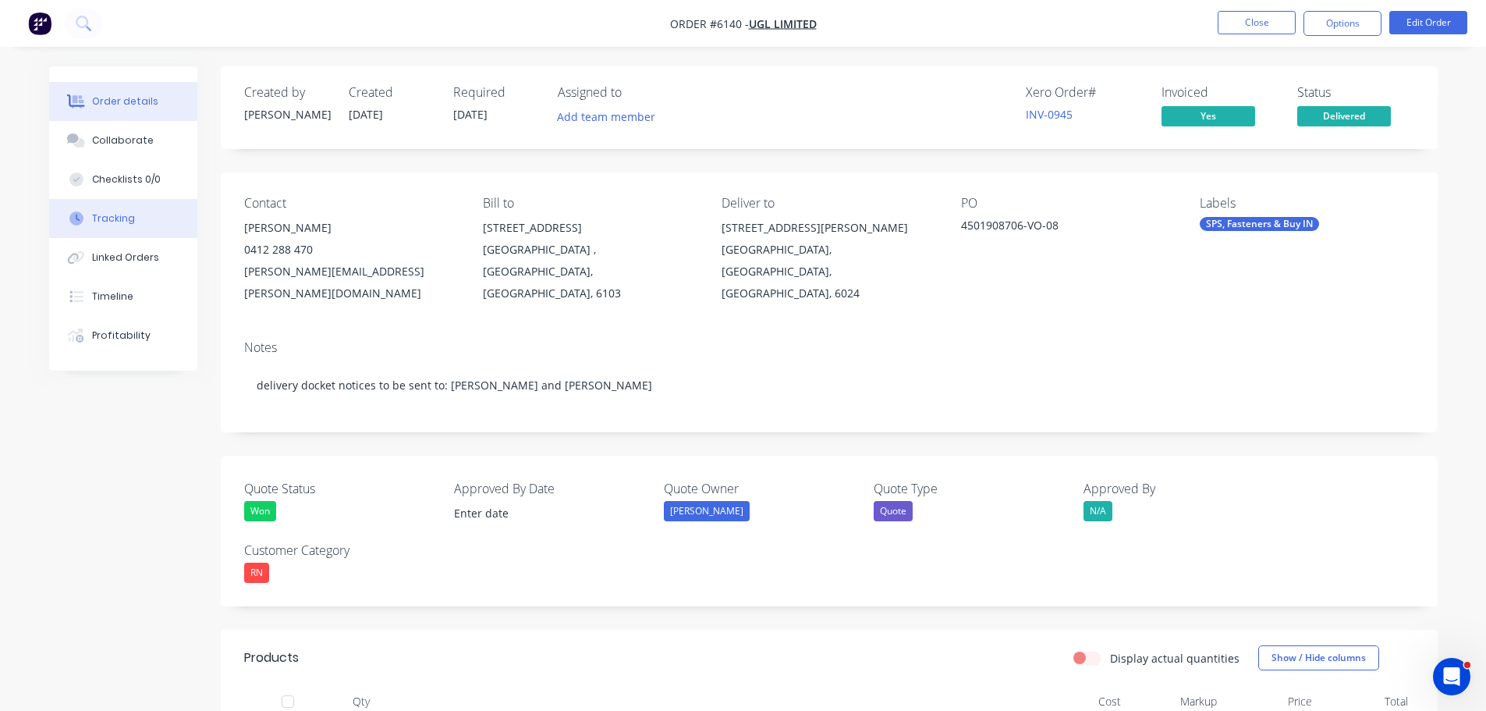
click at [125, 217] on div "Tracking" at bounding box center [113, 218] width 43 height 14
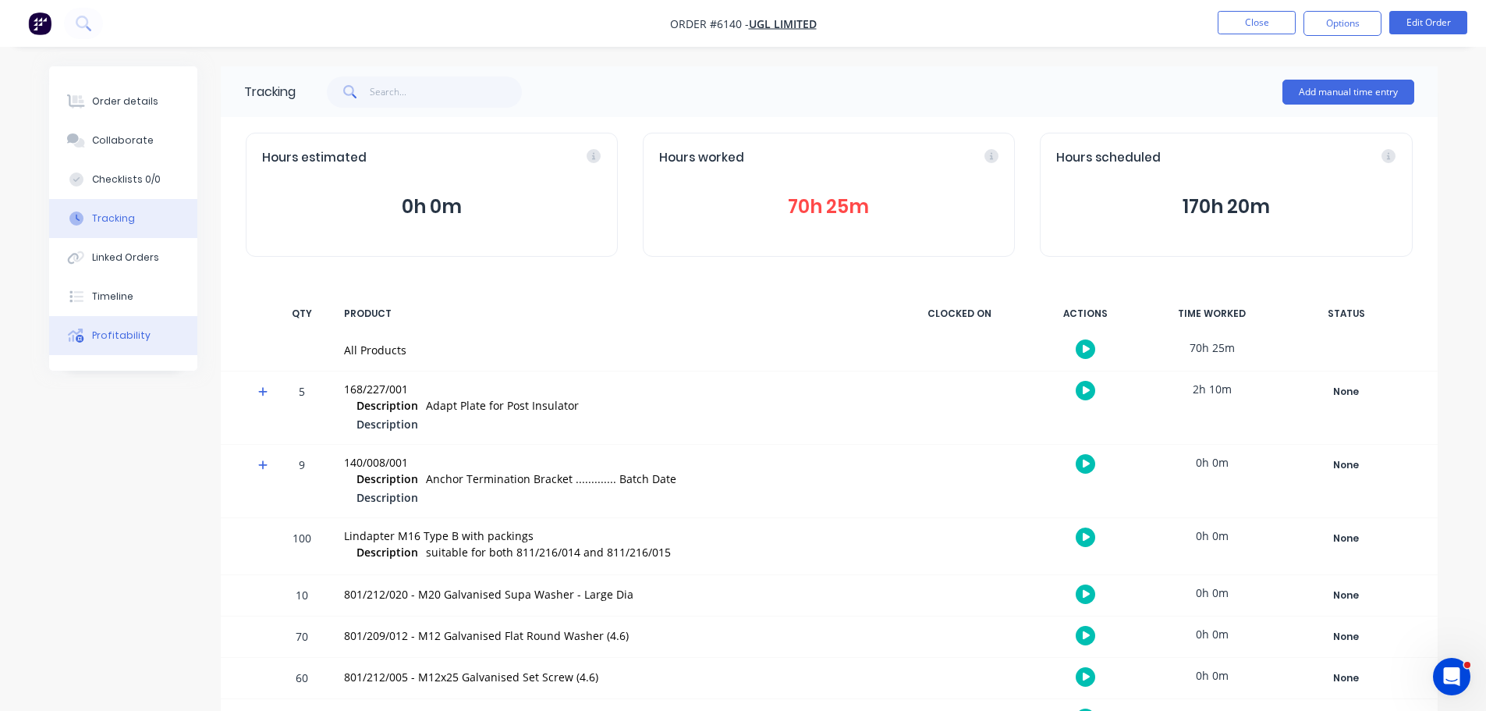
click at [127, 329] on div "Profitability" at bounding box center [121, 336] width 59 height 14
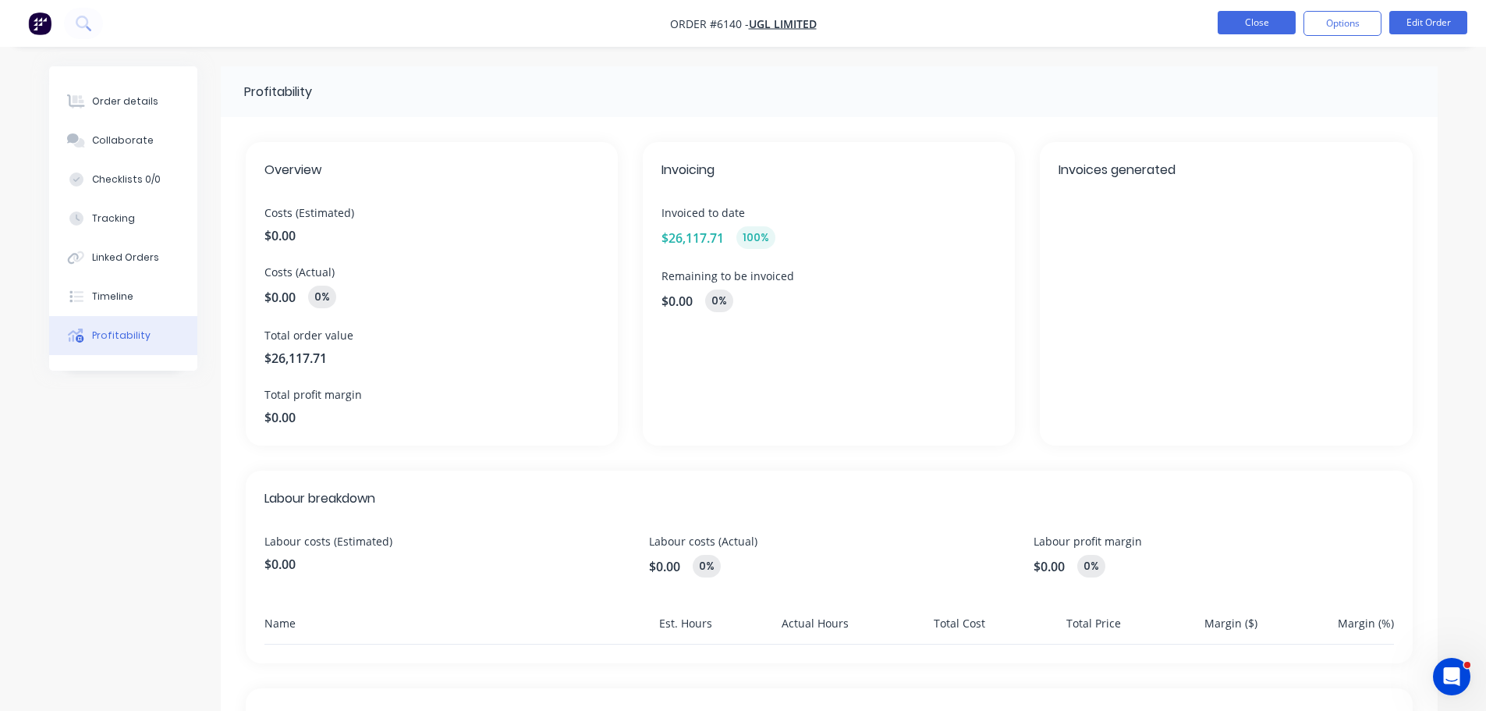
click at [1241, 21] on button "Close" at bounding box center [1257, 22] width 78 height 23
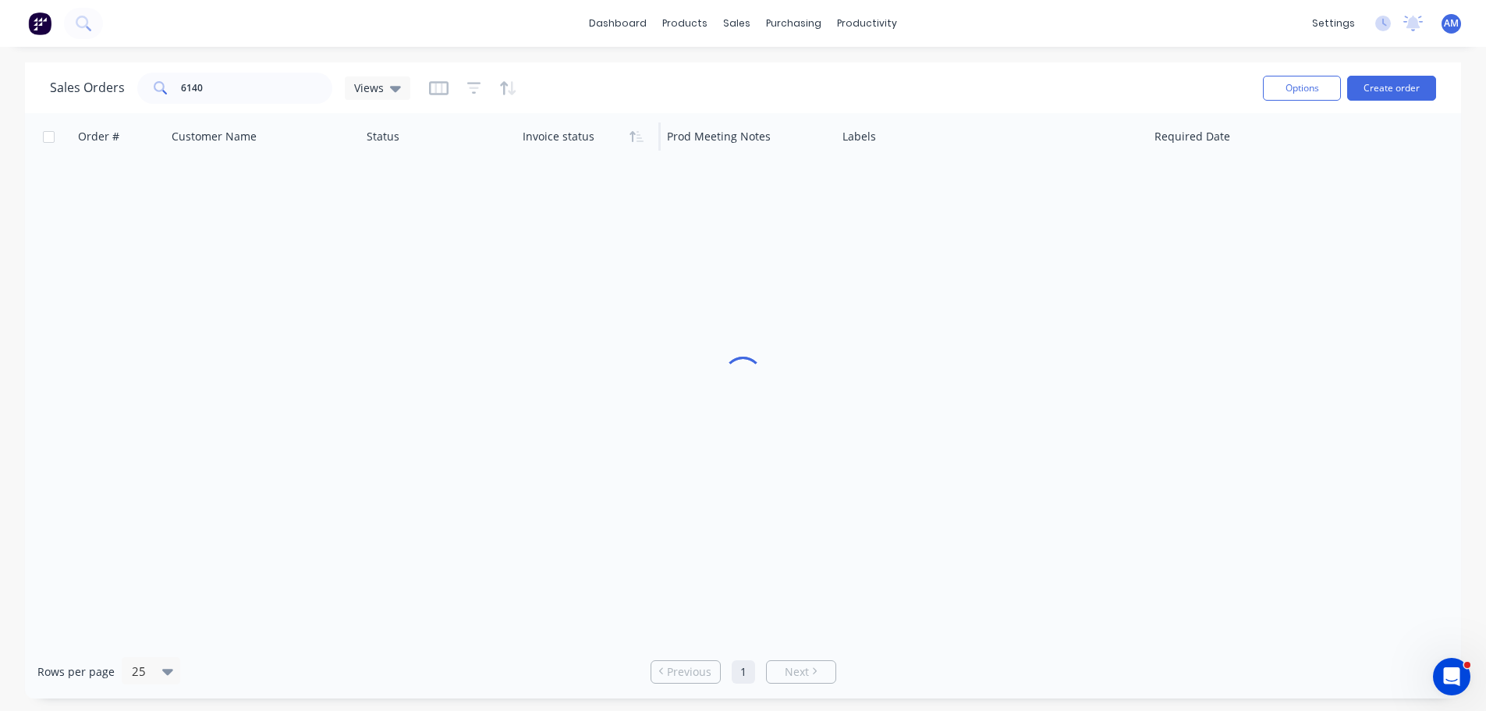
click at [119, 105] on div "Sales Orders 6140 Views" at bounding box center [650, 88] width 1201 height 38
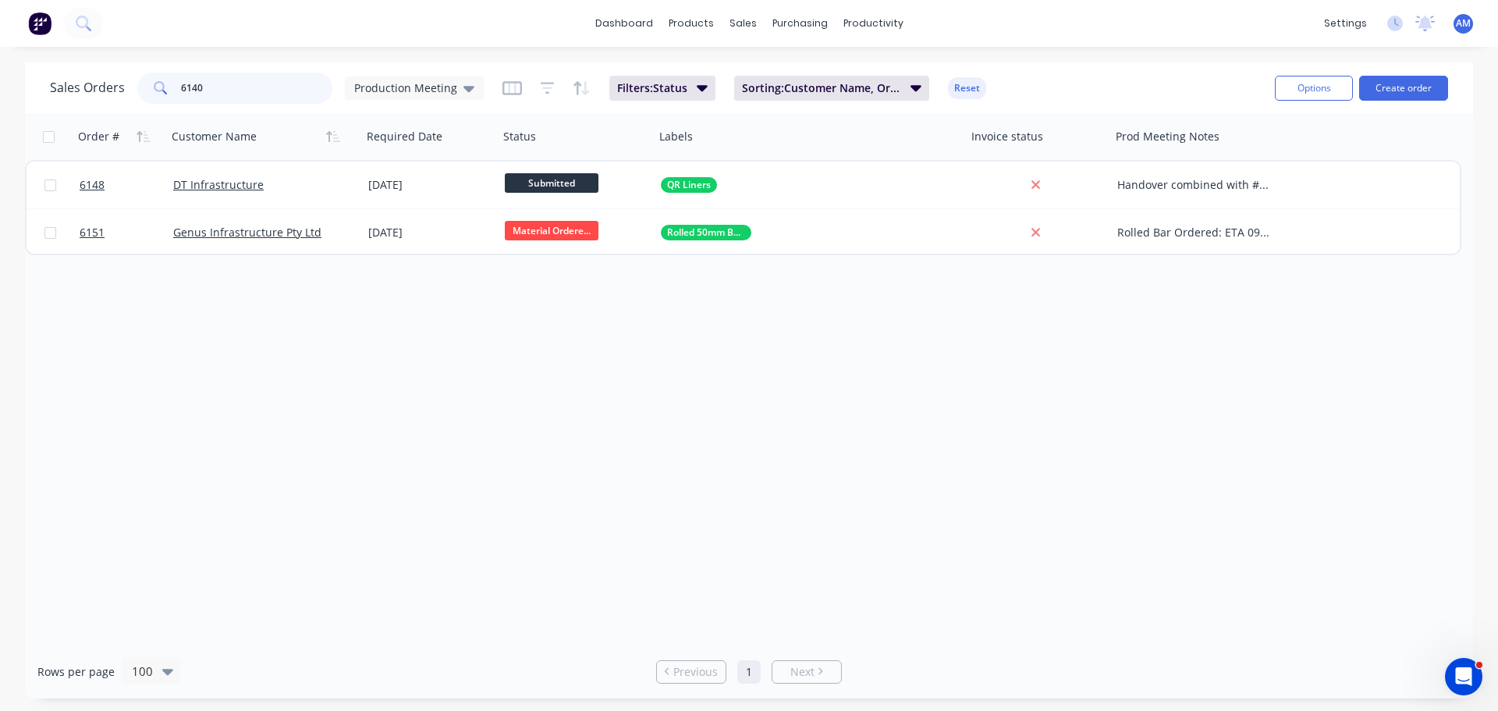
drag, startPoint x: 247, startPoint y: 94, endPoint x: 82, endPoint y: 81, distance: 165.9
click at [83, 81] on div "Sales Orders 6140 Production Meeting" at bounding box center [267, 88] width 434 height 31
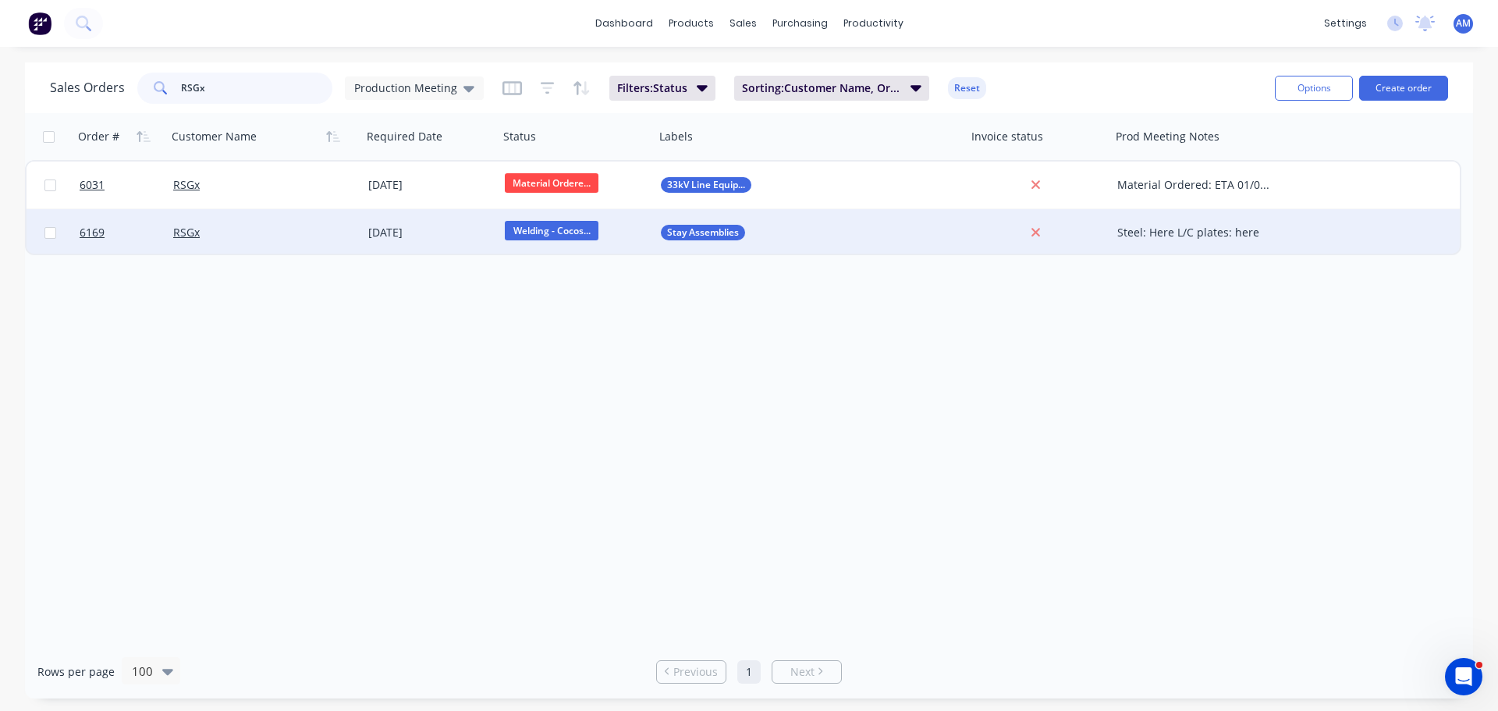
type input "RSGx"
click at [230, 234] on div "RSGx" at bounding box center [259, 233] width 173 height 16
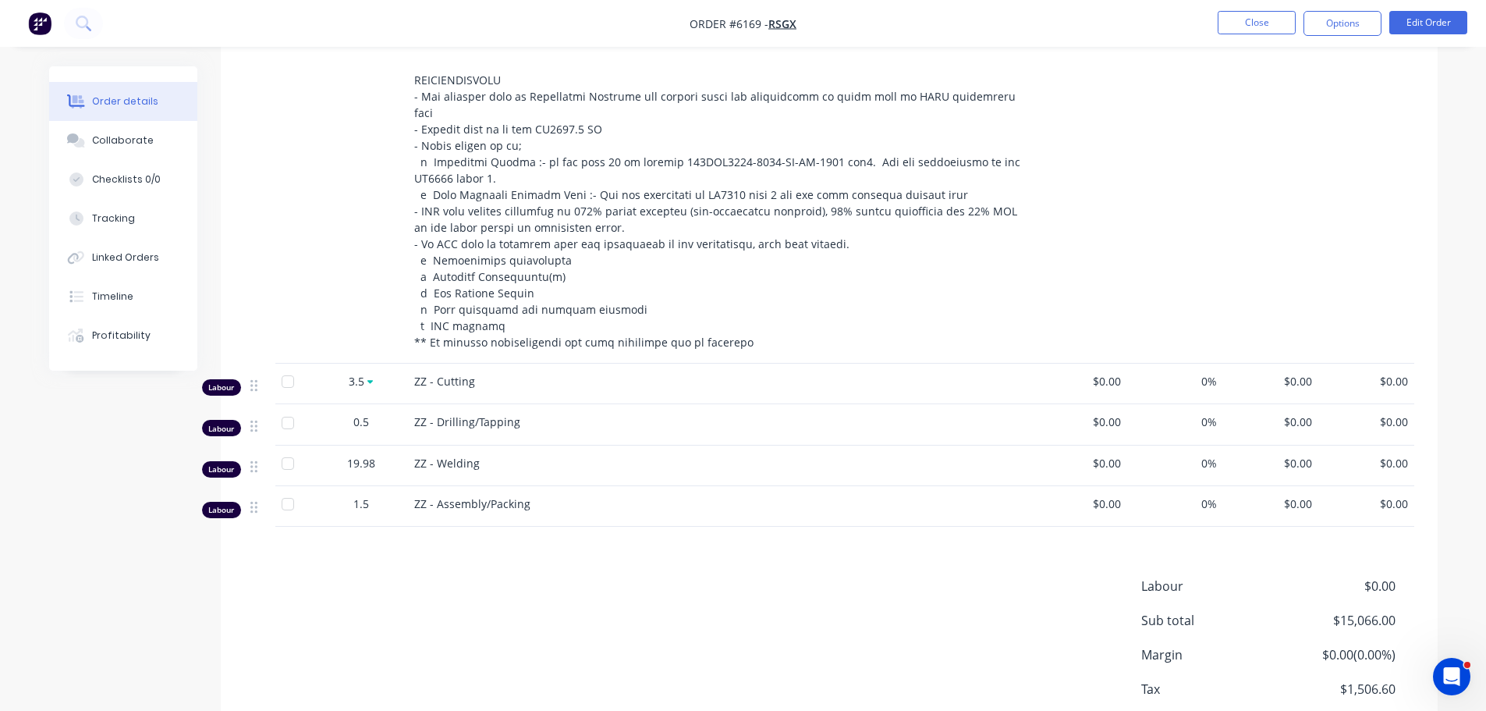
scroll to position [1056, 0]
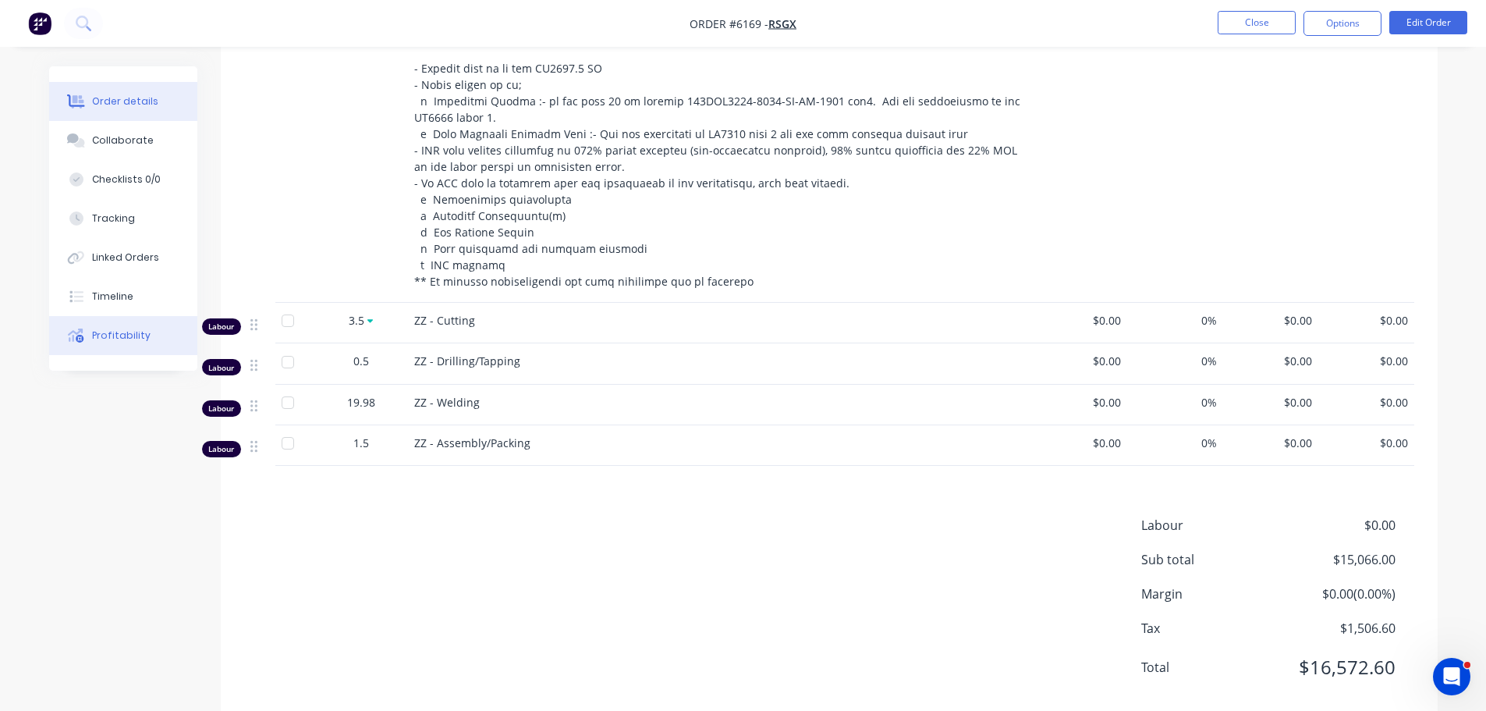
click at [120, 341] on div "Profitability" at bounding box center [121, 336] width 59 height 14
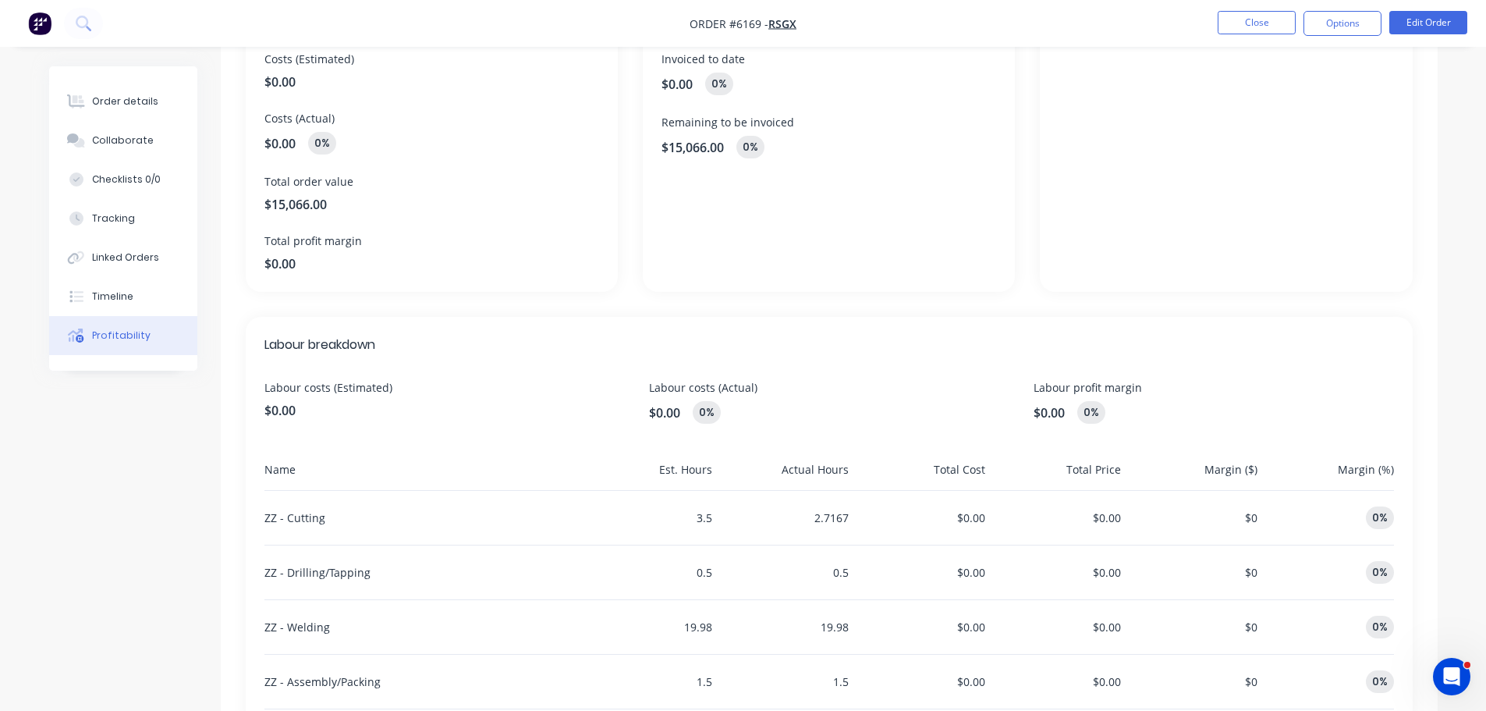
scroll to position [156, 0]
click at [121, 99] on div "Order details" at bounding box center [125, 101] width 66 height 14
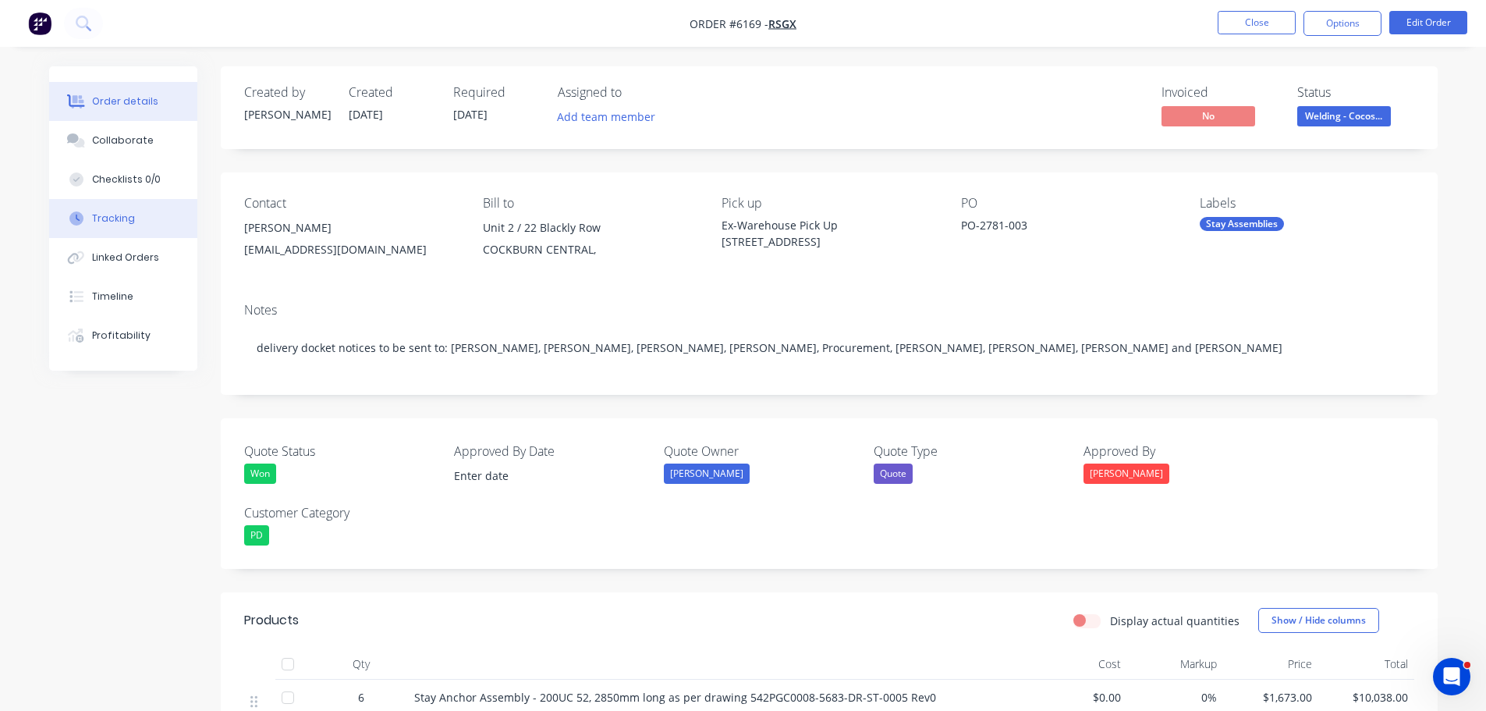
click at [140, 224] on button "Tracking" at bounding box center [123, 218] width 148 height 39
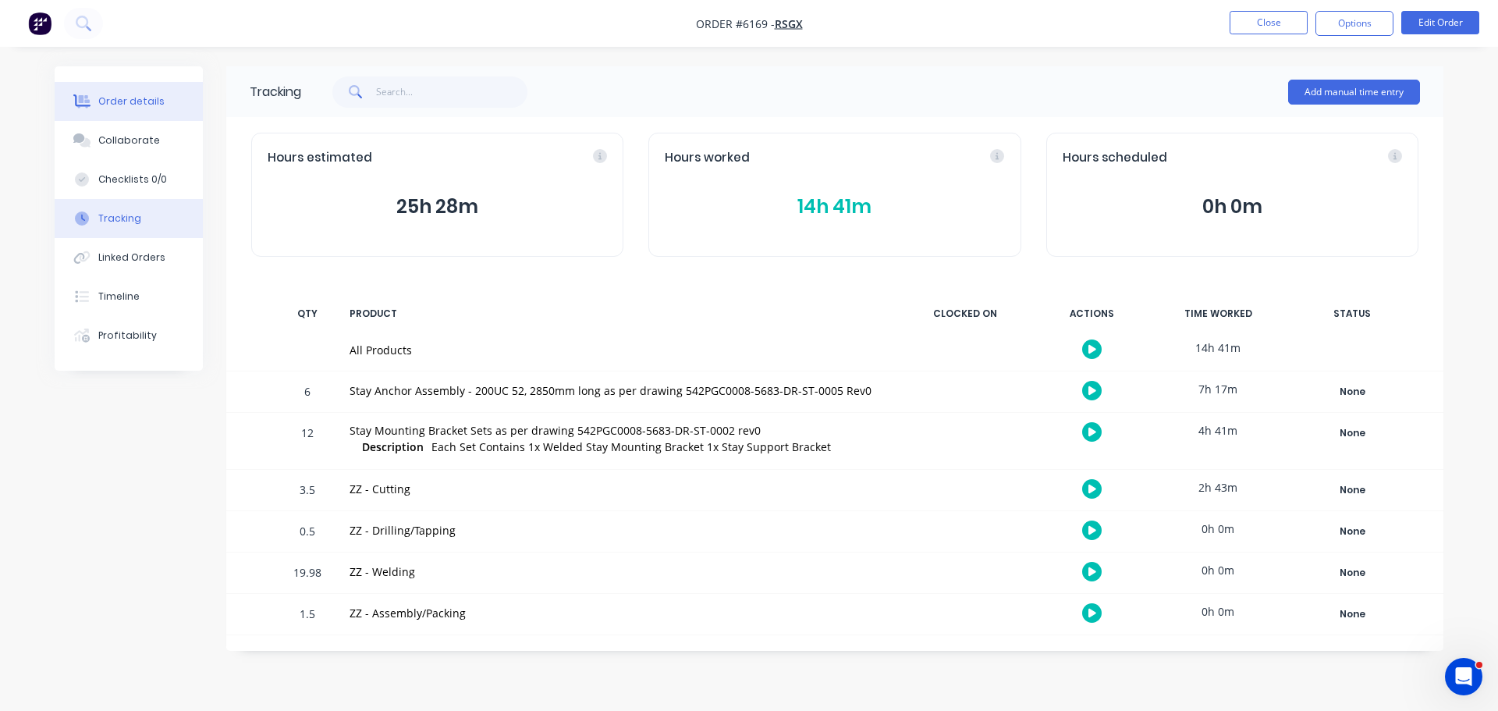
click at [104, 100] on div "Order details" at bounding box center [131, 101] width 66 height 14
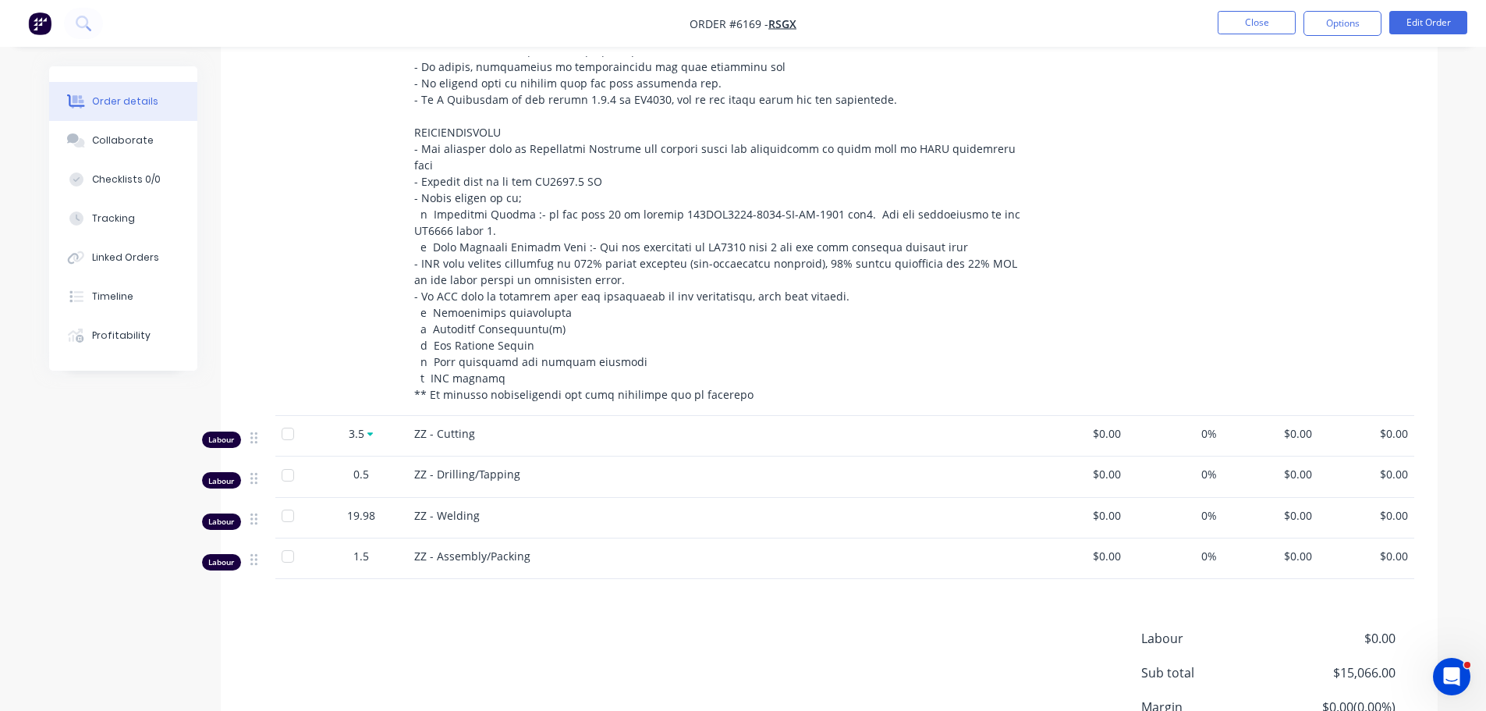
scroll to position [1056, 0]
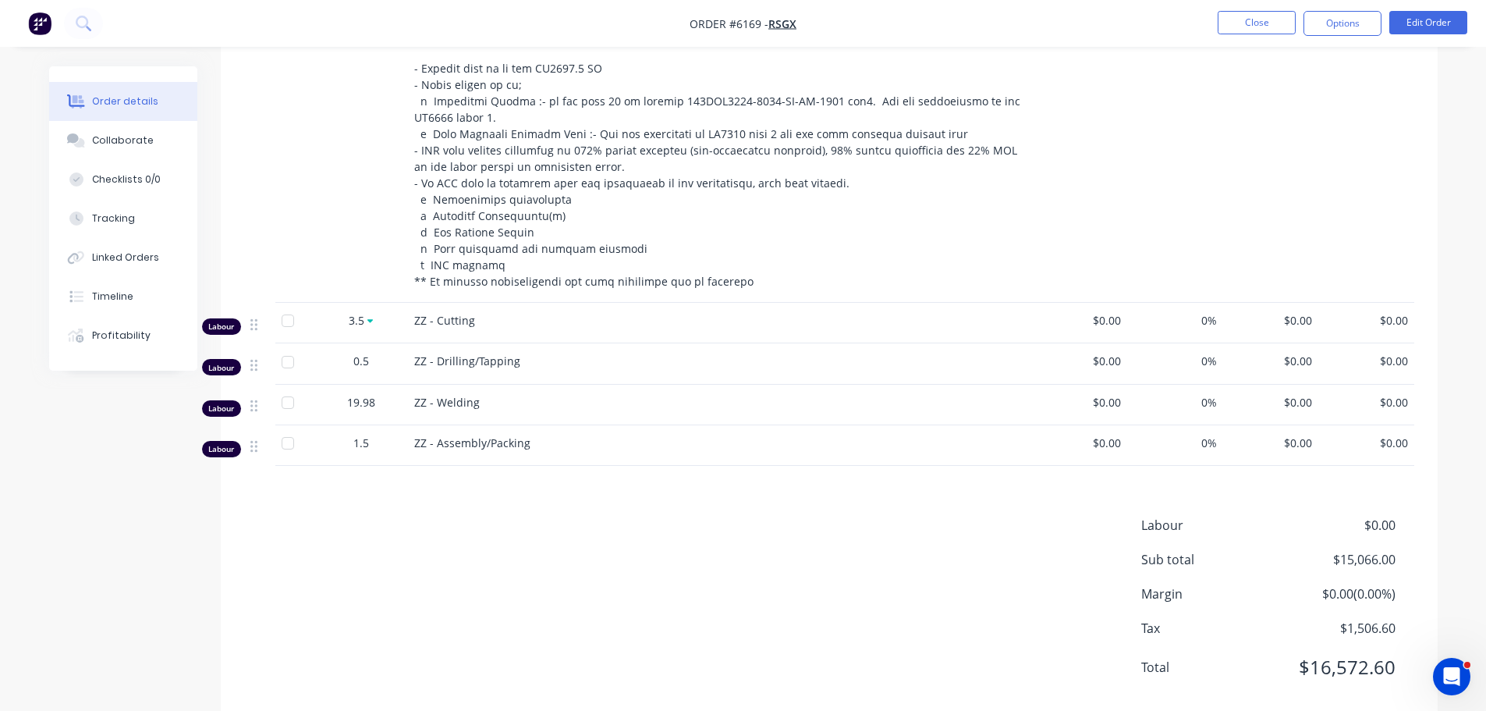
click at [1113, 312] on span "$0.00" at bounding box center [1080, 320] width 83 height 16
click at [1105, 312] on span "$0.00" at bounding box center [1080, 320] width 83 height 16
click at [1416, 21] on button "Edit Order" at bounding box center [1429, 22] width 78 height 23
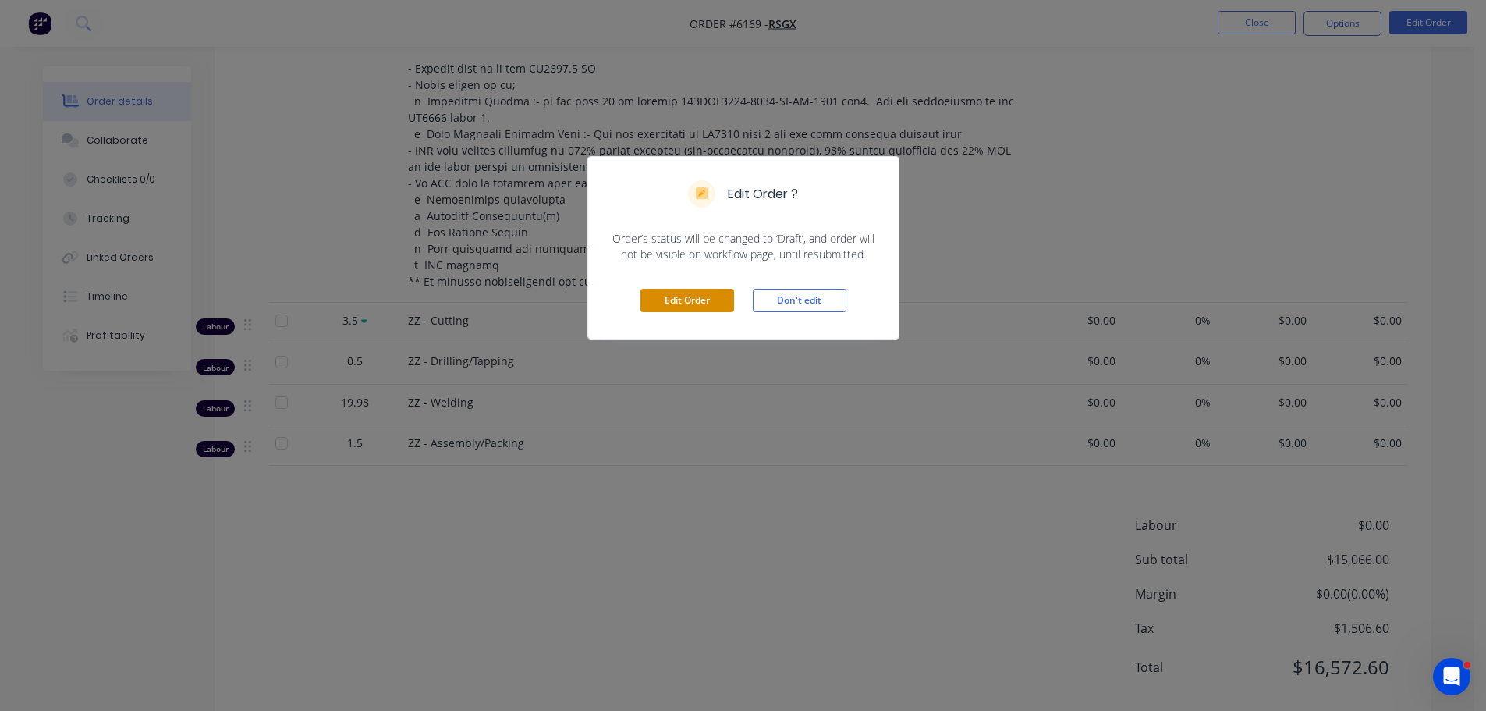
click at [688, 298] on button "Edit Order" at bounding box center [688, 300] width 94 height 23
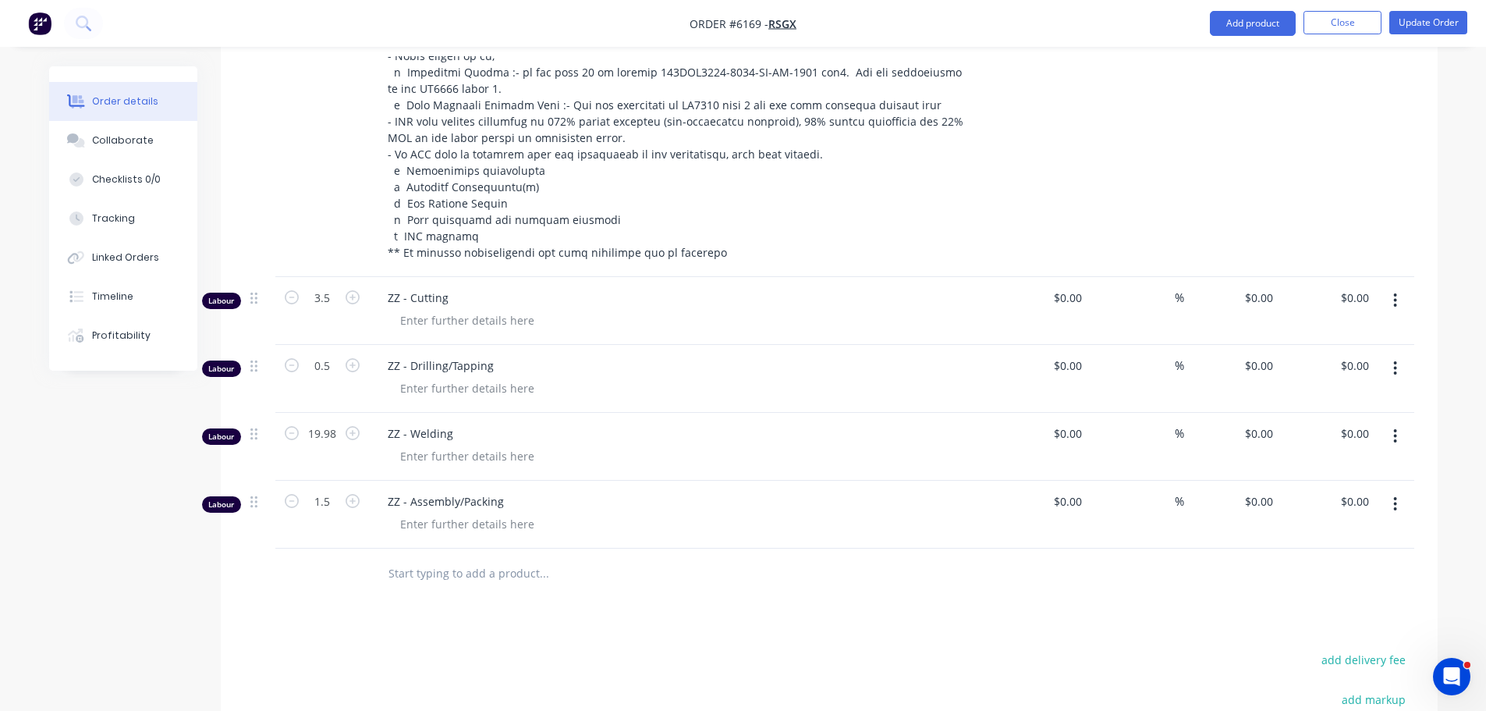
scroll to position [1151, 0]
click at [1080, 285] on input "0" at bounding box center [1071, 296] width 36 height 23
type input "$100.00"
type input "$350.00"
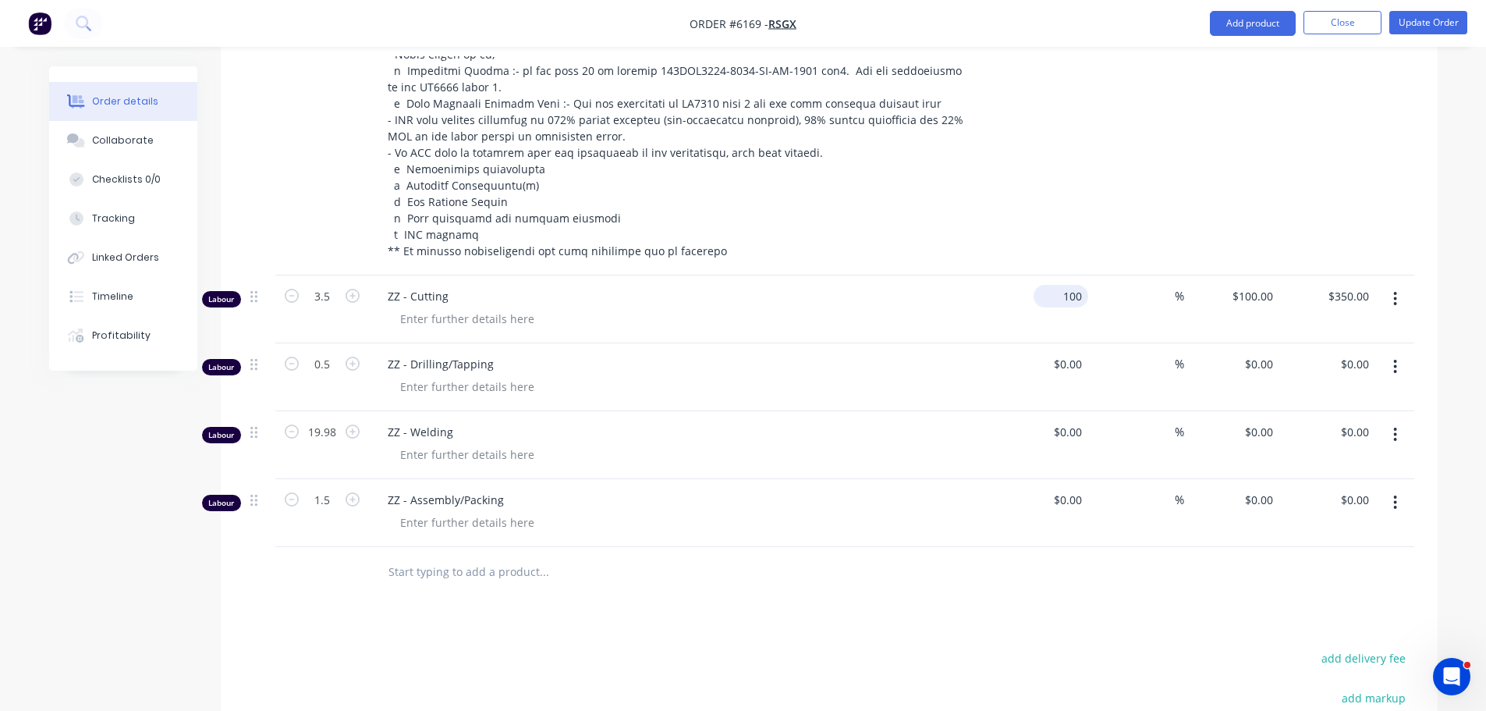
click at [1063, 285] on input "100" at bounding box center [1064, 296] width 48 height 23
type input "$0.00"
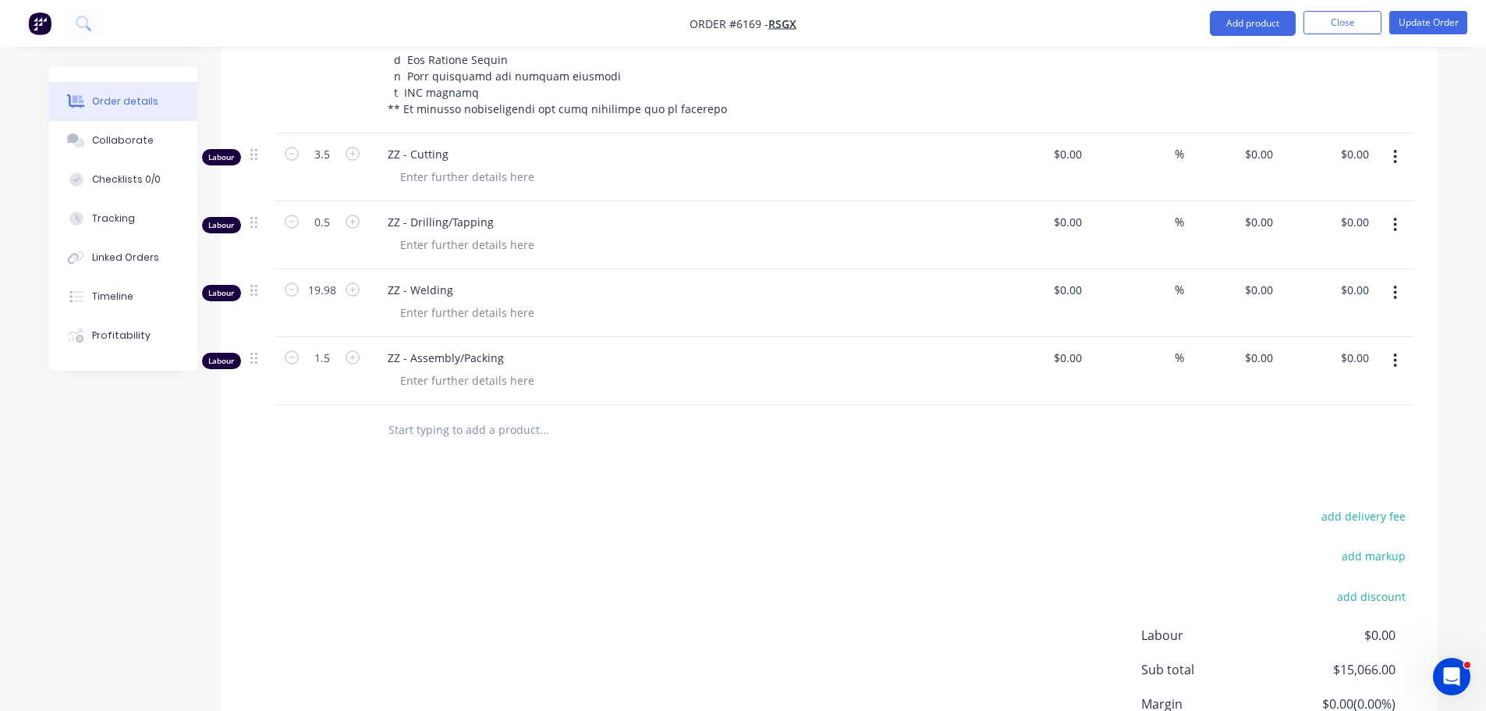
scroll to position [1287, 0]
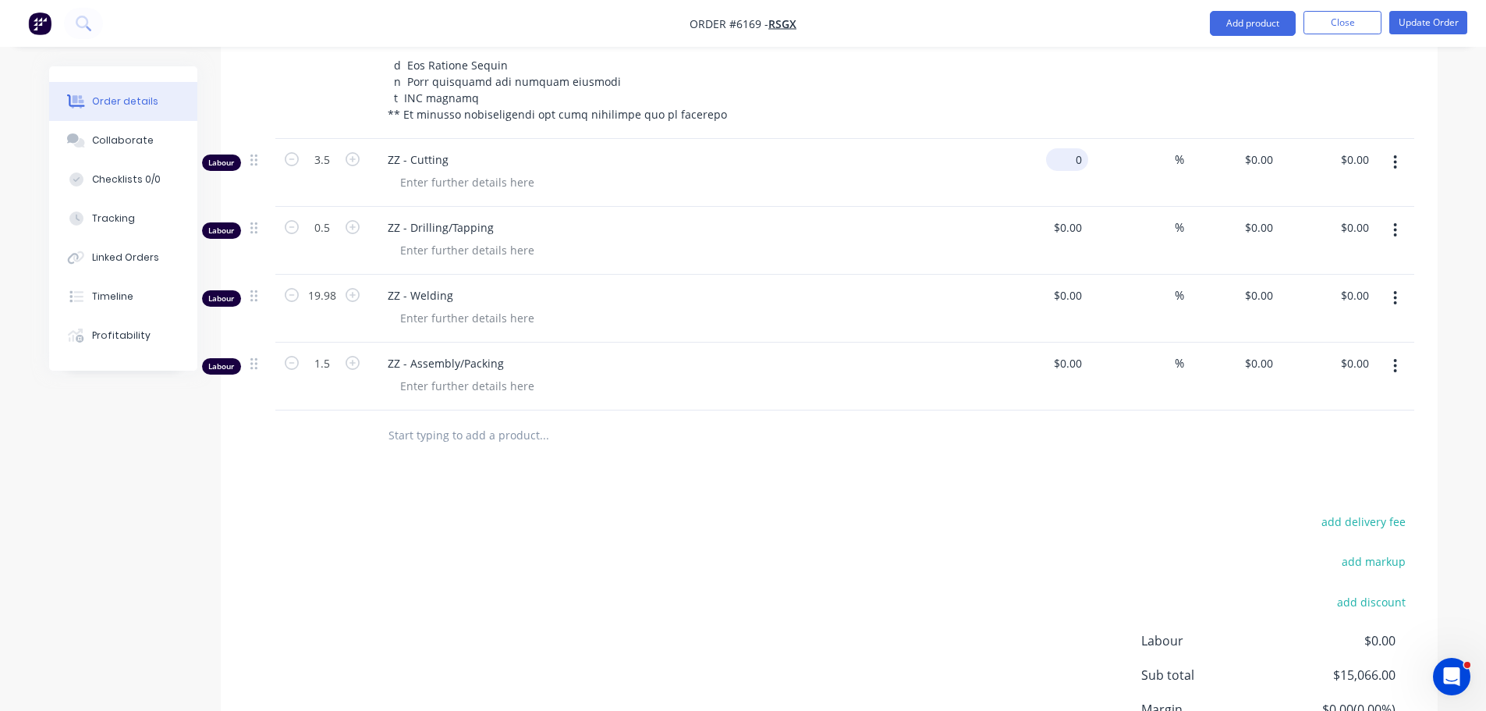
click at [1067, 148] on div "0 $0.00" at bounding box center [1067, 159] width 42 height 23
type input "$100.00"
type input "$350.00"
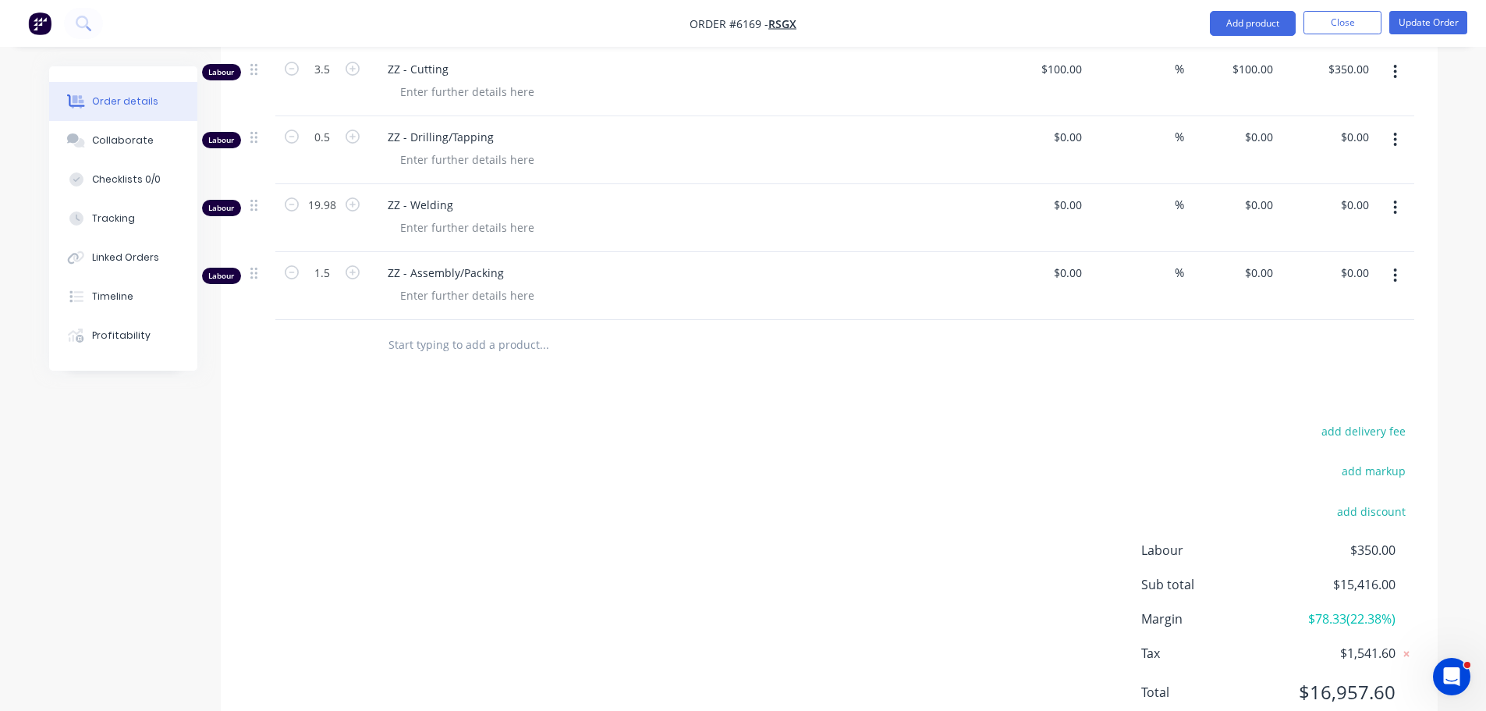
scroll to position [1385, 0]
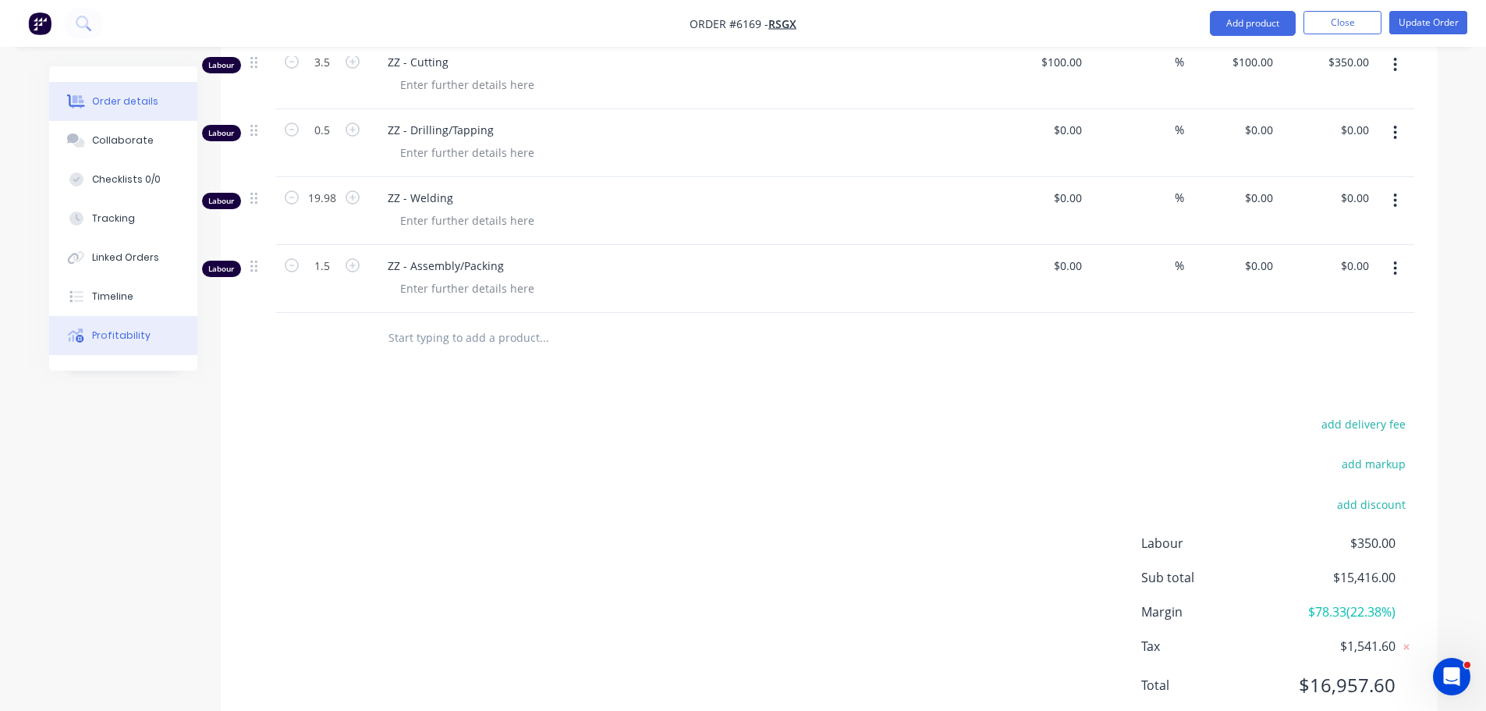
click at [126, 336] on div "Profitability" at bounding box center [121, 336] width 59 height 14
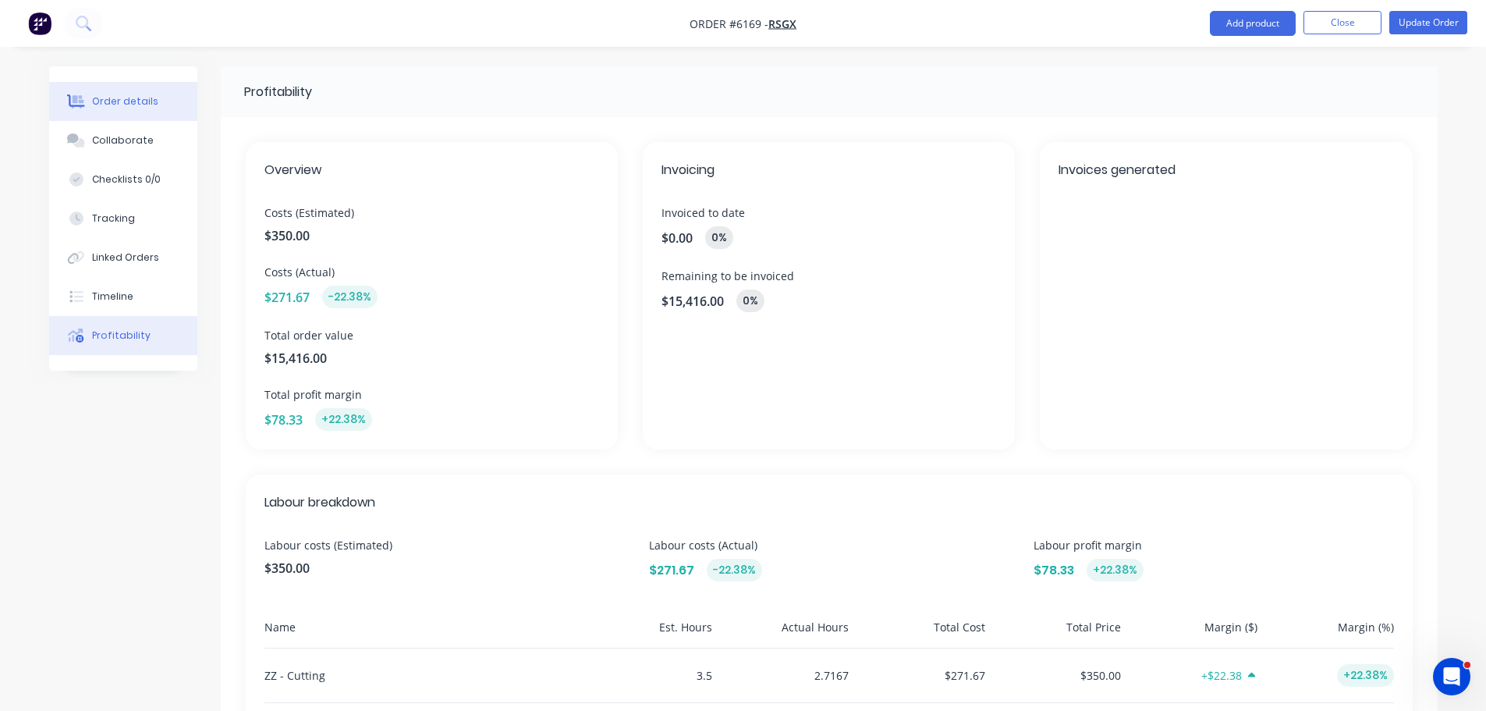
click at [134, 105] on div "Order details" at bounding box center [125, 101] width 66 height 14
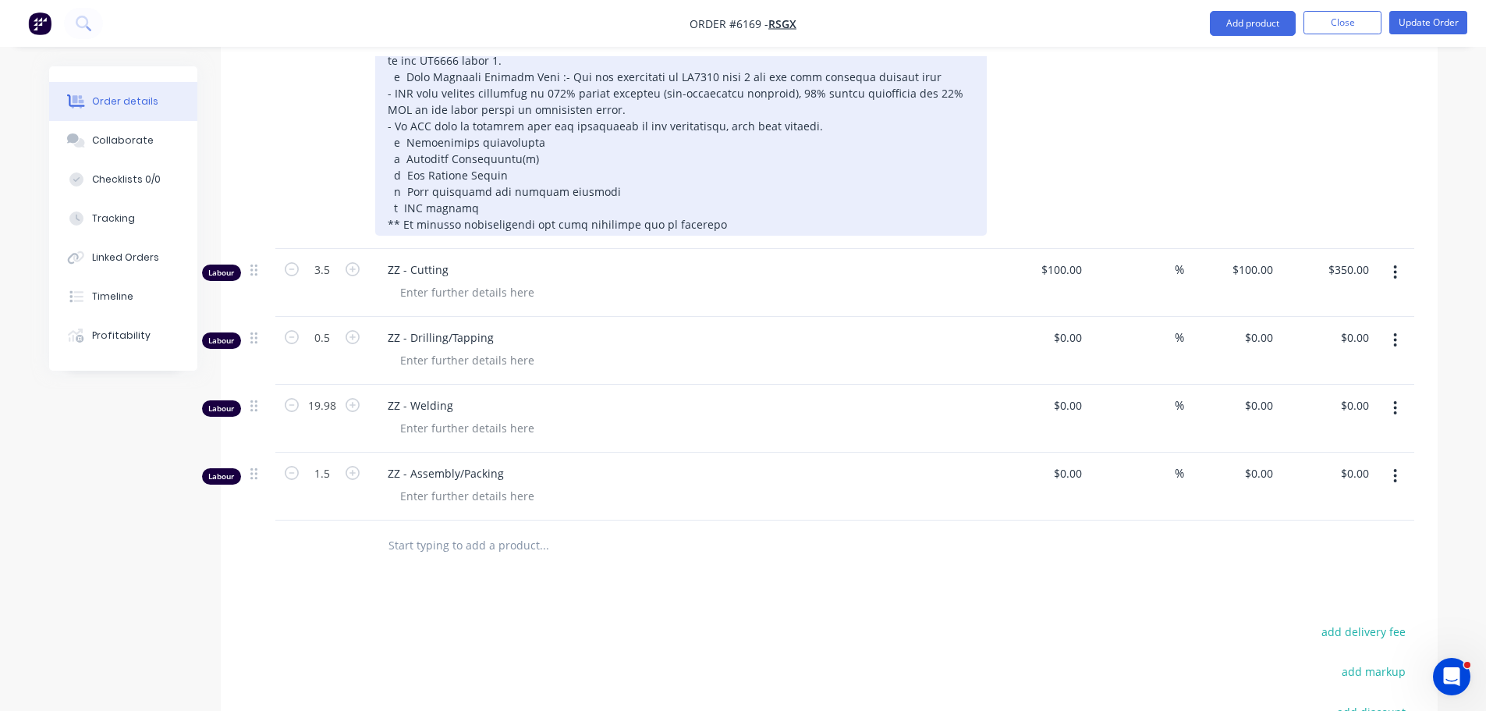
scroll to position [1174, 0]
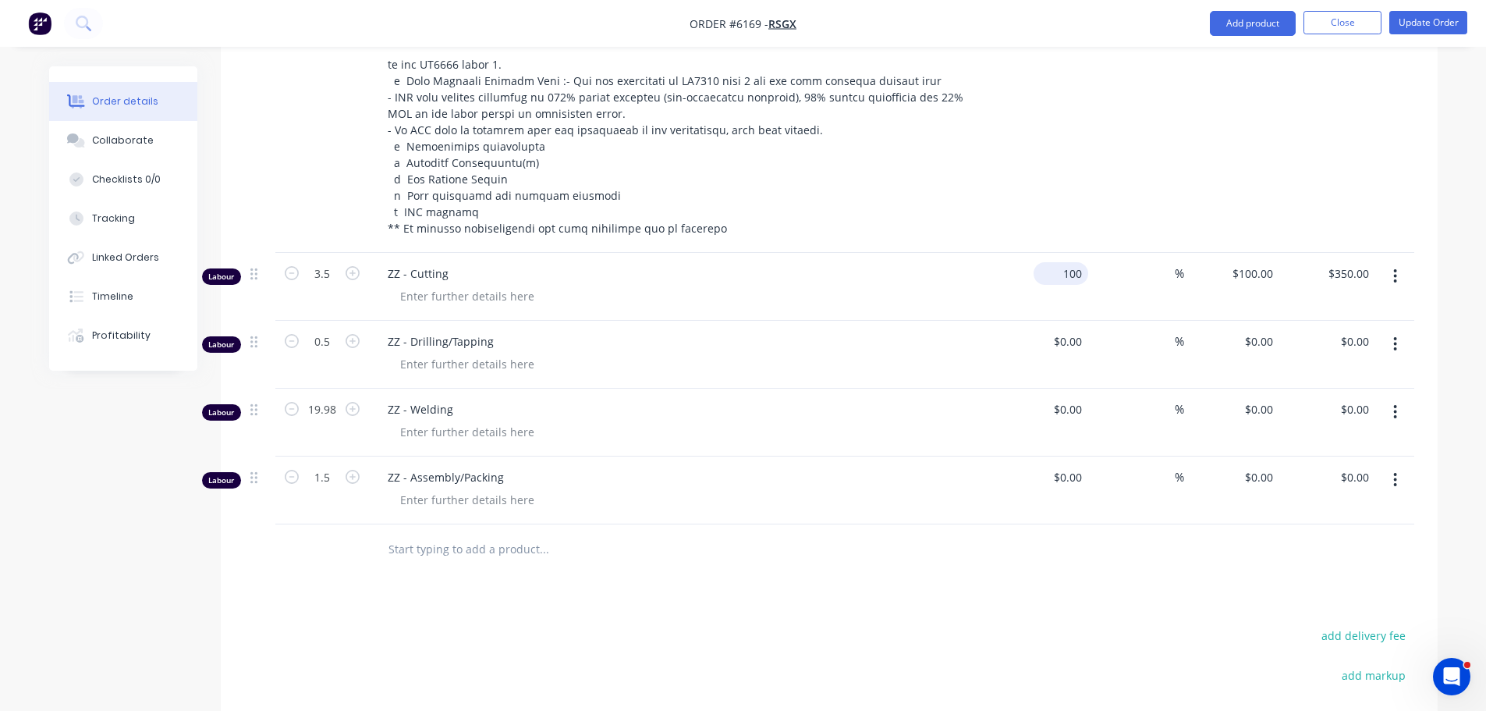
click at [1071, 262] on input "100" at bounding box center [1064, 273] width 48 height 23
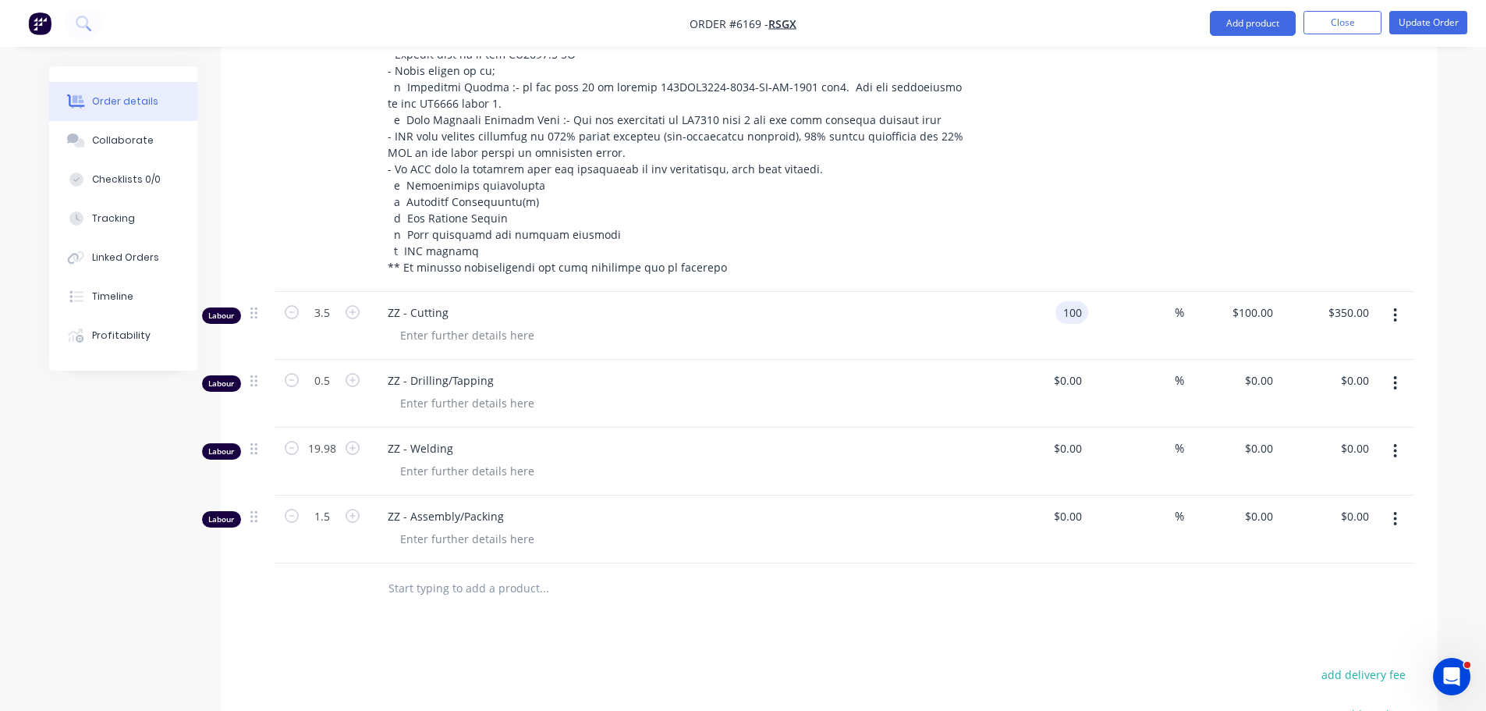
scroll to position [1115, 0]
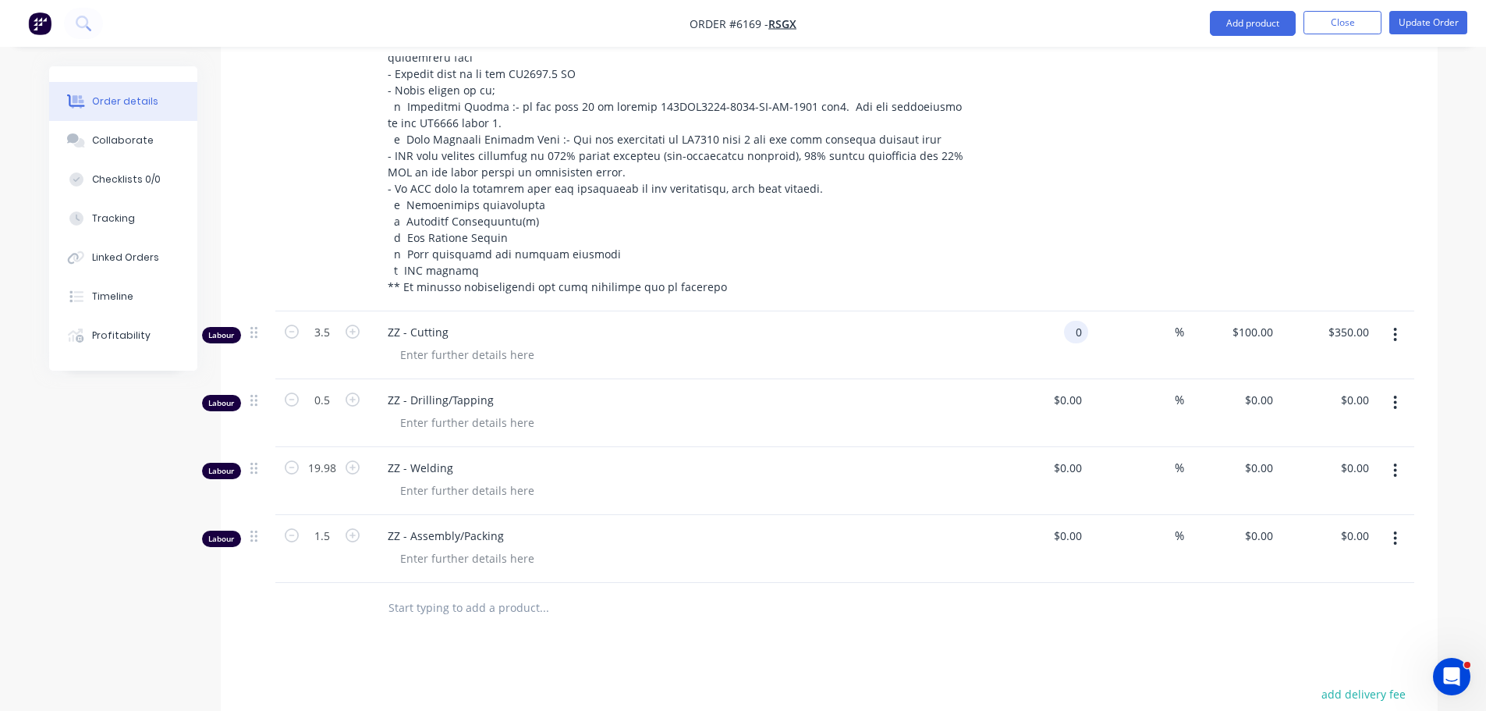
type input "$0.00"
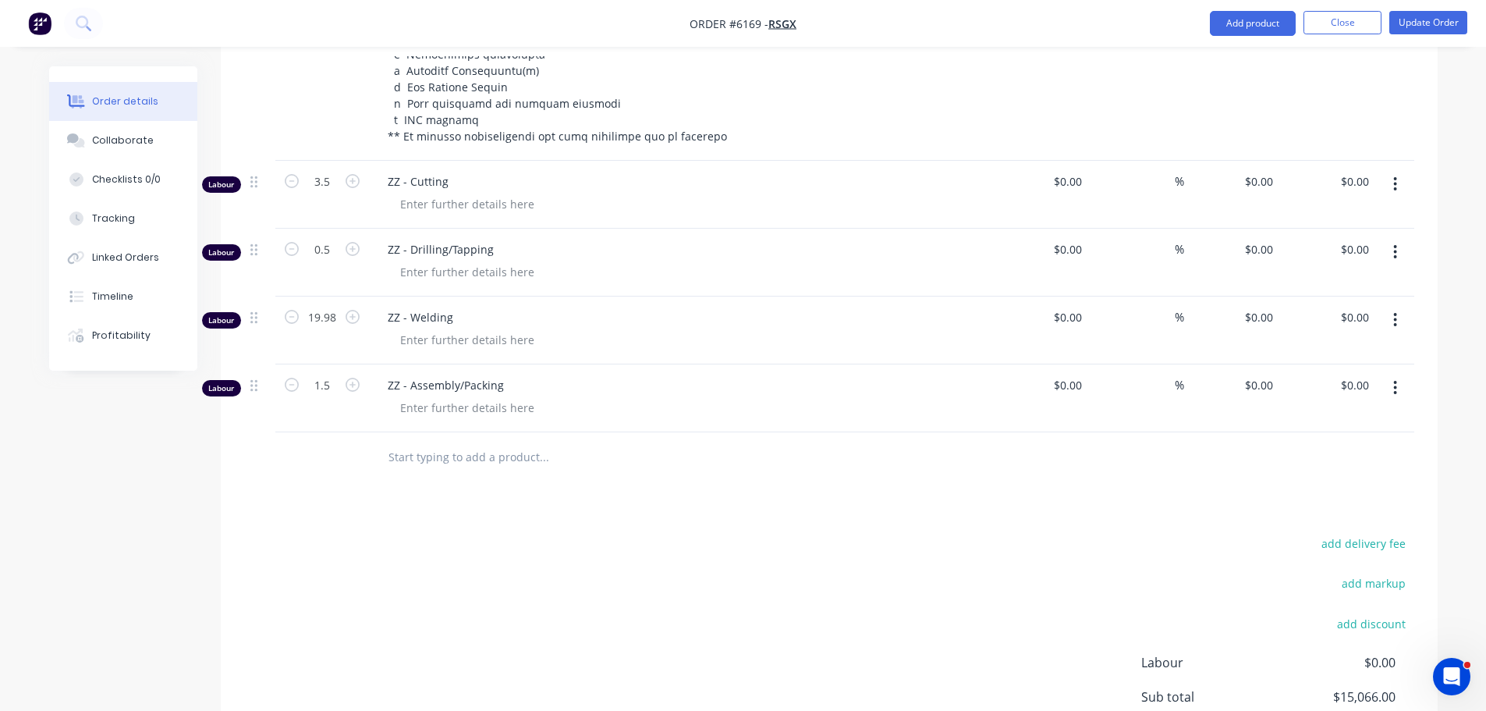
scroll to position [1252, 0]
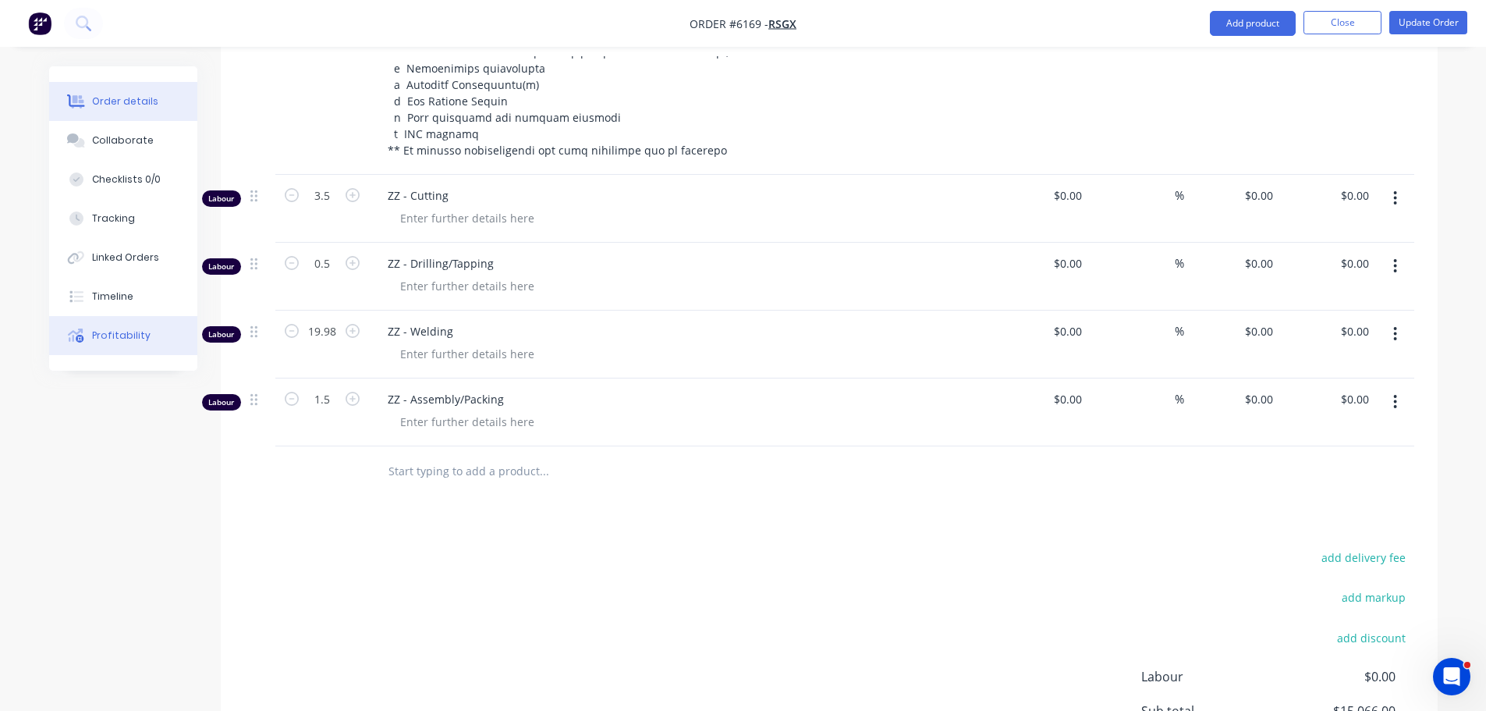
click at [119, 339] on div "Profitability" at bounding box center [121, 336] width 59 height 14
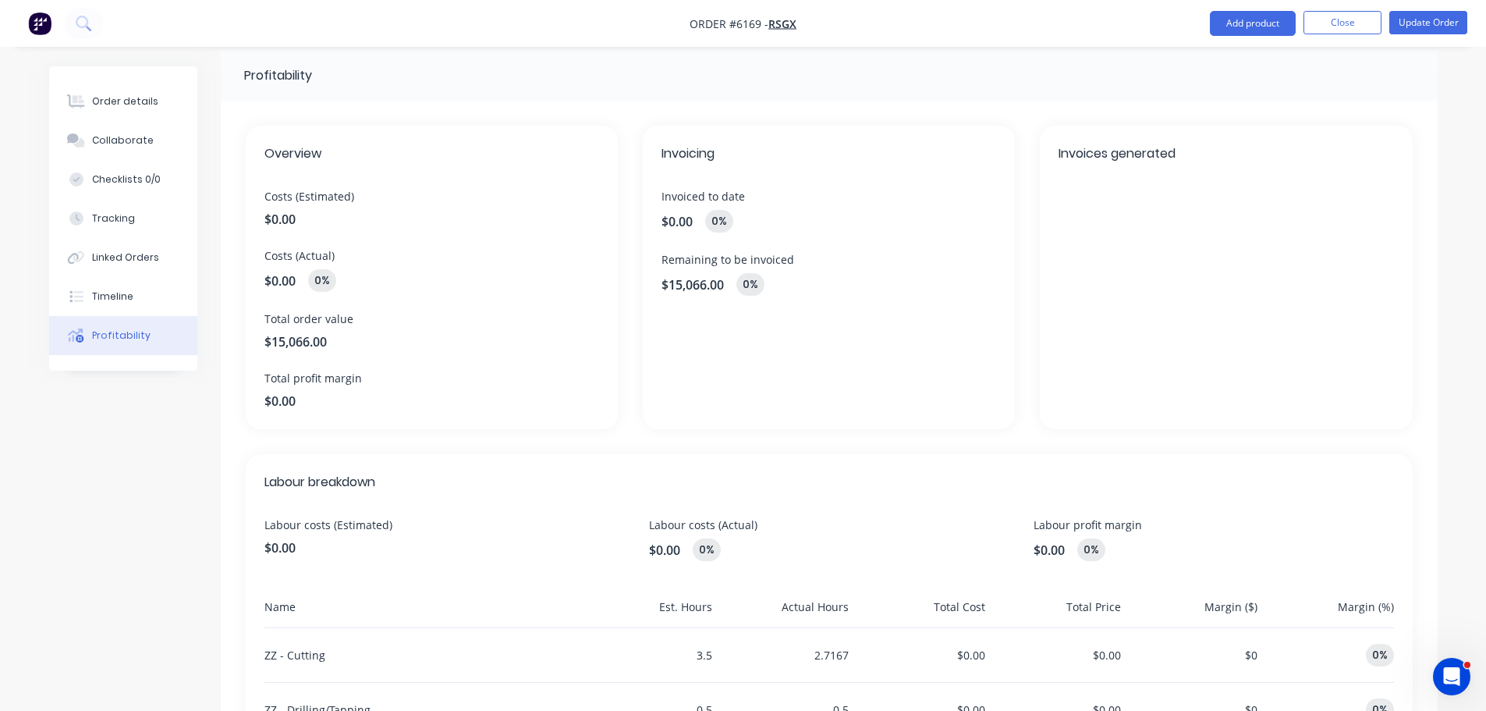
scroll to position [20, 0]
click at [130, 91] on button "Order details" at bounding box center [123, 101] width 148 height 39
